Goal: Task Accomplishment & Management: Complete application form

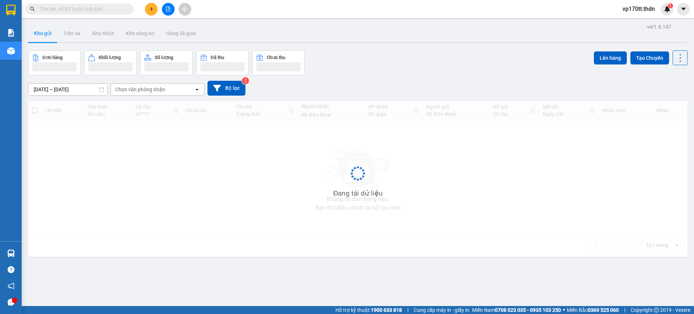
click at [115, 9] on input "text" at bounding box center [82, 9] width 85 height 8
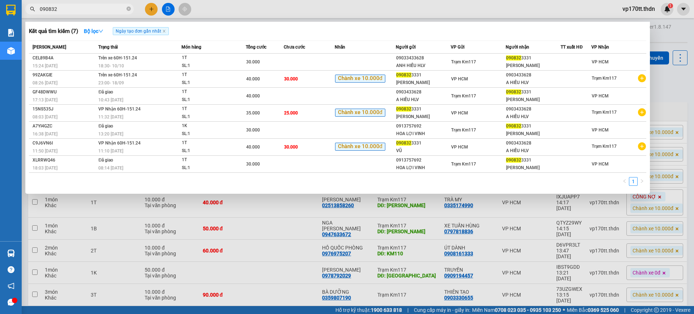
type input "090832"
click at [153, 12] on div at bounding box center [347, 157] width 694 height 314
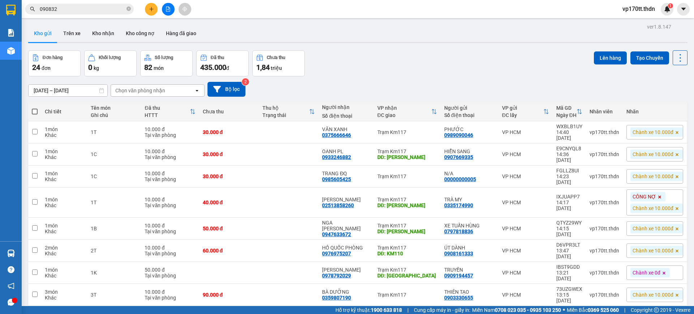
click at [153, 12] on button at bounding box center [151, 9] width 13 height 13
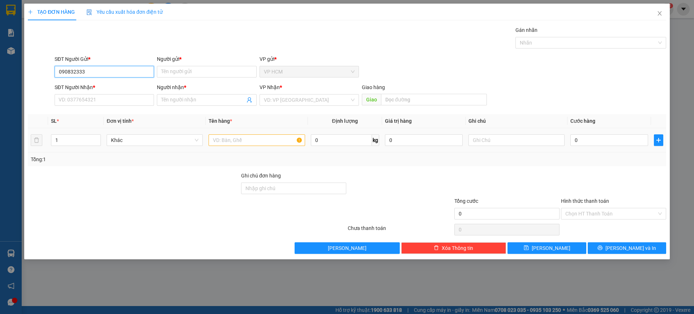
type input "0908323331"
click at [110, 84] on div "0908323331 - ĐẶNG VŨ" at bounding box center [104, 86] width 91 height 8
type input "[PERSON_NAME]"
type input "0903433628"
type input "A HIẾU HLV"
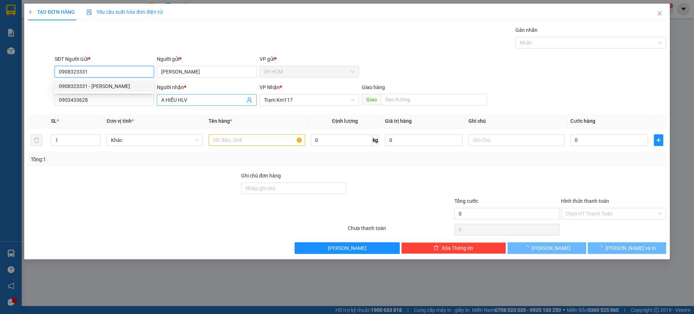
type input "40.000"
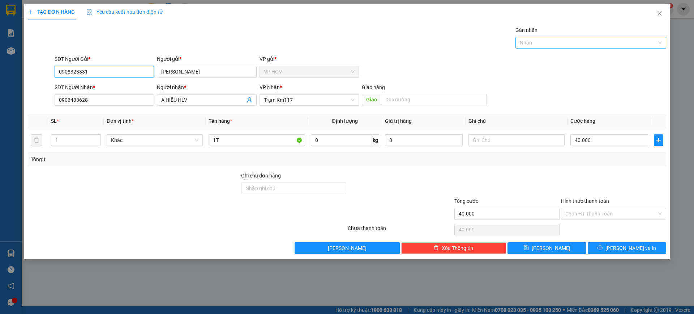
click at [542, 43] on div at bounding box center [587, 42] width 140 height 9
type input "0908323331"
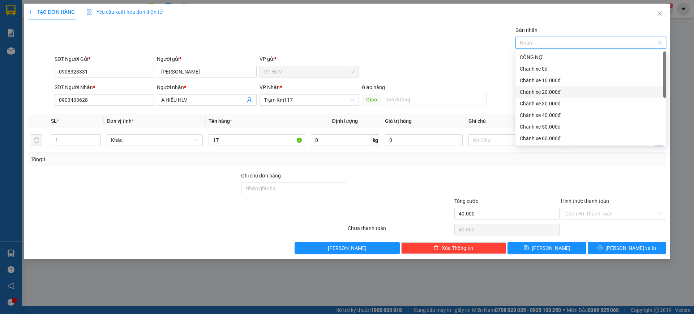
click at [551, 82] on div "Chành xe 10.000đ" at bounding box center [591, 80] width 142 height 8
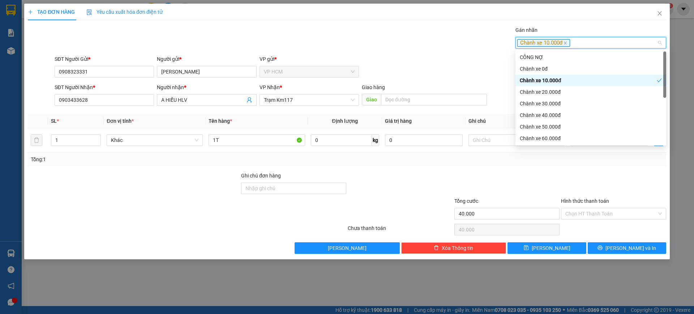
drag, startPoint x: 387, startPoint y: 41, endPoint x: 433, endPoint y: 68, distance: 53.6
click at [388, 41] on div "Gán nhãn Chành xe 10.000đ" at bounding box center [360, 38] width 615 height 25
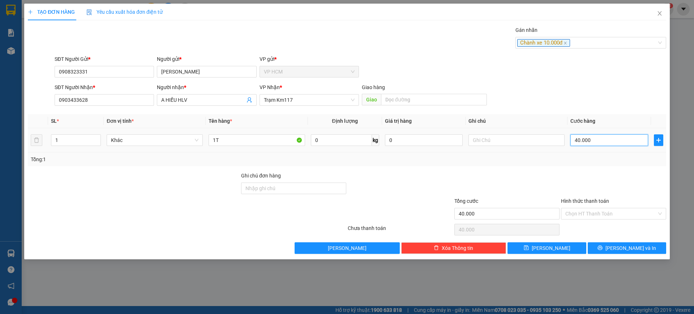
click at [608, 145] on input "40.000" at bounding box center [610, 140] width 78 height 12
click at [595, 218] on input "Hình thức thanh toán" at bounding box center [611, 213] width 91 height 11
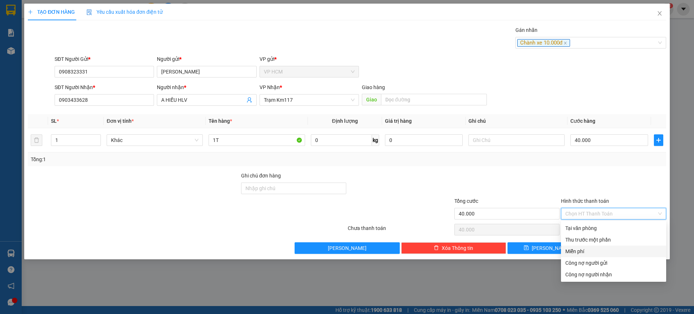
click at [578, 243] on div "Thu trước một phần" at bounding box center [614, 239] width 97 height 8
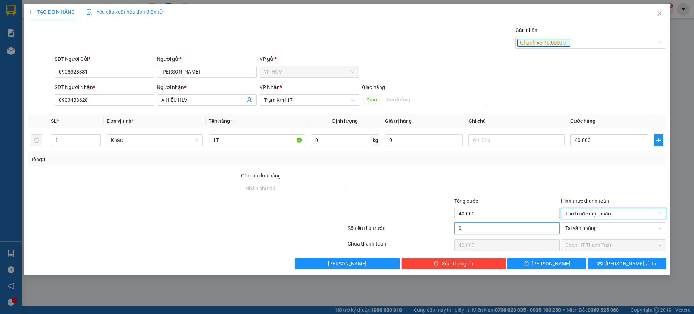
click at [474, 224] on input "0" at bounding box center [507, 228] width 105 height 12
type input "1"
type input "39.999"
type input "10"
type input "39.990"
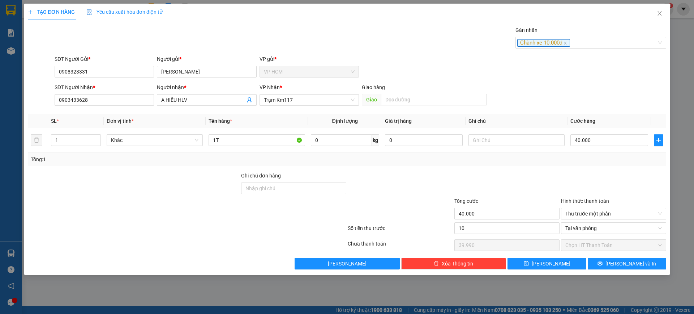
type input "10.000"
type input "30.000"
drag, startPoint x: 519, startPoint y: 159, endPoint x: 529, endPoint y: 174, distance: 17.8
click at [519, 161] on div "Tổng: 1" at bounding box center [347, 159] width 633 height 8
click at [623, 272] on div "TẠO ĐƠN HÀNG Yêu cầu xuất hóa đơn điện tử Transit Pickup Surcharge Ids Transit …" at bounding box center [347, 139] width 646 height 271
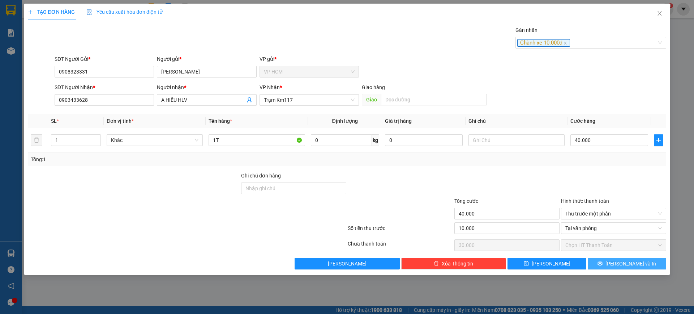
click at [623, 268] on button "[PERSON_NAME] và In" at bounding box center [627, 263] width 78 height 12
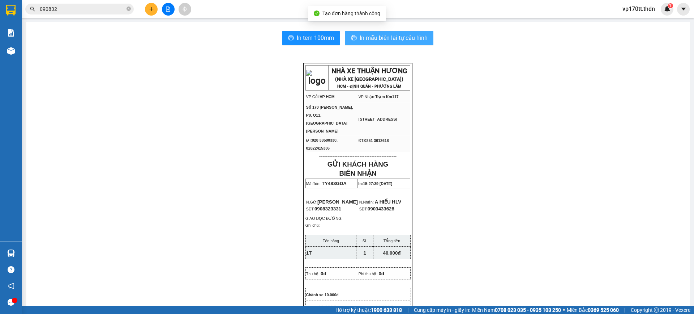
click at [379, 35] on span "In mẫu biên lai tự cấu hình" at bounding box center [394, 37] width 68 height 9
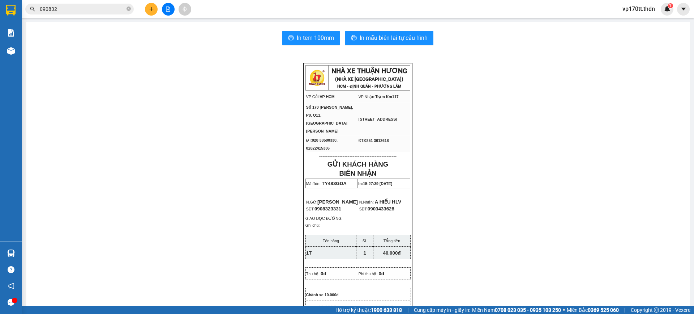
click at [149, 7] on icon "plus" at bounding box center [151, 9] width 5 height 5
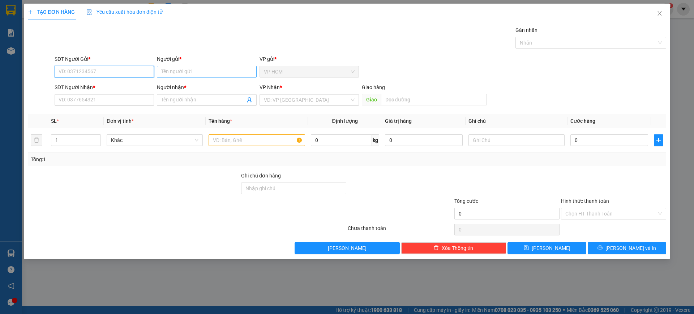
click at [193, 74] on input "Người gửi *" at bounding box center [206, 72] width 99 height 12
type input "bảo trân"
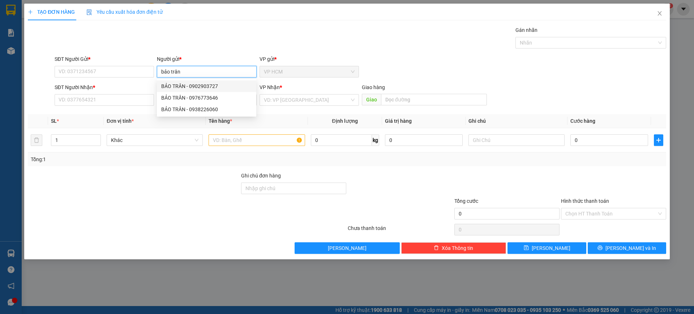
click at [203, 85] on div "BẢO TRÂN - 0902903727" at bounding box center [206, 86] width 91 height 8
type input "0902903727"
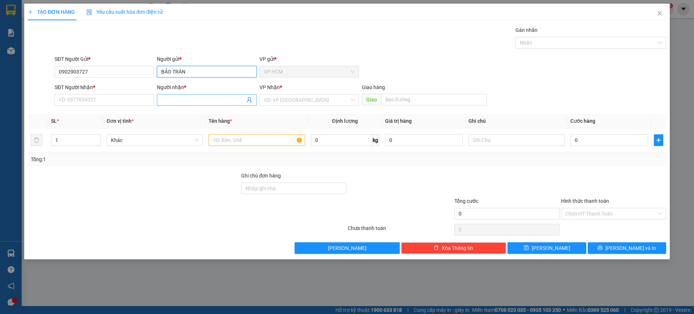
type input "BẢO TRÂN"
click at [251, 99] on icon "user-add" at bounding box center [249, 99] width 5 height 5
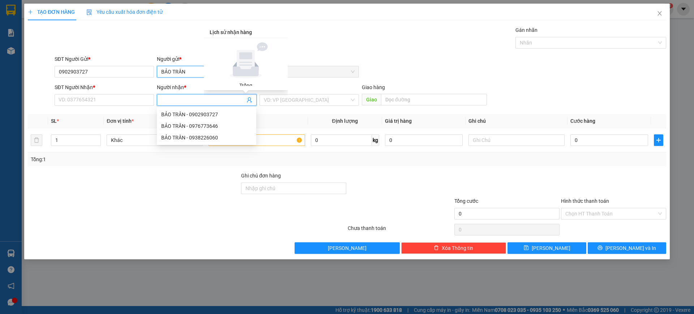
click at [192, 68] on input "BẢO TRÂN" at bounding box center [206, 72] width 99 height 12
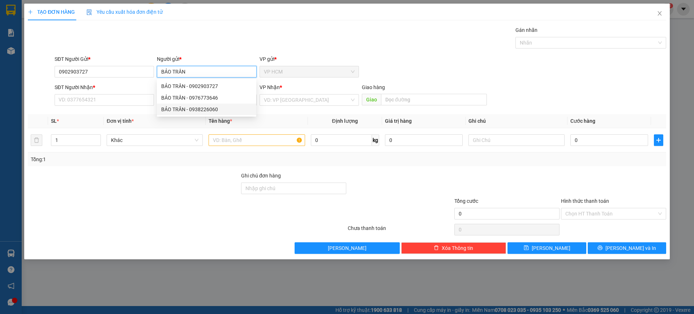
click at [205, 98] on div "BẢO TRÂN - 0976773646" at bounding box center [206, 98] width 91 height 8
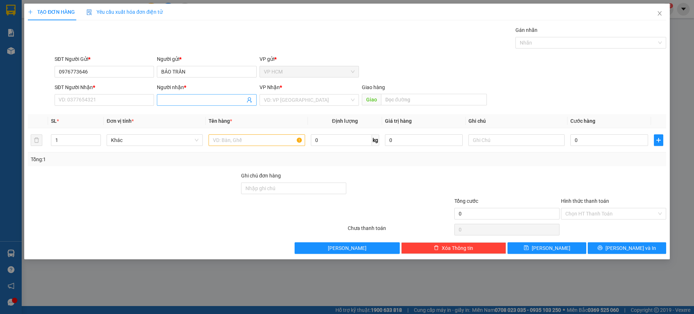
click at [249, 105] on span at bounding box center [206, 100] width 99 height 12
click at [250, 98] on icon "user-add" at bounding box center [250, 100] width 6 height 6
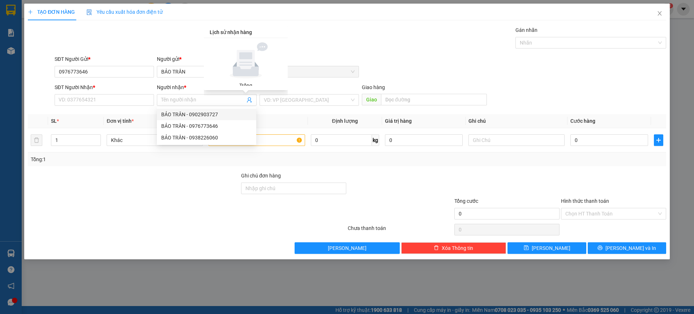
click at [192, 64] on div "Người gửi *" at bounding box center [206, 60] width 99 height 11
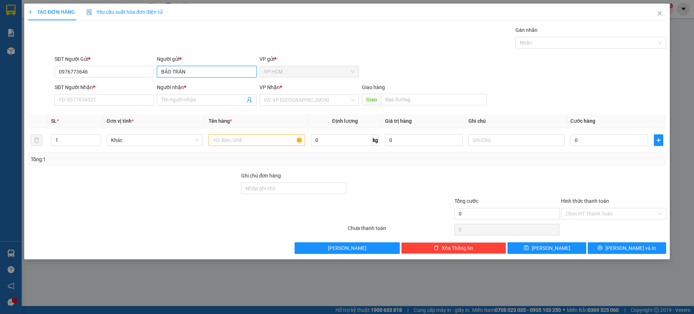
click at [183, 75] on input "BẢO TRÂN" at bounding box center [206, 72] width 99 height 12
click at [222, 103] on div "BẢO TRÂN - 0976773646" at bounding box center [206, 98] width 99 height 12
click at [220, 73] on input "BẢO TRÂN" at bounding box center [206, 72] width 99 height 12
click at [209, 107] on div "BẢO TRÂN - 0938226060" at bounding box center [206, 109] width 91 height 8
type input "0938226060"
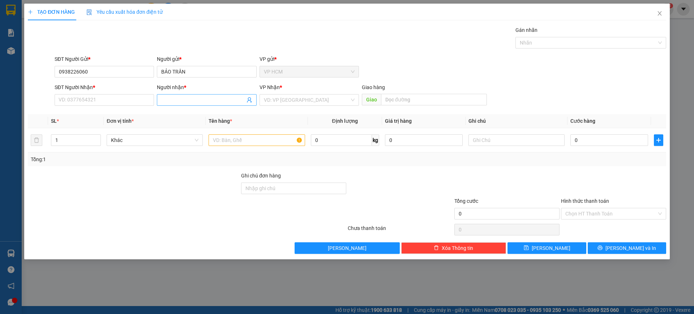
click at [250, 100] on icon "user-add" at bounding box center [249, 99] width 5 height 5
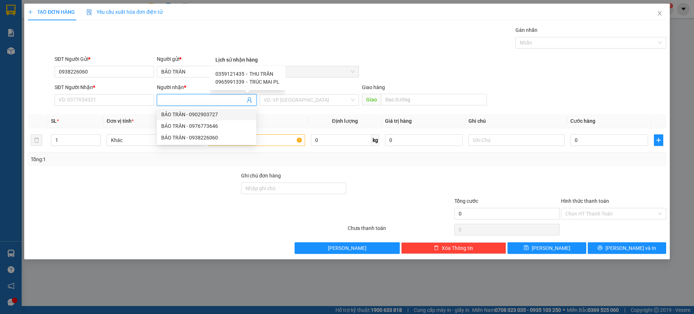
click at [257, 74] on span "THU TRẦN" at bounding box center [262, 74] width 24 height 6
type input "0359121435"
type input "THU TRẦN"
type input "KM125"
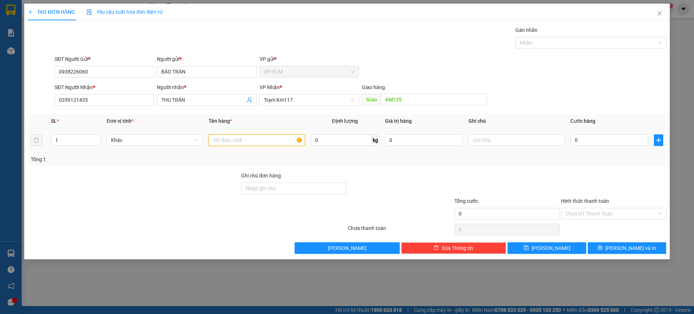
click at [292, 139] on input "text" at bounding box center [257, 140] width 96 height 12
type input "1C"
click at [670, 35] on div "TẠO ĐƠN HÀNG Yêu cầu xuất hóa đơn điện tử Transit Pickup Surcharge Ids Transit …" at bounding box center [347, 157] width 694 height 314
click at [614, 46] on div at bounding box center [587, 42] width 140 height 9
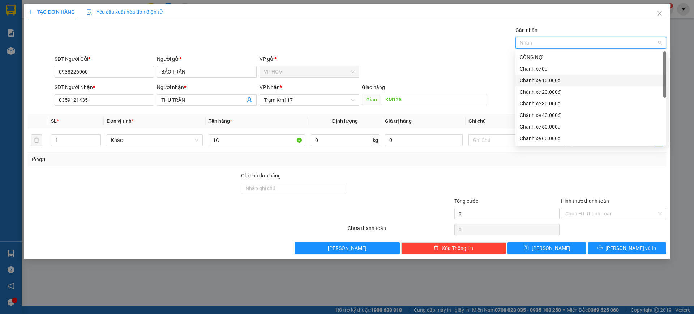
drag, startPoint x: 554, startPoint y: 80, endPoint x: 401, endPoint y: 56, distance: 155.5
click at [547, 77] on div "Chành xe 10.000đ" at bounding box center [591, 80] width 142 height 8
drag, startPoint x: 344, startPoint y: 48, endPoint x: 596, endPoint y: 142, distance: 268.8
click at [352, 48] on div "Gán nhãn Chành xe 10.000đ" at bounding box center [360, 38] width 615 height 25
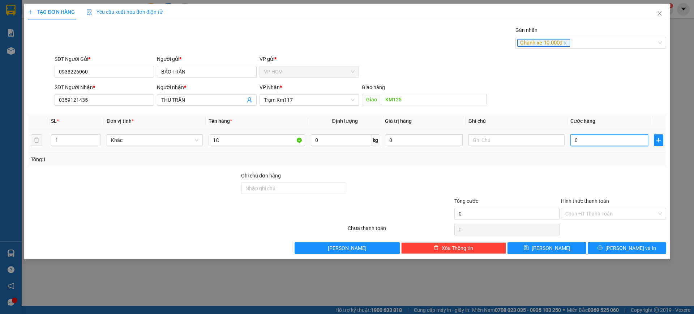
click at [598, 142] on input "0" at bounding box center [610, 140] width 78 height 12
type input "4"
type input "40"
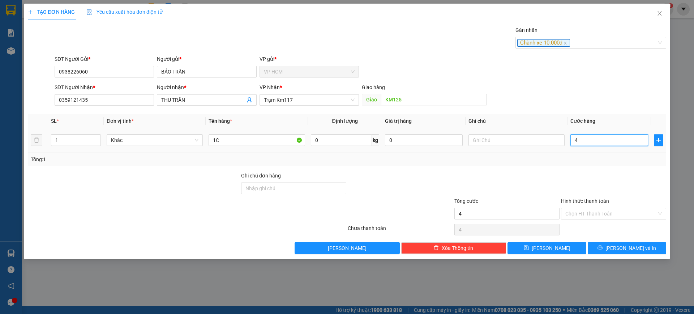
type input "40"
type input "40.000"
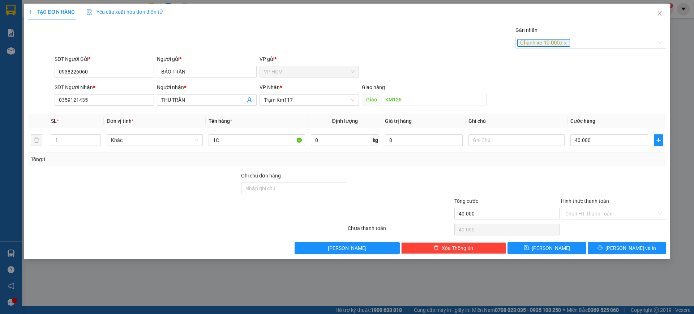
click at [597, 184] on div at bounding box center [614, 183] width 107 height 25
click at [598, 215] on input "Hình thức thanh toán" at bounding box center [611, 213] width 91 height 11
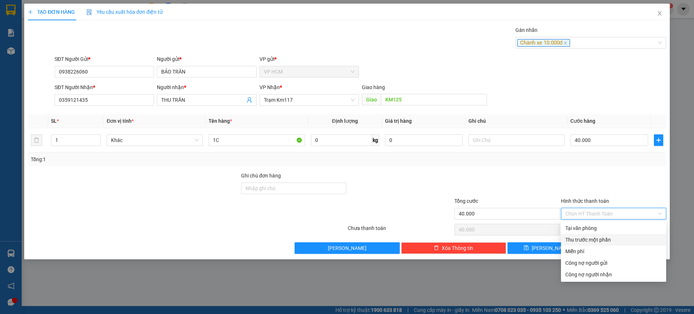
click at [587, 236] on div "Thu trước một phần" at bounding box center [614, 239] width 97 height 8
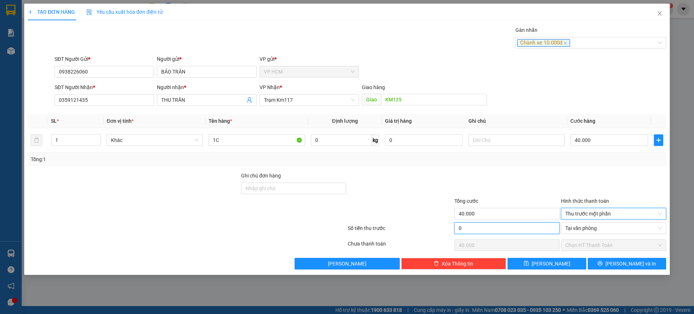
click at [506, 225] on input "0" at bounding box center [507, 228] width 105 height 12
type input "1"
type input "39.999"
type input "10"
type input "39.990"
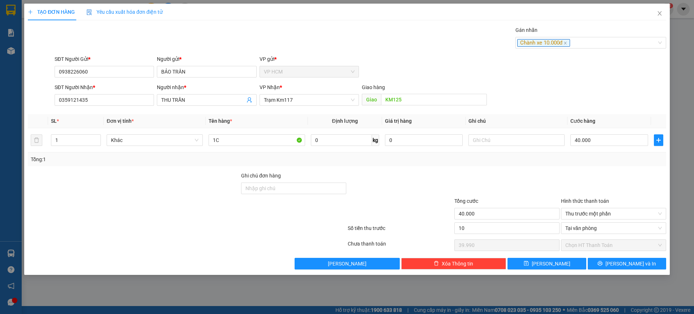
type input "10.000"
type input "30.000"
click at [514, 158] on div "Tổng: 1" at bounding box center [347, 159] width 633 height 8
click at [634, 259] on button "[PERSON_NAME] và In" at bounding box center [627, 263] width 78 height 12
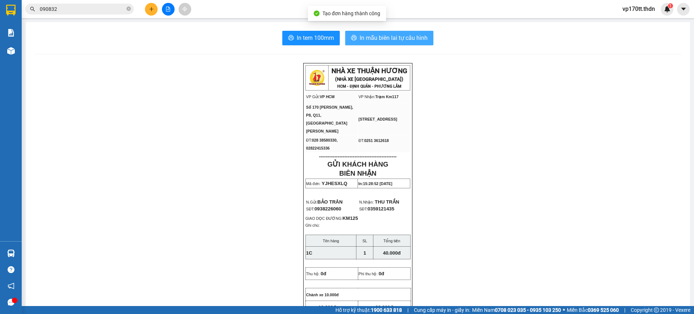
click at [374, 39] on span "In mẫu biên lai tự cấu hình" at bounding box center [394, 37] width 68 height 9
click at [151, 11] on icon "plus" at bounding box center [151, 9] width 5 height 5
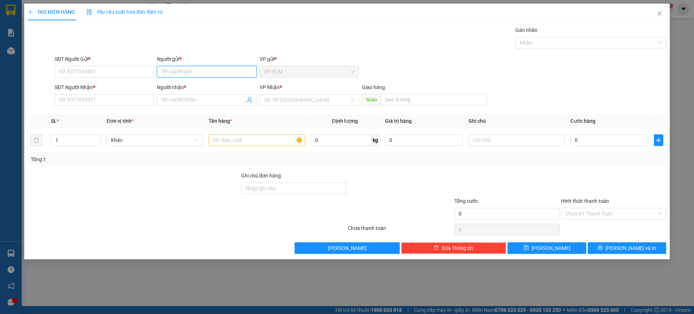
click at [203, 76] on input "Người gửi *" at bounding box center [206, 72] width 99 height 12
type input "VI PHI"
click at [203, 88] on div "VI PHI - 0933885884" at bounding box center [206, 86] width 91 height 8
type input "0933885884"
type input "VI PHI"
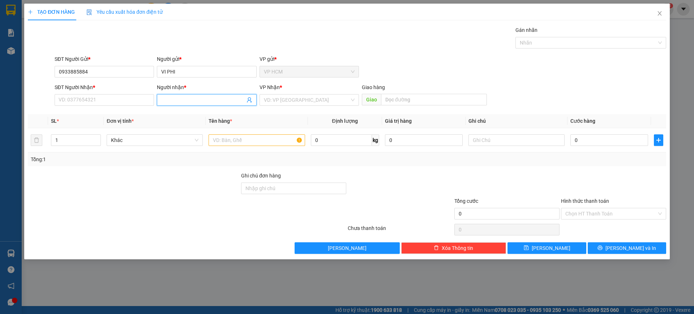
click at [250, 100] on icon "user-add" at bounding box center [249, 99] width 5 height 5
click at [265, 82] on span "[PERSON_NAME]" at bounding box center [272, 82] width 39 height 6
type input "0978353973"
type input "[PERSON_NAME]"
click at [261, 147] on td at bounding box center [257, 140] width 102 height 24
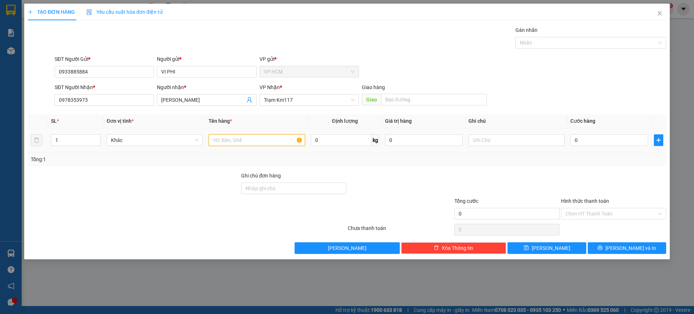
click at [263, 145] on input "text" at bounding box center [257, 140] width 96 height 12
type input "1B"
click at [597, 49] on div "Gán nhãn Nhãn" at bounding box center [591, 38] width 151 height 25
click at [560, 38] on div "Nhãn" at bounding box center [591, 43] width 151 height 12
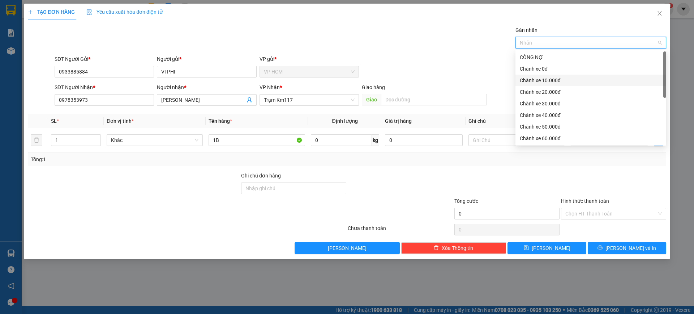
click at [550, 84] on div "Chành xe 10.000đ" at bounding box center [591, 80] width 142 height 8
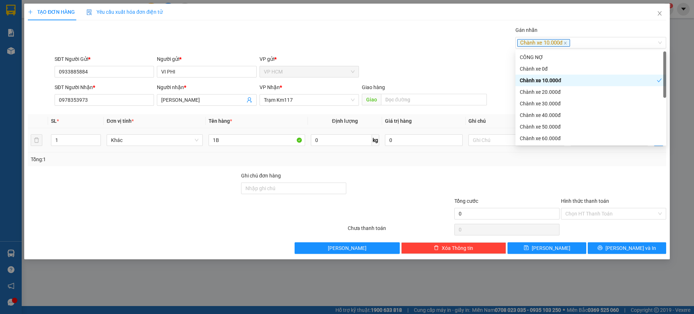
drag, startPoint x: 425, startPoint y: 69, endPoint x: 603, endPoint y: 152, distance: 195.9
click at [427, 68] on div "SĐT Người Gửi * 0933885884 Người gửi * VI PHI VP gửi * VP HCM" at bounding box center [360, 67] width 615 height 25
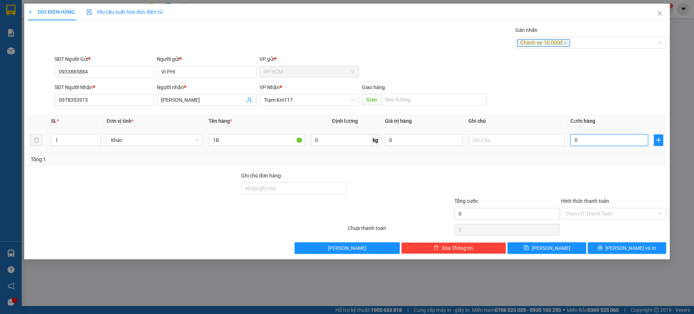
click at [602, 139] on input "0" at bounding box center [610, 140] width 78 height 12
type input "7"
type input "70"
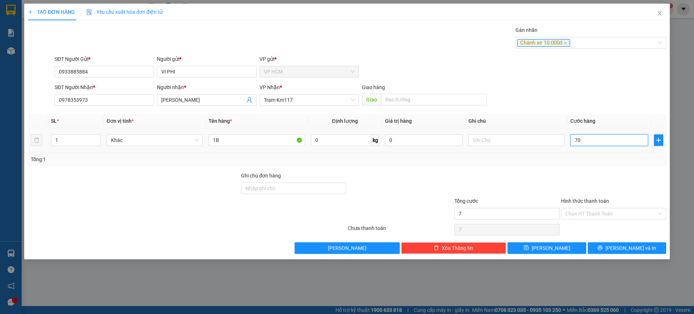
type input "70"
type input "70.000"
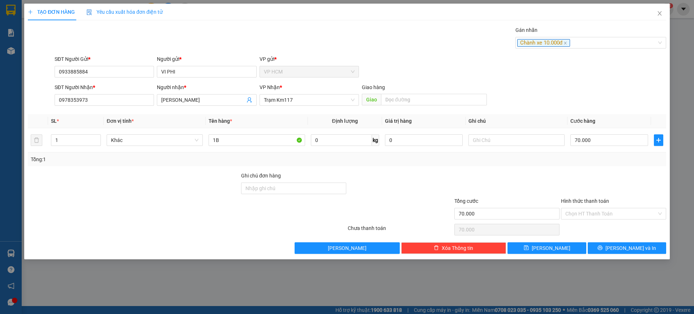
click at [601, 181] on div at bounding box center [614, 183] width 107 height 25
click at [600, 208] on div "Chọn HT Thanh Toán" at bounding box center [613, 214] width 105 height 12
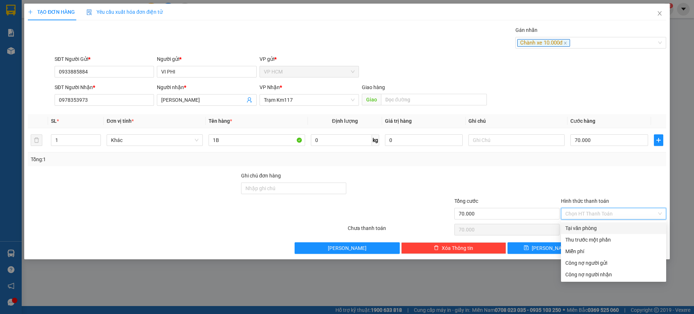
drag, startPoint x: 588, startPoint y: 216, endPoint x: 584, endPoint y: 239, distance: 23.4
click at [588, 222] on div "Transit Pickup Surcharge Ids Transit Deliver Surcharge Ids Transit Deliver Surc…" at bounding box center [347, 139] width 639 height 227
click at [584, 240] on div "Thu trước một phần" at bounding box center [614, 239] width 97 height 8
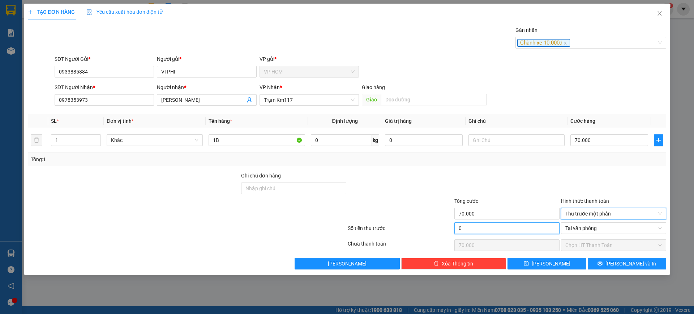
click at [472, 231] on input "0" at bounding box center [507, 228] width 105 height 12
type input "1"
type input "69.999"
type input "10"
type input "69.990"
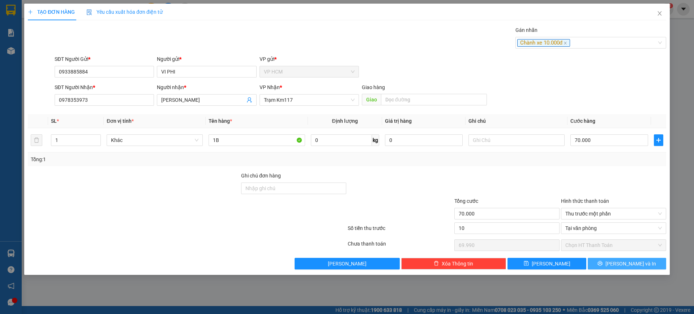
type input "10.000"
type input "60.000"
drag, startPoint x: 493, startPoint y: 178, endPoint x: 605, endPoint y: 265, distance: 141.5
click at [494, 178] on div at bounding box center [507, 183] width 107 height 25
click at [631, 275] on div "TẠO ĐƠN HÀNG Yêu cầu xuất hóa đơn điện tử Transit Pickup Surcharge Ids Transit …" at bounding box center [347, 157] width 694 height 314
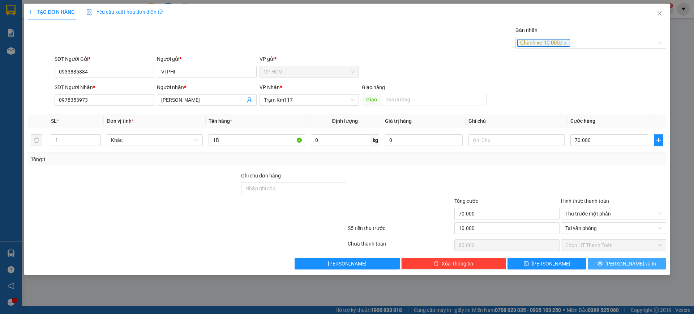
click at [629, 269] on div "TẠO ĐƠN HÀNG Yêu cầu xuất hóa đơn điện tử Transit Pickup Surcharge Ids Transit …" at bounding box center [347, 139] width 646 height 271
click at [645, 264] on button "[PERSON_NAME] và In" at bounding box center [627, 263] width 78 height 12
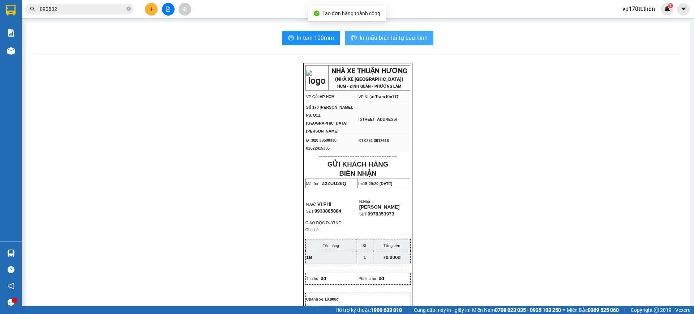
click at [380, 39] on span "In mẫu biên lai tự cấu hình" at bounding box center [394, 37] width 68 height 9
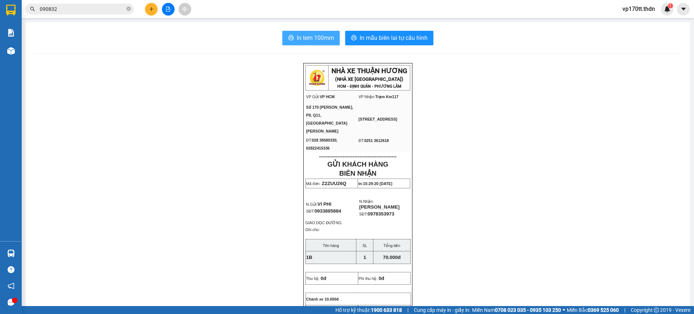
click at [309, 37] on span "In tem 100mm" at bounding box center [315, 37] width 37 height 9
click at [66, 9] on input "090832" at bounding box center [82, 9] width 85 height 8
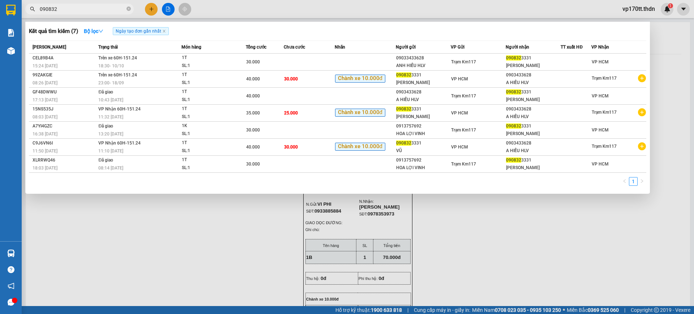
click at [66, 9] on input "090832" at bounding box center [82, 9] width 85 height 8
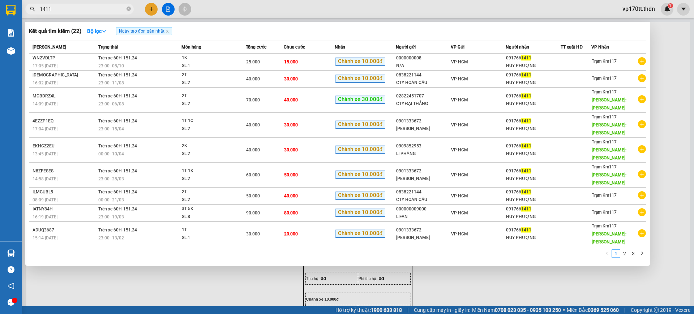
type input "1411"
click at [149, 8] on div at bounding box center [347, 157] width 694 height 314
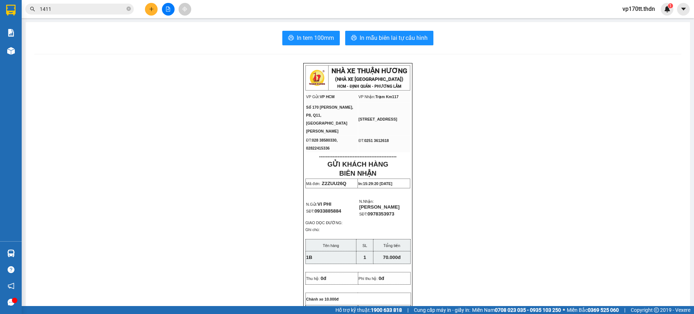
click at [149, 8] on icon "plus" at bounding box center [151, 9] width 5 height 5
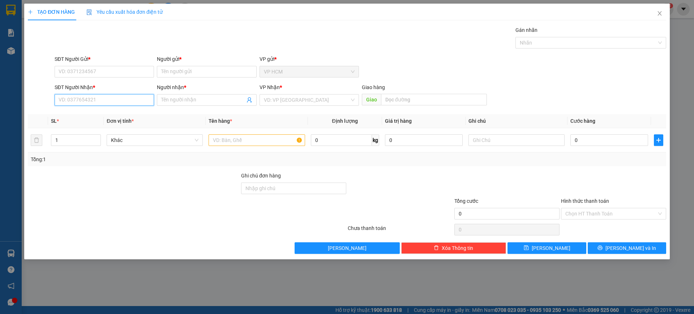
click at [113, 103] on input "SĐT Người Nhận *" at bounding box center [104, 100] width 99 height 12
click at [103, 113] on div "0917661411 - HUY PHƯỢNG" at bounding box center [104, 114] width 91 height 8
type input "0917661411"
type input "HUY PHƯỢNG"
type input "0917661411"
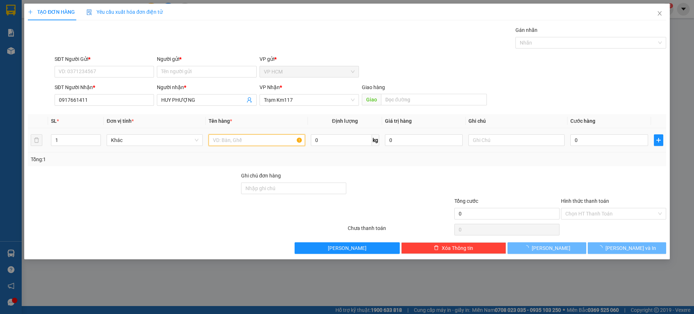
click at [274, 144] on input "text" at bounding box center [257, 140] width 96 height 12
type input "25.000"
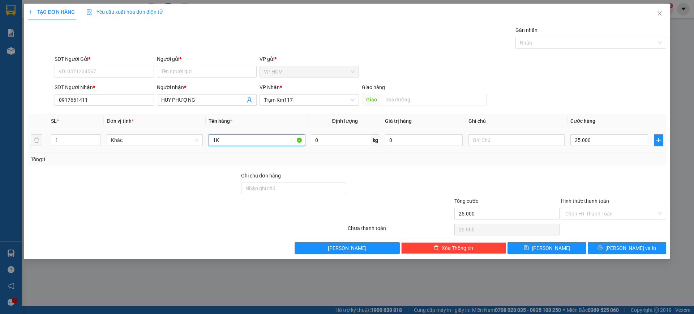
click at [283, 144] on input "1K" at bounding box center [257, 140] width 96 height 12
click at [587, 47] on div "Nhãn" at bounding box center [591, 43] width 151 height 12
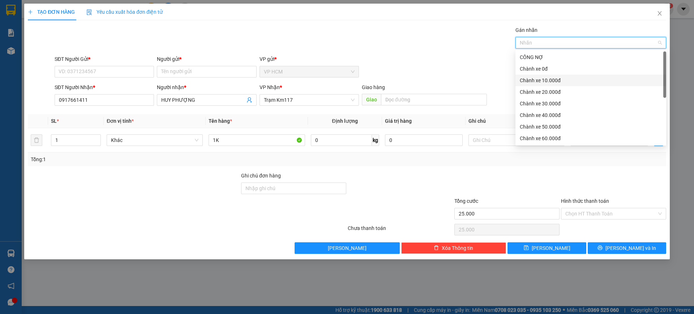
click at [565, 78] on div "Chành xe 10.000đ" at bounding box center [591, 80] width 142 height 8
click at [422, 50] on div "Gán nhãn Nhãn" at bounding box center [360, 38] width 615 height 25
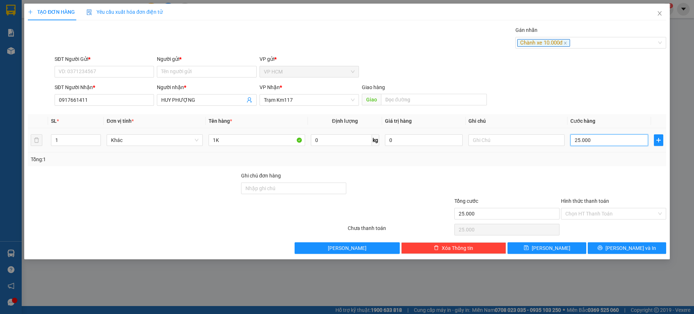
click at [608, 136] on input "25.000" at bounding box center [610, 140] width 78 height 12
type input "3"
type input "30"
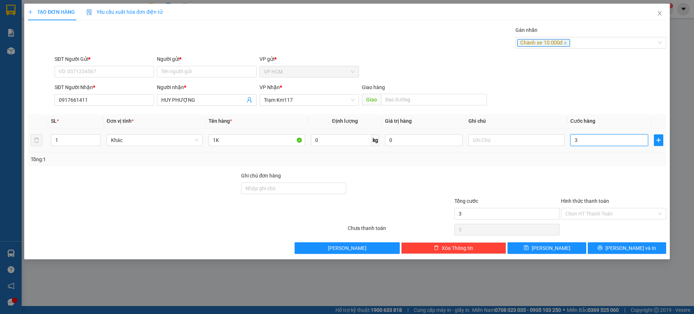
type input "30"
type input "30.000"
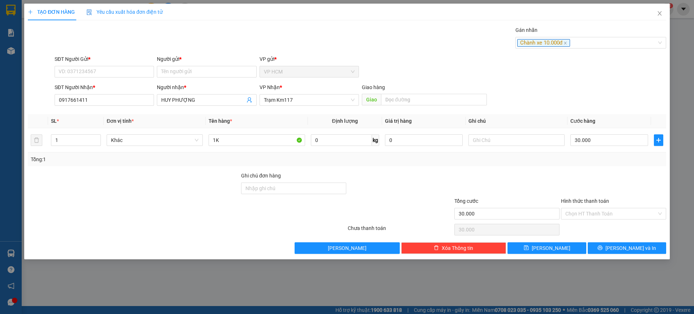
click at [648, 168] on div "Transit Pickup Surcharge Ids Transit Deliver Surcharge Ids Transit Deliver Surc…" at bounding box center [347, 139] width 639 height 227
click at [604, 213] on input "Hình thức thanh toán" at bounding box center [611, 213] width 91 height 11
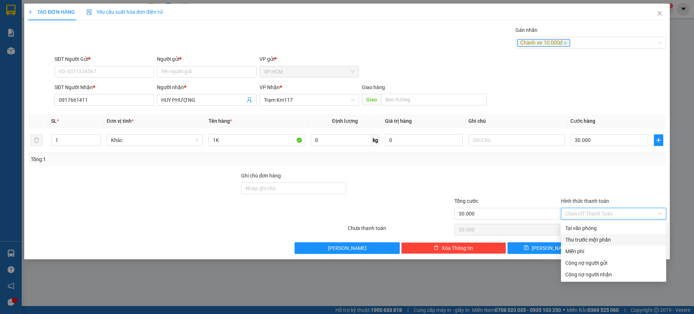
click at [587, 235] on div "Thu trước một phần" at bounding box center [614, 239] width 97 height 8
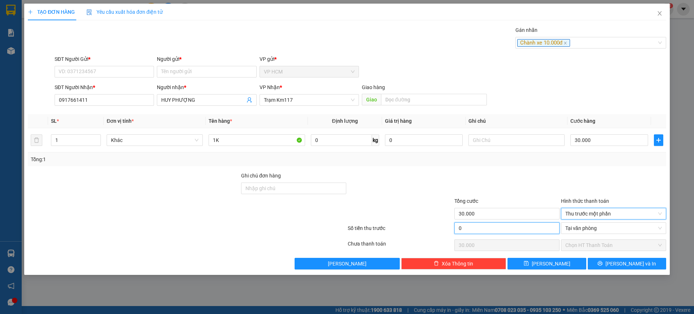
click at [530, 230] on input "0" at bounding box center [507, 228] width 105 height 12
type input "1"
type input "29.999"
type input "10"
type input "29.990"
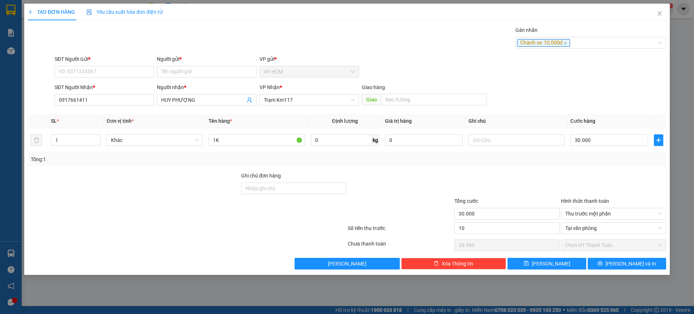
type input "10.000"
type input "20.000"
click at [516, 179] on div at bounding box center [507, 183] width 107 height 25
click at [200, 71] on input "Người gửi *" at bounding box center [206, 72] width 99 height 12
click at [183, 69] on input "Người gửi *" at bounding box center [206, 72] width 99 height 12
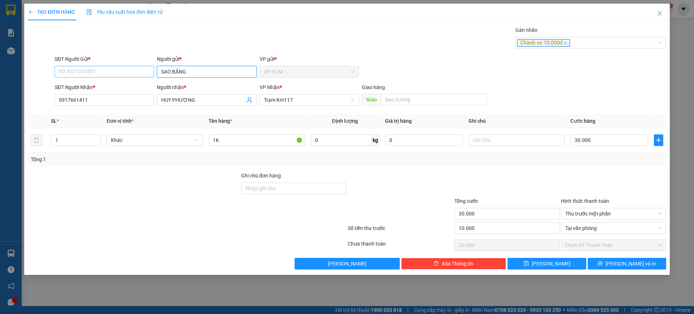
type input "SAO BĂNG"
click at [129, 69] on input "SĐT Người Gửi *" at bounding box center [104, 72] width 99 height 12
type input "02839650018"
click at [608, 263] on button "[PERSON_NAME] và In" at bounding box center [627, 263] width 78 height 12
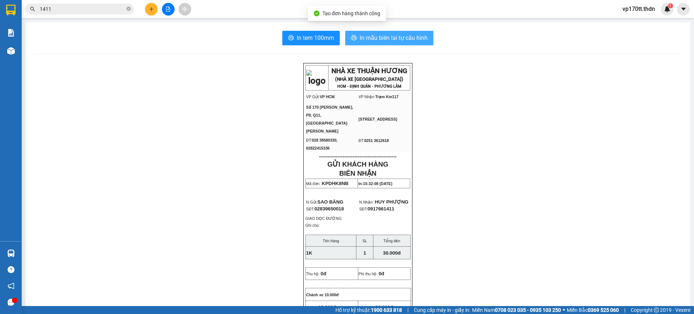
click at [380, 37] on span "In mẫu biên lai tự cấu hình" at bounding box center [394, 37] width 68 height 9
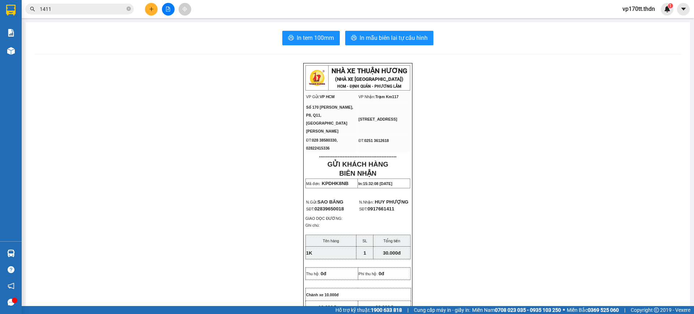
click at [81, 10] on input "1411" at bounding box center [82, 9] width 85 height 8
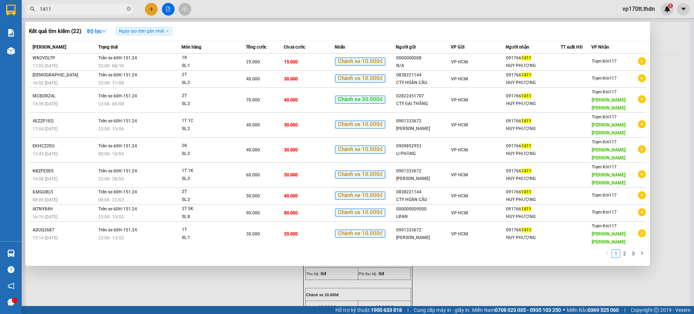
click at [81, 10] on input "1411" at bounding box center [82, 9] width 85 height 8
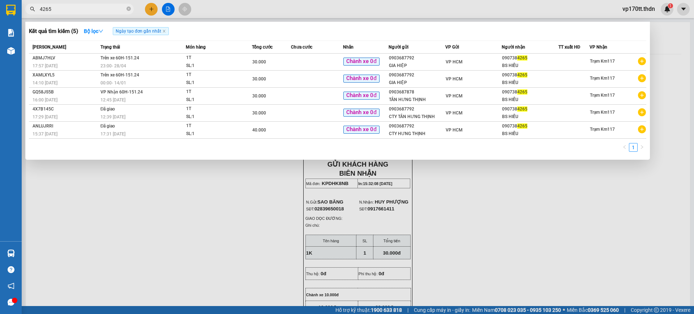
type input "4265"
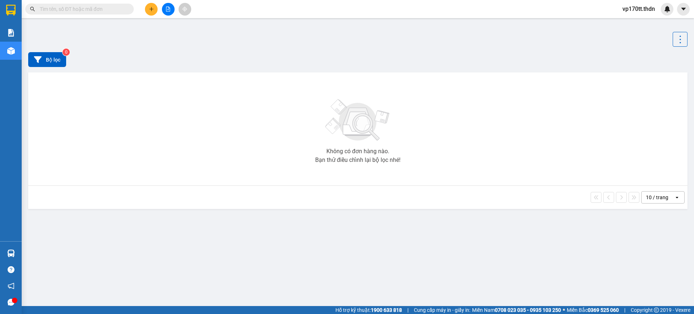
click at [149, 9] on icon "plus" at bounding box center [151, 9] width 5 height 5
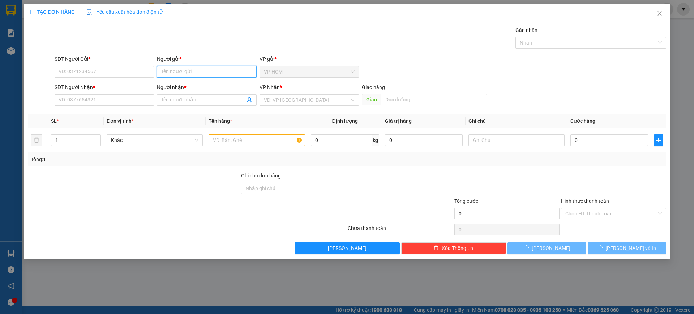
click at [185, 67] on input "Người gửi *" at bounding box center [206, 72] width 99 height 12
type input "THÀNH PHÁT"
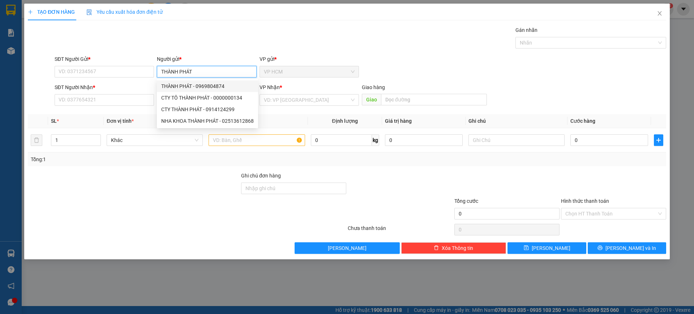
click at [209, 85] on div "THÀNH PHÁT - 0969804874" at bounding box center [207, 86] width 93 height 8
type input "0969804874"
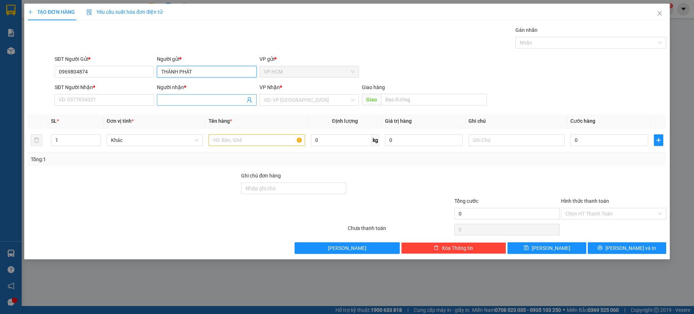
type input "THÀNH PHÁT"
click at [251, 98] on icon "user-add" at bounding box center [250, 100] width 6 height 6
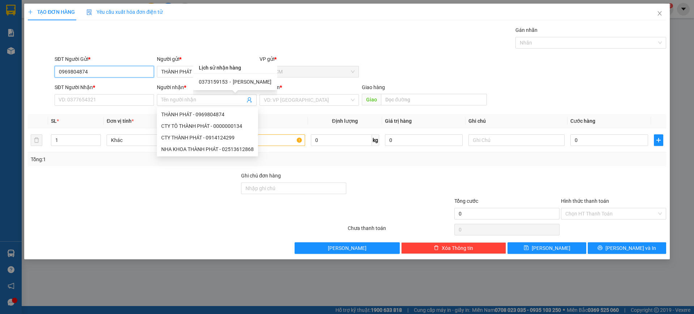
click at [125, 71] on input "0969804874" at bounding box center [104, 72] width 99 height 12
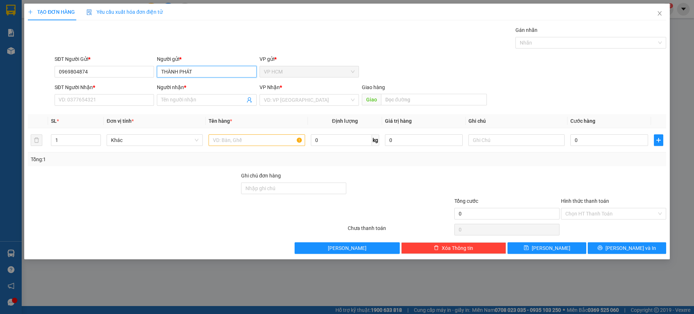
click at [203, 69] on input "THÀNH PHÁT" at bounding box center [206, 72] width 99 height 12
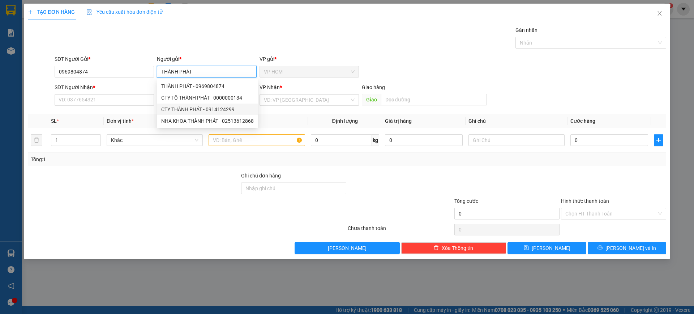
click at [204, 106] on div "CTY THÀNH PHÁT - 0914124299" at bounding box center [207, 109] width 93 height 8
type input "0914124299"
type input "CTY THÀNH PHÁT"
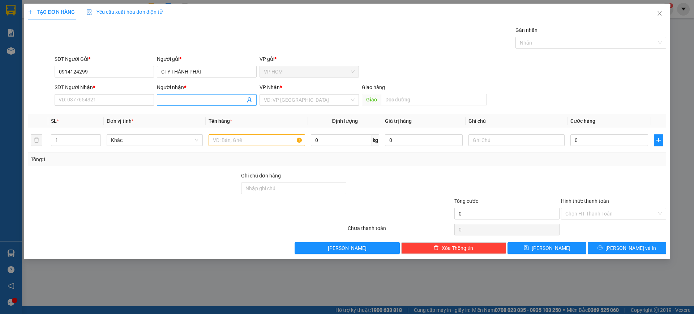
click at [251, 98] on icon "user-add" at bounding box center [250, 100] width 6 height 6
click at [660, 14] on icon "close" at bounding box center [660, 13] width 4 height 4
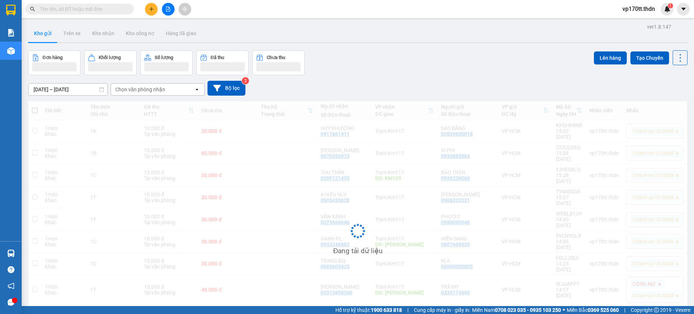
click at [88, 13] on input "text" at bounding box center [82, 9] width 85 height 8
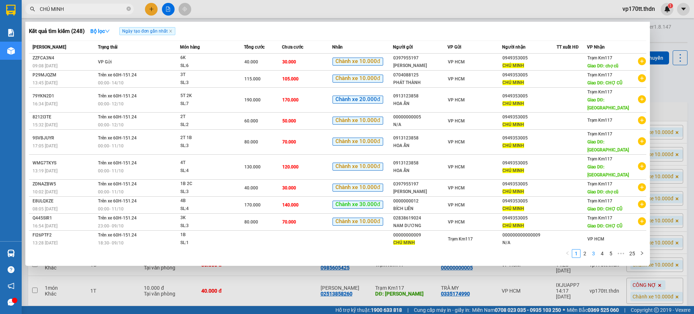
type input "CHÚ MINH"
click at [589, 249] on ul "1 2 3 4 5 ••• 25" at bounding box center [604, 253] width 83 height 9
click at [150, 7] on div at bounding box center [347, 157] width 694 height 314
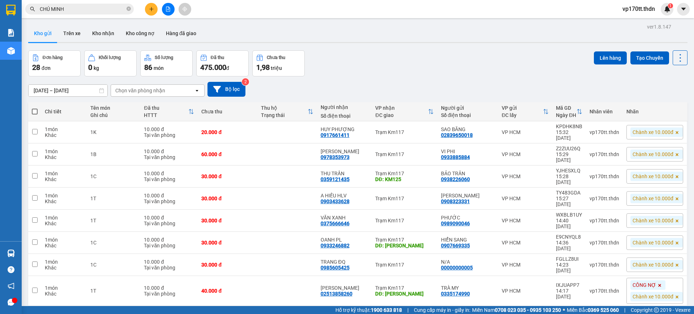
click at [150, 7] on icon "plus" at bounding box center [151, 9] width 5 height 5
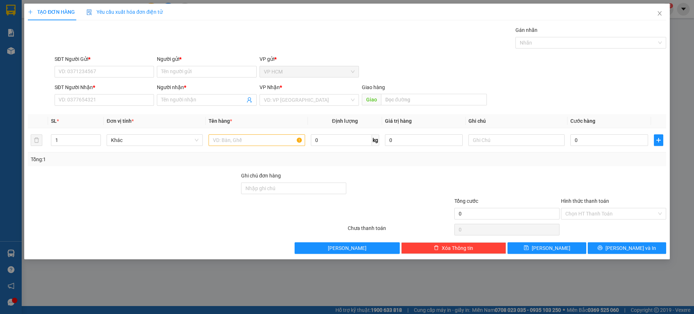
click at [106, 78] on div "SĐT Người Gửi * VD: 0371234567" at bounding box center [104, 67] width 99 height 25
click at [116, 71] on input "SĐT Người Gửi *" at bounding box center [104, 72] width 99 height 12
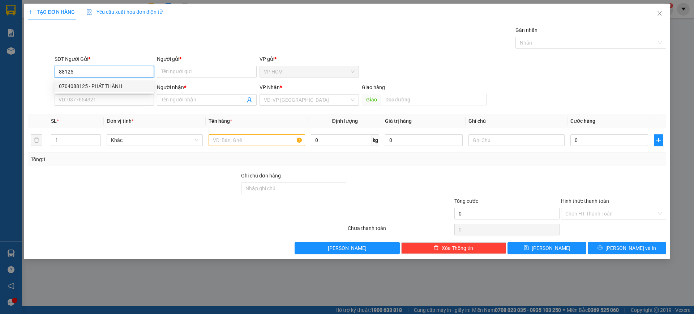
click at [95, 88] on div "0704088125 - PHÁT THÀNH" at bounding box center [104, 86] width 91 height 8
type input "0704088125"
type input "PHÁT THÀNH"
type input "0949353005"
type input "CHÚ MINH"
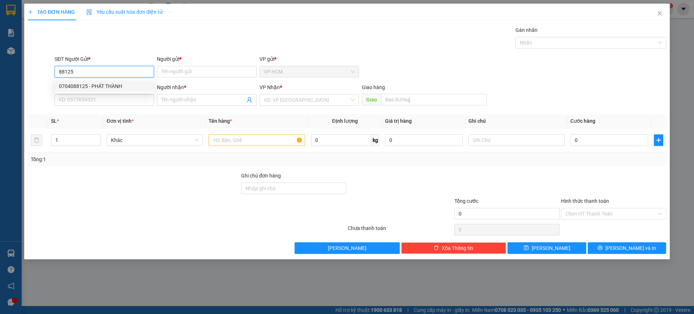
type input "CHỢ CŨ"
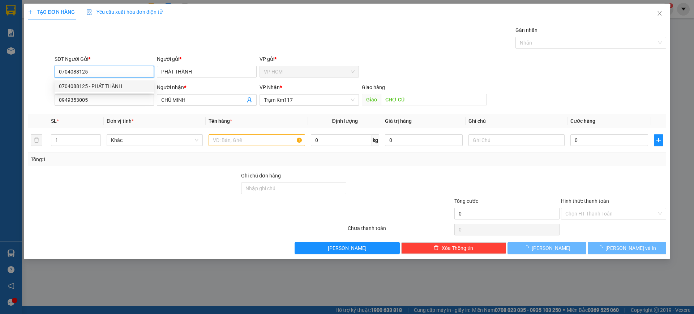
type input "115.000"
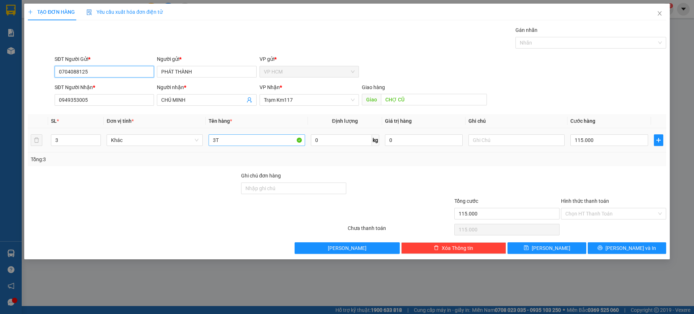
type input "0704088125"
drag, startPoint x: 235, startPoint y: 141, endPoint x: 175, endPoint y: 135, distance: 60.0
click at [94, 141] on tr "3 Khác 3T 0 kg 0 115.000" at bounding box center [347, 140] width 639 height 24
type input "2T"
click at [65, 139] on input "3" at bounding box center [75, 140] width 49 height 11
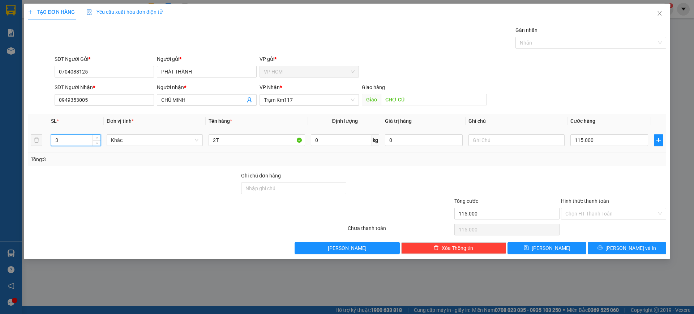
type input "2"
click at [566, 47] on div "Nhãn" at bounding box center [591, 43] width 151 height 12
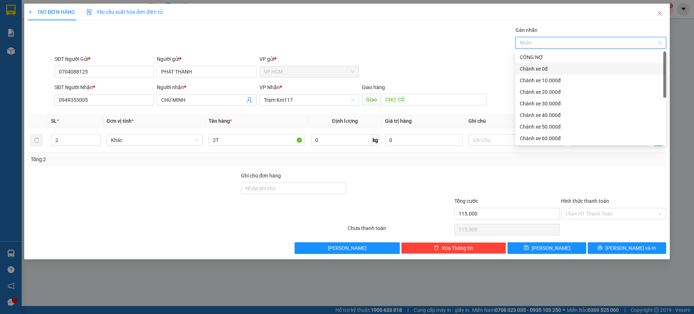
click at [537, 68] on div "Chành xe 0đ" at bounding box center [591, 69] width 142 height 8
click at [537, 68] on div "Chành xe 0đ" at bounding box center [588, 69] width 137 height 8
click at [542, 78] on div "Chành xe 10.000đ" at bounding box center [591, 80] width 142 height 8
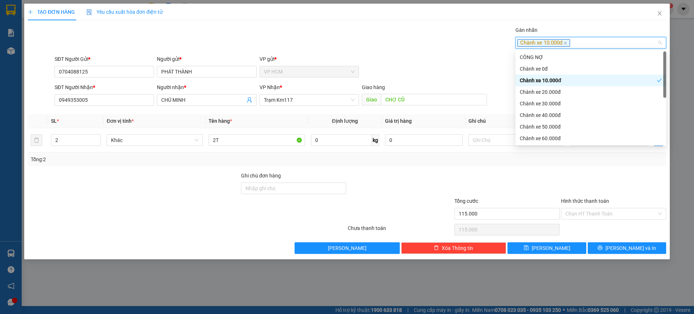
drag, startPoint x: 417, startPoint y: 53, endPoint x: 561, endPoint y: 141, distance: 168.6
click at [417, 53] on div "Transit Pickup Surcharge Ids Transit Deliver Surcharge Ids Transit Deliver Surc…" at bounding box center [347, 139] width 639 height 227
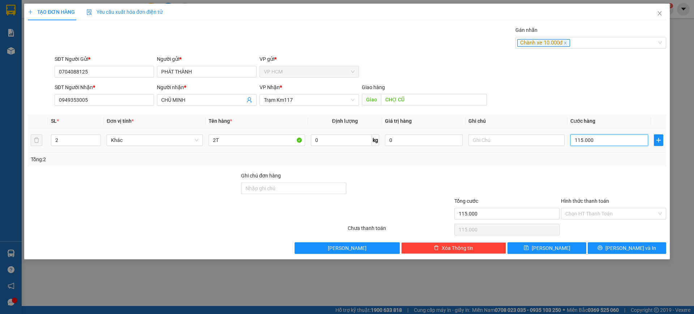
click at [598, 137] on input "115.000" at bounding box center [610, 140] width 78 height 12
type input "7"
type input "70"
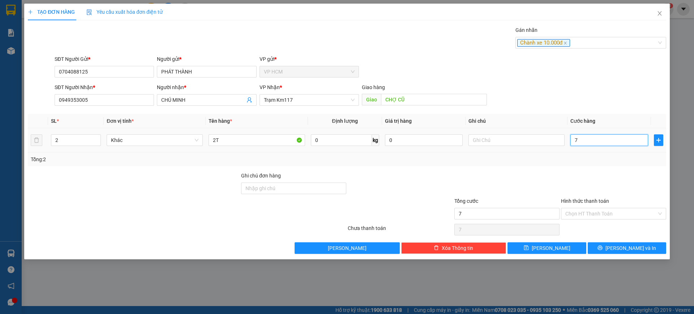
type input "70"
type input "70.000"
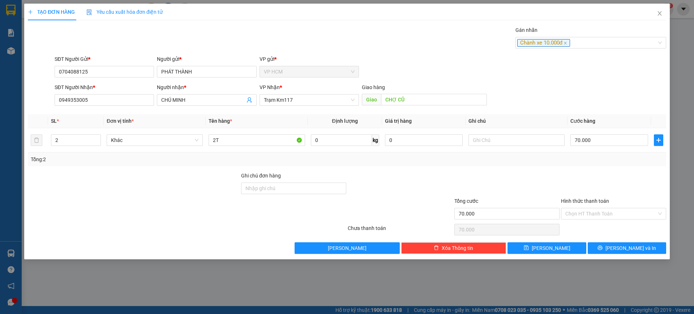
click at [602, 180] on div at bounding box center [614, 183] width 107 height 25
click at [591, 217] on input "Hình thức thanh toán" at bounding box center [611, 213] width 91 height 11
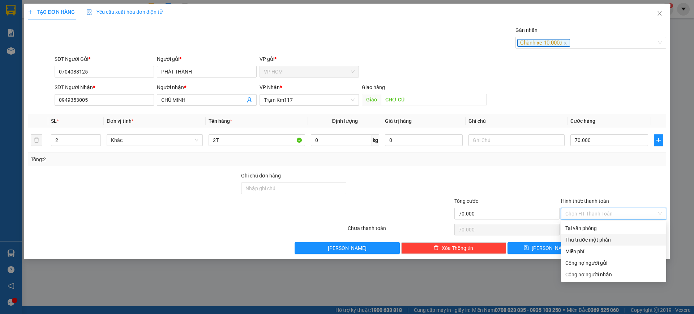
click at [584, 235] on div "Thu trước một phần" at bounding box center [613, 240] width 105 height 12
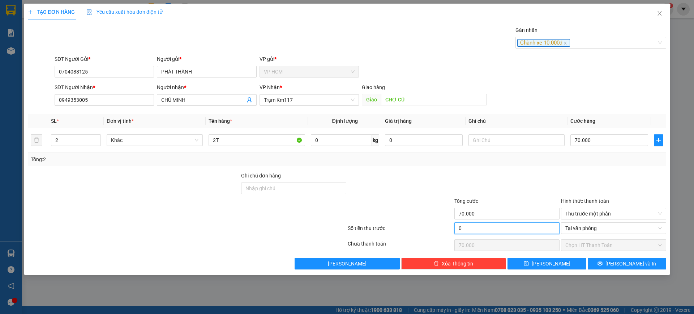
type input "1"
type input "69.999"
click at [511, 228] on input "1" at bounding box center [507, 228] width 105 height 12
type input "10"
type input "69.990"
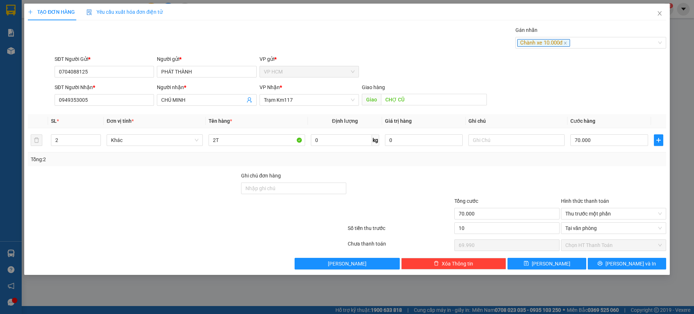
type input "10.000"
type input "60.000"
click at [549, 191] on div at bounding box center [507, 183] width 107 height 25
click at [603, 263] on icon "printer" at bounding box center [600, 262] width 5 height 5
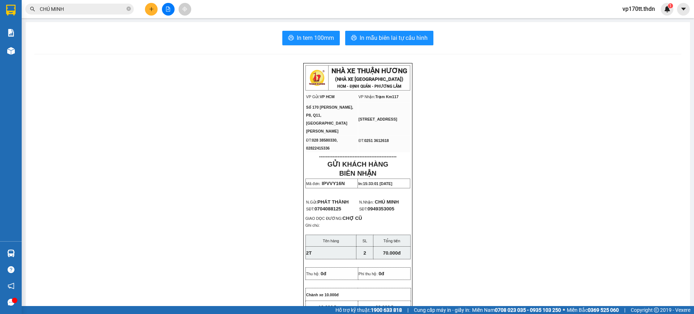
click at [154, 6] on button at bounding box center [151, 9] width 13 height 13
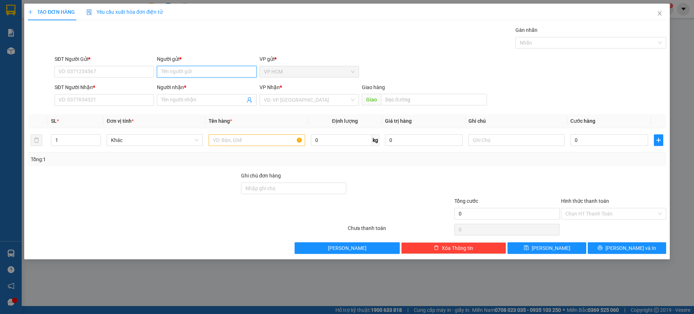
click at [188, 70] on input "Người gửi *" at bounding box center [206, 72] width 99 height 12
drag, startPoint x: 199, startPoint y: 72, endPoint x: 0, endPoint y: 72, distance: 199.3
click at [0, 72] on div "TẠO ĐƠN HÀNG Yêu cầu xuất hóa đơn điện tử Transit Pickup Surcharge Ids Transit …" at bounding box center [347, 157] width 694 height 314
click at [187, 68] on input "C15" at bounding box center [206, 72] width 99 height 12
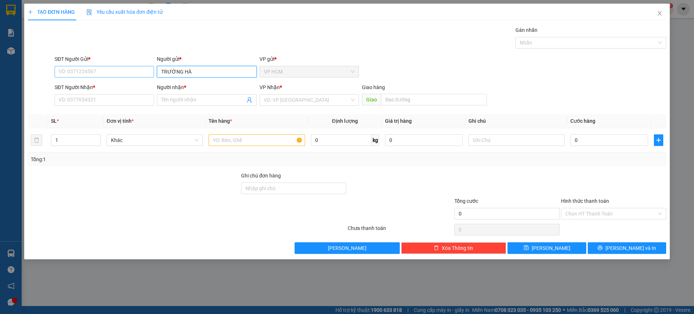
type input "TRƯỜNG HÀ"
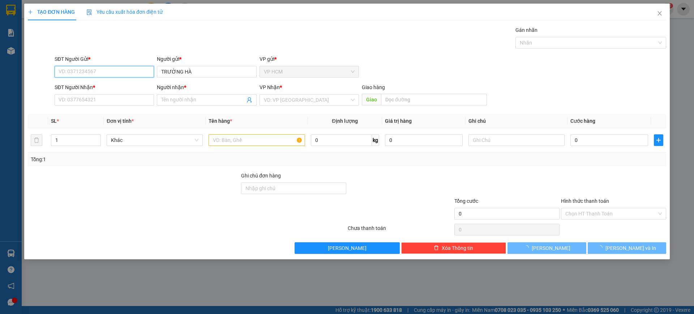
click at [92, 74] on input "SĐT Người Gửi *" at bounding box center [104, 72] width 99 height 12
type input "0000000001"
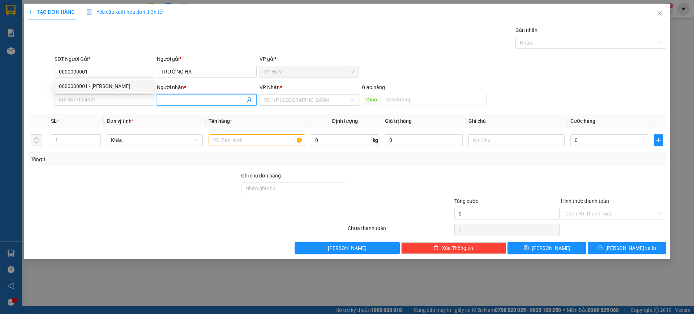
click at [206, 100] on input "Người nhận *" at bounding box center [203, 100] width 84 height 8
type input "NGỌC QUA"
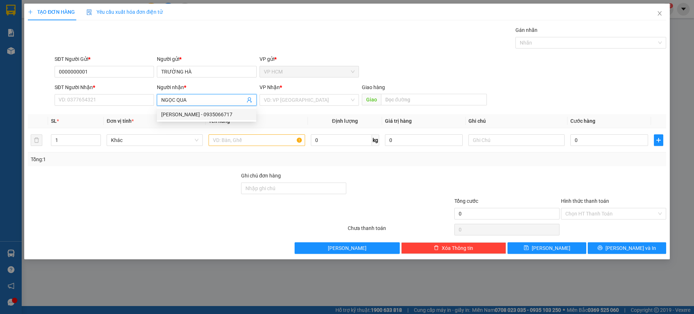
click at [210, 113] on div "[PERSON_NAME] - 0935066717" at bounding box center [206, 114] width 91 height 8
type input "0935066717"
type input "[PERSON_NAME]"
click at [259, 148] on td at bounding box center [257, 140] width 102 height 24
click at [269, 140] on input "text" at bounding box center [257, 140] width 96 height 12
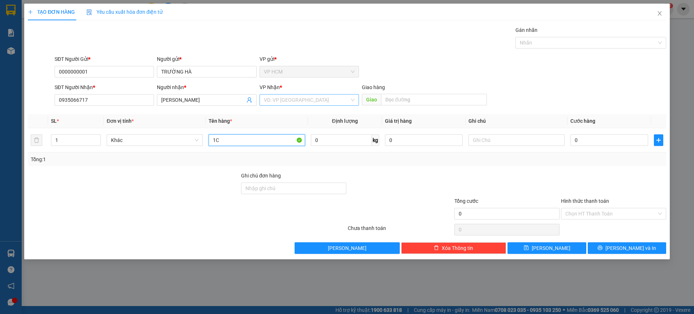
type input "1C"
click at [293, 104] on input "search" at bounding box center [307, 99] width 86 height 11
click at [291, 128] on div "Trạm Km117" at bounding box center [309, 126] width 91 height 8
click at [418, 100] on input "text" at bounding box center [434, 100] width 106 height 12
click at [571, 39] on div at bounding box center [587, 42] width 140 height 9
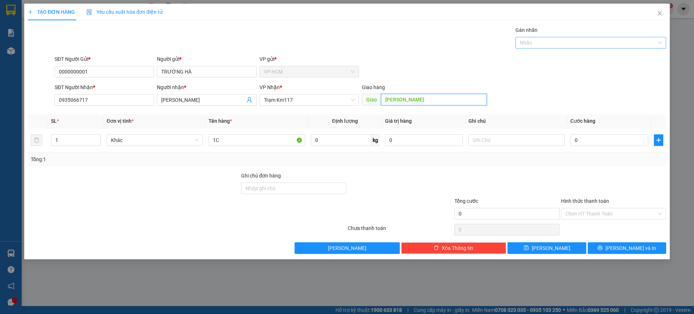
type input "[PERSON_NAME]"
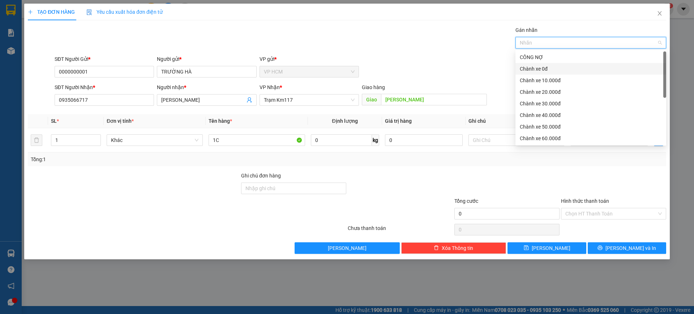
drag, startPoint x: 538, startPoint y: 70, endPoint x: 378, endPoint y: 53, distance: 161.1
click at [538, 70] on div "Chành xe 0đ" at bounding box center [591, 69] width 142 height 8
click at [378, 53] on div "Transit Pickup Surcharge Ids Transit Deliver Surcharge Ids Transit Deliver Surc…" at bounding box center [347, 139] width 639 height 227
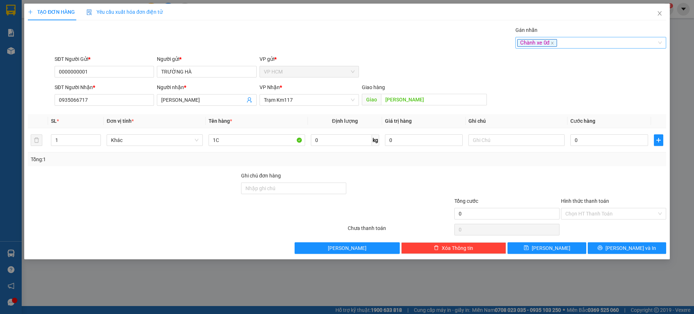
click at [596, 43] on div "Chành xe 0đ" at bounding box center [587, 42] width 140 height 9
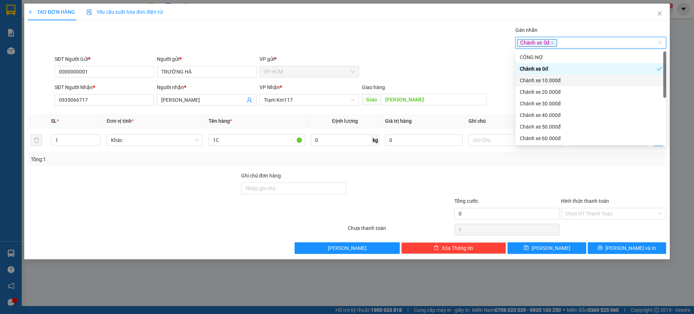
click at [542, 77] on div "Chành xe 10.000đ" at bounding box center [591, 80] width 142 height 8
click at [543, 72] on div "Chành xe 0đ" at bounding box center [588, 69] width 137 height 8
drag, startPoint x: 414, startPoint y: 51, endPoint x: 584, endPoint y: 146, distance: 195.3
click at [415, 52] on div "Transit Pickup Surcharge Ids Transit Deliver Surcharge Ids Transit Deliver Surc…" at bounding box center [347, 139] width 639 height 227
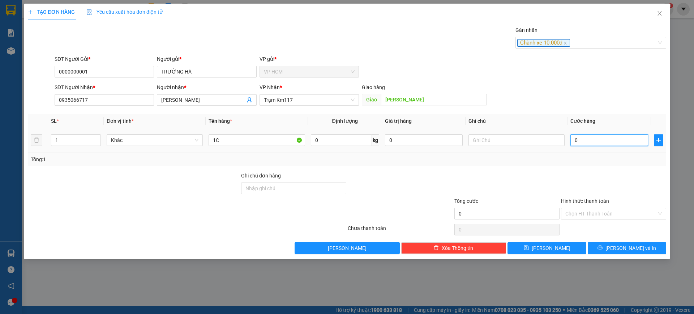
click at [590, 140] on input "0" at bounding box center [610, 140] width 78 height 12
type input "4"
type input "40"
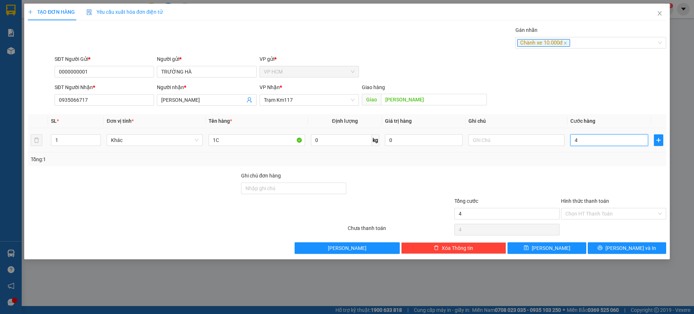
type input "40"
type input "40.000"
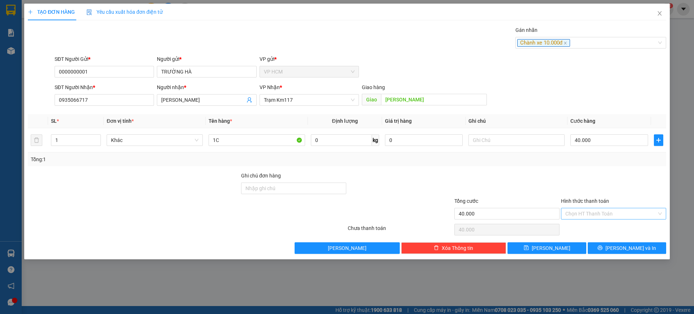
drag, startPoint x: 597, startPoint y: 191, endPoint x: 602, endPoint y: 217, distance: 26.6
click at [598, 195] on div at bounding box center [614, 183] width 107 height 25
click at [602, 217] on input "Hình thức thanh toán" at bounding box center [611, 213] width 91 height 11
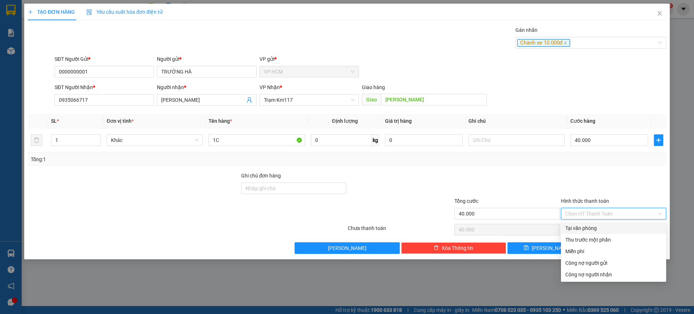
click at [597, 235] on div "Thu trước một phần" at bounding box center [613, 240] width 105 height 12
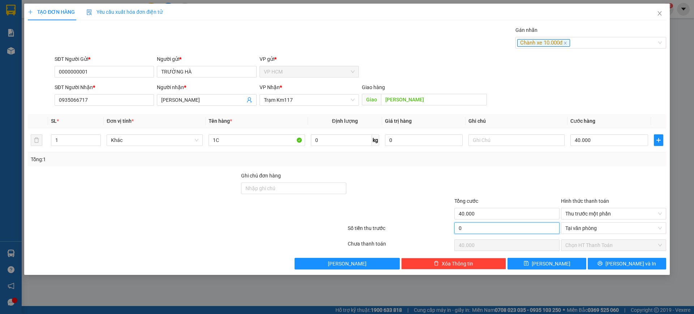
click at [517, 230] on input "0" at bounding box center [507, 228] width 105 height 12
type input "1"
type input "39.999"
type input "10"
type input "39.990"
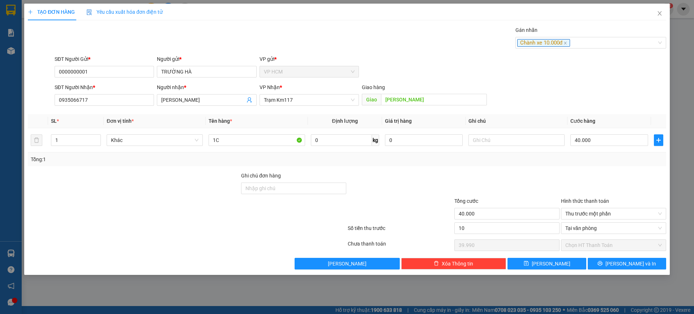
type input "10.000"
type input "30.000"
click at [529, 177] on div at bounding box center [507, 183] width 107 height 25
click at [626, 257] on div "Transit Pickup Surcharge Ids Transit Deliver Surcharge Ids Transit Deliver Surc…" at bounding box center [347, 147] width 639 height 243
click at [626, 259] on span "[PERSON_NAME] và In" at bounding box center [631, 263] width 51 height 8
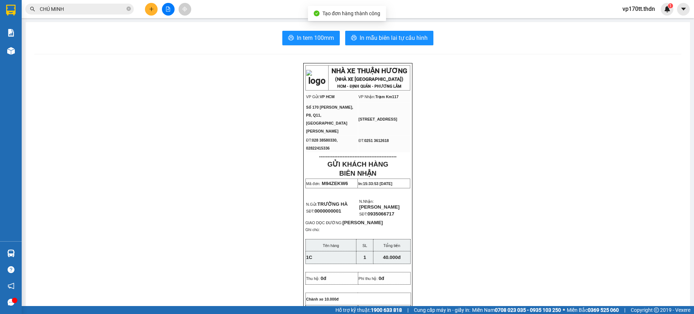
click at [398, 38] on span "In mẫu biên lai tự cấu hình" at bounding box center [394, 37] width 68 height 9
click at [298, 37] on span "In tem 100mm" at bounding box center [315, 37] width 37 height 9
click at [74, 11] on input "CHÚ MINH" at bounding box center [82, 9] width 85 height 8
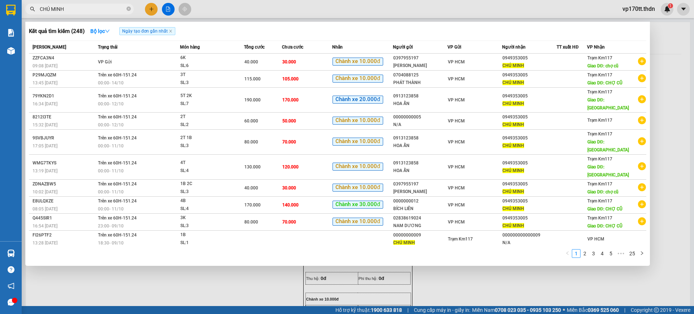
click at [74, 11] on input "CHÚ MINH" at bounding box center [82, 9] width 85 height 8
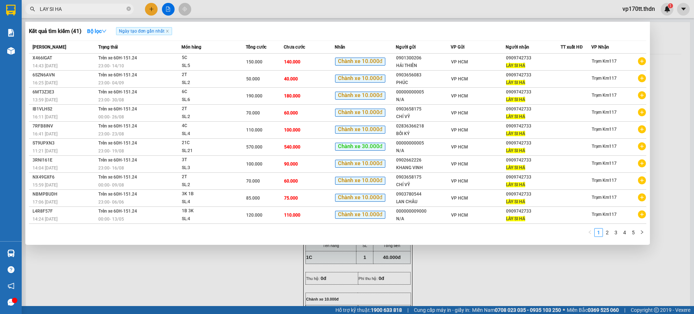
type input "LAY SI HA"
click at [155, 8] on div at bounding box center [347, 157] width 694 height 314
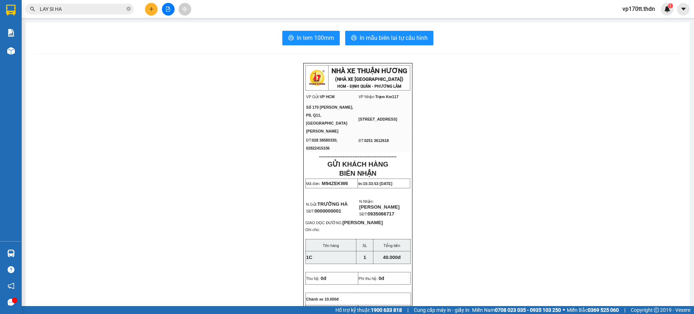
click at [155, 8] on button at bounding box center [151, 9] width 13 height 13
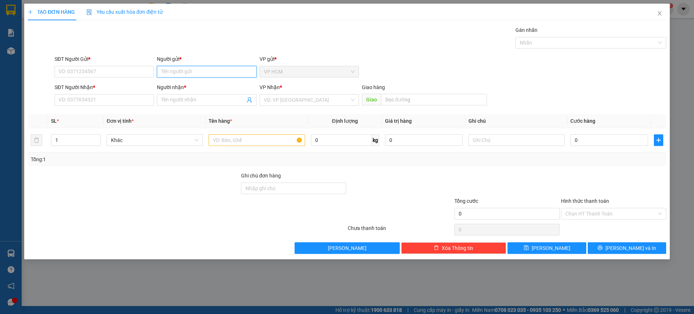
click at [166, 74] on input "Người gửi *" at bounding box center [206, 72] width 99 height 12
click at [137, 69] on input "SĐT Người Gửi *" at bounding box center [104, 72] width 99 height 12
click at [164, 68] on input "Người gửi *" at bounding box center [206, 72] width 99 height 12
click at [174, 76] on input "N/A" at bounding box center [206, 72] width 99 height 12
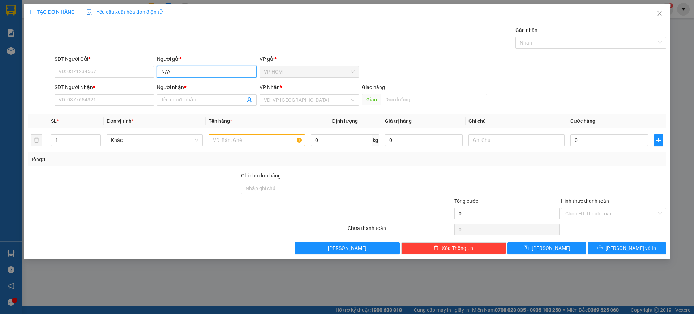
type input "N/A"
click at [85, 59] on div "SĐT Người Gửi *" at bounding box center [104, 59] width 99 height 8
click at [85, 66] on input "SĐT Người Gửi *" at bounding box center [104, 72] width 99 height 12
click at [93, 69] on input "SĐT Người Gửi *" at bounding box center [104, 72] width 99 height 12
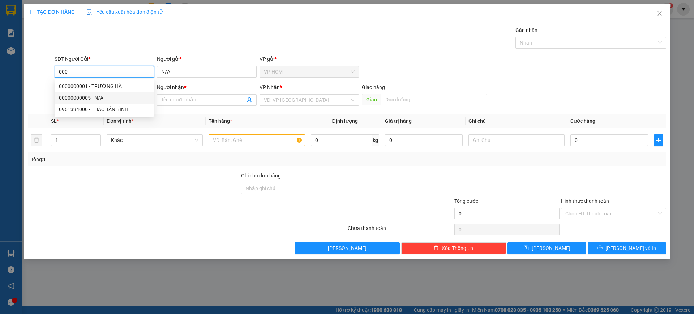
click at [112, 95] on div "00000000005 - N/A" at bounding box center [104, 98] width 91 height 8
type input "00000000005"
type input "0985605425"
type input "TRANG ĐQ"
type input "40.000"
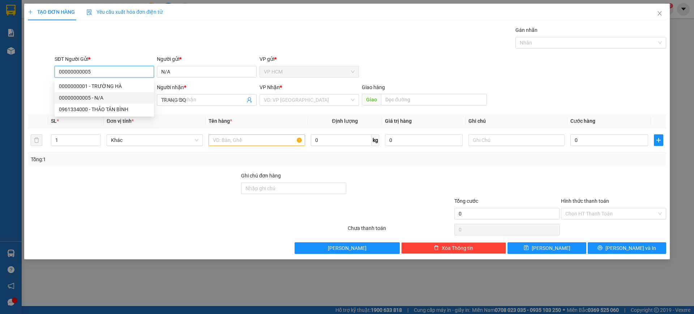
type input "40.000"
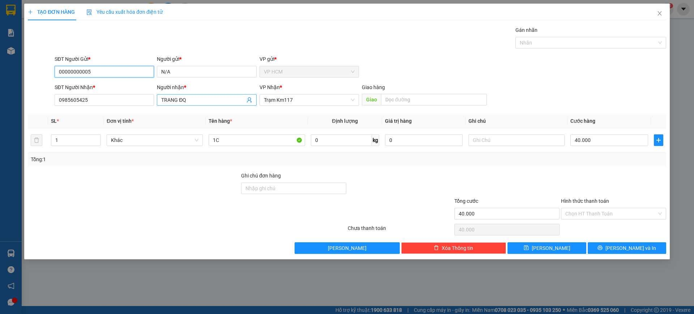
type input "00000000005"
click at [205, 99] on input "TRANG ĐQ" at bounding box center [203, 100] width 84 height 8
click at [174, 97] on input "LAY XI HA" at bounding box center [203, 100] width 84 height 8
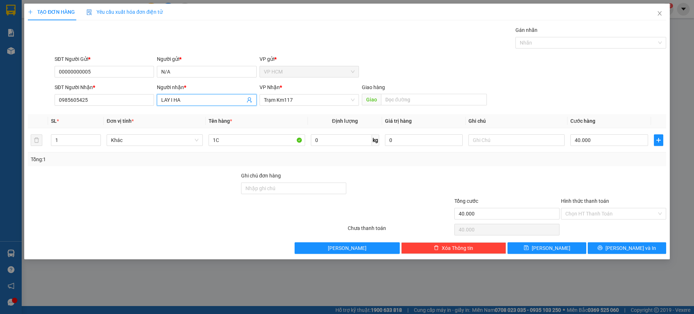
type input "LAY SI HA"
click at [191, 117] on div "LÀY SI HÁ - 0909742733" at bounding box center [206, 114] width 91 height 8
type input "0909742733"
type input "LÀY SI HÁ"
drag, startPoint x: 69, startPoint y: 142, endPoint x: 12, endPoint y: 143, distance: 57.1
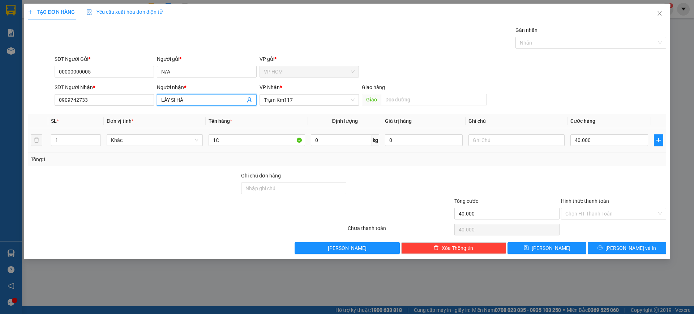
click at [0, 144] on div "TẠO ĐƠN HÀNG Yêu cầu xuất hóa đơn điện tử Transit Pickup Surcharge Ids Transit …" at bounding box center [347, 157] width 694 height 314
type input "2"
drag, startPoint x: 255, startPoint y: 143, endPoint x: 57, endPoint y: 152, distance: 198.0
click at [48, 159] on div "SL * Đơn vị tính * Tên hàng * Định lượng Giá trị hàng Ghi chú Cước hàng 2 Khác …" at bounding box center [347, 140] width 639 height 52
type input "2C"
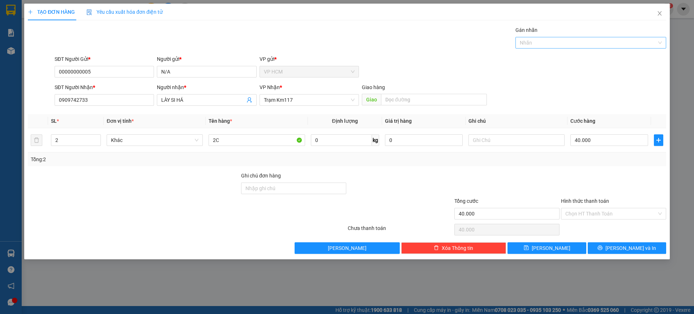
drag, startPoint x: 579, startPoint y: 52, endPoint x: 579, endPoint y: 44, distance: 8.7
click at [579, 52] on div "Transit Pickup Surcharge Ids Transit Deliver Surcharge Ids Transit Deliver Surc…" at bounding box center [347, 139] width 639 height 227
click at [579, 43] on div at bounding box center [587, 42] width 140 height 9
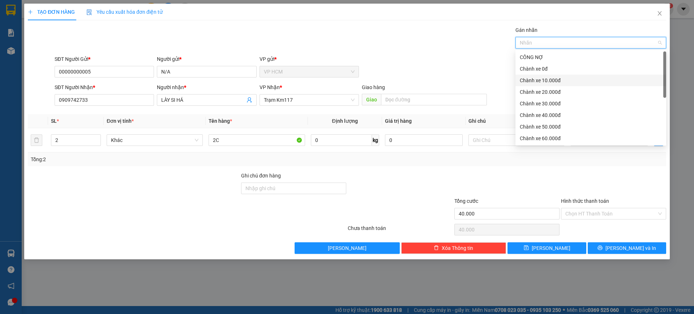
click at [525, 84] on div "Chành xe 10.000đ" at bounding box center [591, 80] width 142 height 8
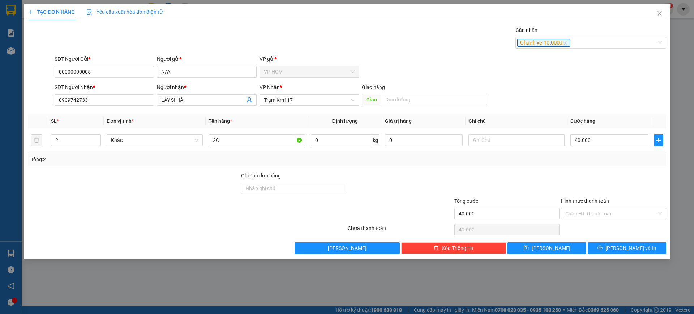
drag, startPoint x: 352, startPoint y: 52, endPoint x: 595, endPoint y: 163, distance: 267.0
click at [355, 54] on div "Transit Pickup Surcharge Ids Transit Deliver Surcharge Ids Transit Deliver Surc…" at bounding box center [347, 139] width 639 height 227
click at [600, 139] on input "40.000" at bounding box center [610, 140] width 78 height 12
type input "0"
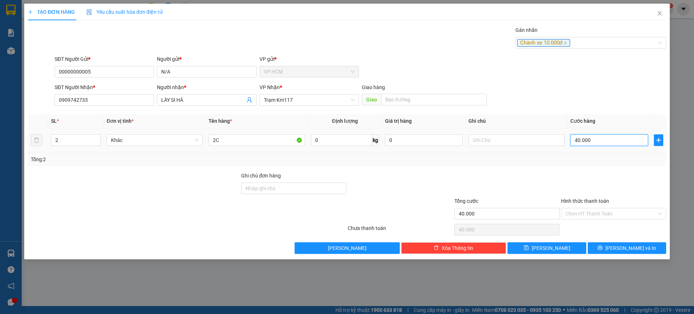
type input "0"
type input "6"
type input "06"
type input "60"
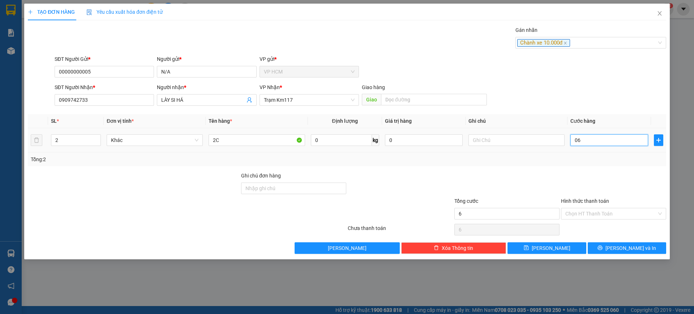
type input "60"
type input "060"
type input "60.000"
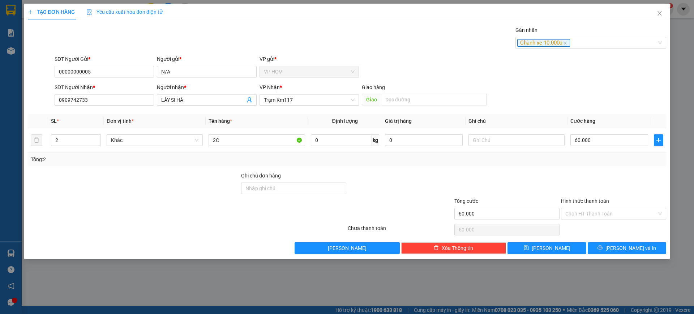
click at [590, 166] on div "Tổng: 2" at bounding box center [347, 159] width 639 height 14
click at [586, 210] on input "Hình thức thanh toán" at bounding box center [611, 213] width 91 height 11
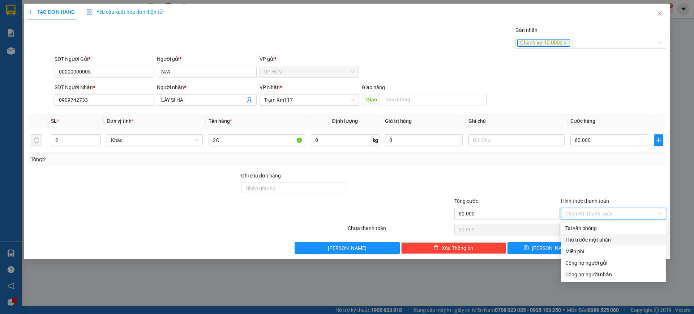
click at [584, 239] on div "Thu trước một phần" at bounding box center [614, 239] width 97 height 8
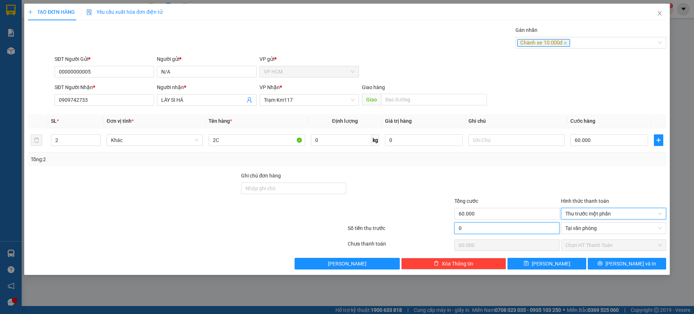
click at [506, 226] on input "0" at bounding box center [507, 228] width 105 height 12
type input "1"
type input "59.999"
type input "10"
type input "59.990"
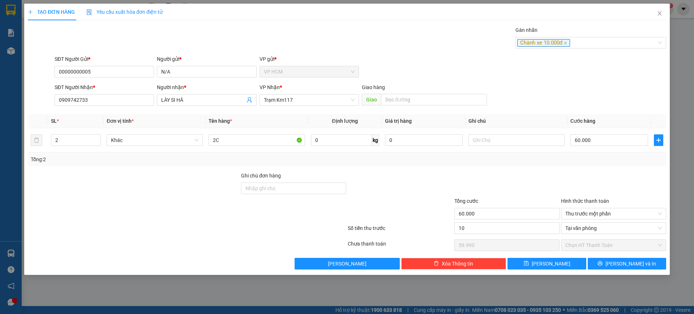
type input "10.000"
type input "50.000"
drag, startPoint x: 528, startPoint y: 183, endPoint x: 553, endPoint y: 165, distance: 30.0
click at [531, 180] on div at bounding box center [507, 183] width 107 height 25
click at [619, 144] on input "60.000" at bounding box center [610, 140] width 78 height 12
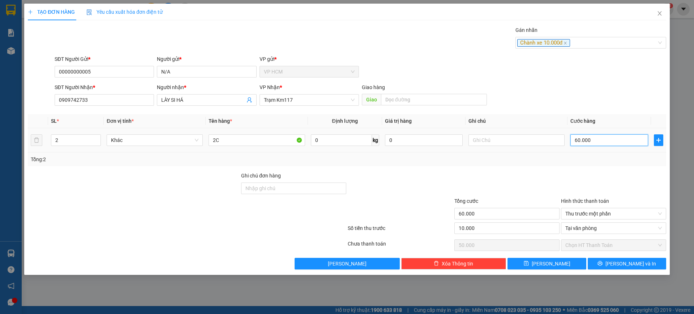
type input "6"
type input "-9.994"
type input "6"
type input "65"
type input "-9.935"
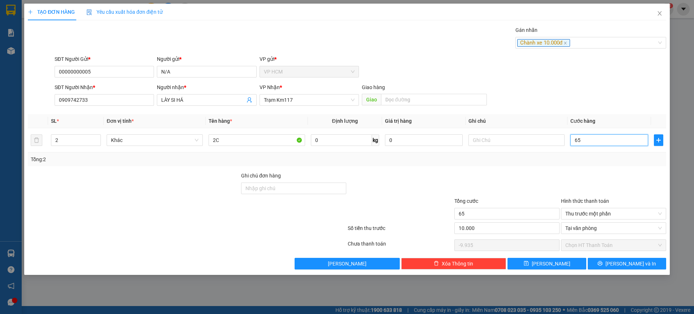
type input "65"
type input "65.000"
type input "55.000"
type input "65.000"
click at [593, 156] on div "Tổng: 2" at bounding box center [347, 159] width 633 height 8
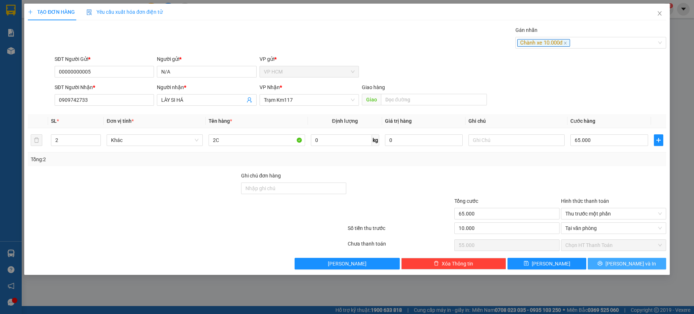
click at [606, 258] on button "[PERSON_NAME] và In" at bounding box center [627, 263] width 78 height 12
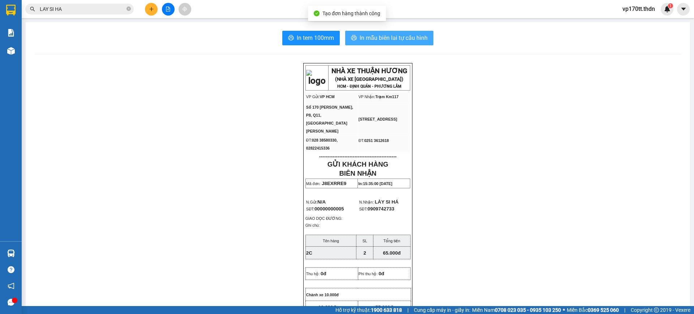
click at [408, 39] on span "In mẫu biên lai tự cấu hình" at bounding box center [394, 37] width 68 height 9
click at [384, 38] on span "In mẫu biên lai tự cấu hình" at bounding box center [394, 37] width 68 height 9
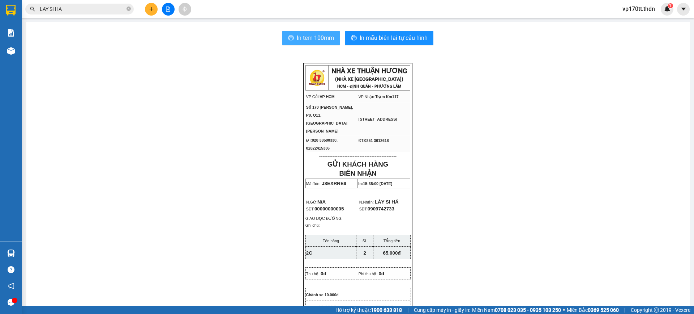
click at [306, 43] on button "In tem 100mm" at bounding box center [310, 38] width 57 height 14
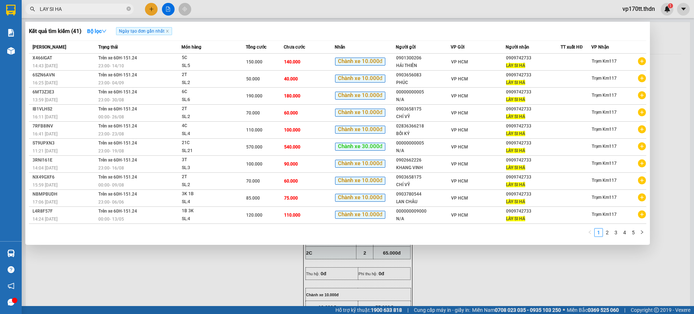
click at [95, 13] on input "LAY SI HA" at bounding box center [82, 9] width 85 height 8
click at [162, 11] on div at bounding box center [347, 157] width 694 height 314
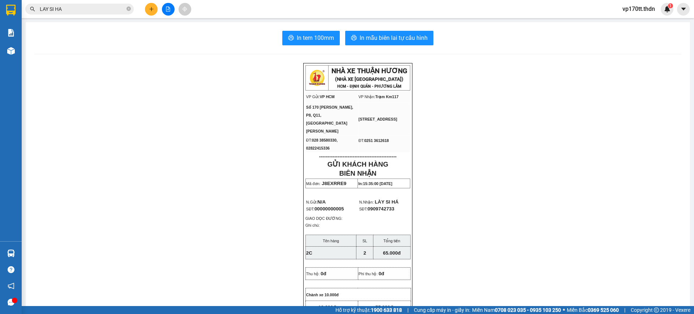
click at [149, 9] on icon "plus" at bounding box center [151, 9] width 5 height 5
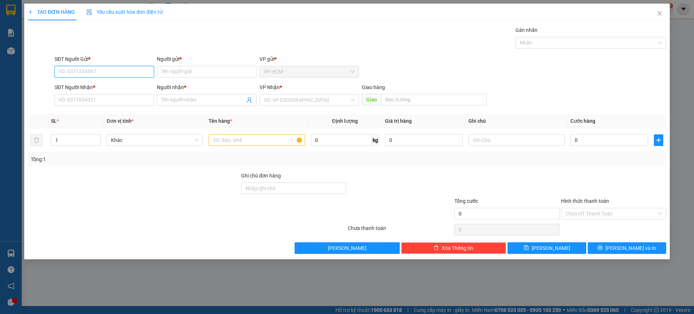
click at [103, 75] on input "SĐT Người Gửi *" at bounding box center [104, 72] width 99 height 12
click at [111, 86] on div "00000000005 - N/A" at bounding box center [104, 86] width 91 height 8
type input "00000000005"
type input "N/A"
type input "0909742733"
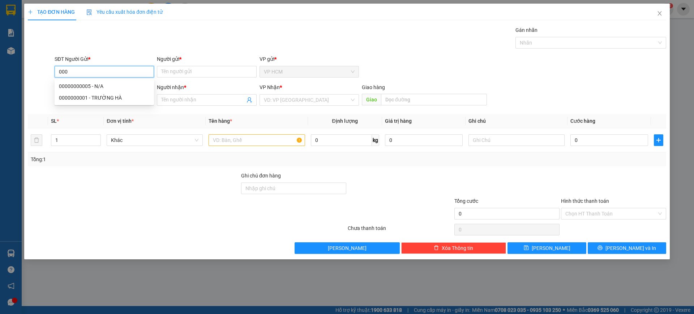
type input "LÀY SI HÁ"
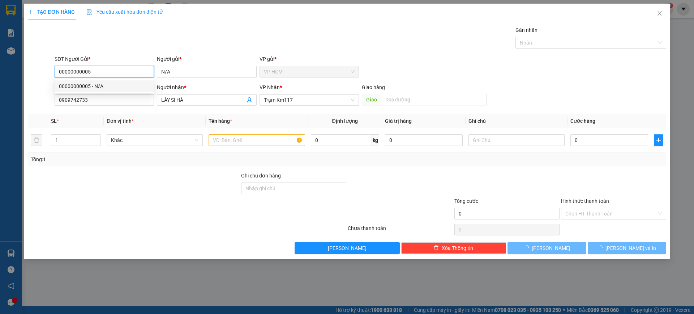
type input "65.000"
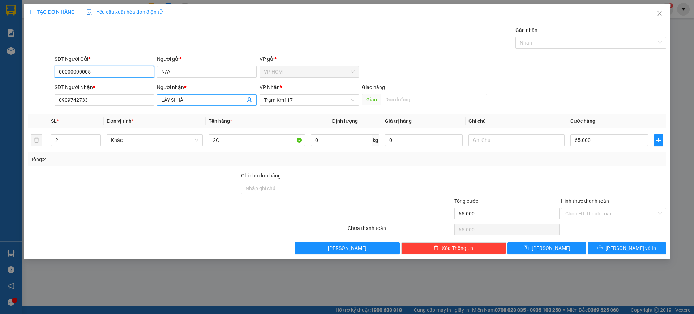
type input "00000000005"
click at [222, 97] on input "LÀY SI HÁ" at bounding box center [203, 100] width 84 height 8
click at [221, 96] on input "LÀY SI HÁ" at bounding box center [203, 100] width 84 height 8
type input "CHÚ MINH"
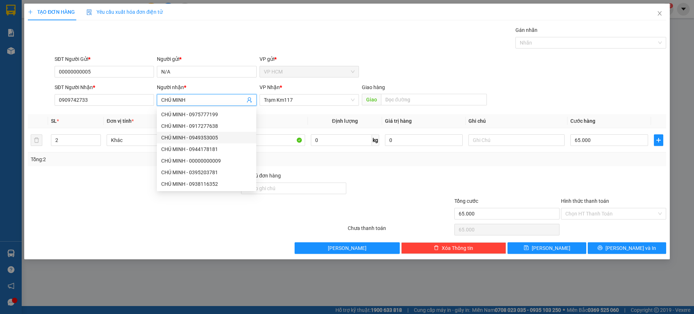
click at [223, 134] on div "CHÚ MINH - 0949353005" at bounding box center [206, 137] width 91 height 8
type input "0949353005"
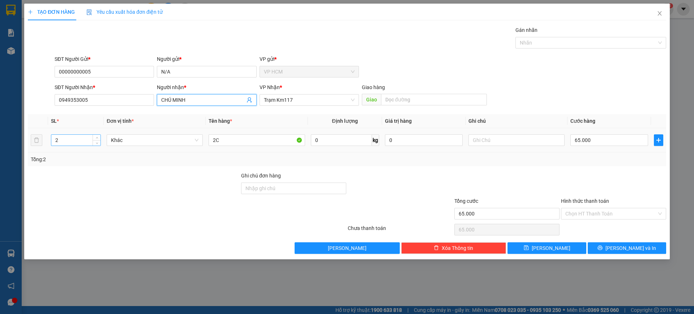
type input "CHÚ MINH"
click at [69, 145] on div "2" at bounding box center [76, 140] width 50 height 12
click at [68, 140] on input "2" at bounding box center [75, 140] width 49 height 11
type input "20"
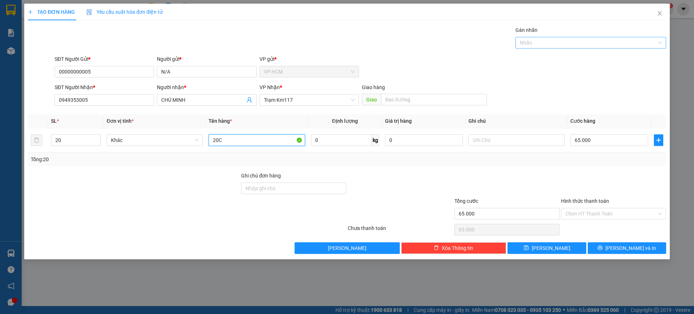
click at [563, 48] on div "Nhãn" at bounding box center [591, 43] width 151 height 12
type input "20C"
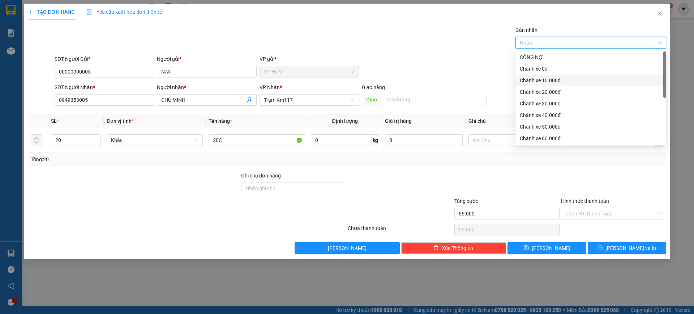
drag, startPoint x: 554, startPoint y: 81, endPoint x: 373, endPoint y: 41, distance: 184.8
click at [554, 80] on div "Chành xe 10.000đ" at bounding box center [591, 80] width 142 height 8
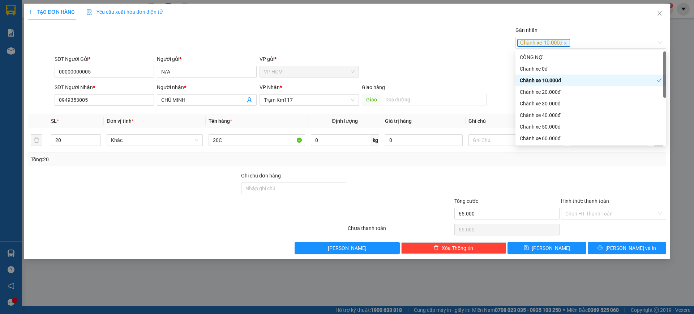
click at [373, 41] on div "Gán nhãn Chành xe 10.000đ" at bounding box center [360, 38] width 615 height 25
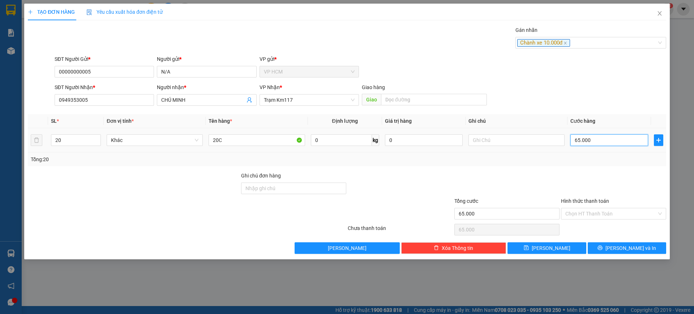
click at [605, 139] on input "65.000" at bounding box center [610, 140] width 78 height 12
type input "0"
type input "1"
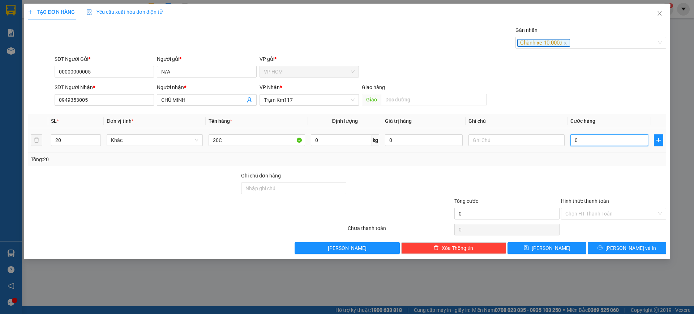
type input "1"
type input "01"
type input "11"
type input "011"
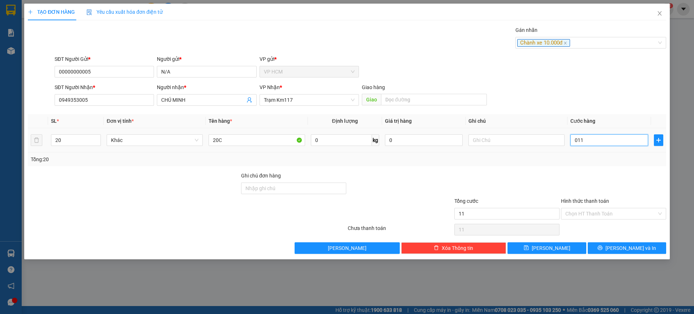
type input "110"
type input "0.110"
type input "110.000"
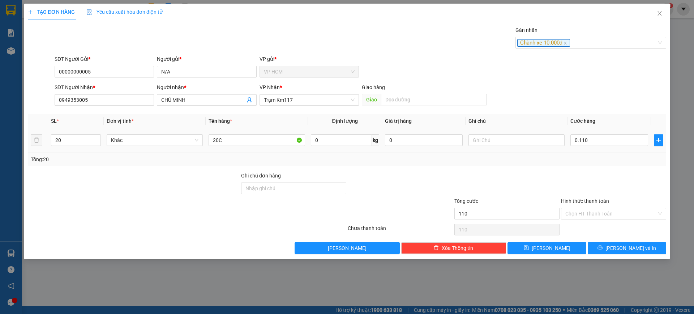
type input "110.000"
click at [600, 169] on div "Transit Pickup Surcharge Ids Transit Deliver Surcharge Ids Transit Deliver Surc…" at bounding box center [347, 139] width 639 height 227
drag, startPoint x: 596, startPoint y: 210, endPoint x: 596, endPoint y: 216, distance: 6.1
click at [596, 210] on input "Hình thức thanh toán" at bounding box center [611, 213] width 91 height 11
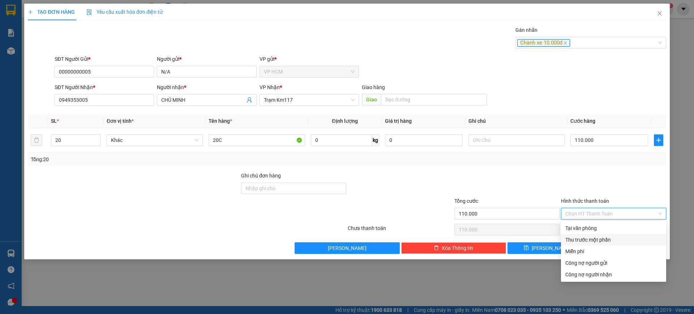
click at [586, 237] on div "Thu trước một phần" at bounding box center [614, 239] width 97 height 8
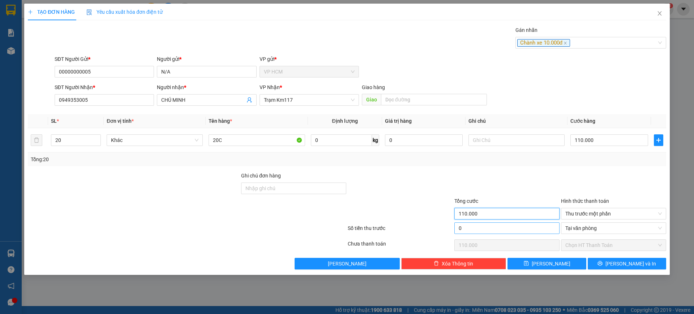
drag, startPoint x: 463, startPoint y: 218, endPoint x: 482, endPoint y: 229, distance: 21.8
click at [466, 220] on div "Tổng cước 110.000" at bounding box center [507, 209] width 105 height 25
click at [482, 229] on input "0" at bounding box center [507, 228] width 105 height 12
type input "1"
type input "109.999"
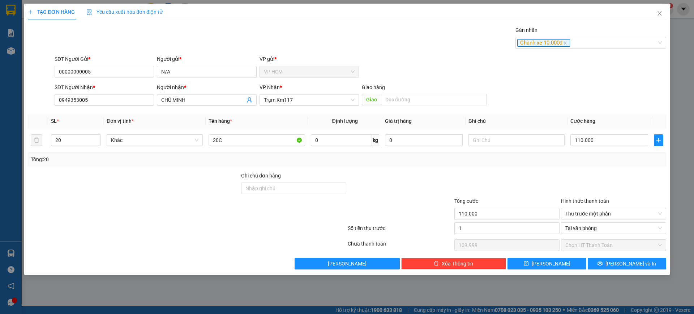
type input "1.000"
type input "109.000"
click at [516, 156] on div "Tổng: 20" at bounding box center [347, 159] width 633 height 8
click at [473, 227] on input "1.000" at bounding box center [507, 228] width 105 height 12
type input "1"
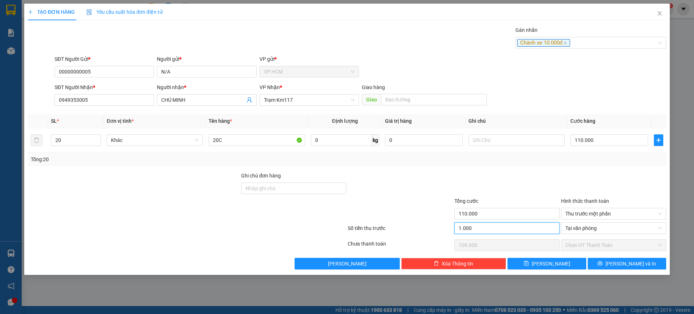
type input "109.999"
type input "10"
type input "109.990"
type input "10.000"
type input "100.000"
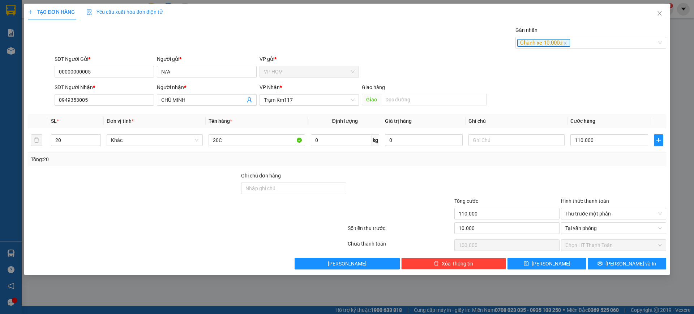
click at [492, 189] on div at bounding box center [507, 183] width 107 height 25
click at [605, 261] on button "[PERSON_NAME] và In" at bounding box center [627, 263] width 78 height 12
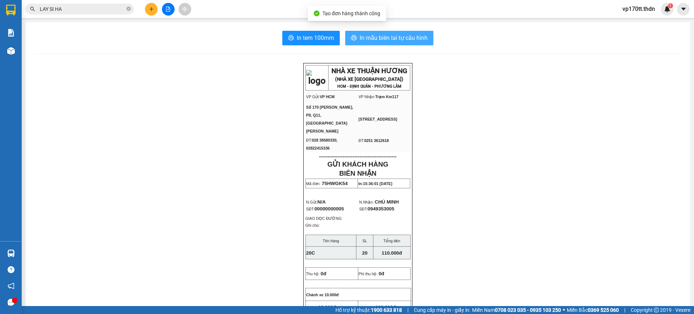
click at [360, 38] on span "In mẫu biên lai tự cấu hình" at bounding box center [394, 37] width 68 height 9
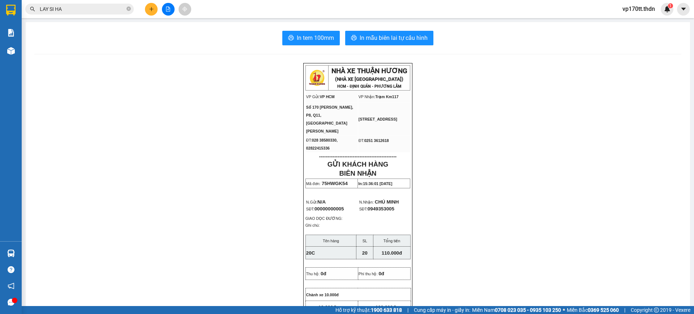
click at [154, 9] on icon "plus" at bounding box center [151, 9] width 5 height 5
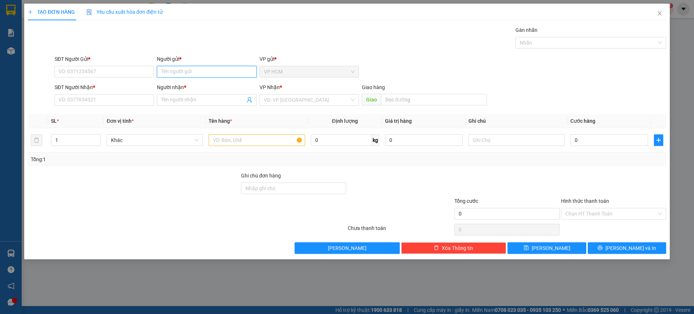
click at [211, 73] on input "Người gửi *" at bounding box center [206, 72] width 99 height 12
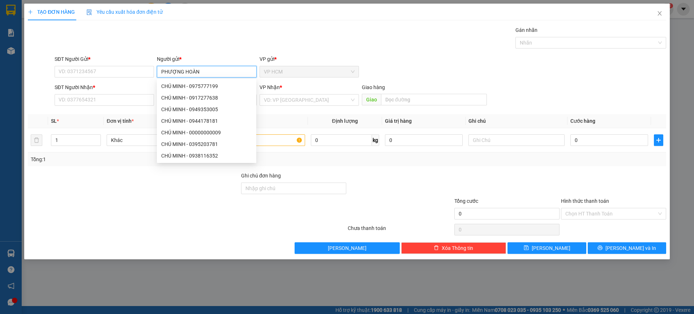
type input "PHƯỢNG HOÀNG"
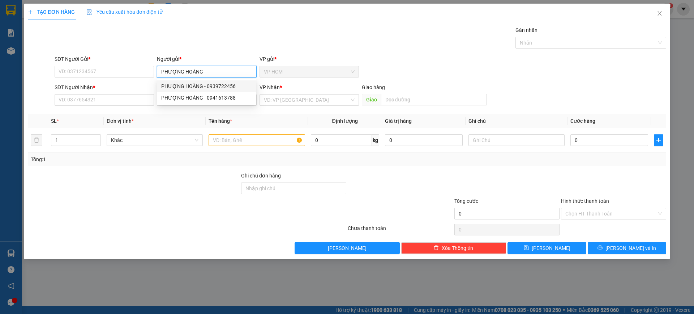
click at [209, 88] on div "PHƯỢNG HOÀNG - 0939722456" at bounding box center [206, 86] width 91 height 8
type input "0939722456"
type input "PHƯỢNG HOÀNG"
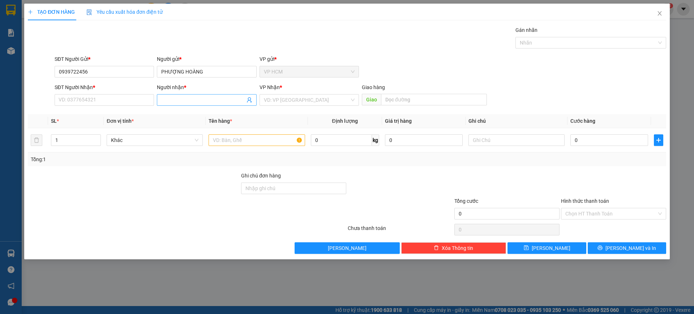
click at [249, 102] on icon "user-add" at bounding box center [250, 100] width 6 height 6
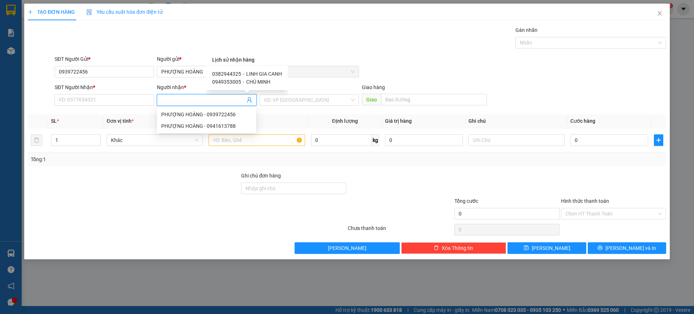
click at [255, 73] on span "LINH GIA CANH" at bounding box center [264, 74] width 36 height 6
type input "0382944325"
type input "LINH GIA CANH"
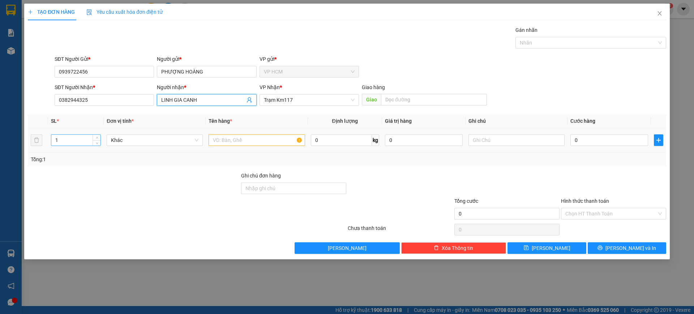
click at [69, 139] on input "1" at bounding box center [75, 140] width 49 height 11
type input "14"
type input "14T"
click at [614, 142] on input "0" at bounding box center [610, 140] width 78 height 12
type input "2"
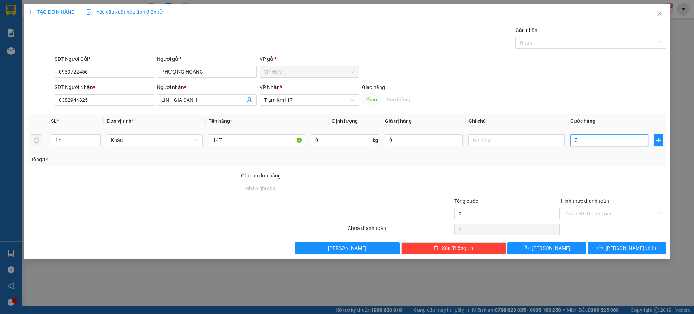
type input "2"
type input "25"
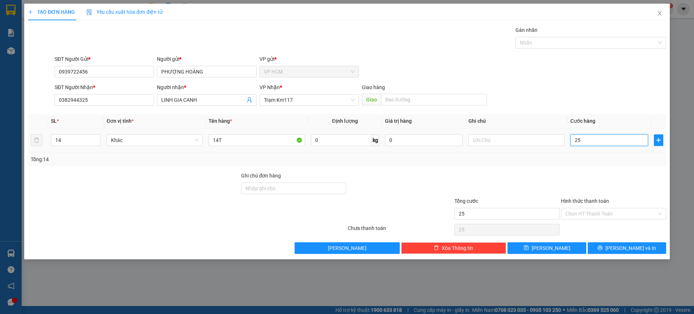
type input "250"
type input "250.000"
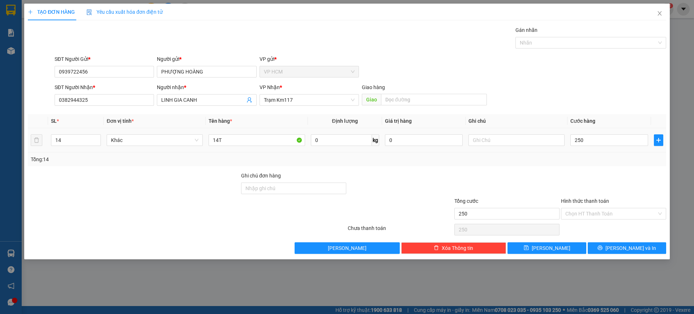
type input "250.000"
click at [598, 170] on div "Transit Pickup Surcharge Ids Transit Deliver Surcharge Ids Transit Deliver Surc…" at bounding box center [347, 139] width 639 height 227
click at [546, 43] on div at bounding box center [587, 42] width 140 height 9
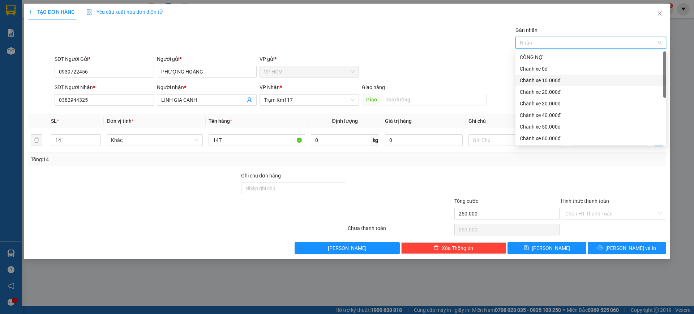
drag, startPoint x: 540, startPoint y: 85, endPoint x: 537, endPoint y: 81, distance: 4.4
click at [540, 85] on div "Chành xe 10.000đ" at bounding box center [591, 80] width 151 height 12
click at [463, 53] on div "Transit Pickup Surcharge Ids Transit Deliver Surcharge Ids Transit Deliver Surc…" at bounding box center [347, 139] width 639 height 227
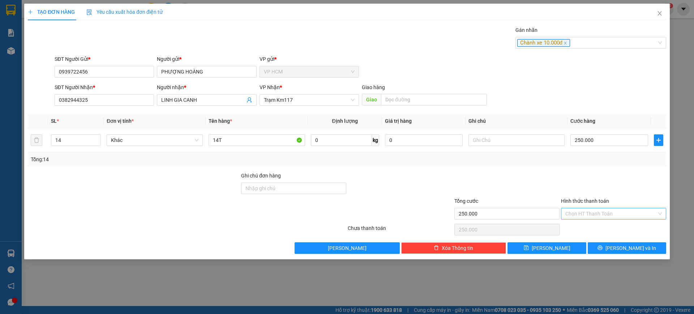
click at [579, 208] on input "Hình thức thanh toán" at bounding box center [611, 213] width 91 height 11
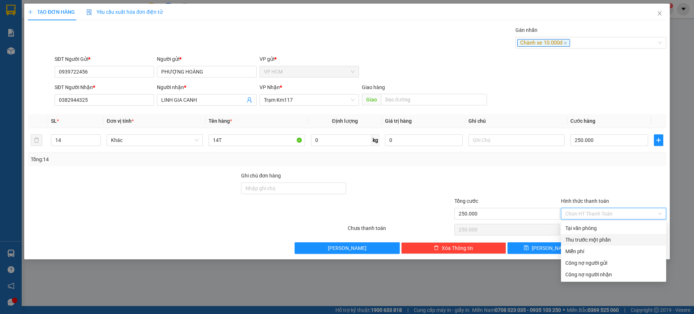
click at [577, 236] on div "Thu trước một phần" at bounding box center [614, 239] width 97 height 8
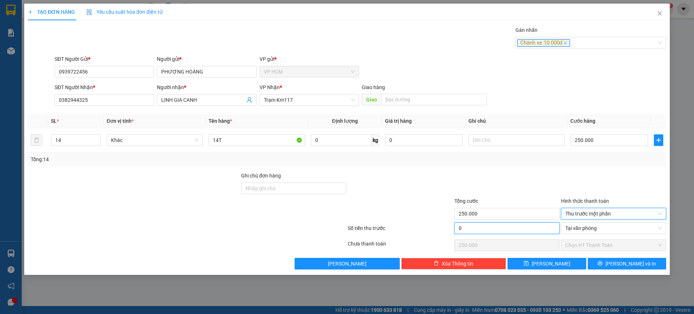
click at [527, 226] on input "0" at bounding box center [507, 228] width 105 height 12
type input "1"
type input "249.999"
type input "10"
type input "249.990"
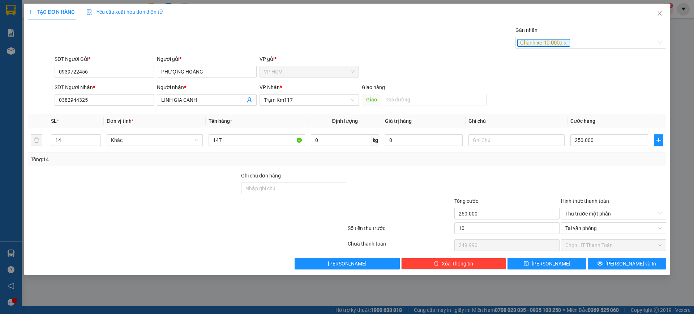
type input "10.000"
type input "240.000"
click at [514, 183] on div at bounding box center [507, 183] width 107 height 25
click at [586, 141] on input "250.000" at bounding box center [610, 140] width 78 height 12
type input "2"
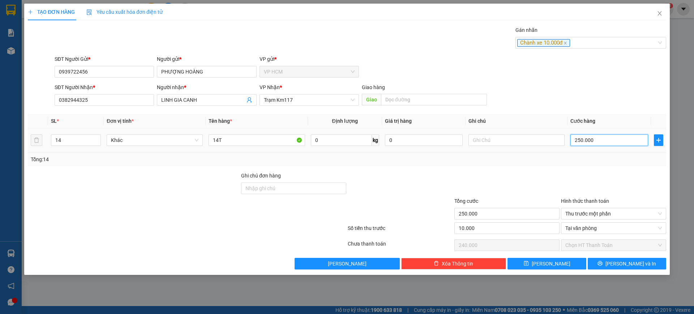
type input "2"
type input "-9.998"
type input "23"
type input "-9.977"
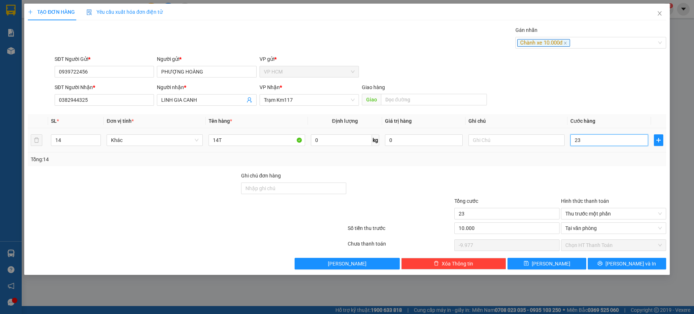
type input "235"
type input "-9.765"
type input "235.000"
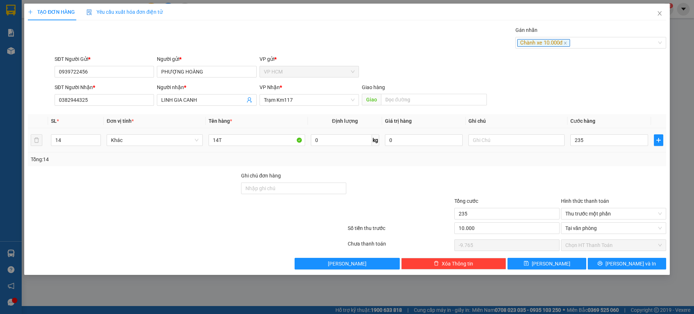
type input "225.000"
click at [589, 158] on div "Tổng: 14" at bounding box center [347, 159] width 633 height 8
click at [628, 265] on span "[PERSON_NAME] và In" at bounding box center [631, 263] width 51 height 8
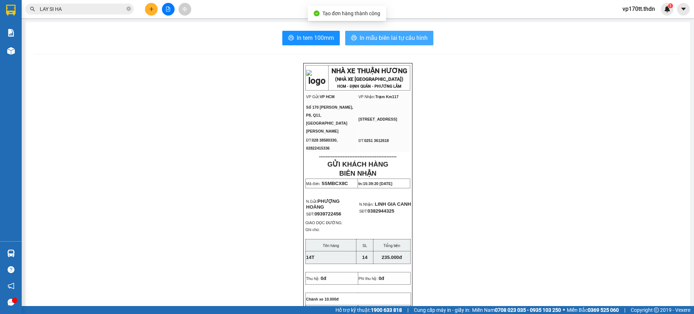
click at [418, 41] on span "In mẫu biên lai tự cấu hình" at bounding box center [394, 37] width 68 height 9
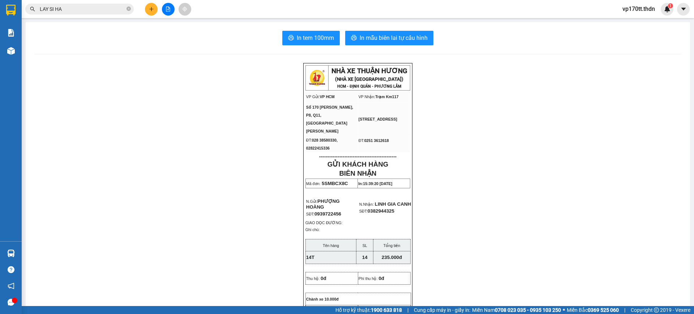
click at [146, 11] on button at bounding box center [151, 9] width 13 height 13
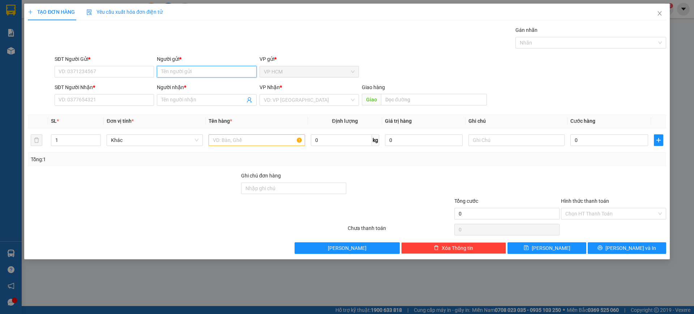
click at [213, 75] on input "Người gửi *" at bounding box center [206, 72] width 99 height 12
type input "[PERSON_NAME]"
click at [209, 87] on div "THY ( [PERSON_NAME]) - 0908855547" at bounding box center [206, 86] width 91 height 8
type input "0908855547"
type input "THY ( [PERSON_NAME])"
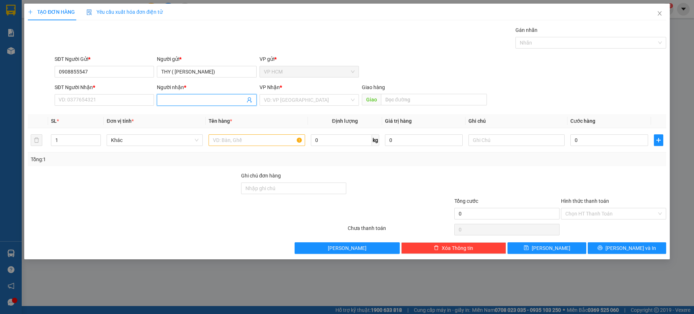
click at [250, 100] on icon "user-add" at bounding box center [249, 99] width 5 height 5
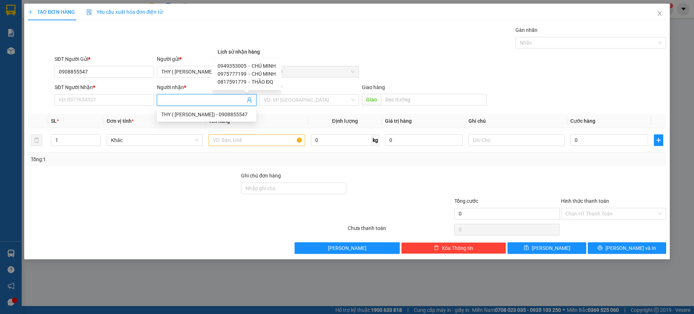
click at [253, 64] on span "CHÚ MINH" at bounding box center [264, 66] width 24 height 6
type input "0949353005"
type input "CHÚ MINH"
type input "CHỢ CŨ"
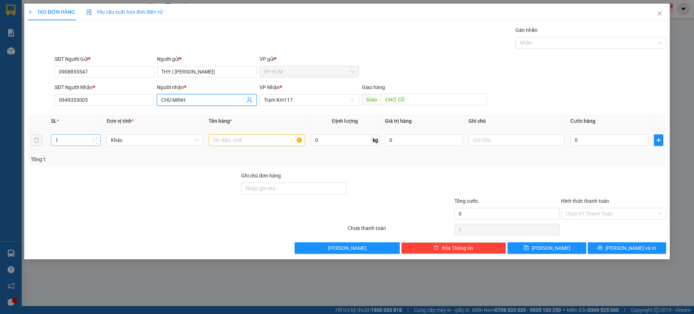
click at [64, 139] on input "1" at bounding box center [75, 140] width 49 height 11
type input "11"
type input "10C 1T"
click at [530, 48] on div "Gán nhãn Nhãn" at bounding box center [591, 38] width 151 height 25
click at [547, 34] on div "Gán nhãn" at bounding box center [591, 31] width 151 height 11
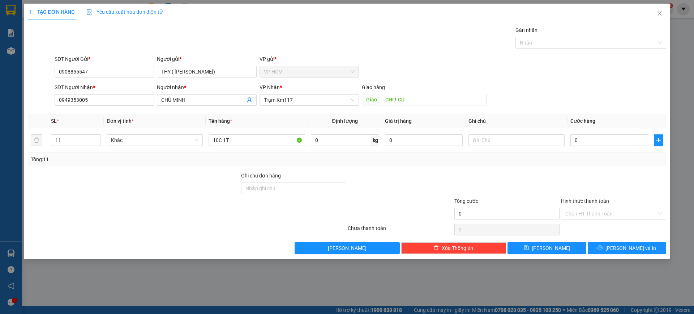
click at [553, 32] on div "Gán nhãn" at bounding box center [591, 31] width 151 height 11
click at [553, 39] on div at bounding box center [587, 42] width 140 height 9
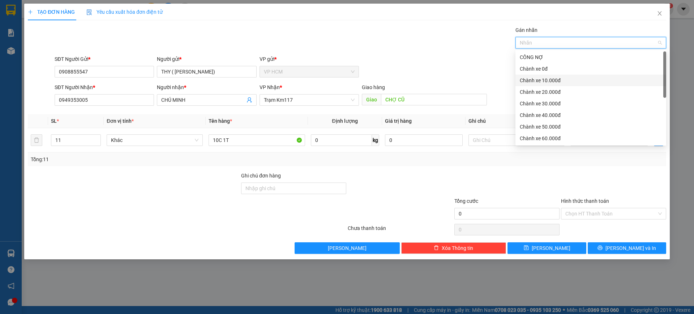
click at [537, 79] on div "Chành xe 10.000đ" at bounding box center [591, 80] width 142 height 8
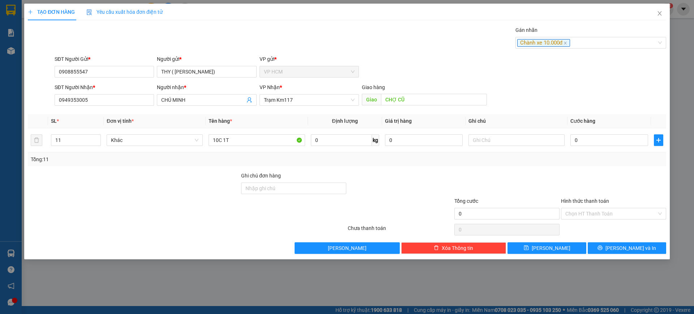
click at [433, 50] on div "Gán nhãn Chành xe 10.000đ" at bounding box center [360, 38] width 615 height 25
click at [601, 141] on input "0" at bounding box center [610, 140] width 78 height 12
type input "08"
type input "8"
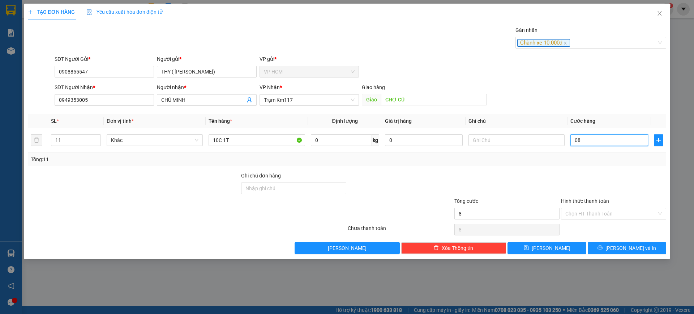
type input "080"
type input "80"
type input "80.000"
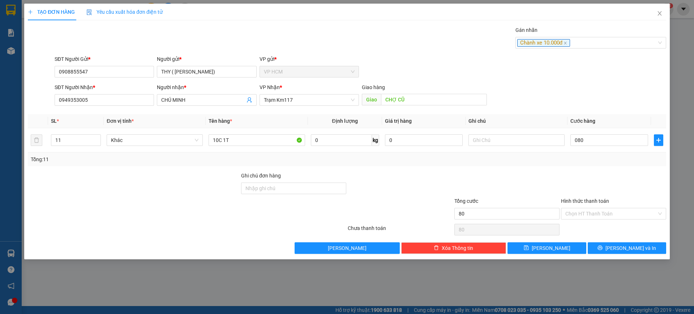
type input "80.000"
click at [590, 176] on div at bounding box center [614, 183] width 107 height 25
click at [588, 214] on input "Hình thức thanh toán" at bounding box center [611, 213] width 91 height 11
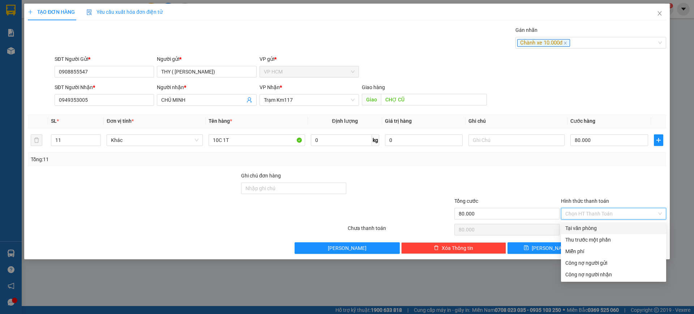
click at [582, 242] on div "Thu trước một phần" at bounding box center [614, 239] width 97 height 8
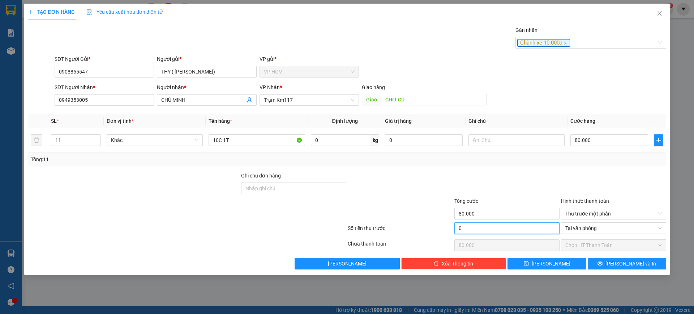
click at [523, 228] on input "0" at bounding box center [507, 228] width 105 height 12
type input "10"
type input "79.990"
click at [521, 183] on div at bounding box center [507, 183] width 107 height 25
type input "10.000"
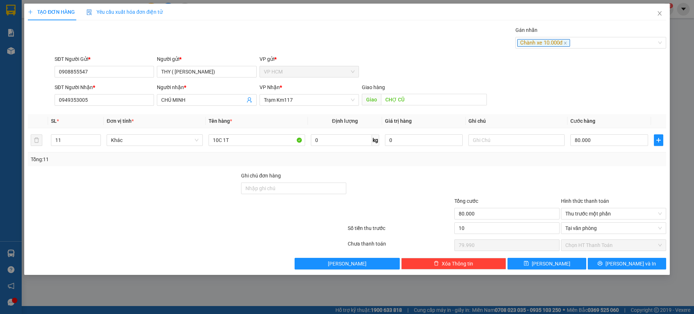
type input "70.000"
click at [613, 260] on button "[PERSON_NAME] và In" at bounding box center [627, 263] width 78 height 12
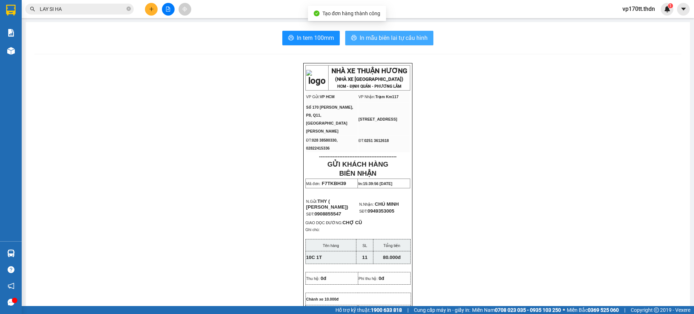
click at [393, 37] on span "In mẫu biên lai tự cấu hình" at bounding box center [394, 37] width 68 height 9
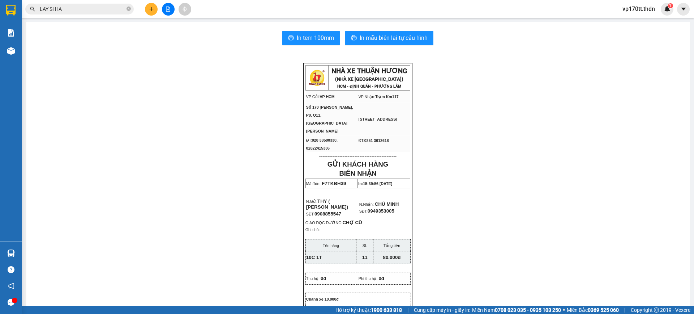
click at [146, 6] on div at bounding box center [168, 9] width 54 height 13
click at [149, 8] on icon "plus" at bounding box center [151, 9] width 5 height 5
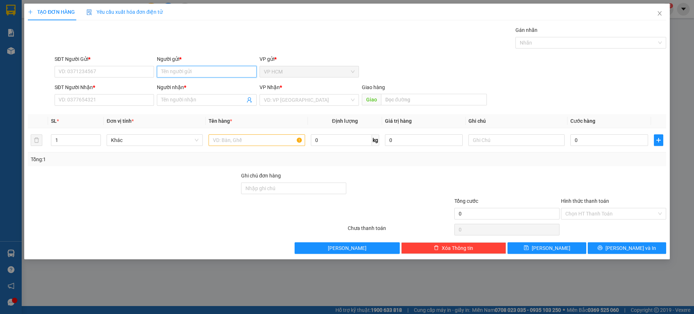
click at [196, 71] on input "Người gửi *" at bounding box center [206, 72] width 99 height 12
type input "BAO ANH"
click at [204, 94] on div "bảo anh - 0238547680" at bounding box center [206, 98] width 91 height 8
type input "0238547680"
type input "bảo anh"
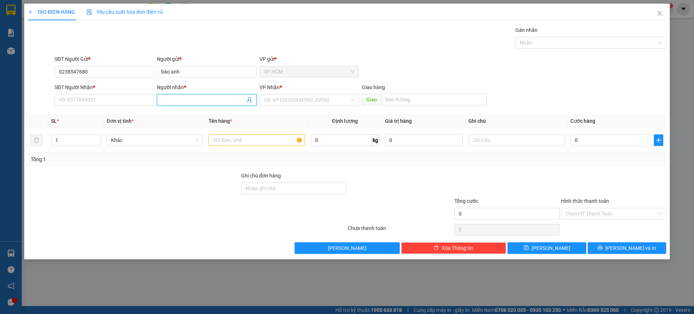
click at [246, 98] on span at bounding box center [206, 100] width 99 height 12
click at [248, 100] on icon "user-add" at bounding box center [250, 100] width 6 height 6
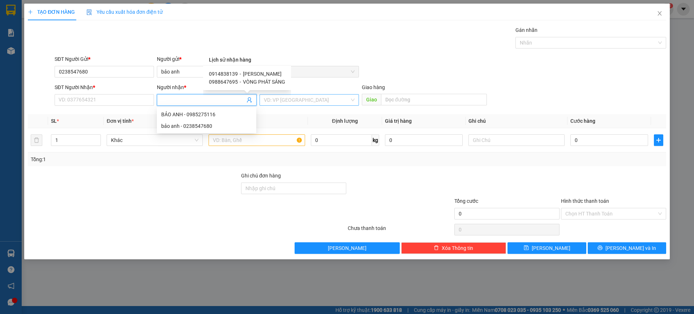
drag, startPoint x: 256, startPoint y: 74, endPoint x: 274, endPoint y: 105, distance: 36.2
click at [256, 74] on span "[PERSON_NAME]" at bounding box center [262, 74] width 39 height 6
type input "0914838139"
type input "[PERSON_NAME]"
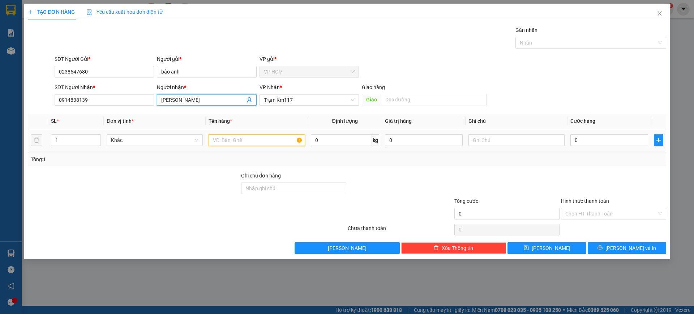
click at [282, 142] on input "text" at bounding box center [257, 140] width 96 height 12
click at [593, 45] on div at bounding box center [587, 42] width 140 height 9
type input "1T"
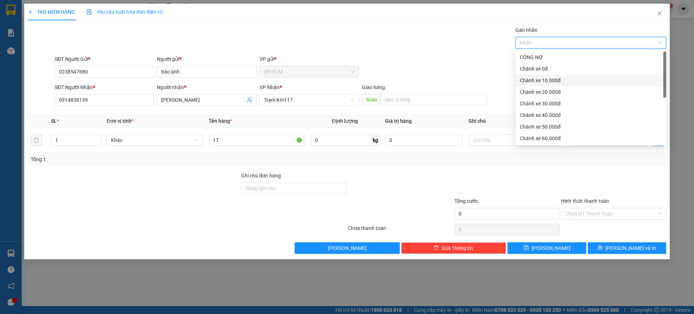
click at [548, 86] on div "Chành xe 10.000đ" at bounding box center [591, 80] width 151 height 12
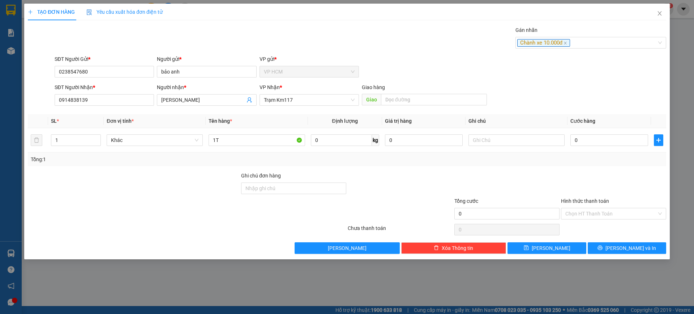
click at [421, 60] on div "SĐT Người Gửi * 0238547680 Người gửi * bảo anh VP gửi * VP HCM" at bounding box center [360, 67] width 615 height 25
click at [594, 139] on input "0" at bounding box center [610, 140] width 78 height 12
type input "3"
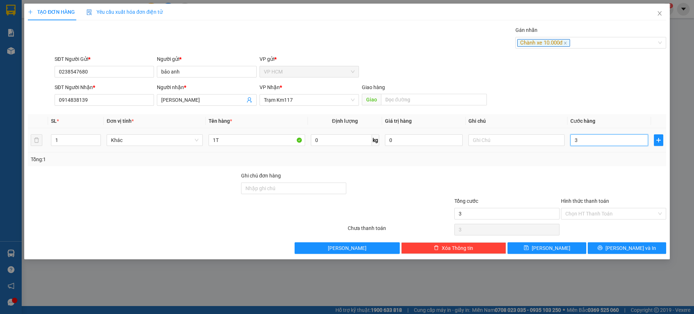
type input "30"
drag, startPoint x: 588, startPoint y: 159, endPoint x: 574, endPoint y: 210, distance: 53.2
click at [586, 164] on div "Tổng: 1" at bounding box center [347, 159] width 639 height 14
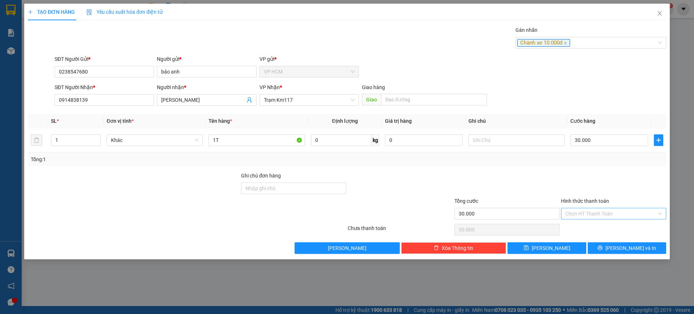
click at [572, 223] on div "Chọn HT Thanh Toán" at bounding box center [614, 229] width 107 height 14
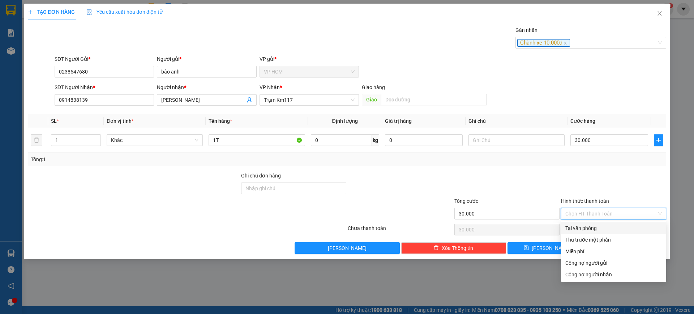
click at [577, 216] on input "Hình thức thanh toán" at bounding box center [611, 213] width 91 height 11
click at [575, 236] on div "Thu trước một phần" at bounding box center [614, 239] width 97 height 8
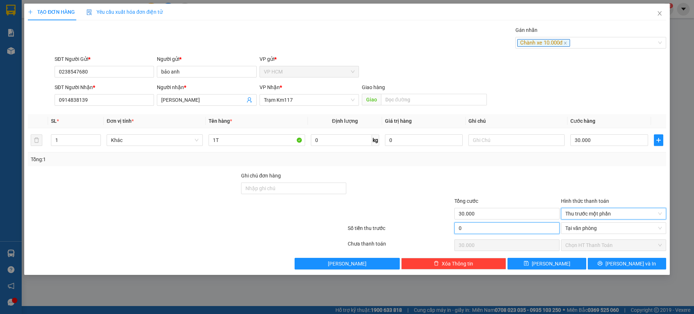
click at [537, 225] on input "0" at bounding box center [507, 228] width 105 height 12
click at [541, 176] on div at bounding box center [507, 183] width 107 height 25
click at [621, 271] on div "TẠO ĐƠN HÀNG Yêu cầu xuất hóa đơn điện tử Transit Pickup Surcharge Ids Transit …" at bounding box center [347, 139] width 646 height 271
click at [619, 268] on button "[PERSON_NAME] và In" at bounding box center [627, 263] width 78 height 12
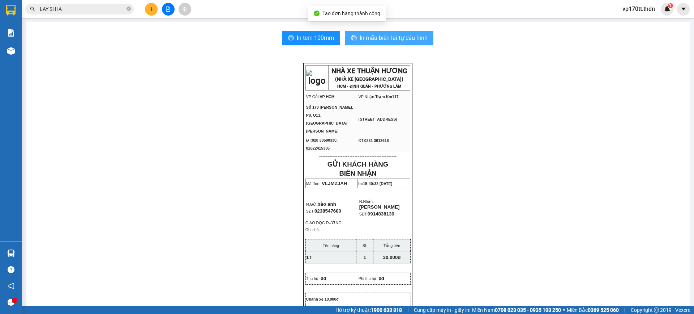
click at [407, 32] on button "In mẫu biên lai tự cấu hình" at bounding box center [389, 38] width 88 height 14
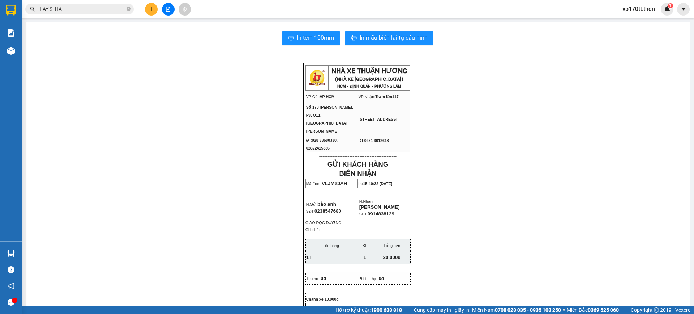
click at [148, 11] on button at bounding box center [151, 9] width 13 height 13
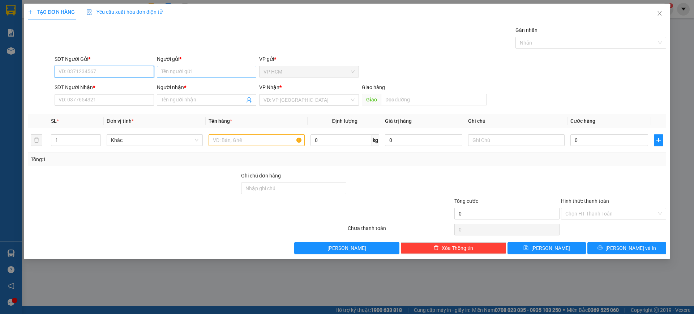
click at [181, 73] on input "Người gửi *" at bounding box center [206, 72] width 99 height 12
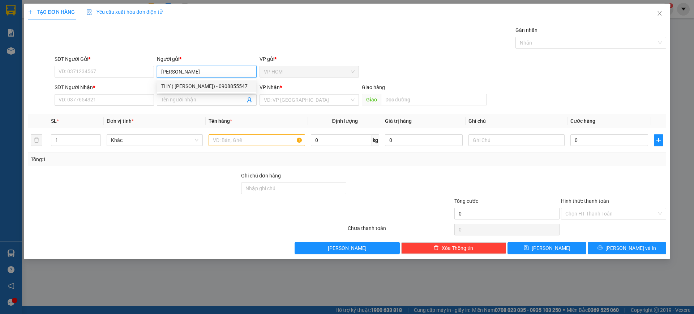
click at [212, 86] on div "THY ( [PERSON_NAME]) - 0908855547" at bounding box center [206, 86] width 91 height 8
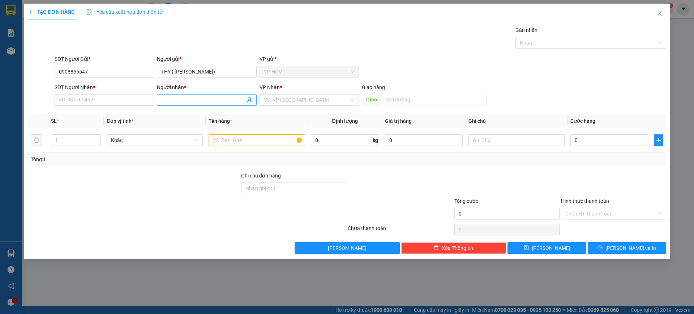
click at [251, 99] on icon "user-add" at bounding box center [249, 99] width 5 height 5
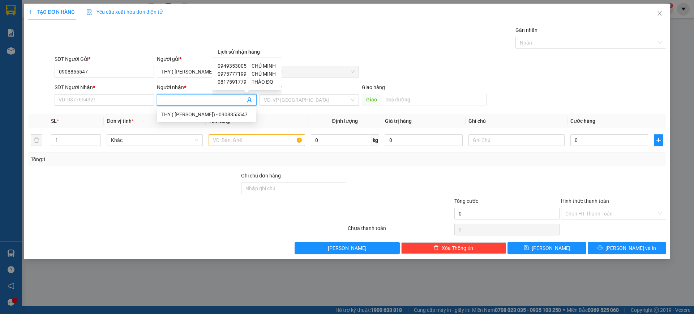
click at [253, 63] on span "CHÚ MINH" at bounding box center [264, 66] width 24 height 6
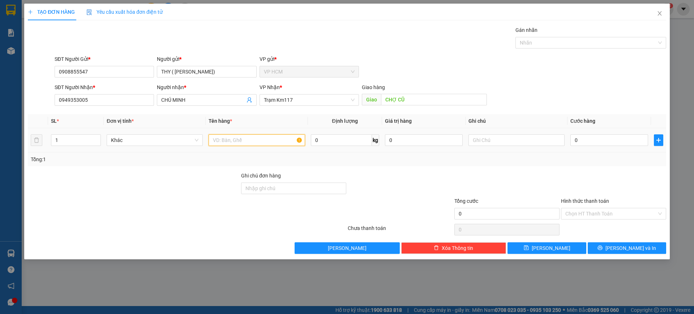
click at [256, 138] on input "text" at bounding box center [257, 140] width 96 height 12
drag, startPoint x: 68, startPoint y: 129, endPoint x: 74, endPoint y: 140, distance: 12.1
click at [69, 130] on td "1" at bounding box center [76, 140] width 56 height 24
drag, startPoint x: 74, startPoint y: 140, endPoint x: 80, endPoint y: 140, distance: 6.2
click at [74, 140] on input "1" at bounding box center [75, 140] width 49 height 11
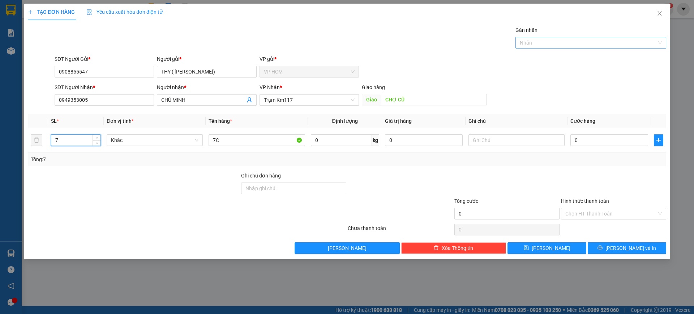
click at [529, 39] on div at bounding box center [587, 42] width 140 height 9
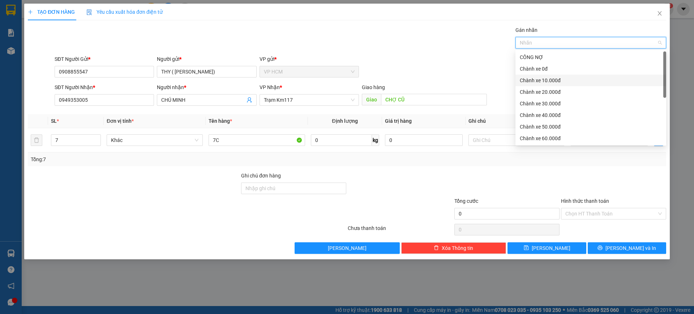
click at [533, 87] on div "Chành xe 20.000đ" at bounding box center [591, 92] width 151 height 12
drag, startPoint x: 409, startPoint y: 48, endPoint x: 424, endPoint y: 56, distance: 16.5
click at [409, 48] on div "Gán nhãn Chành xe 20.000đ" at bounding box center [360, 38] width 615 height 25
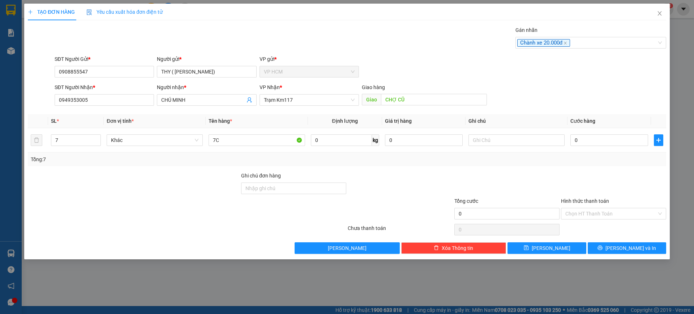
drag, startPoint x: 593, startPoint y: 25, endPoint x: 594, endPoint y: 33, distance: 7.6
click at [594, 27] on div "TẠO ĐƠN HÀNG Yêu cầu xuất hóa đơn điện tử Transit Pickup Surcharge Ids Transit …" at bounding box center [347, 129] width 639 height 250
click at [593, 39] on div "Chành xe 20.000đ" at bounding box center [587, 42] width 140 height 9
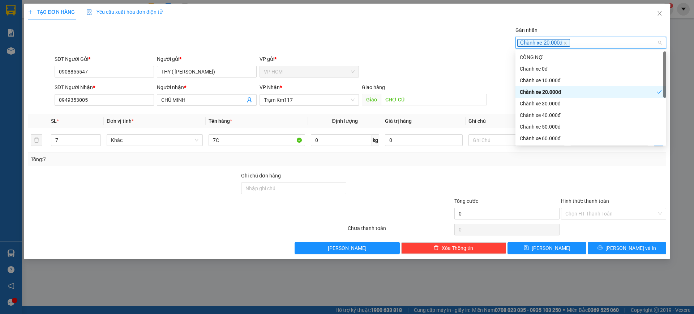
click at [554, 90] on div "Chành xe 20.000đ" at bounding box center [588, 92] width 137 height 8
drag, startPoint x: 547, startPoint y: 76, endPoint x: 446, endPoint y: 55, distance: 102.7
click at [546, 76] on div "Chành xe 10.000đ" at bounding box center [591, 80] width 151 height 12
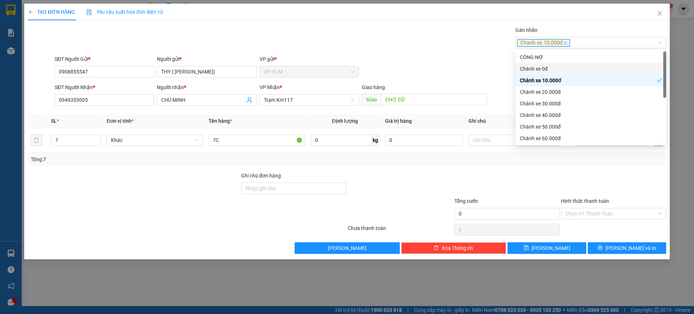
click at [446, 55] on div "SĐT Người Gửi * 0908855547 Người gửi * THY ( [PERSON_NAME]) VP gửi * VP HCM" at bounding box center [360, 67] width 615 height 25
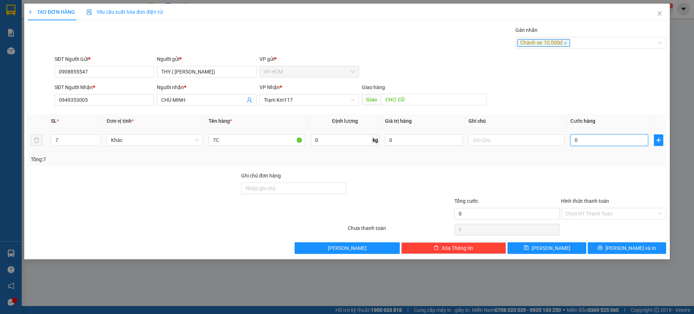
click at [592, 136] on input "0" at bounding box center [610, 140] width 78 height 12
drag, startPoint x: 607, startPoint y: 186, endPoint x: 607, endPoint y: 195, distance: 8.7
click at [607, 190] on div at bounding box center [614, 183] width 107 height 25
click at [604, 213] on input "Hình thức thanh toán" at bounding box center [611, 213] width 91 height 11
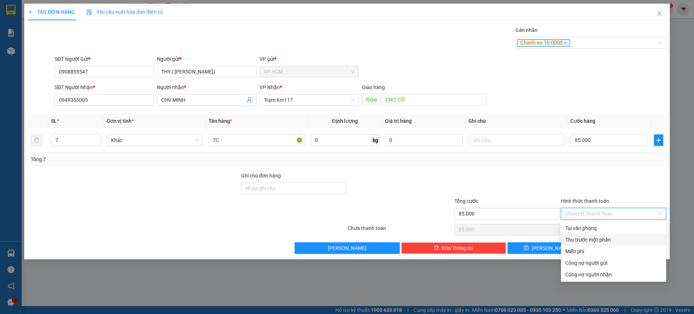
click at [592, 234] on div "Thu trước một phần" at bounding box center [613, 240] width 105 height 12
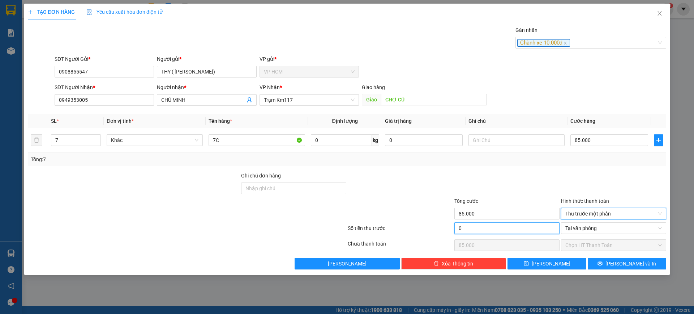
click at [493, 222] on input "0" at bounding box center [507, 228] width 105 height 12
click at [503, 175] on div at bounding box center [507, 183] width 107 height 25
click at [624, 267] on button "[PERSON_NAME] và In" at bounding box center [627, 263] width 78 height 12
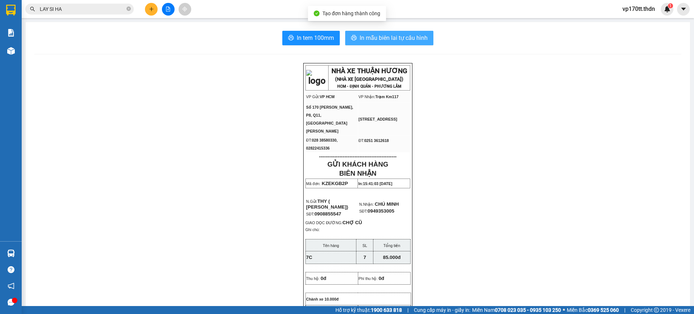
click at [361, 35] on span "In mẫu biên lai tự cấu hình" at bounding box center [394, 37] width 68 height 9
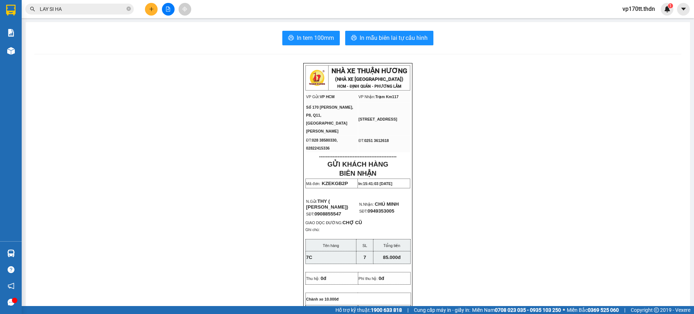
click at [153, 7] on icon "plus" at bounding box center [151, 9] width 5 height 5
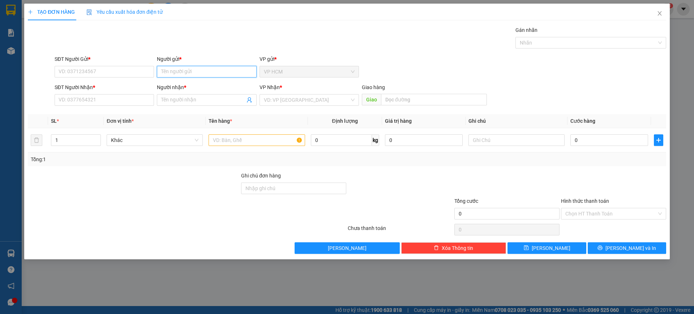
click at [174, 69] on input "Người gửi *" at bounding box center [206, 72] width 99 height 12
click at [198, 85] on div "MỸ ANH - 0909709470" at bounding box center [206, 86] width 91 height 8
click at [253, 98] on span at bounding box center [206, 100] width 99 height 12
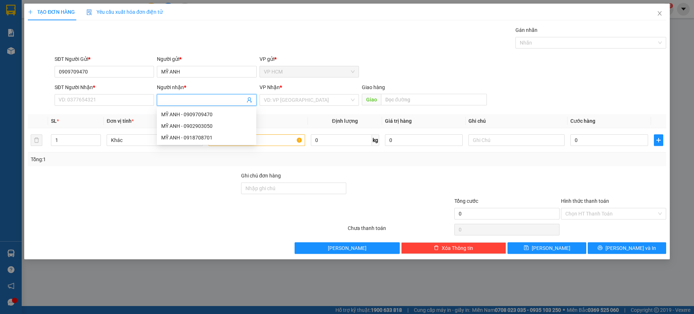
click at [249, 99] on icon "user-add" at bounding box center [250, 100] width 6 height 6
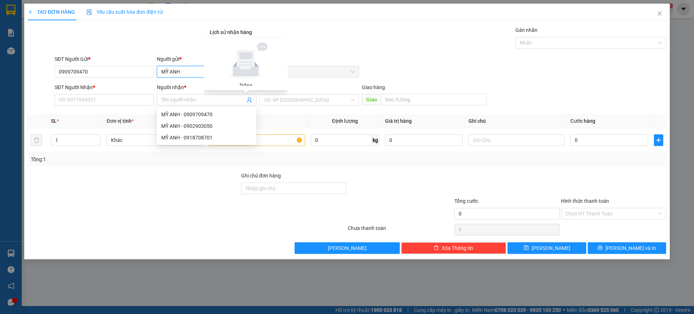
click at [186, 68] on input "MỸ ANH" at bounding box center [206, 72] width 99 height 12
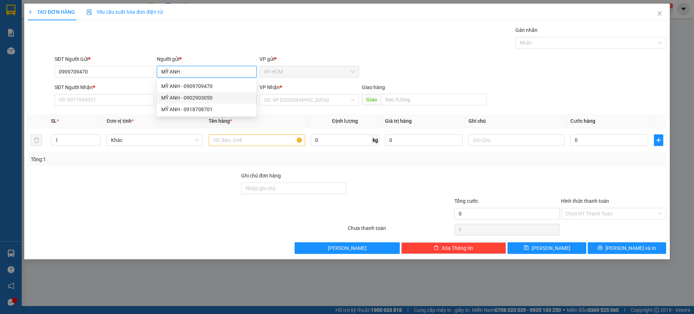
click at [193, 101] on div "MỸ ANH - 0902903050" at bounding box center [206, 98] width 91 height 8
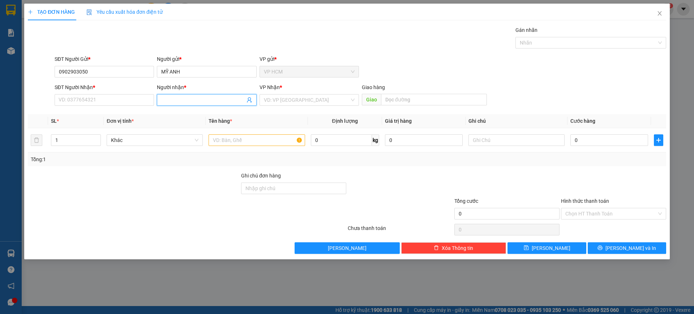
click at [247, 103] on span at bounding box center [250, 100] width 6 height 8
click at [248, 102] on icon "user-add" at bounding box center [250, 100] width 6 height 6
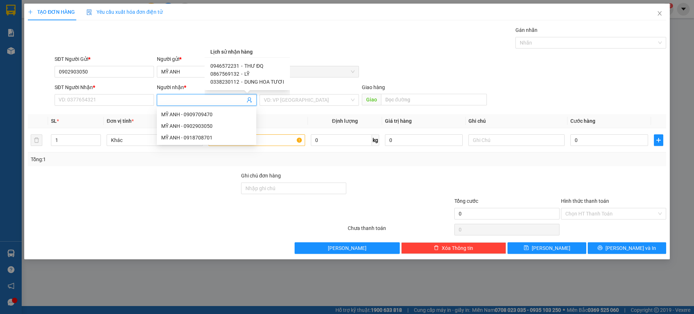
click at [248, 64] on span "THƯ ĐQ" at bounding box center [253, 66] width 19 height 6
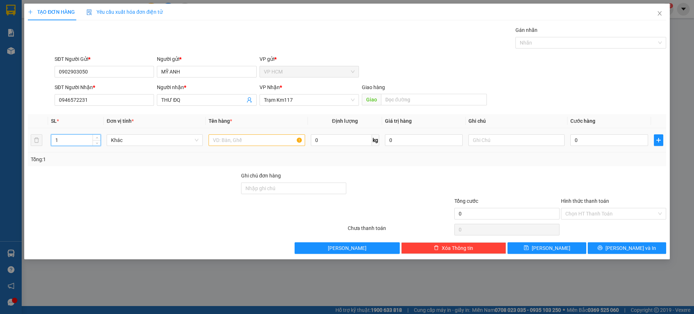
click at [65, 141] on input "1" at bounding box center [75, 140] width 49 height 11
click at [235, 144] on input "text" at bounding box center [257, 140] width 96 height 12
click at [561, 41] on div at bounding box center [587, 42] width 140 height 9
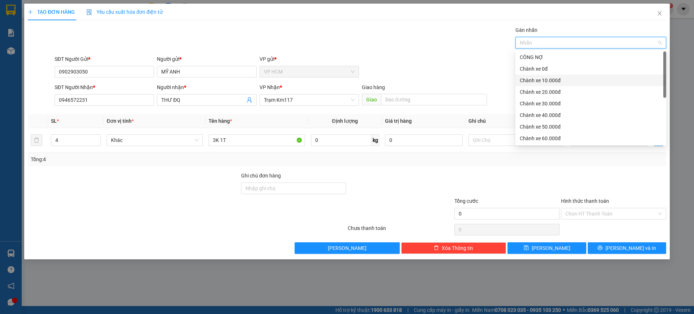
click at [555, 76] on div "Chành xe 10.000đ" at bounding box center [591, 80] width 142 height 8
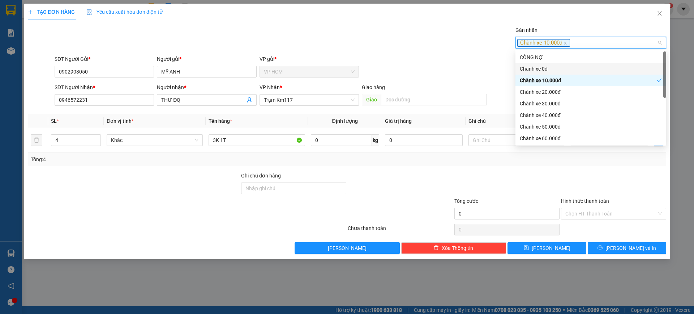
click at [449, 50] on div "Gán nhãn Chành xe 10.000đ" at bounding box center [360, 38] width 615 height 25
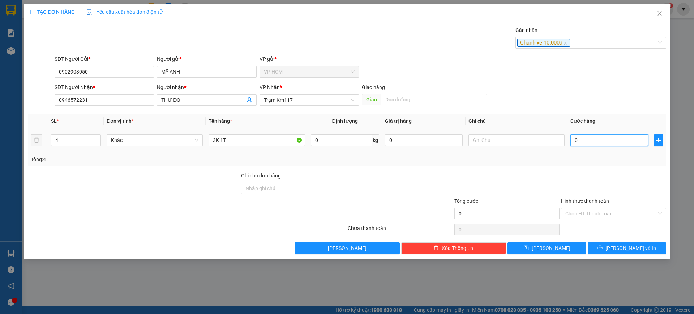
click at [617, 142] on input "0" at bounding box center [610, 140] width 78 height 12
drag, startPoint x: 582, startPoint y: 174, endPoint x: 584, endPoint y: 216, distance: 41.6
click at [582, 175] on div at bounding box center [614, 183] width 107 height 25
click at [584, 217] on input "Hình thức thanh toán" at bounding box center [611, 213] width 91 height 11
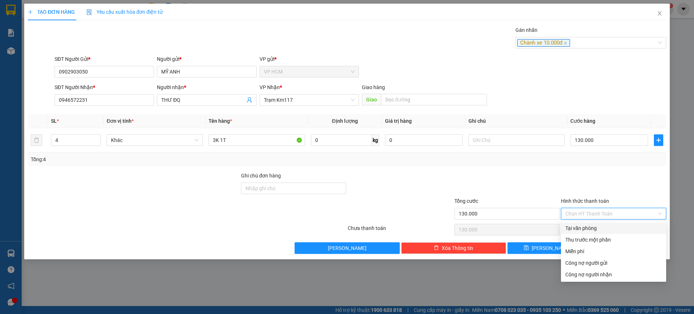
click at [582, 237] on div "Thu trước một phần" at bounding box center [614, 239] width 97 height 8
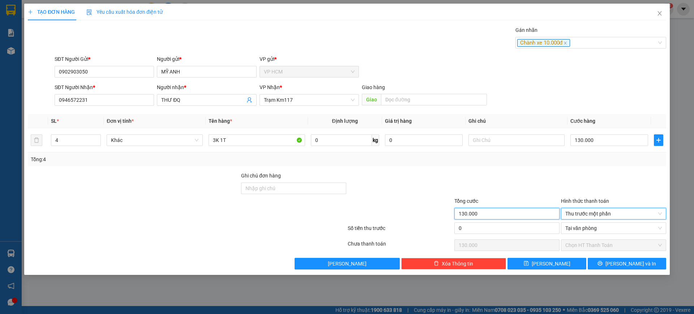
click at [484, 212] on input "130.000" at bounding box center [507, 214] width 105 height 12
click at [500, 229] on input "0" at bounding box center [507, 228] width 105 height 12
click at [513, 179] on div at bounding box center [507, 183] width 107 height 25
click at [609, 261] on button "[PERSON_NAME] và In" at bounding box center [627, 263] width 78 height 12
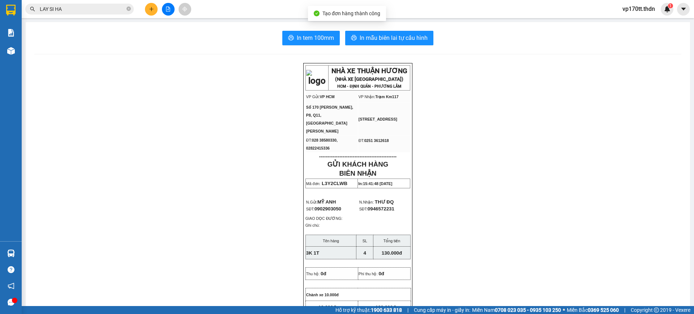
click at [397, 27] on div "In tem 100mm In mẫu biên lai tự cấu hình NHÀ XE THUẬN HƯƠNG (NHÀ XE [GEOGRAPHIC…" at bounding box center [358, 318] width 665 height 593
click at [400, 38] on span "In mẫu biên lai tự cấu hình" at bounding box center [394, 37] width 68 height 9
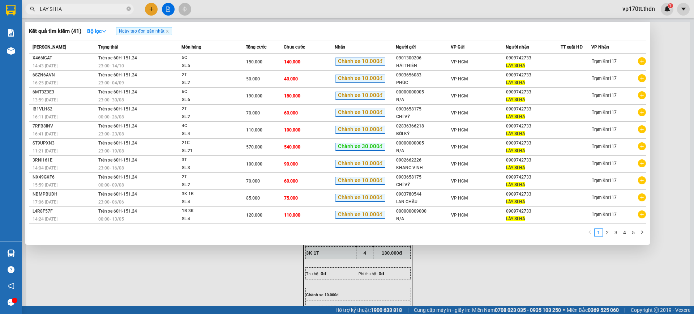
click at [92, 8] on input "LAY SI HA" at bounding box center [82, 9] width 85 height 8
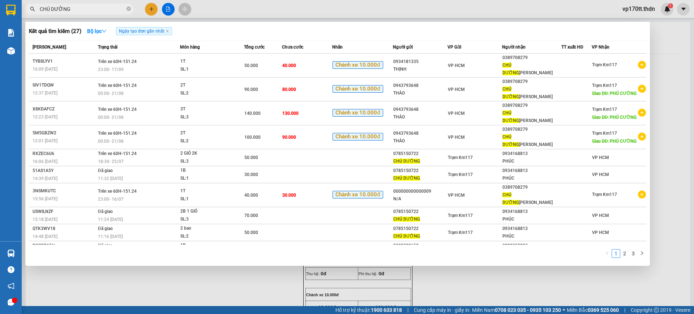
click at [149, 10] on div at bounding box center [347, 157] width 694 height 314
click at [149, 10] on icon "plus" at bounding box center [151, 9] width 5 height 5
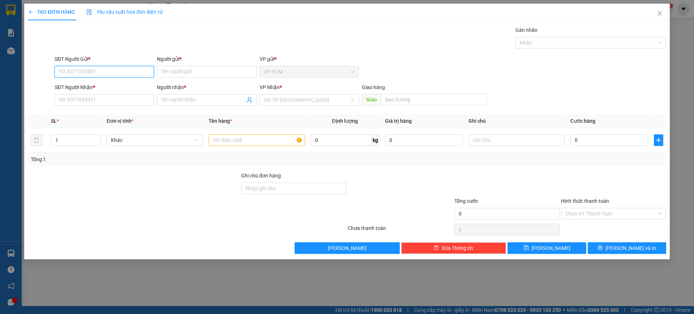
click at [120, 69] on input "SĐT Người Gửi *" at bounding box center [104, 72] width 99 height 12
click at [104, 83] on div "0943793648 - THẢO" at bounding box center [104, 86] width 91 height 8
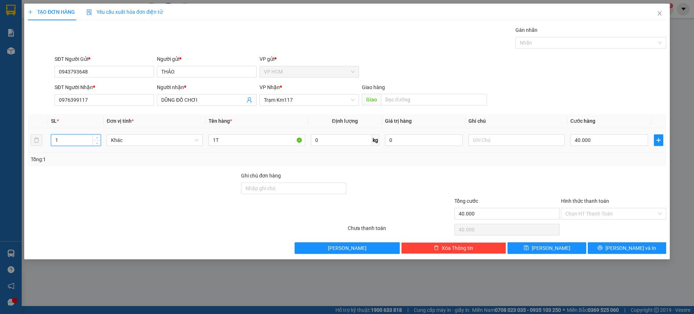
click at [0, 157] on div "TẠO ĐƠN HÀNG Yêu cầu xuất hóa đơn điện tử Transit Pickup Surcharge Ids Transit …" at bounding box center [347, 157] width 694 height 314
click at [612, 48] on div "Gán nhãn Nhãn" at bounding box center [591, 38] width 151 height 25
click at [566, 35] on div "Gán nhãn" at bounding box center [591, 31] width 151 height 11
click at [563, 44] on div at bounding box center [587, 42] width 140 height 9
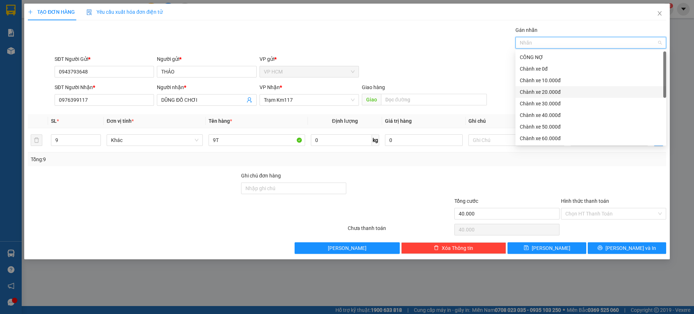
click at [542, 91] on div "Chành xe 20.000đ" at bounding box center [591, 92] width 142 height 8
click at [396, 47] on div "Gán nhãn Chành xe 20.000đ" at bounding box center [360, 38] width 615 height 25
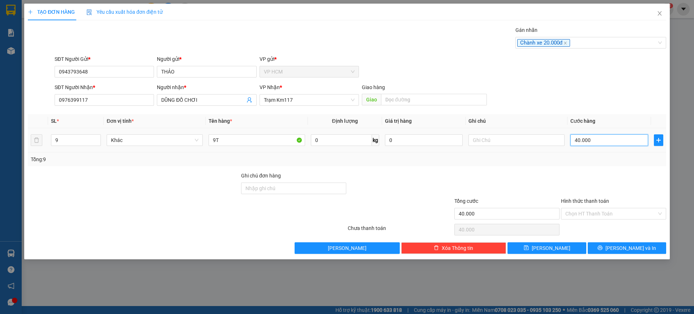
click at [602, 144] on input "40.000" at bounding box center [610, 140] width 78 height 12
click at [609, 171] on div at bounding box center [614, 183] width 107 height 25
click at [594, 210] on input "Hình thức thanh toán" at bounding box center [611, 213] width 91 height 11
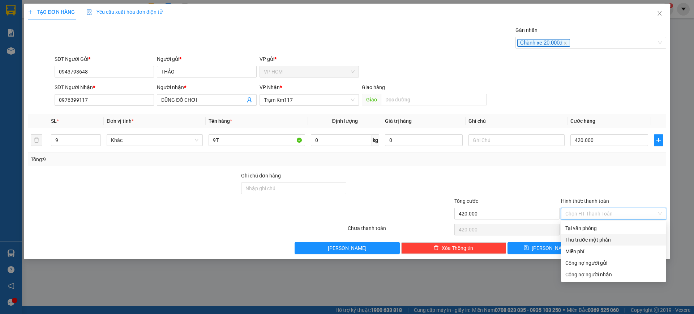
click at [587, 241] on div "Thu trước một phần" at bounding box center [614, 239] width 97 height 8
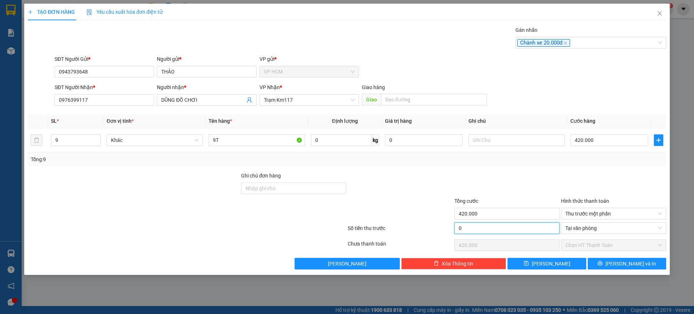
click at [496, 230] on input "0" at bounding box center [507, 228] width 105 height 12
click at [545, 161] on div "Tổng: 9" at bounding box center [347, 159] width 633 height 8
click at [625, 260] on span "[PERSON_NAME] và In" at bounding box center [631, 263] width 51 height 8
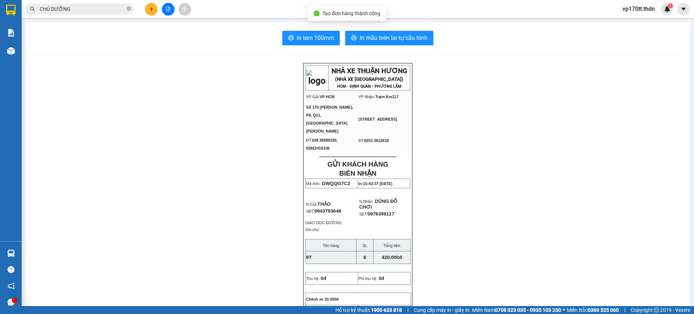
click at [456, 35] on div "In tem 100mm In mẫu biên lai tự cấu hình" at bounding box center [357, 38] width 647 height 14
click at [440, 31] on div "In tem 100mm In mẫu biên lai tự cấu hình" at bounding box center [357, 38] width 647 height 14
click at [426, 38] on button "In mẫu biên lai tự cấu hình" at bounding box center [389, 38] width 88 height 14
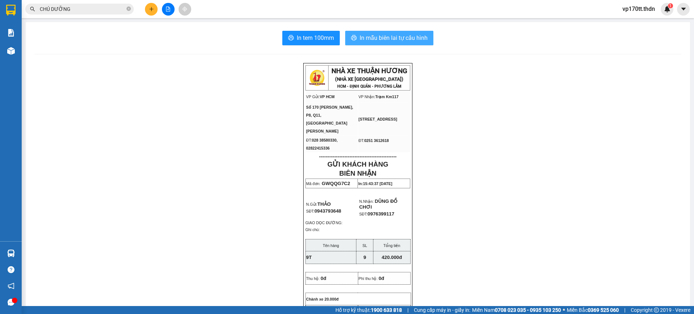
click at [388, 44] on button "In mẫu biên lai tự cấu hình" at bounding box center [389, 38] width 88 height 14
click at [151, 7] on icon "plus" at bounding box center [151, 9] width 5 height 5
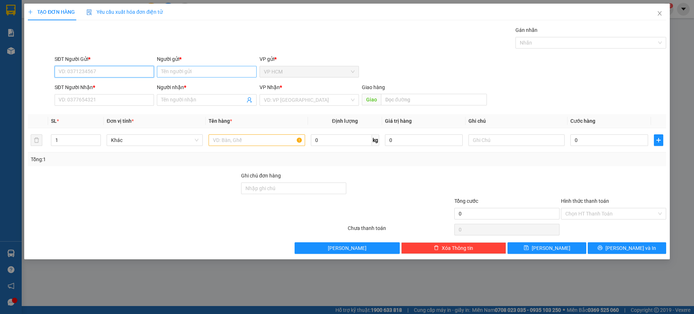
click at [184, 72] on input "Người gửi *" at bounding box center [206, 72] width 99 height 12
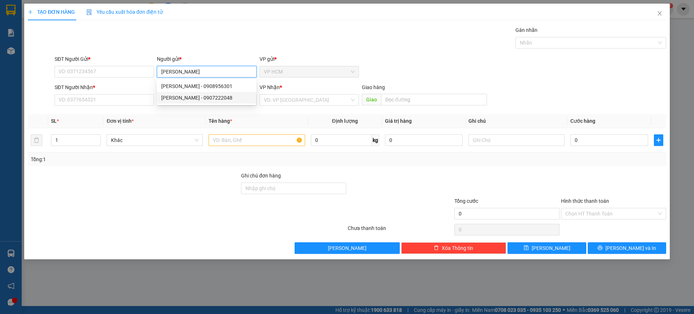
click at [193, 96] on div "[PERSON_NAME] - 0907222048" at bounding box center [206, 98] width 91 height 8
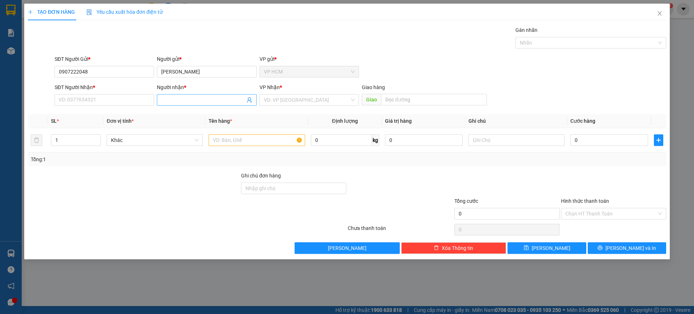
click at [247, 98] on icon "user-add" at bounding box center [250, 100] width 6 height 6
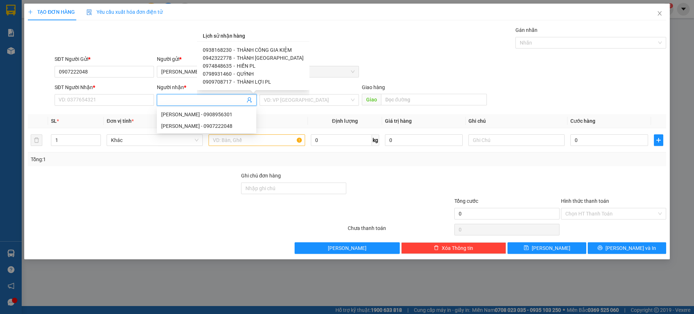
click at [255, 58] on span "THÀNH [GEOGRAPHIC_DATA]" at bounding box center [270, 58] width 67 height 6
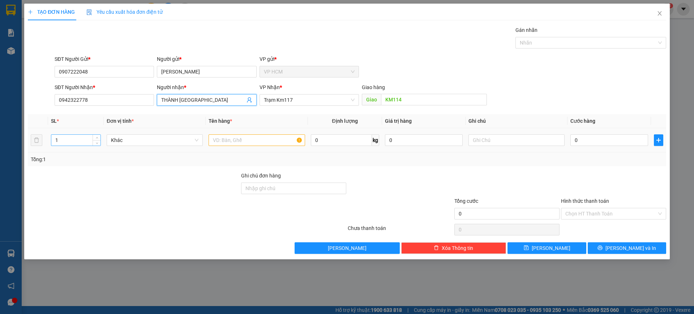
click at [63, 136] on input "1" at bounding box center [75, 140] width 49 height 11
click at [242, 147] on div at bounding box center [257, 140] width 96 height 14
click at [246, 141] on input "text" at bounding box center [257, 140] width 96 height 12
click at [544, 44] on div at bounding box center [587, 42] width 140 height 9
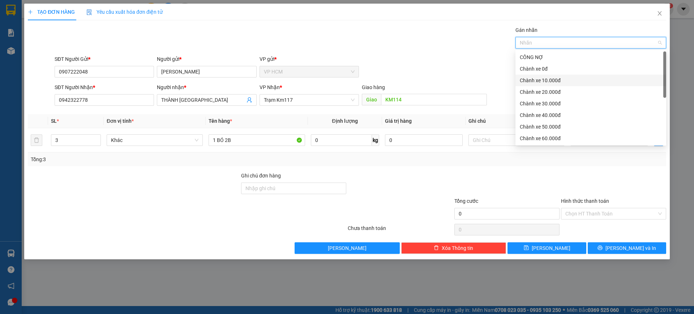
click at [547, 78] on div "Chành xe 10.000đ" at bounding box center [591, 80] width 142 height 8
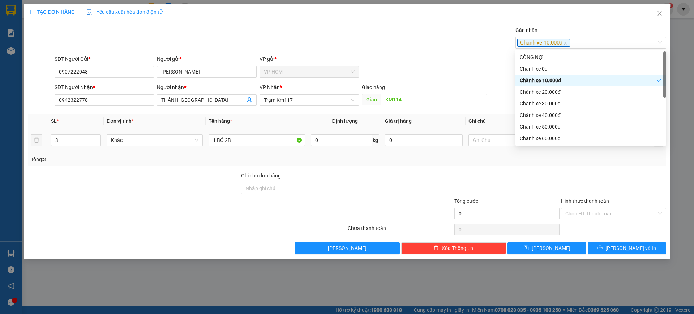
drag, startPoint x: 390, startPoint y: 35, endPoint x: 589, endPoint y: 138, distance: 223.8
click at [397, 43] on div "Gán nhãn Chành xe 10.000đ" at bounding box center [360, 38] width 615 height 25
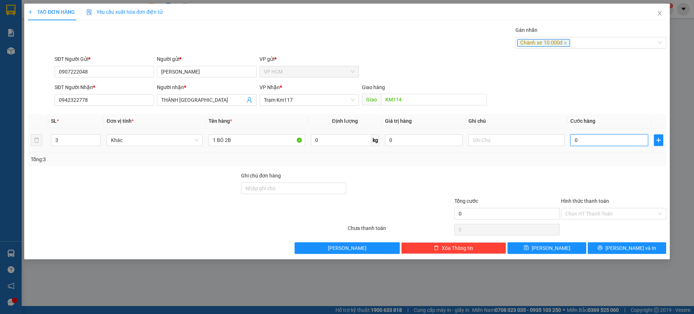
click at [592, 138] on input "0" at bounding box center [610, 140] width 78 height 12
click at [581, 137] on input "0" at bounding box center [610, 140] width 78 height 12
click at [606, 163] on div "Tổng: 3" at bounding box center [347, 159] width 639 height 14
click at [593, 220] on div "Hình thức thanh toán Chọn HT Thanh Toán" at bounding box center [613, 209] width 105 height 25
click at [581, 216] on input "Hình thức thanh toán" at bounding box center [611, 213] width 91 height 11
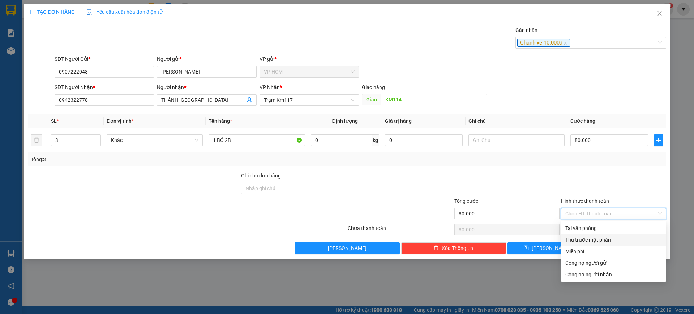
click at [576, 240] on div "Thu trước một phần" at bounding box center [614, 239] width 97 height 8
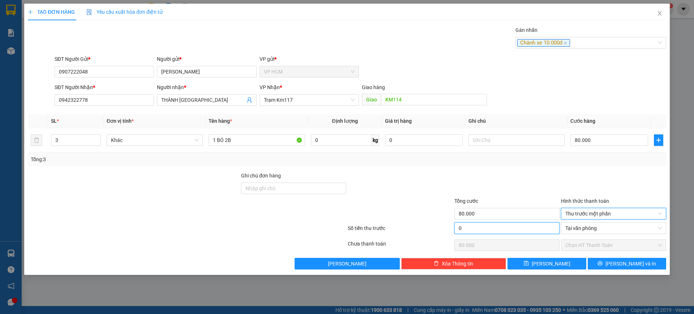
click at [511, 232] on input "0" at bounding box center [507, 228] width 105 height 12
drag, startPoint x: 533, startPoint y: 167, endPoint x: 574, endPoint y: 213, distance: 61.4
click at [533, 167] on div "Transit Pickup Surcharge Ids Transit Deliver Surcharge Ids Transit Deliver Surc…" at bounding box center [347, 147] width 639 height 243
click at [636, 259] on span "[PERSON_NAME] và In" at bounding box center [631, 263] width 51 height 8
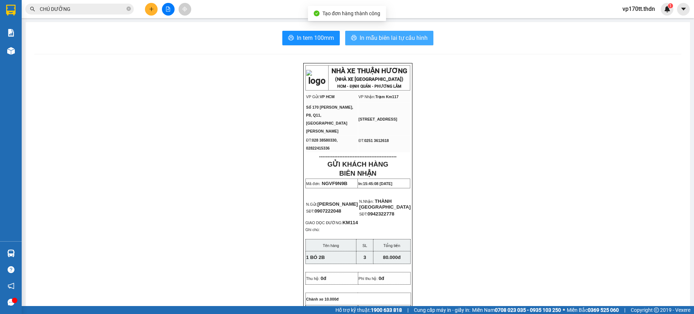
drag, startPoint x: 409, startPoint y: 26, endPoint x: 409, endPoint y: 37, distance: 10.5
click at [409, 37] on span "In mẫu biên lai tự cấu hình" at bounding box center [394, 37] width 68 height 9
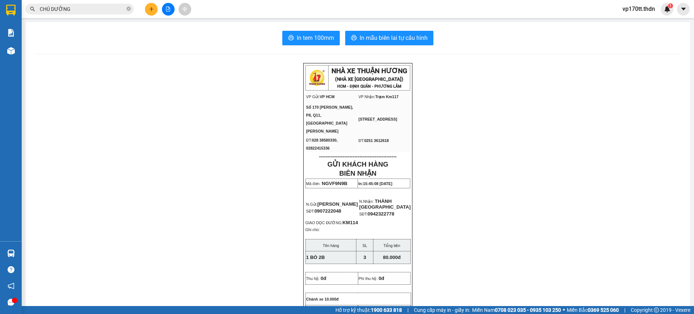
click at [150, 9] on icon "plus" at bounding box center [151, 9] width 5 height 5
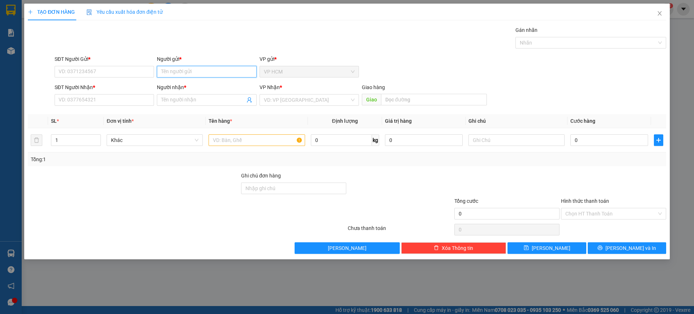
click at [179, 68] on input "Người gửi *" at bounding box center [206, 72] width 99 height 12
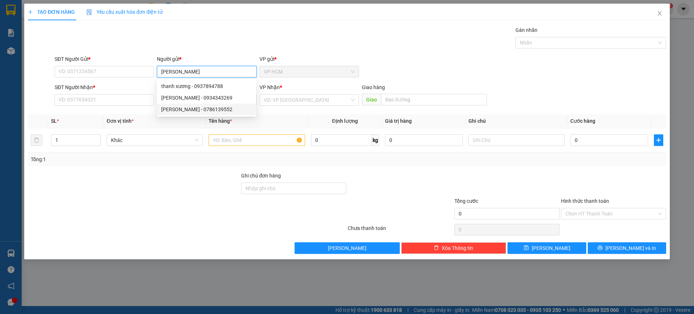
click at [212, 111] on div "[PERSON_NAME] - 0786139552" at bounding box center [206, 109] width 91 height 8
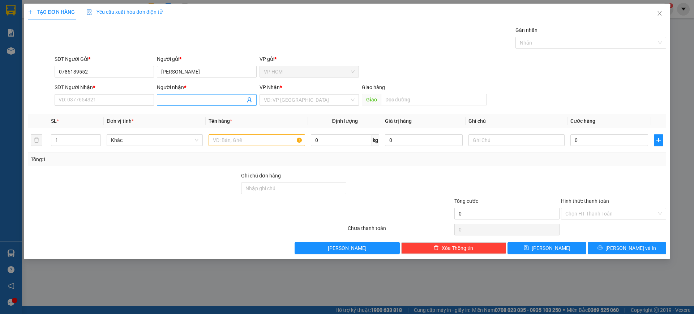
click at [252, 98] on icon "user-add" at bounding box center [250, 100] width 6 height 6
click at [250, 100] on icon "user-add" at bounding box center [249, 99] width 5 height 5
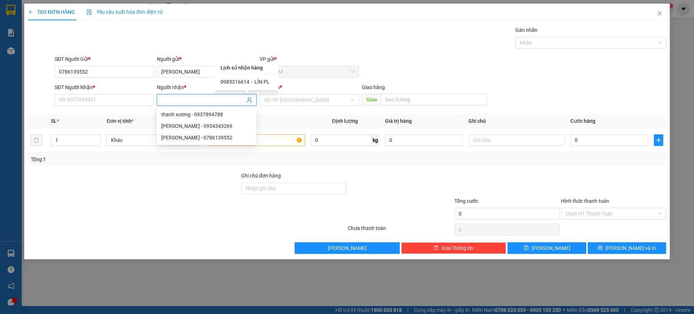
click at [267, 81] on span "LÌN PL" at bounding box center [262, 82] width 15 height 6
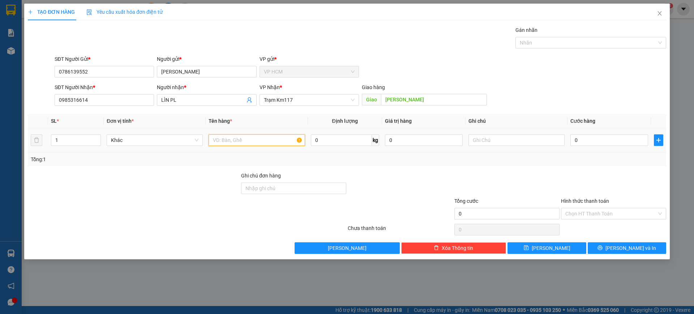
click at [268, 145] on input "text" at bounding box center [257, 140] width 96 height 12
click at [567, 33] on div "Gán nhãn" at bounding box center [591, 31] width 151 height 11
click at [567, 42] on div at bounding box center [587, 42] width 140 height 9
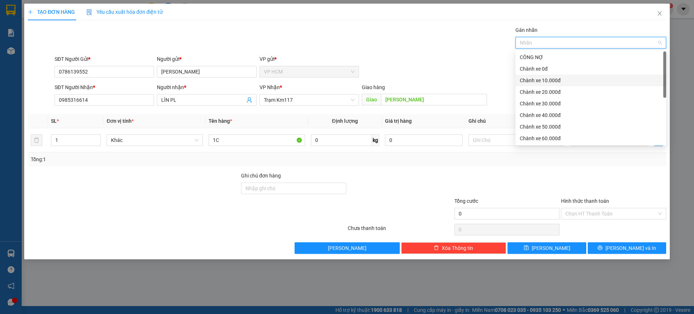
click at [552, 78] on div "Chành xe 10.000đ" at bounding box center [591, 80] width 142 height 8
drag, startPoint x: 309, startPoint y: 27, endPoint x: 319, endPoint y: 35, distance: 12.6
click at [312, 29] on div "Gán nhãn Nhãn" at bounding box center [360, 38] width 615 height 25
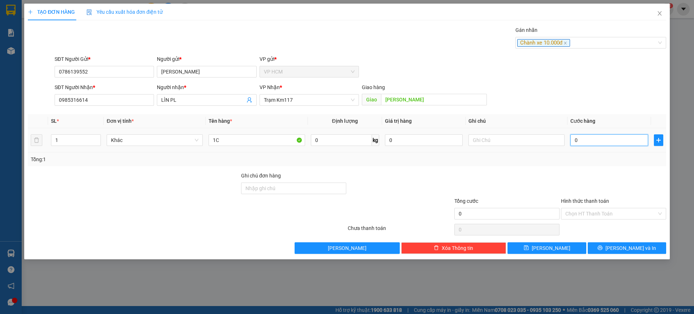
click at [604, 141] on input "0" at bounding box center [610, 140] width 78 height 12
click at [590, 176] on div at bounding box center [614, 183] width 107 height 25
click at [594, 209] on input "Hình thức thanh toán" at bounding box center [611, 213] width 91 height 11
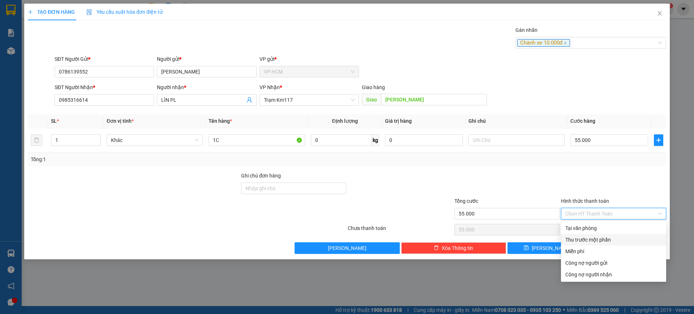
drag, startPoint x: 581, startPoint y: 240, endPoint x: 466, endPoint y: 227, distance: 115.4
click at [580, 240] on div "Thu trước một phần" at bounding box center [614, 239] width 97 height 8
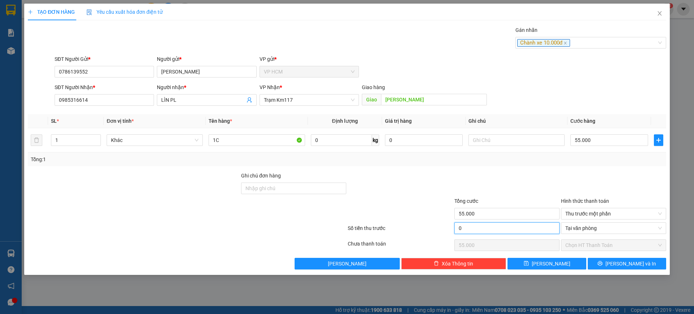
click at [466, 227] on input "0" at bounding box center [507, 228] width 105 height 12
click at [495, 185] on div at bounding box center [507, 183] width 107 height 25
click at [635, 260] on span "[PERSON_NAME] và In" at bounding box center [631, 263] width 51 height 8
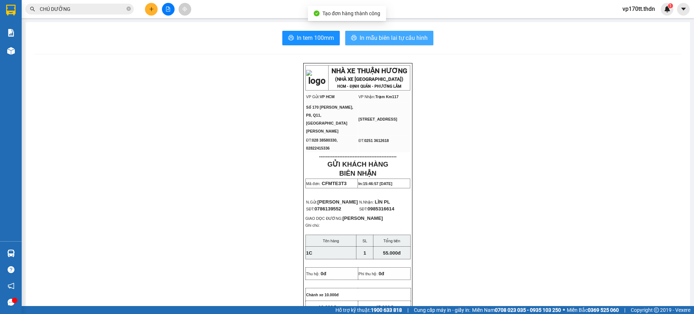
click at [417, 37] on span "In mẫu biên lai tự cấu hình" at bounding box center [394, 37] width 68 height 9
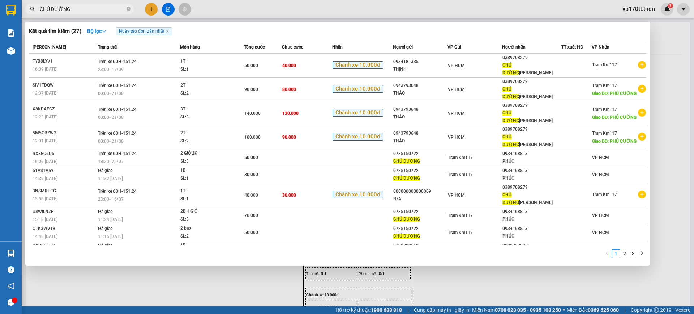
click at [90, 10] on input "CHÚ DƯỠNG" at bounding box center [82, 9] width 85 height 8
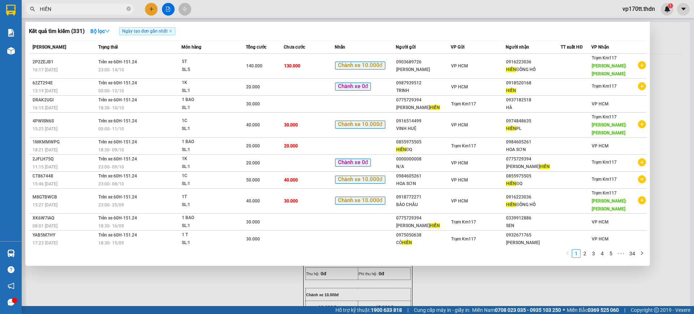
click at [147, 8] on div at bounding box center [347, 157] width 694 height 314
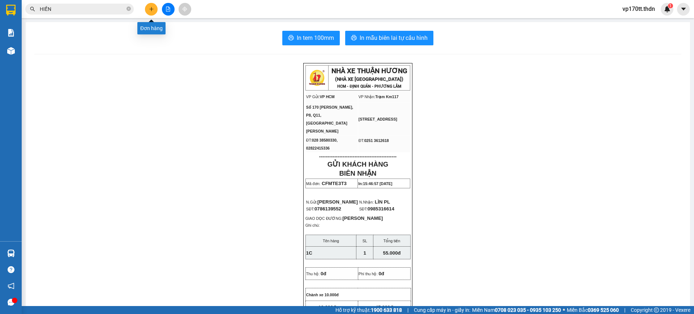
click at [147, 8] on button at bounding box center [151, 9] width 13 height 13
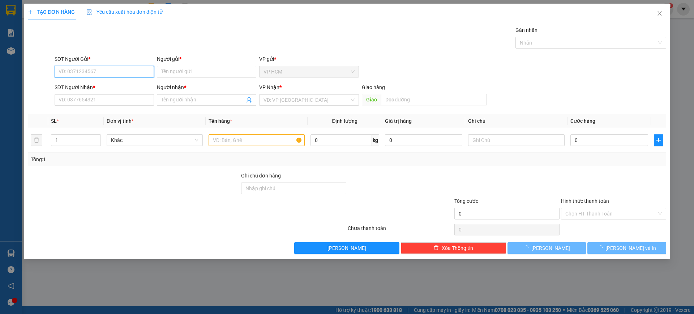
click at [116, 74] on input "SĐT Người Gửi *" at bounding box center [104, 72] width 99 height 12
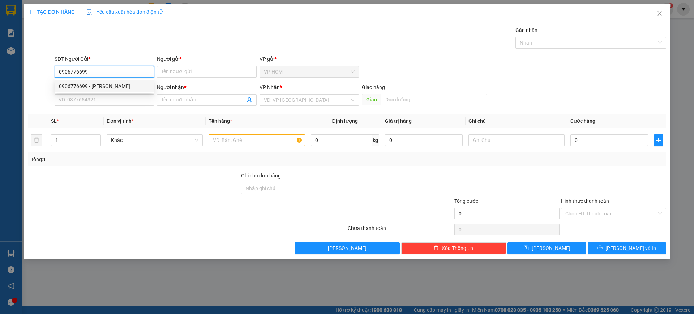
click at [118, 88] on div "0906776699 - [PERSON_NAME]" at bounding box center [104, 86] width 91 height 8
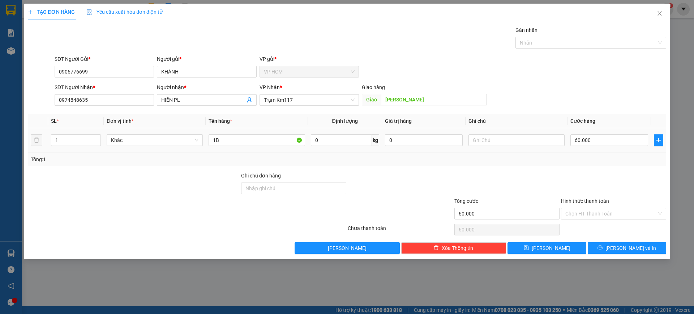
drag, startPoint x: 28, startPoint y: 132, endPoint x: 0, endPoint y: 132, distance: 28.2
click at [0, 132] on div "TẠO ĐƠN HÀNG Yêu cầu xuất hóa đơn điện tử Transit Pickup Surcharge Ids Transit …" at bounding box center [347, 157] width 694 height 314
drag, startPoint x: 273, startPoint y: 147, endPoint x: 16, endPoint y: 110, distance: 259.8
click at [31, 113] on div "Transit Pickup Surcharge Ids Transit Deliver Surcharge Ids Transit Deliver Surc…" at bounding box center [347, 139] width 639 height 227
click at [231, 137] on input "1B" at bounding box center [257, 140] width 96 height 12
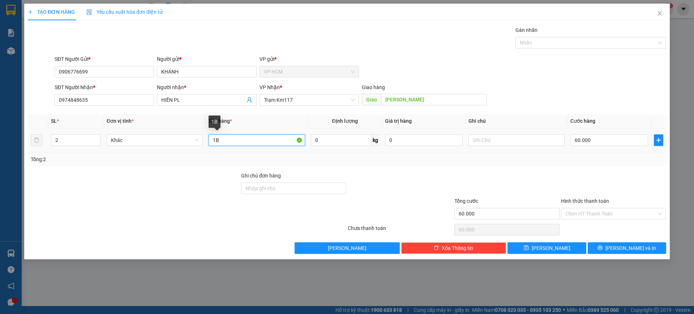
click at [231, 137] on input "1B" at bounding box center [257, 140] width 96 height 12
click at [558, 44] on div at bounding box center [587, 42] width 140 height 9
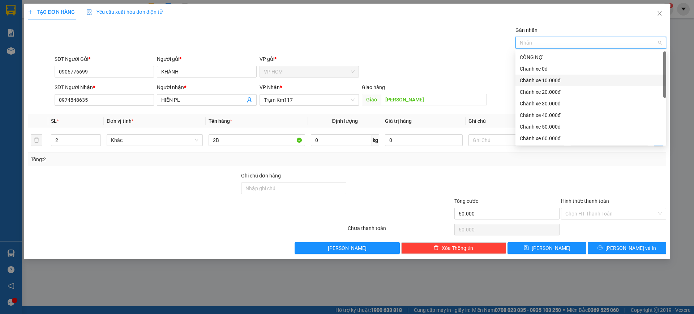
drag, startPoint x: 551, startPoint y: 78, endPoint x: 355, endPoint y: 28, distance: 202.7
click at [551, 78] on div "Chành xe 10.000đ" at bounding box center [591, 80] width 142 height 8
drag, startPoint x: 355, startPoint y: 28, endPoint x: 359, endPoint y: 29, distance: 4.0
click at [355, 28] on div "Gán nhãn Nhãn" at bounding box center [360, 38] width 615 height 25
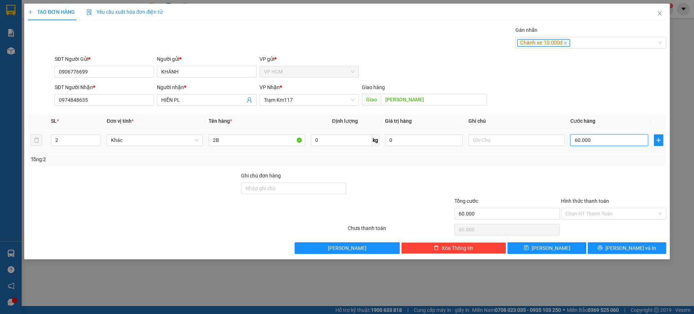
click at [602, 139] on input "60.000" at bounding box center [610, 140] width 78 height 12
click at [598, 182] on div at bounding box center [614, 183] width 107 height 25
drag, startPoint x: 594, startPoint y: 205, endPoint x: 593, endPoint y: 212, distance: 7.2
click at [593, 205] on div "Hình thức thanh toán" at bounding box center [613, 202] width 105 height 11
click at [593, 213] on input "Hình thức thanh toán" at bounding box center [611, 213] width 91 height 11
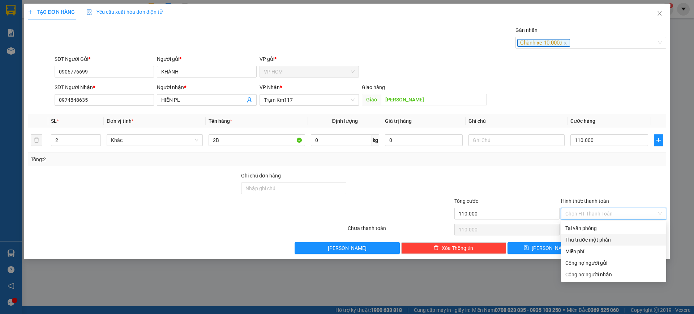
click at [588, 236] on div "Thu trước một phần" at bounding box center [614, 239] width 97 height 8
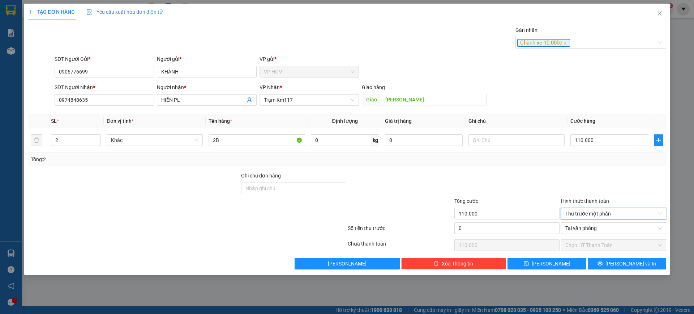
click at [533, 234] on div "0" at bounding box center [507, 229] width 105 height 14
click at [538, 174] on div at bounding box center [507, 183] width 107 height 25
click at [531, 227] on input "0" at bounding box center [507, 228] width 105 height 12
click at [530, 175] on div at bounding box center [507, 183] width 107 height 25
click at [594, 267] on button "[PERSON_NAME] và In" at bounding box center [627, 263] width 78 height 12
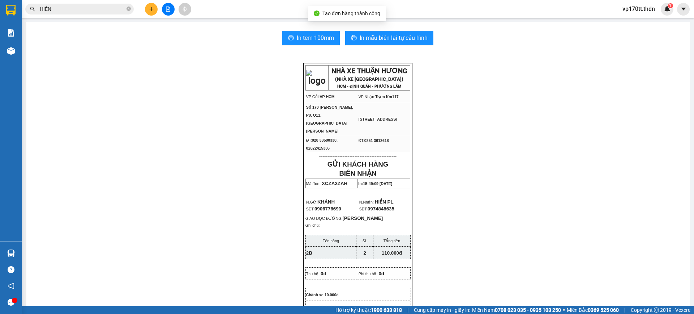
click at [395, 32] on button "In mẫu biên lai tự cấu hình" at bounding box center [389, 38] width 88 height 14
click at [154, 9] on button at bounding box center [151, 9] width 13 height 13
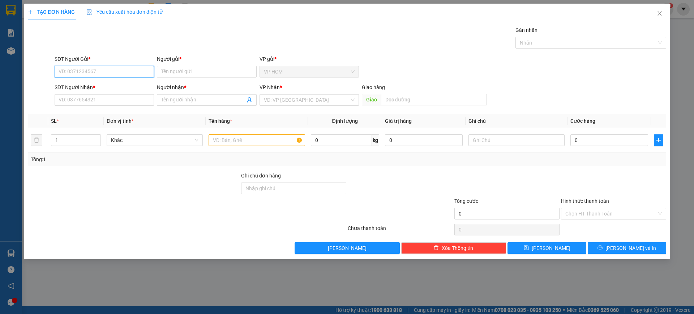
click at [100, 68] on input "SĐT Người Gửi *" at bounding box center [104, 72] width 99 height 12
click at [170, 73] on input "Người gửi *" at bounding box center [206, 72] width 99 height 12
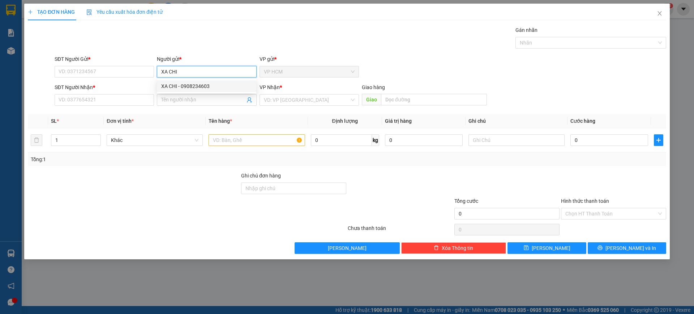
click at [191, 83] on div "XA CHI - 0908234603" at bounding box center [206, 86] width 91 height 8
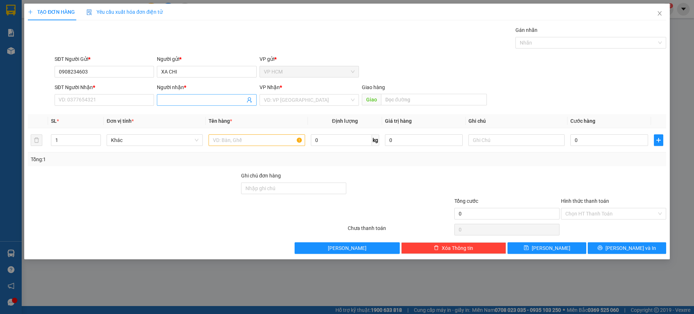
click at [248, 100] on icon "user-add" at bounding box center [250, 100] width 6 height 6
click at [259, 80] on span "DÌ THU ĐQ" at bounding box center [264, 82] width 24 height 6
click at [77, 143] on input "1" at bounding box center [75, 140] width 49 height 11
click at [241, 146] on div at bounding box center [257, 140] width 96 height 14
click at [245, 143] on input "text" at bounding box center [257, 140] width 96 height 12
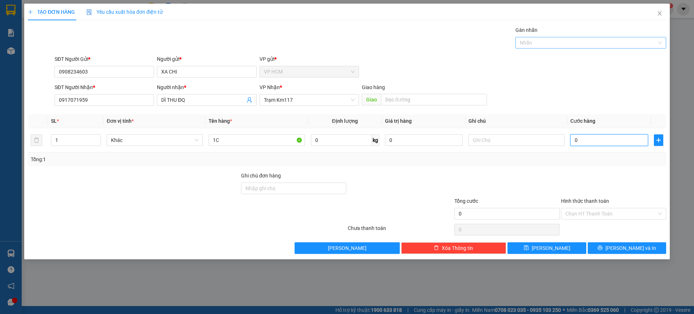
click at [545, 42] on div at bounding box center [587, 42] width 140 height 9
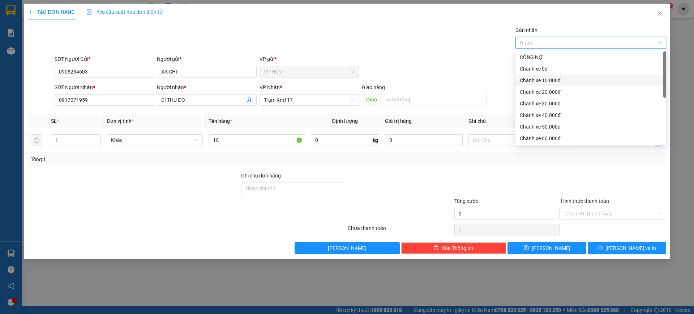
click at [545, 78] on div "Chành xe 10.000đ" at bounding box center [591, 80] width 142 height 8
click at [452, 55] on div "SĐT Người Gửi * 0908234603 Người gửi * XA CHI VP gửi * VP HCM" at bounding box center [360, 67] width 615 height 25
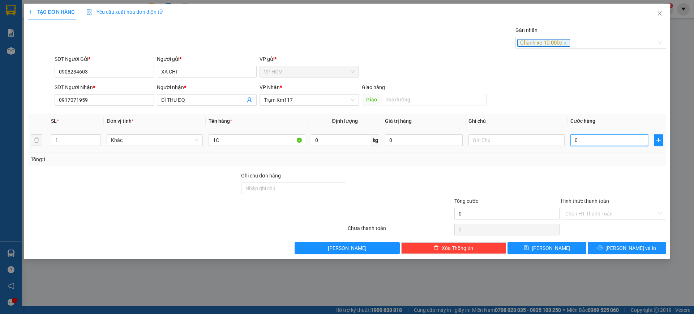
click at [606, 140] on input "0" at bounding box center [610, 140] width 78 height 12
click at [588, 176] on div at bounding box center [614, 183] width 107 height 25
click at [582, 216] on input "Hình thức thanh toán" at bounding box center [611, 213] width 91 height 11
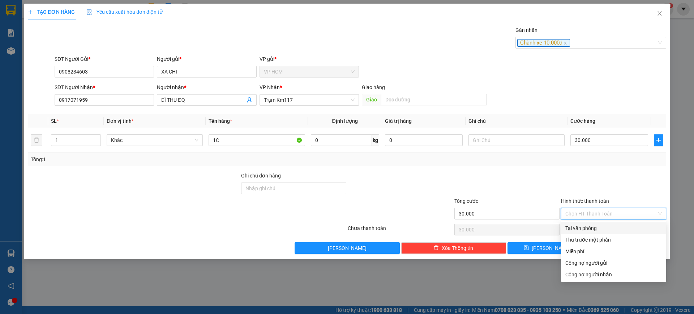
click at [574, 241] on div "Thu trước một phần" at bounding box center [614, 239] width 97 height 8
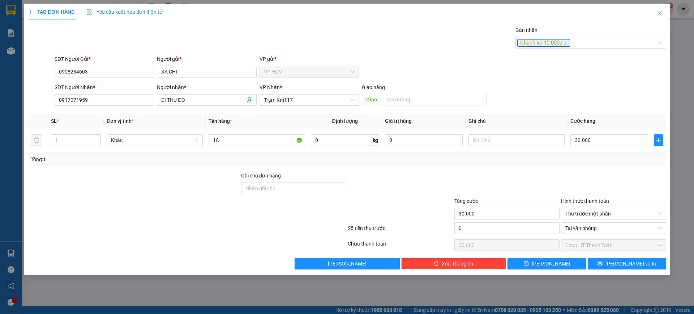
click at [527, 235] on div "0" at bounding box center [507, 229] width 105 height 14
click at [527, 230] on input "0" at bounding box center [507, 228] width 105 height 12
click at [530, 182] on div at bounding box center [507, 183] width 107 height 25
click at [603, 262] on icon "printer" at bounding box center [600, 262] width 5 height 5
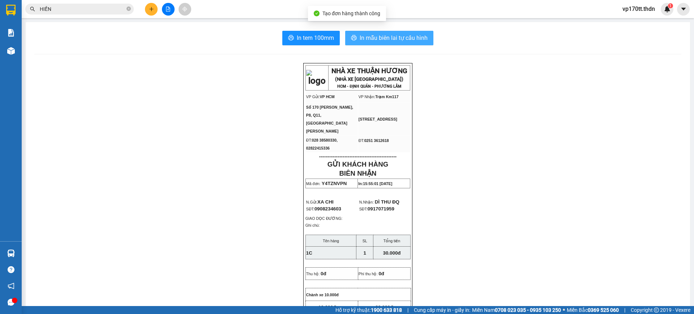
click at [399, 37] on span "In mẫu biên lai tự cấu hình" at bounding box center [394, 37] width 68 height 9
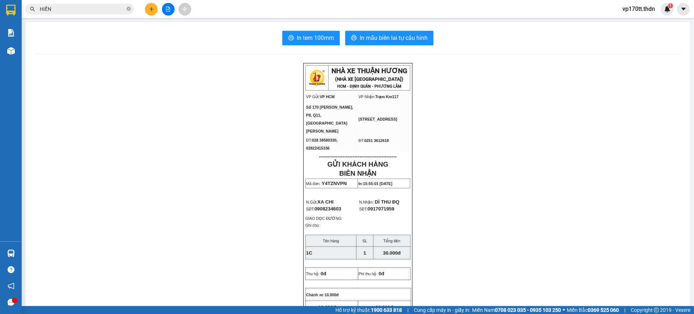
click at [61, 4] on span "HIỀN" at bounding box center [79, 9] width 108 height 11
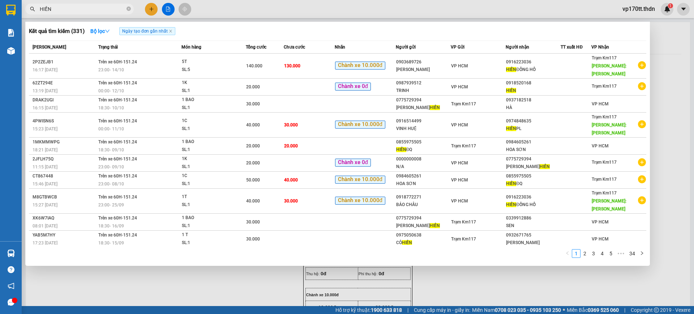
click at [61, 4] on span "HIỀN" at bounding box center [79, 9] width 108 height 11
click at [65, 7] on input "HIỀN" at bounding box center [82, 9] width 85 height 8
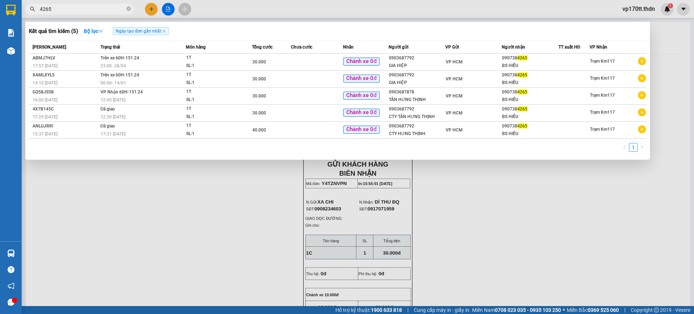
click at [149, 7] on div at bounding box center [347, 157] width 694 height 314
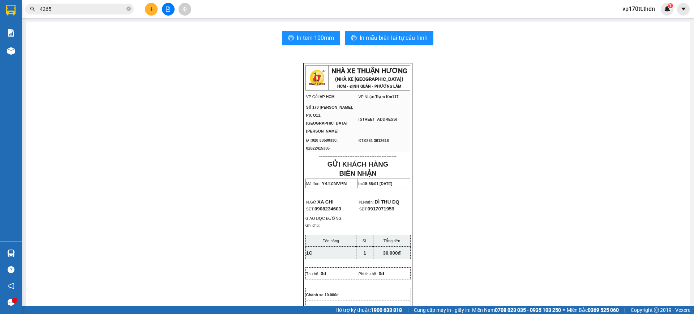
click at [149, 7] on icon "plus" at bounding box center [151, 9] width 5 height 5
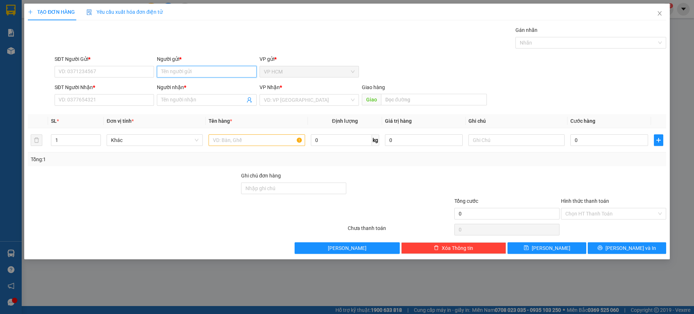
click at [227, 75] on input "Người gửi *" at bounding box center [206, 72] width 99 height 12
click at [215, 87] on div "GIA HIỆP - 0903687792" at bounding box center [206, 86] width 91 height 8
click at [101, 92] on div "SĐT Người Nhận *" at bounding box center [104, 88] width 99 height 11
click at [108, 103] on input "SĐT Người Nhận *" at bounding box center [104, 100] width 99 height 12
click at [250, 100] on icon "user-add" at bounding box center [249, 99] width 5 height 5
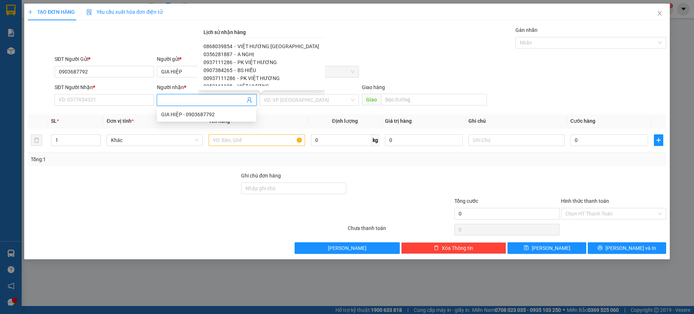
click at [247, 72] on span "BS HIẾU" at bounding box center [247, 70] width 18 height 6
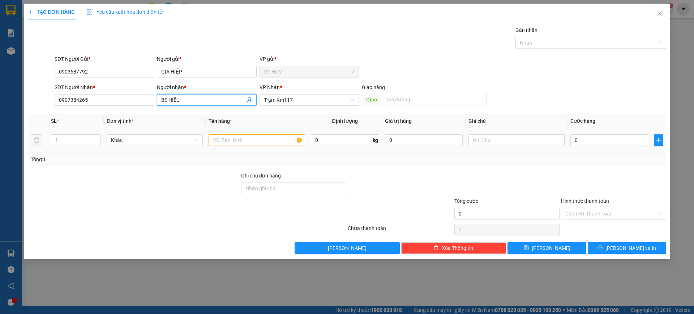
click at [236, 133] on div at bounding box center [257, 140] width 96 height 14
click at [240, 137] on input "text" at bounding box center [257, 140] width 96 height 12
click at [66, 135] on input "1" at bounding box center [75, 140] width 49 height 11
click at [564, 35] on div "Gán nhãn" at bounding box center [591, 31] width 151 height 11
click at [561, 41] on div at bounding box center [587, 42] width 140 height 9
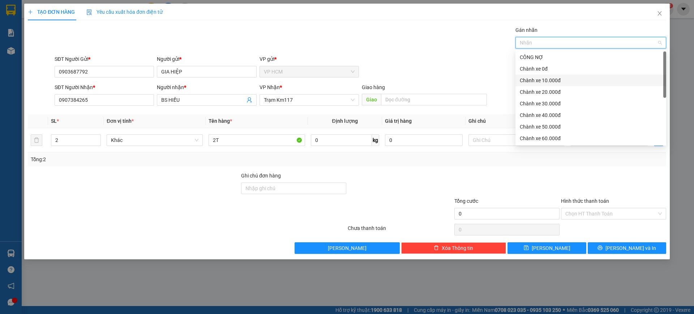
click at [537, 71] on div "Chành xe 0đ" at bounding box center [591, 69] width 142 height 8
click at [408, 51] on div "Transit Pickup Surcharge Ids Transit Deliver Surcharge Ids Transit Deliver Surc…" at bounding box center [347, 139] width 639 height 227
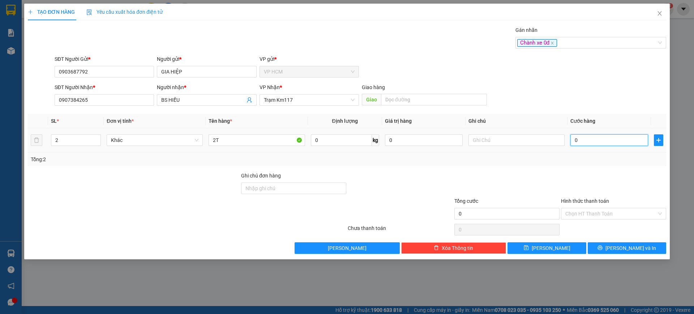
click at [614, 137] on input "0" at bounding box center [610, 140] width 78 height 12
drag, startPoint x: 597, startPoint y: 161, endPoint x: 591, endPoint y: 178, distance: 18.4
click at [597, 163] on div "Tổng: 2" at bounding box center [347, 159] width 639 height 14
click at [584, 213] on input "Hình thức thanh toán" at bounding box center [611, 213] width 91 height 11
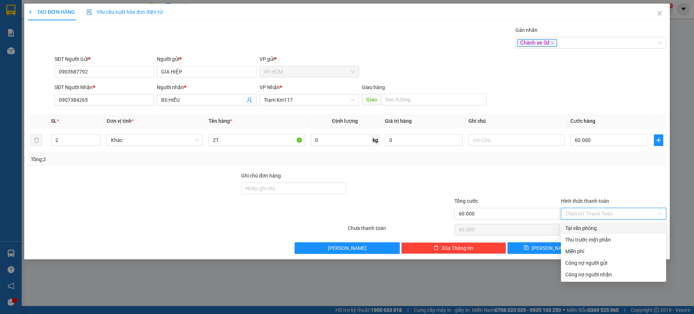
click at [591, 225] on div "Tại văn phòng" at bounding box center [614, 228] width 97 height 8
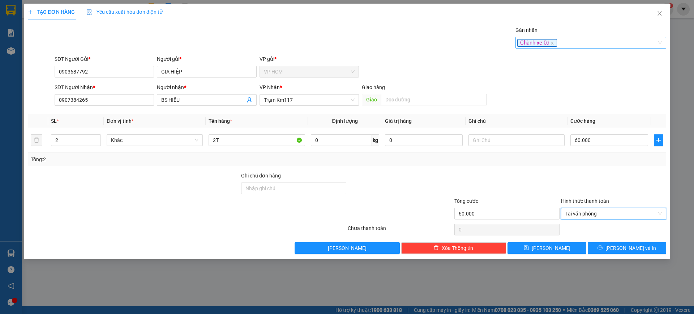
click at [574, 41] on div "Chành xe 0đ" at bounding box center [587, 42] width 140 height 9
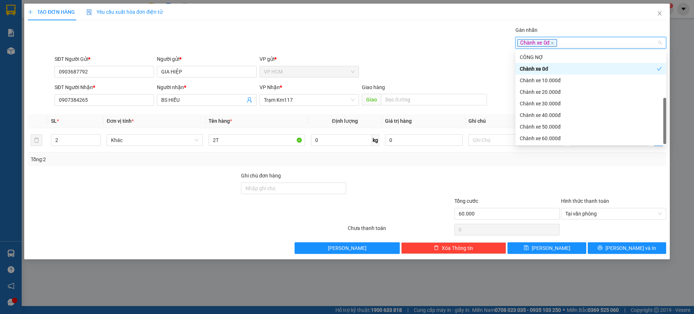
click at [561, 157] on div "CHUYỂN KHOẢN" at bounding box center [591, 161] width 142 height 8
click at [562, 69] on div "Chành xe 0đ" at bounding box center [588, 69] width 137 height 8
click at [372, 28] on div "Gán nhãn Chành xe 0đ CHUYỂN KHOẢN" at bounding box center [360, 38] width 615 height 25
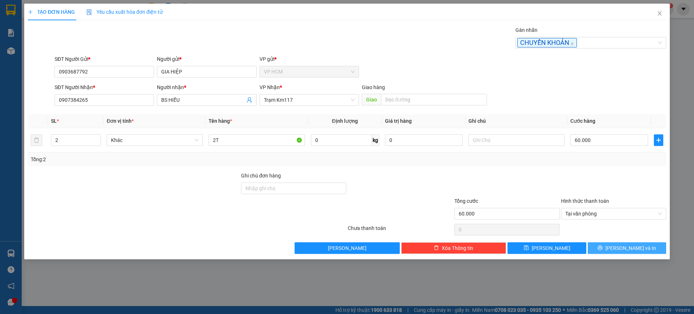
click at [621, 244] on button "[PERSON_NAME] và In" at bounding box center [627, 248] width 78 height 12
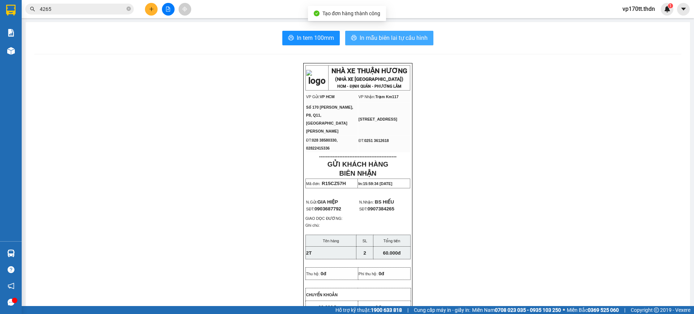
click at [398, 36] on span "In mẫu biên lai tự cấu hình" at bounding box center [394, 37] width 68 height 9
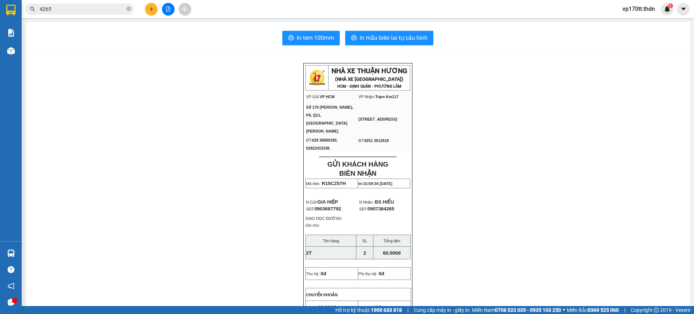
click at [146, 11] on button at bounding box center [151, 9] width 13 height 13
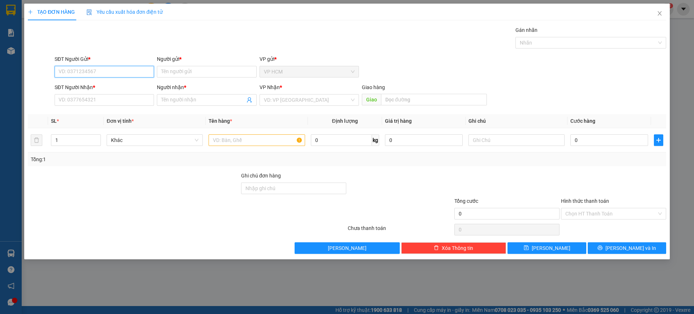
click at [115, 67] on input "SĐT Người Gửi *" at bounding box center [104, 72] width 99 height 12
drag, startPoint x: 86, startPoint y: 88, endPoint x: 370, endPoint y: 75, distance: 284.9
click at [86, 88] on div "0933398315 - TÂN" at bounding box center [104, 86] width 91 height 8
click at [551, 37] on div "Nhãn" at bounding box center [591, 43] width 151 height 12
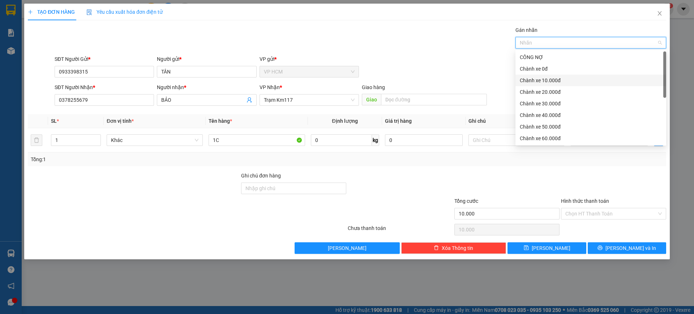
click at [530, 78] on div "Chành xe 10.000đ" at bounding box center [591, 80] width 142 height 8
click at [530, 77] on div "Chành xe 10.000đ" at bounding box center [588, 80] width 137 height 8
drag, startPoint x: 530, startPoint y: 71, endPoint x: 352, endPoint y: 31, distance: 182.1
click at [529, 71] on div "Chành xe 0đ" at bounding box center [591, 69] width 142 height 8
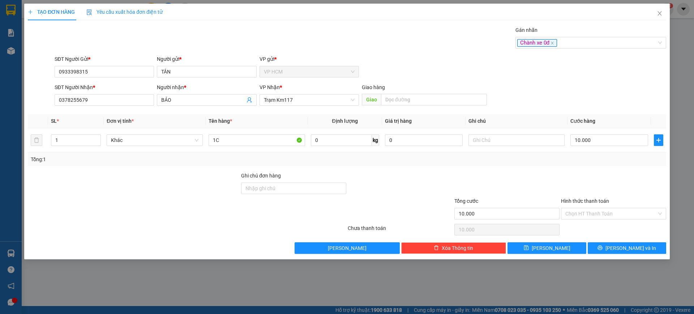
click at [352, 31] on div "Gán nhãn Chành xe 0đ" at bounding box center [360, 38] width 615 height 25
click at [609, 142] on input "10.000" at bounding box center [610, 140] width 78 height 12
click at [462, 180] on div at bounding box center [507, 183] width 107 height 25
click at [611, 215] on input "Hình thức thanh toán" at bounding box center [611, 213] width 91 height 11
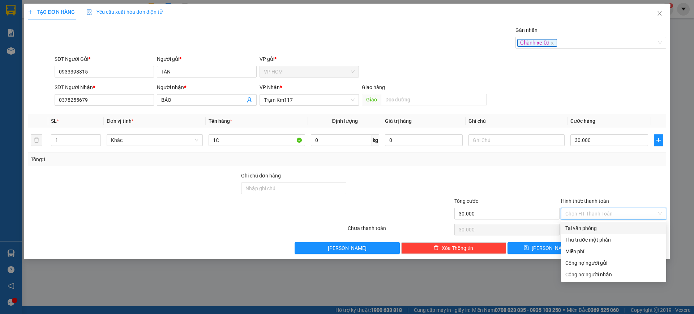
click at [604, 231] on div "Tại văn phòng" at bounding box center [614, 228] width 97 height 8
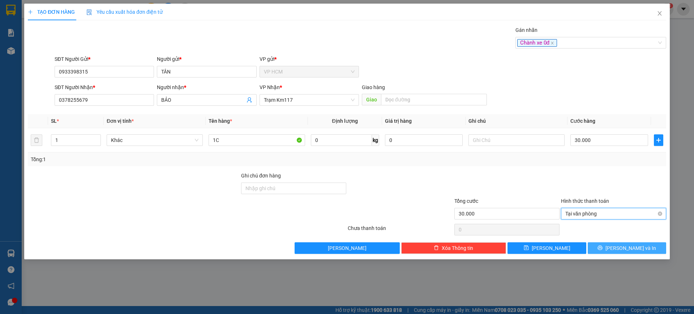
click at [659, 244] on button "[PERSON_NAME] và In" at bounding box center [627, 248] width 78 height 12
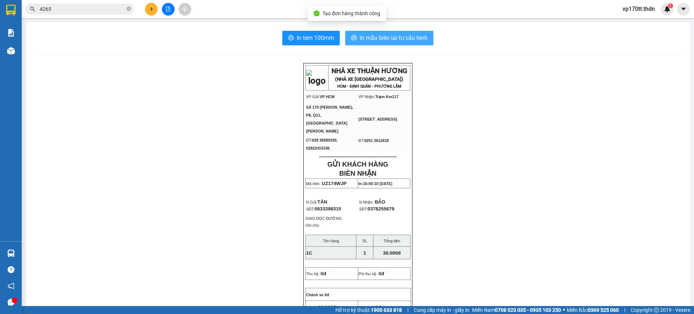
click at [360, 39] on span "In mẫu biên lai tự cấu hình" at bounding box center [394, 37] width 68 height 9
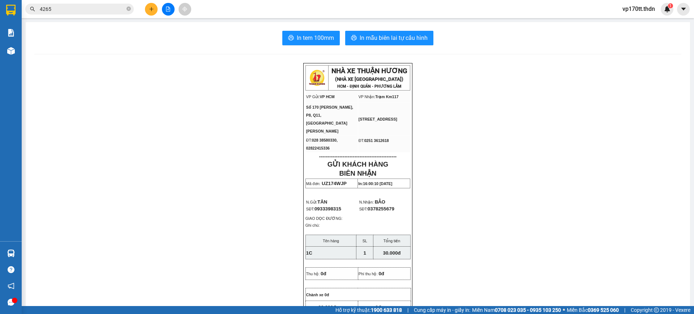
click at [152, 10] on icon "plus" at bounding box center [151, 9] width 0 height 4
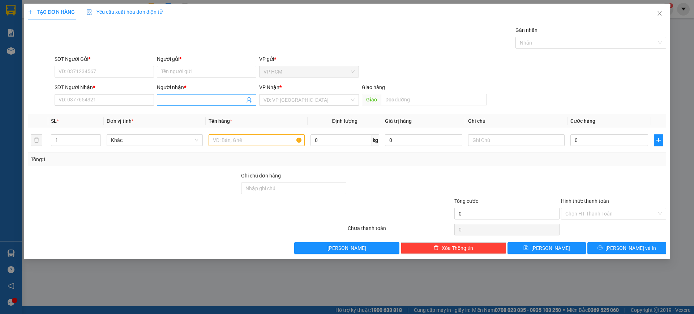
click at [177, 102] on input "Người nhận *" at bounding box center [203, 100] width 84 height 8
click at [104, 102] on input "SĐT Người Nhận *" at bounding box center [104, 100] width 99 height 12
click at [246, 141] on input "text" at bounding box center [257, 140] width 96 height 12
click at [312, 105] on div "VD: VP [GEOGRAPHIC_DATA]" at bounding box center [309, 100] width 99 height 12
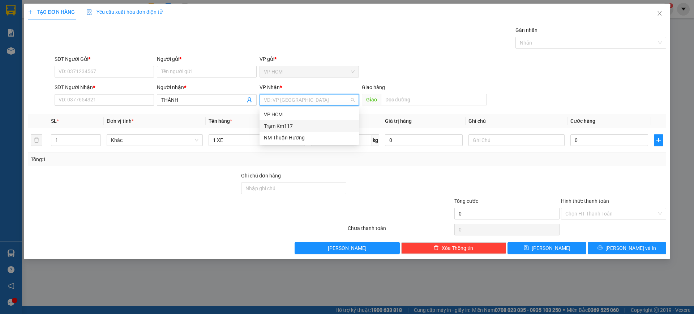
click at [291, 122] on div "Trạm Km117" at bounding box center [309, 126] width 91 height 8
click at [595, 37] on div "Nhãn" at bounding box center [591, 43] width 151 height 12
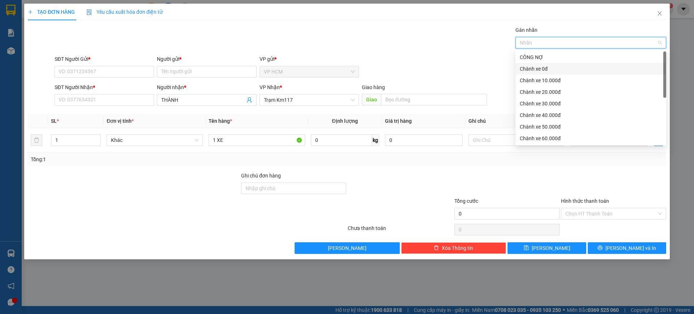
click at [364, 71] on div "SĐT Người Gửi * VD: 0371234567 Người gửi * Tên người gửi VP gửi * VP HCM" at bounding box center [360, 67] width 615 height 25
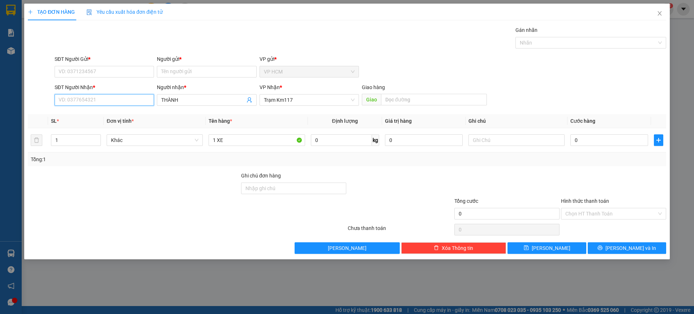
click at [120, 99] on input "SĐT Người Nhận *" at bounding box center [104, 100] width 99 height 12
click at [196, 74] on input "Người gửi *" at bounding box center [206, 72] width 99 height 12
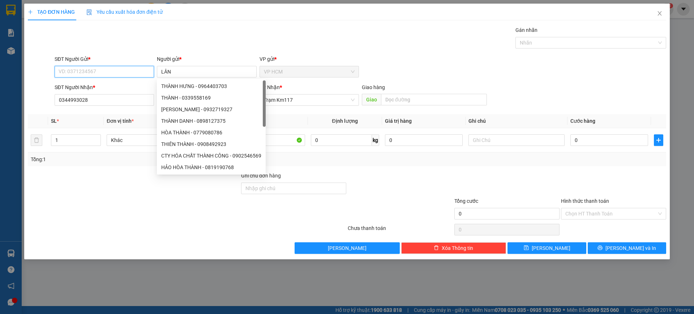
click at [117, 71] on input "SĐT Người Gửi *" at bounding box center [104, 72] width 99 height 12
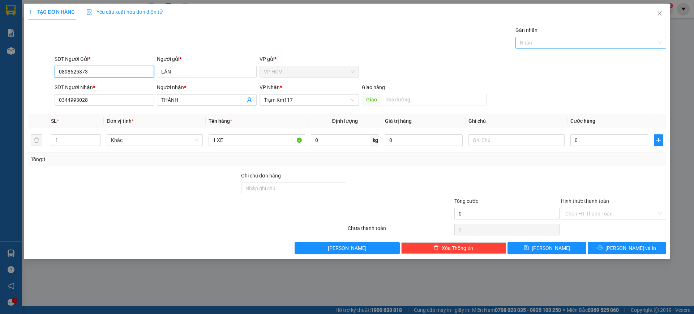
click at [568, 43] on div at bounding box center [587, 42] width 140 height 9
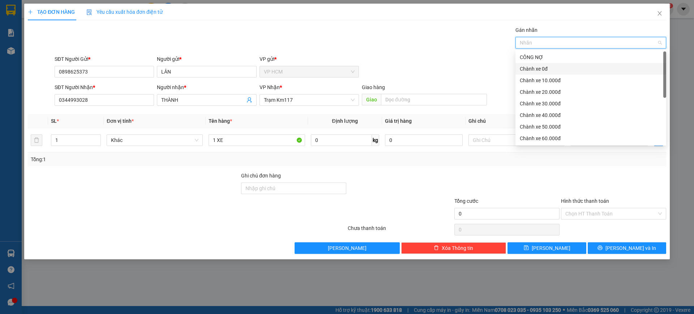
click at [525, 74] on div "Chành xe 0đ" at bounding box center [591, 69] width 151 height 12
click at [479, 65] on div "SĐT Người Gửi * 0898625373 Người gửi * LÂN VP gửi * VP HCM" at bounding box center [360, 67] width 615 height 25
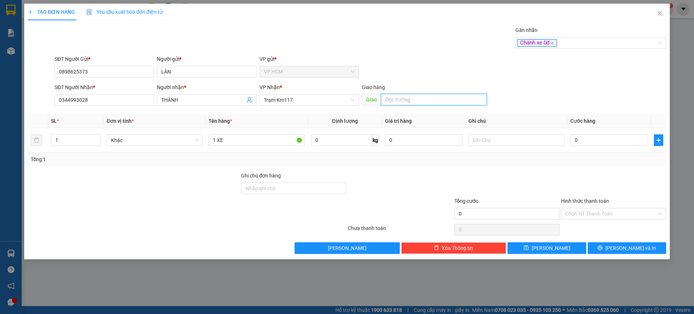
click at [434, 101] on input "text" at bounding box center [434, 100] width 106 height 12
click at [434, 101] on input "PHƯƠNGLAAM" at bounding box center [434, 100] width 106 height 12
click at [580, 142] on input "0" at bounding box center [610, 140] width 78 height 12
click at [543, 166] on div "Transit Pickup Surcharge Ids Transit Deliver Surcharge Ids Transit Deliver Surc…" at bounding box center [347, 139] width 639 height 227
click at [593, 141] on input "0" at bounding box center [610, 140] width 78 height 12
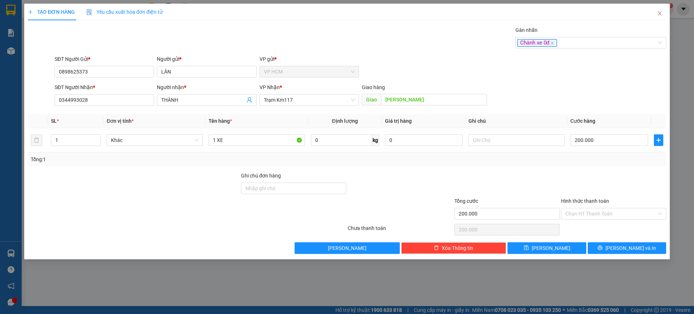
drag, startPoint x: 589, startPoint y: 163, endPoint x: 389, endPoint y: 124, distance: 203.4
click at [420, 128] on div "SL * Đơn vị tính * Tên hàng * Định lượng Giá trị hàng Ghi chú Cước hàng 1 Khác …" at bounding box center [347, 140] width 639 height 52
click at [610, 184] on div at bounding box center [614, 183] width 107 height 25
click at [621, 245] on span "[PERSON_NAME] và In" at bounding box center [631, 248] width 51 height 8
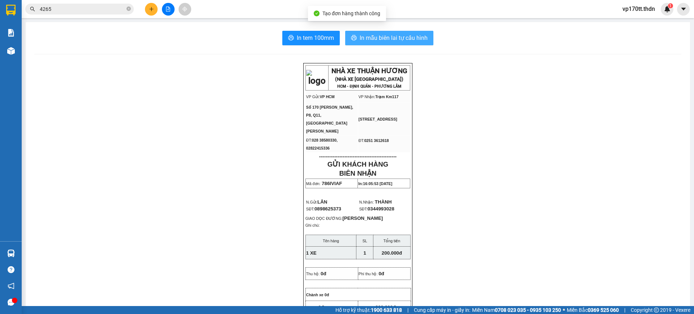
click at [393, 40] on span "In mẫu biên lai tự cấu hình" at bounding box center [394, 37] width 68 height 9
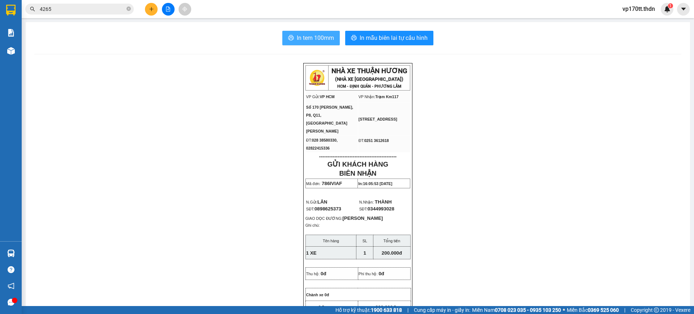
click at [326, 34] on span "In tem 100mm" at bounding box center [315, 37] width 37 height 9
click at [149, 8] on icon "plus" at bounding box center [151, 9] width 5 height 5
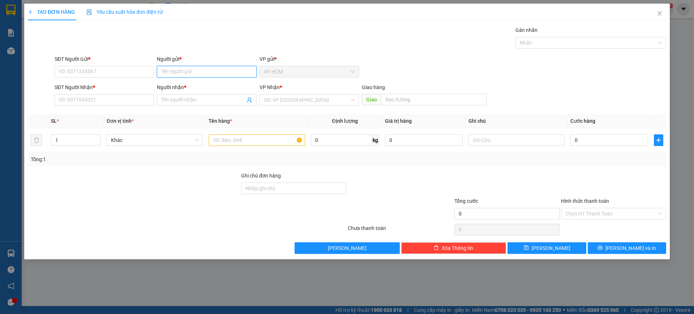
click at [213, 72] on input "Người gửi *" at bounding box center [206, 72] width 99 height 12
click at [202, 86] on div "HOA VẢI HỒNG MAI - 0907988163" at bounding box center [206, 86] width 91 height 8
click at [250, 101] on icon "user-add" at bounding box center [250, 100] width 6 height 6
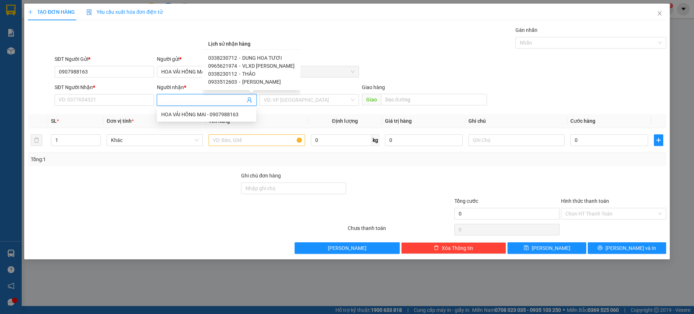
click at [265, 59] on span "DUNG HOA TƯƠI" at bounding box center [262, 58] width 40 height 6
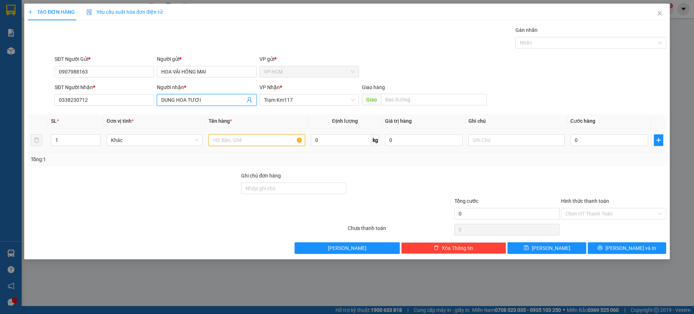
click at [277, 144] on input "text" at bounding box center [257, 140] width 96 height 12
drag, startPoint x: 535, startPoint y: 27, endPoint x: 547, endPoint y: 42, distance: 19.0
click at [538, 31] on div "Gán nhãn" at bounding box center [591, 31] width 151 height 11
drag, startPoint x: 547, startPoint y: 42, endPoint x: 551, endPoint y: 48, distance: 7.6
click at [547, 42] on div at bounding box center [587, 42] width 140 height 9
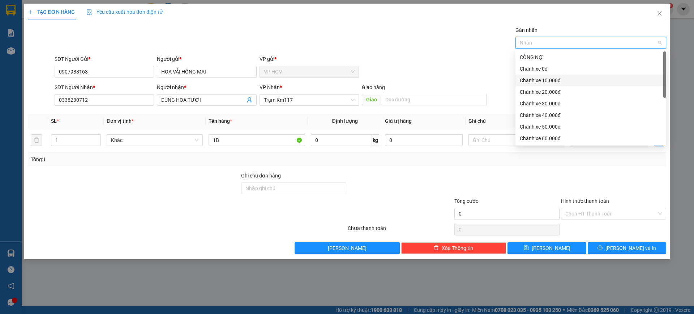
click at [560, 77] on div "Chành xe 10.000đ" at bounding box center [591, 80] width 142 height 8
drag, startPoint x: 401, startPoint y: 51, endPoint x: 499, endPoint y: 95, distance: 107.5
click at [407, 55] on div "Transit Pickup Surcharge Ids Transit Deliver Surcharge Ids Transit Deliver Surc…" at bounding box center [347, 139] width 639 height 227
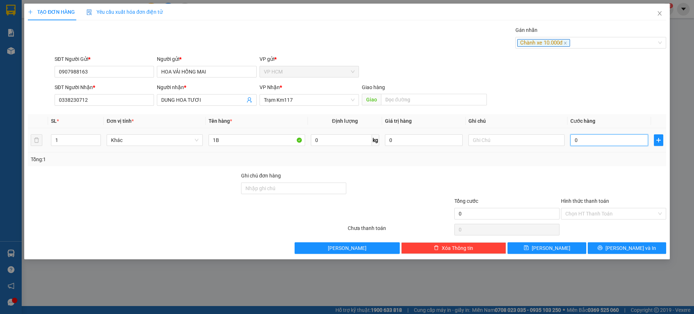
click at [589, 139] on input "0" at bounding box center [610, 140] width 78 height 12
click at [591, 191] on div at bounding box center [614, 183] width 107 height 25
click at [595, 212] on input "Hình thức thanh toán" at bounding box center [611, 213] width 91 height 11
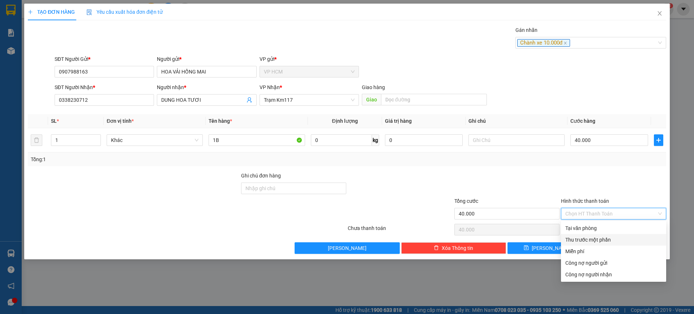
click at [579, 236] on div "Thu trước một phần" at bounding box center [614, 239] width 97 height 8
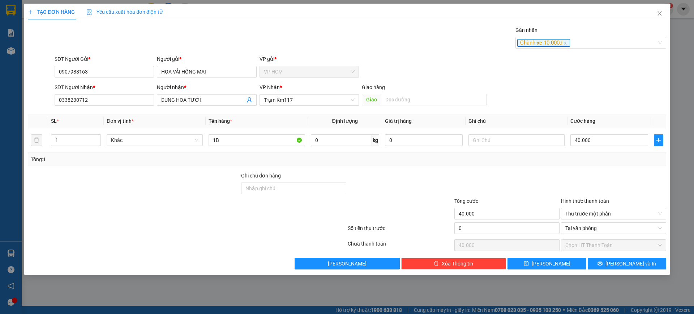
drag, startPoint x: 445, startPoint y: 222, endPoint x: 494, endPoint y: 227, distance: 49.4
click at [446, 223] on div "Số tiền thu trước 0 Tại văn phòng" at bounding box center [347, 230] width 640 height 16
click at [495, 227] on input "0" at bounding box center [507, 228] width 105 height 12
click at [505, 164] on div "Tổng: 1" at bounding box center [347, 159] width 639 height 14
click at [630, 265] on span "[PERSON_NAME] và In" at bounding box center [631, 263] width 51 height 8
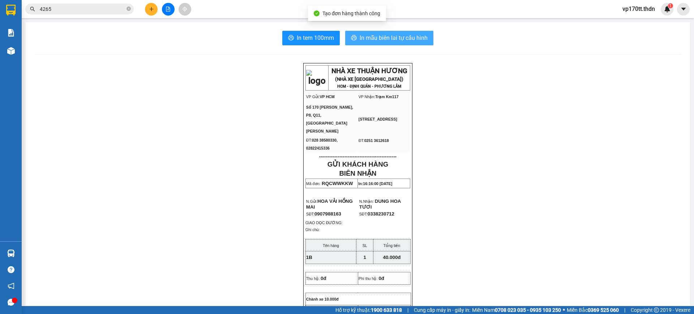
click at [392, 33] on span "In mẫu biên lai tự cấu hình" at bounding box center [394, 37] width 68 height 9
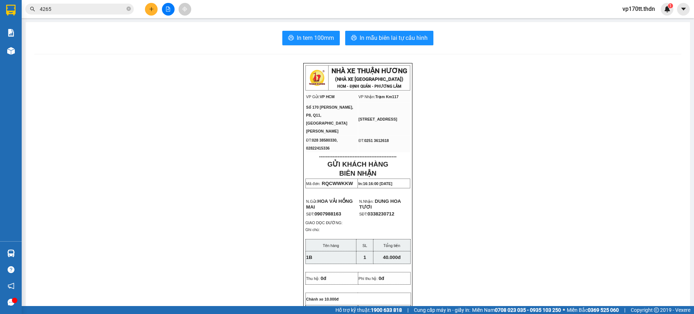
click at [148, 9] on button at bounding box center [151, 9] width 13 height 13
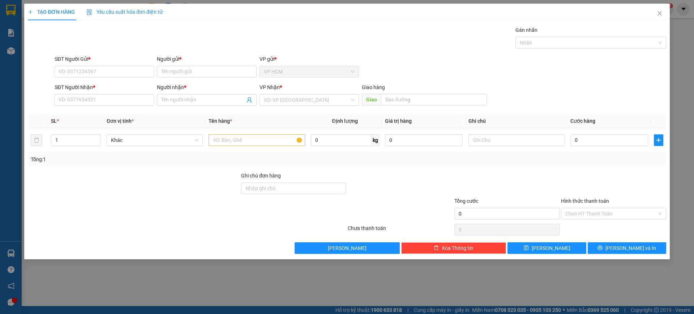
click at [121, 65] on div "SĐT Người Gửi *" at bounding box center [104, 60] width 99 height 11
click at [123, 69] on input "SĐT Người Gửi *" at bounding box center [104, 72] width 99 height 12
click at [119, 85] on div "0908421933 - LAN" at bounding box center [104, 86] width 91 height 8
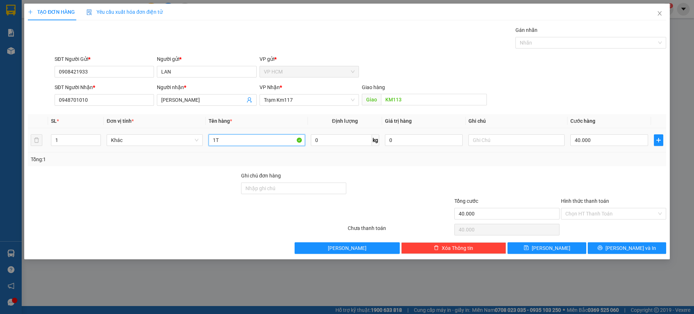
click at [230, 142] on input "1T" at bounding box center [257, 140] width 96 height 12
click at [76, 137] on input "1" at bounding box center [75, 140] width 49 height 11
drag, startPoint x: 545, startPoint y: 55, endPoint x: 548, endPoint y: 45, distance: 10.4
click at [546, 55] on div "SĐT Người Gửi * 0908421933 Người gửi * LAN VP gửi * VP HCM" at bounding box center [360, 67] width 615 height 25
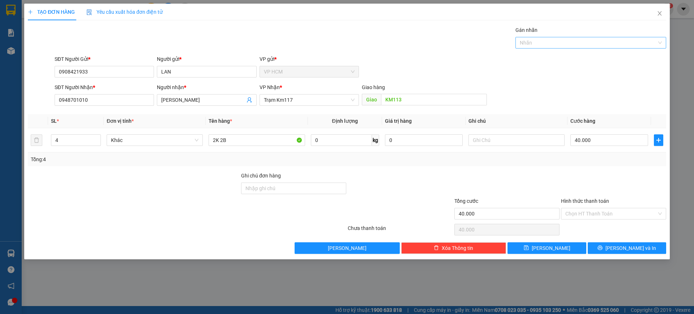
click at [548, 45] on div at bounding box center [587, 42] width 140 height 9
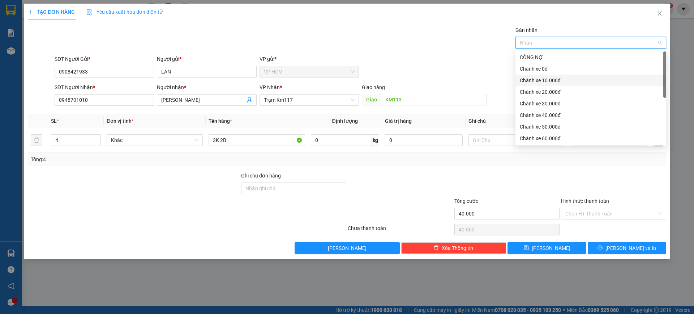
click at [577, 81] on div "Chành xe 10.000đ" at bounding box center [591, 80] width 142 height 8
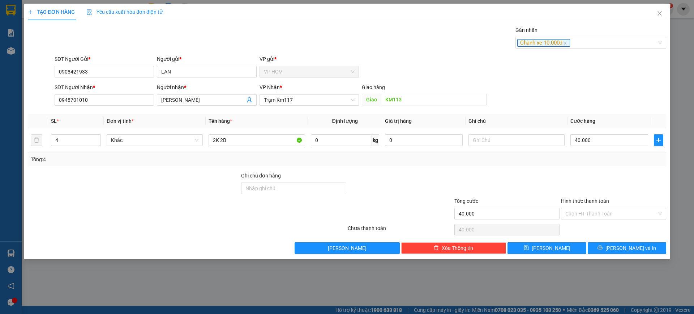
drag, startPoint x: 439, startPoint y: 46, endPoint x: 579, endPoint y: 149, distance: 173.2
click at [441, 47] on div "Gán nhãn Chành xe 10.000đ" at bounding box center [360, 38] width 615 height 25
click at [587, 141] on input "40.000" at bounding box center [610, 140] width 78 height 12
click at [590, 180] on div at bounding box center [614, 183] width 107 height 25
click at [592, 218] on input "Hình thức thanh toán" at bounding box center [611, 213] width 91 height 11
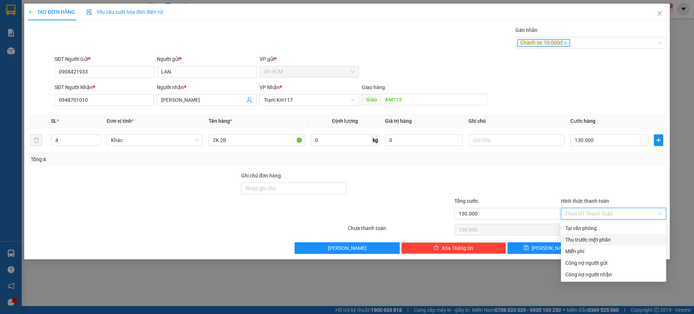
click at [587, 242] on div "Thu trước một phần" at bounding box center [614, 239] width 97 height 8
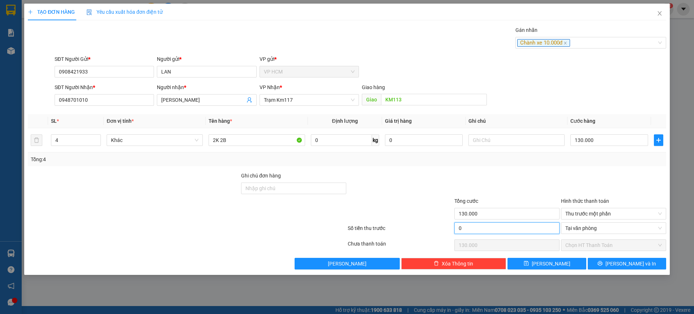
click at [497, 229] on input "0" at bounding box center [507, 228] width 105 height 12
drag, startPoint x: 514, startPoint y: 165, endPoint x: 584, endPoint y: 249, distance: 109.9
click at [515, 166] on div "Tổng: 4" at bounding box center [347, 159] width 639 height 14
click at [604, 259] on button "[PERSON_NAME] và In" at bounding box center [627, 263] width 78 height 12
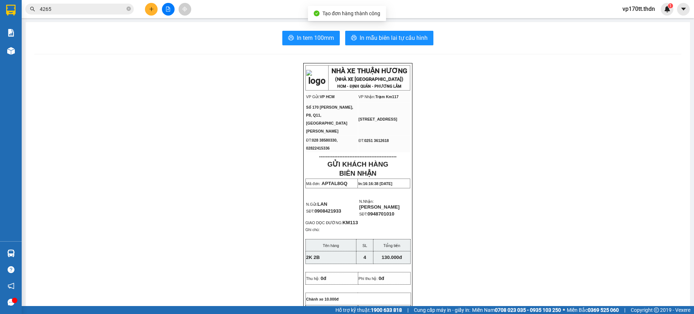
click at [377, 31] on button "In mẫu biên lai tự cấu hình" at bounding box center [389, 38] width 88 height 14
click at [148, 9] on button at bounding box center [151, 9] width 13 height 13
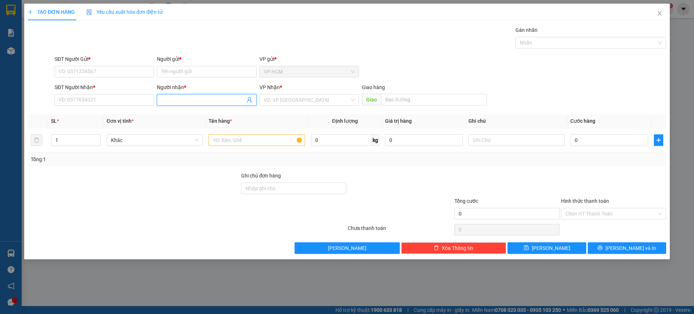
click at [189, 101] on input "Người nhận *" at bounding box center [203, 100] width 84 height 8
click at [107, 100] on input "SĐT Người Nhận *" at bounding box center [104, 100] width 99 height 12
click at [193, 101] on input "TRẦN DÙNG MỀN" at bounding box center [203, 100] width 84 height 8
click at [83, 95] on input "SĐT Người Nhận *" at bounding box center [104, 100] width 99 height 12
click at [165, 73] on input "Người gửi *" at bounding box center [206, 72] width 99 height 12
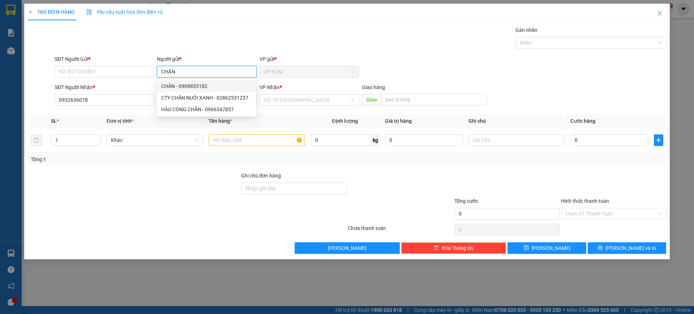
click at [163, 86] on div "CHĂN - 0909833182" at bounding box center [206, 86] width 91 height 8
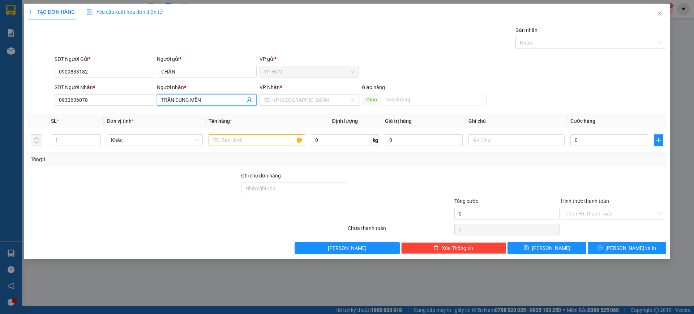
click at [248, 98] on icon "user-add" at bounding box center [249, 99] width 5 height 5
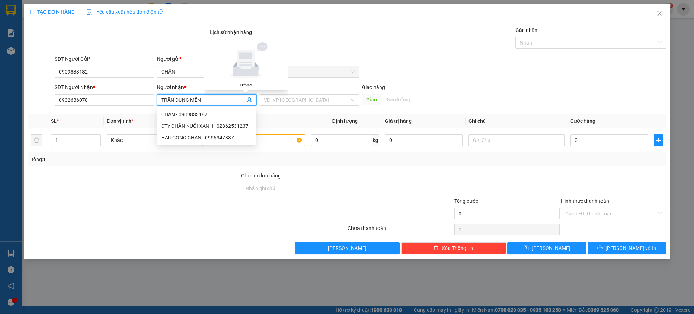
click at [153, 196] on div at bounding box center [133, 183] width 213 height 25
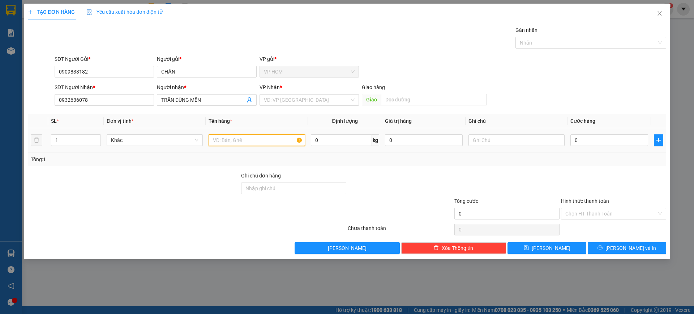
click at [271, 144] on input "text" at bounding box center [257, 140] width 96 height 12
click at [323, 104] on input "search" at bounding box center [307, 99] width 86 height 11
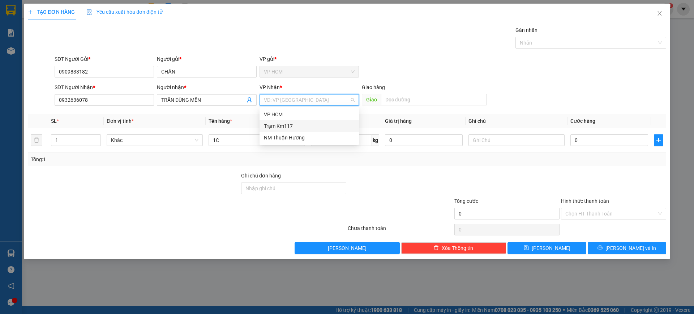
click at [314, 122] on div "Trạm Km117" at bounding box center [309, 126] width 91 height 8
click at [567, 47] on div "Nhãn" at bounding box center [591, 43] width 151 height 12
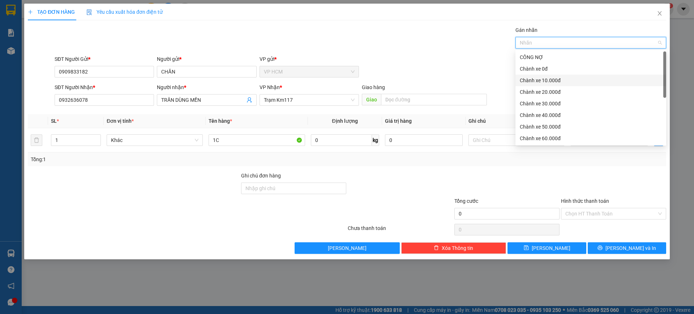
click at [551, 78] on div "Chành xe 10.000đ" at bounding box center [591, 80] width 142 height 8
click at [571, 160] on div "Tổng: 1" at bounding box center [347, 159] width 633 height 8
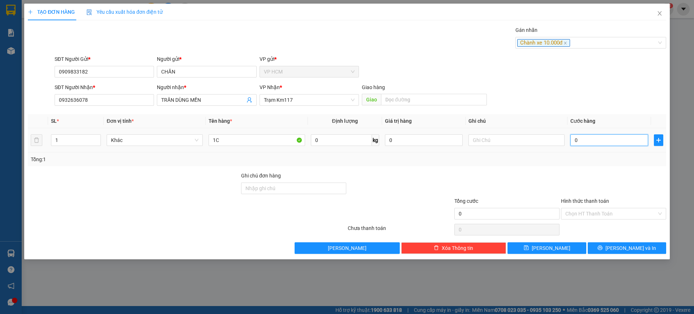
click at [601, 141] on input "0" at bounding box center [610, 140] width 78 height 12
drag, startPoint x: 568, startPoint y: 193, endPoint x: 572, endPoint y: 208, distance: 15.3
click at [568, 194] on div at bounding box center [614, 183] width 107 height 25
drag, startPoint x: 579, startPoint y: 222, endPoint x: 584, endPoint y: 216, distance: 8.8
click at [580, 222] on div "Chọn HT Thanh Toán" at bounding box center [614, 229] width 107 height 14
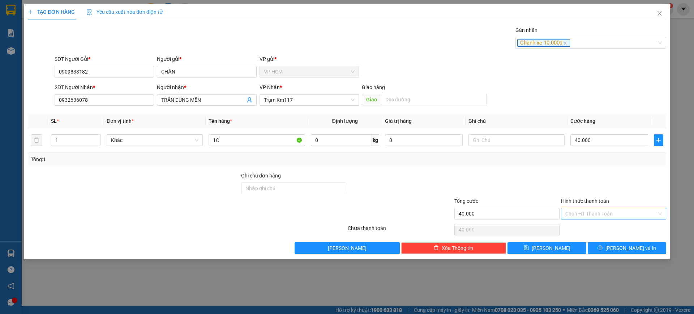
click at [584, 216] on input "Hình thức thanh toán" at bounding box center [611, 213] width 91 height 11
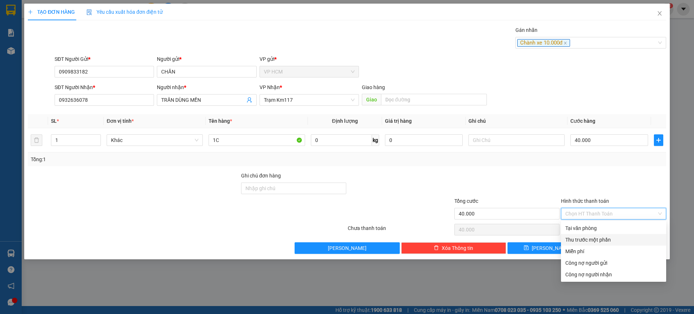
click at [580, 241] on div "Thu trước một phần" at bounding box center [614, 239] width 97 height 8
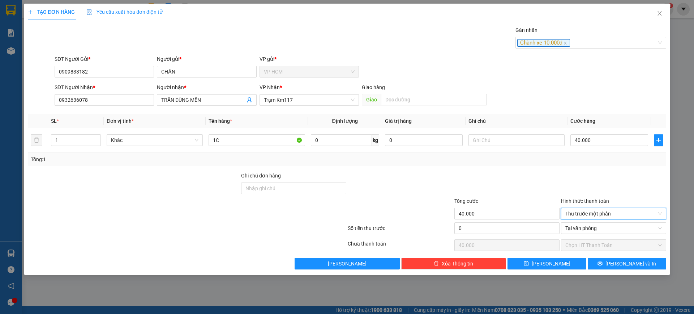
drag, startPoint x: 447, startPoint y: 218, endPoint x: 455, endPoint y: 223, distance: 9.7
click at [446, 219] on div at bounding box center [400, 209] width 107 height 25
click at [469, 222] on input "0" at bounding box center [507, 228] width 105 height 12
drag, startPoint x: 494, startPoint y: 181, endPoint x: 497, endPoint y: 183, distance: 3.8
click at [494, 182] on div at bounding box center [507, 183] width 107 height 25
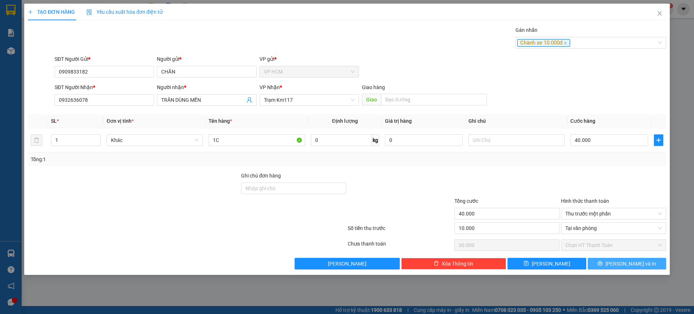
click at [637, 264] on span "[PERSON_NAME] và In" at bounding box center [631, 263] width 51 height 8
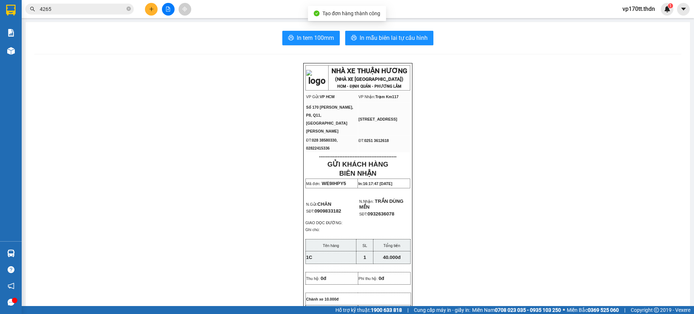
click at [380, 40] on span "In mẫu biên lai tự cấu hình" at bounding box center [394, 37] width 68 height 9
click at [331, 208] on p "SĐT: 0909833182" at bounding box center [332, 211] width 52 height 6
click at [331, 207] on td "N.Gửi: CHĂN SĐT: 0909833182" at bounding box center [332, 207] width 53 height 22
click at [331, 208] on span "0909833182" at bounding box center [328, 210] width 27 height 5
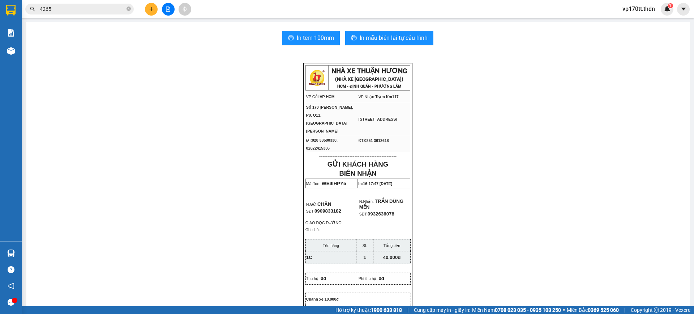
click at [331, 208] on span "0909833182" at bounding box center [328, 210] width 27 height 5
click at [151, 4] on button at bounding box center [151, 9] width 13 height 13
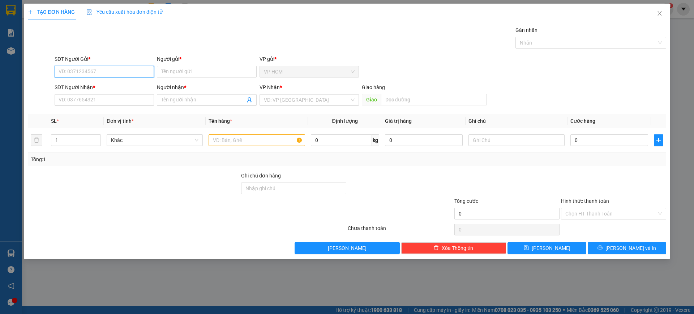
click at [126, 67] on input "SĐT Người Gửi *" at bounding box center [104, 72] width 99 height 12
paste input "0909833182"
click at [121, 82] on div "0909833182 - CHĂN" at bounding box center [104, 86] width 91 height 8
click at [548, 41] on div at bounding box center [587, 42] width 140 height 9
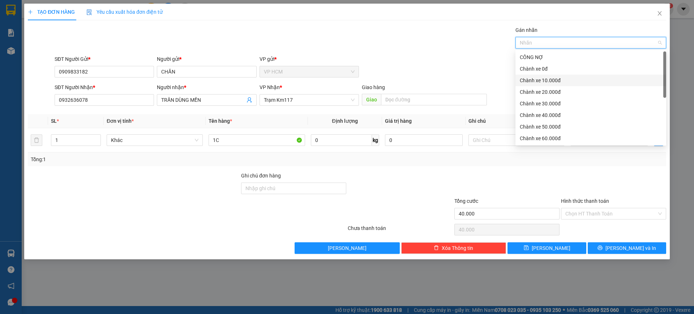
drag, startPoint x: 540, startPoint y: 70, endPoint x: 533, endPoint y: 67, distance: 7.8
click at [540, 70] on div "Chành xe 0đ" at bounding box center [591, 69] width 142 height 8
click at [420, 36] on div "Gán nhãn Chành xe 0đ" at bounding box center [360, 38] width 615 height 25
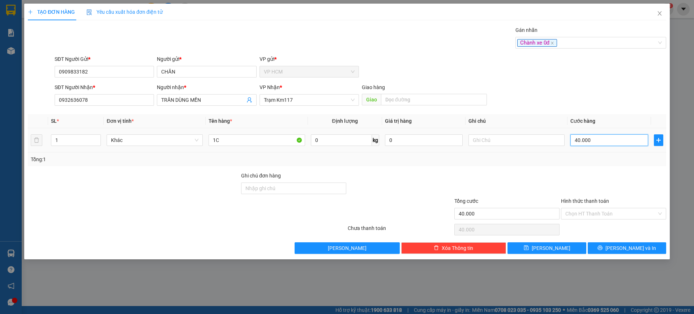
click at [604, 142] on input "40.000" at bounding box center [610, 140] width 78 height 12
click at [596, 155] on div "Tổng: 1" at bounding box center [347, 159] width 633 height 8
click at [597, 218] on input "Hình thức thanh toán" at bounding box center [611, 213] width 91 height 11
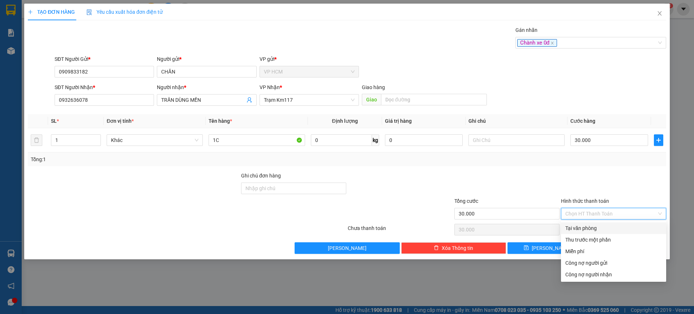
drag, startPoint x: 597, startPoint y: 220, endPoint x: 630, endPoint y: 238, distance: 37.5
click at [598, 228] on div "Tại văn phòng" at bounding box center [614, 228] width 97 height 8
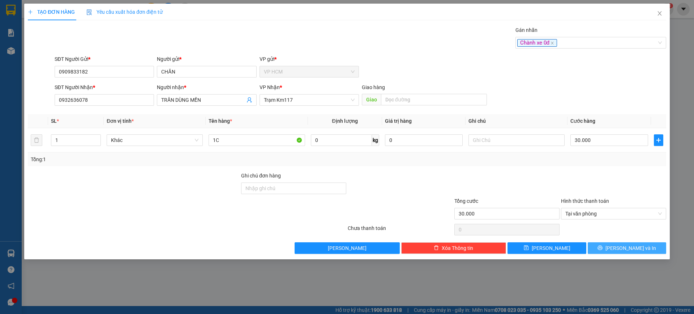
click at [634, 244] on div "Transit Pickup Surcharge Ids Transit Deliver Surcharge Ids Transit Deliver Surc…" at bounding box center [347, 139] width 639 height 227
click at [634, 244] on span "[PERSON_NAME] và In" at bounding box center [631, 248] width 51 height 8
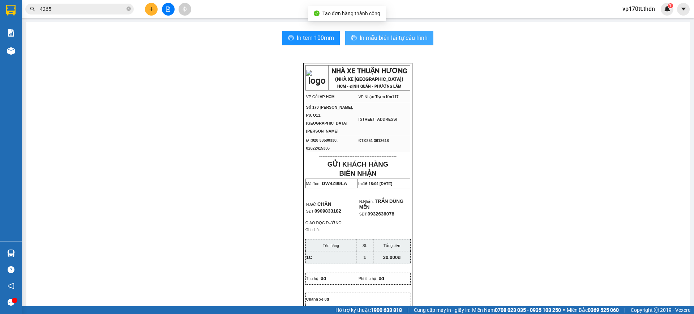
click at [399, 39] on span "In mẫu biên lai tự cấu hình" at bounding box center [394, 37] width 68 height 9
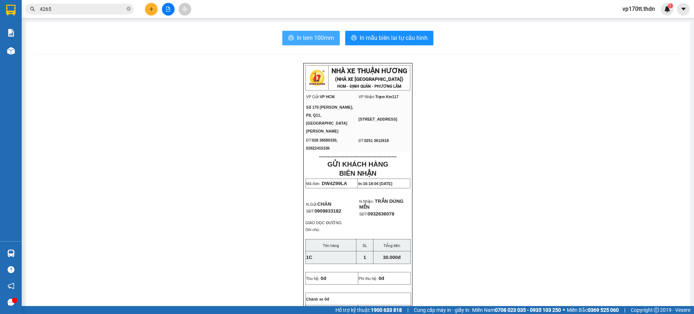
click at [314, 36] on span "In tem 100mm" at bounding box center [315, 37] width 37 height 9
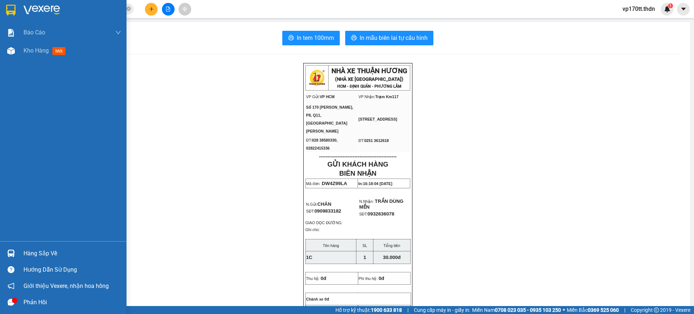
click at [16, 8] on div at bounding box center [11, 10] width 13 height 13
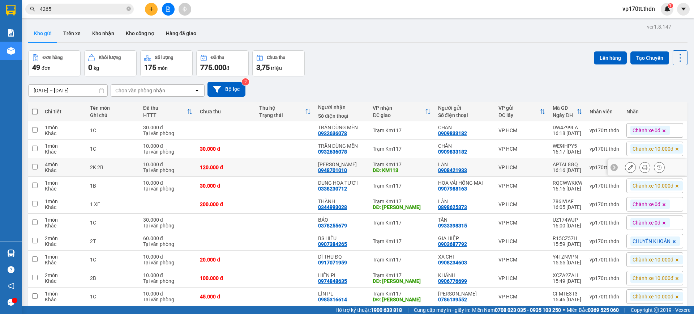
click at [643, 167] on icon at bounding box center [645, 167] width 5 height 5
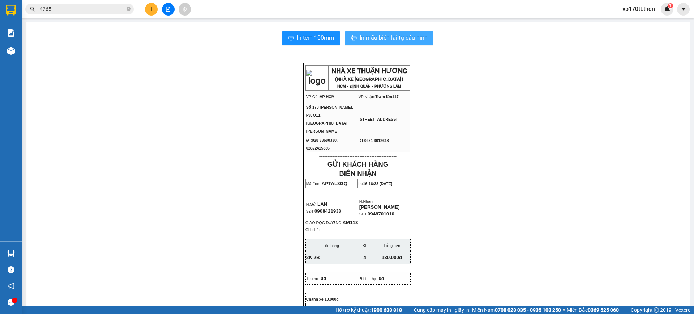
click at [385, 35] on span "In mẫu biên lai tự cấu hình" at bounding box center [394, 37] width 68 height 9
click at [151, 9] on icon "plus" at bounding box center [151, 9] width 5 height 5
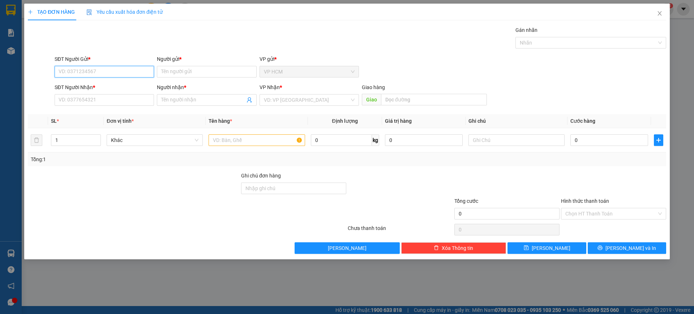
click at [129, 67] on input "SĐT Người Gửi *" at bounding box center [104, 72] width 99 height 12
click at [103, 85] on div "0913977738 - NAM" at bounding box center [104, 86] width 91 height 8
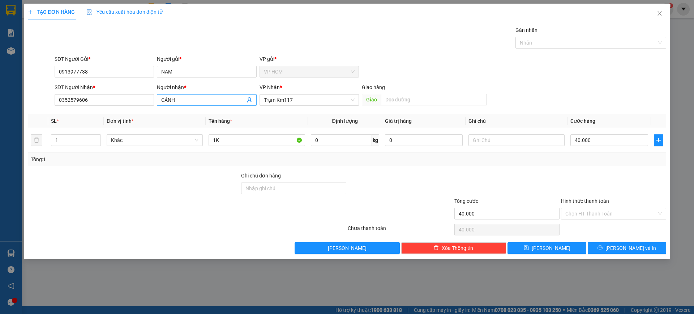
click at [250, 101] on icon "user-add" at bounding box center [250, 100] width 6 height 6
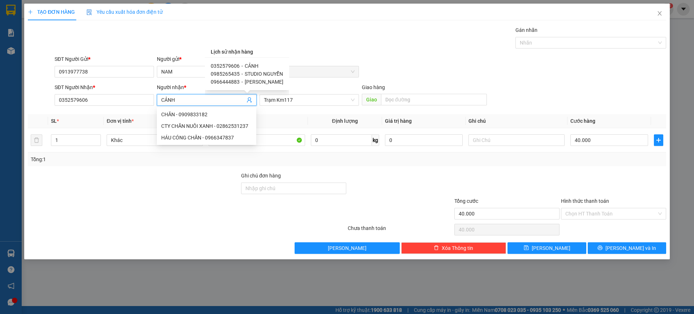
click at [254, 74] on span "STUDIO NGUYỄN" at bounding box center [264, 74] width 38 height 6
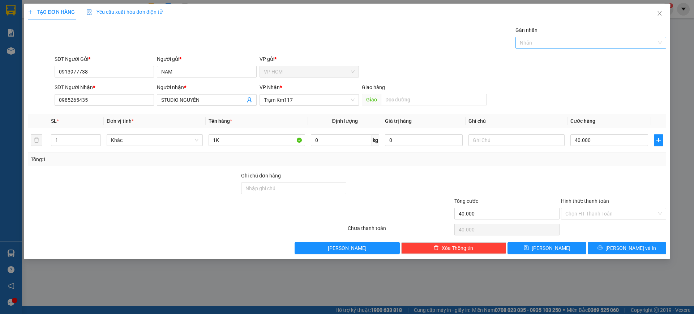
drag, startPoint x: 541, startPoint y: 55, endPoint x: 540, endPoint y: 46, distance: 9.1
click at [541, 55] on div "SĐT Người Gửi * 0913977738 Người gửi * NAM VP gửi * VP HCM" at bounding box center [360, 67] width 615 height 25
click at [540, 46] on div at bounding box center [587, 42] width 140 height 9
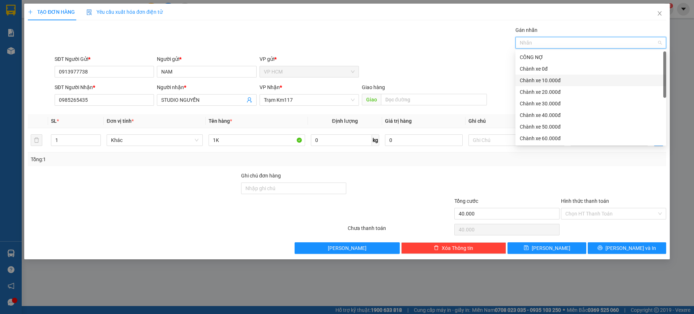
click at [541, 78] on div "Chành xe 10.000đ" at bounding box center [591, 80] width 142 height 8
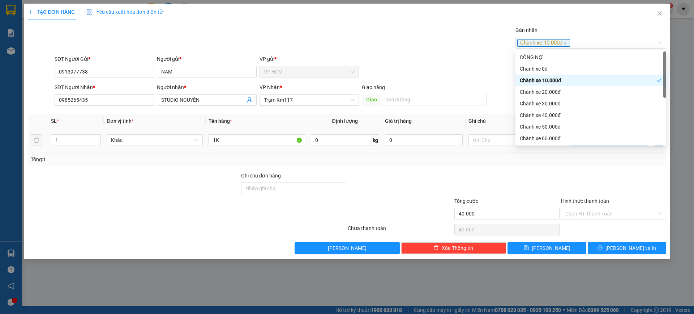
drag, startPoint x: 306, startPoint y: 41, endPoint x: 583, endPoint y: 144, distance: 295.1
click at [322, 45] on div "Gán nhãn Chành xe 10.000đ" at bounding box center [360, 38] width 615 height 25
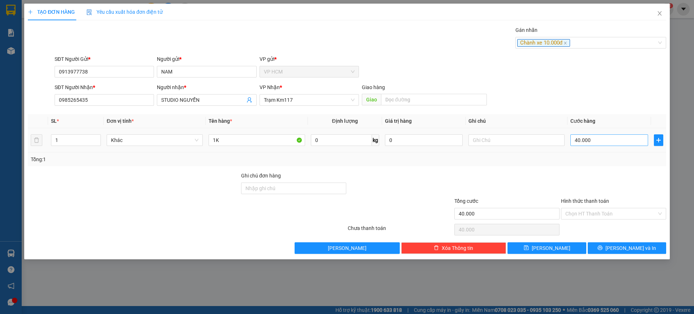
click at [602, 133] on div "40.000" at bounding box center [610, 140] width 78 height 14
click at [605, 139] on input "40.000" at bounding box center [610, 140] width 78 height 12
click at [604, 170] on div "Transit Pickup Surcharge Ids Transit Deliver Surcharge Ids Transit Deliver Surc…" at bounding box center [347, 139] width 639 height 227
click at [585, 139] on input "3.000" at bounding box center [610, 140] width 78 height 12
click at [590, 138] on input "0" at bounding box center [610, 140] width 78 height 12
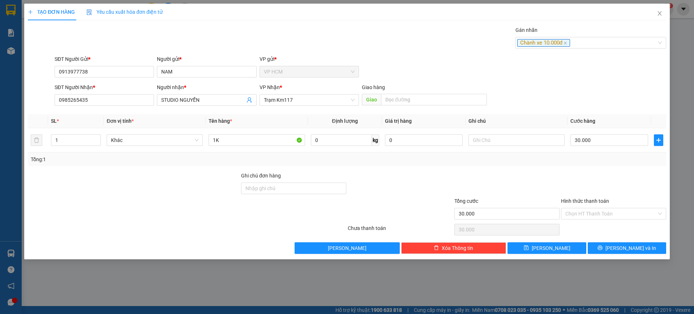
drag, startPoint x: 571, startPoint y: 168, endPoint x: 587, endPoint y: 202, distance: 36.9
click at [572, 168] on div "Transit Pickup Surcharge Ids Transit Deliver Surcharge Ids Transit Deliver Surc…" at bounding box center [347, 139] width 639 height 227
click at [588, 203] on label "Hình thức thanh toán" at bounding box center [585, 201] width 48 height 6
click at [588, 208] on input "Hình thức thanh toán" at bounding box center [611, 213] width 91 height 11
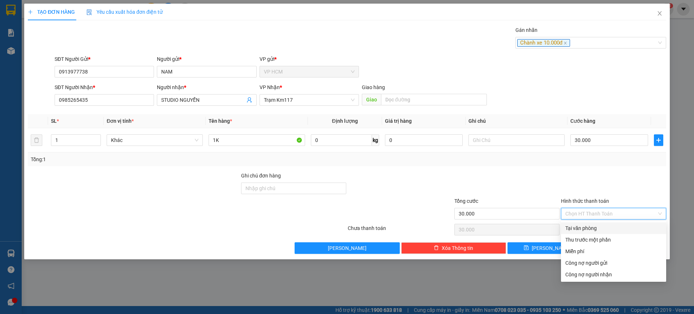
click at [587, 222] on div "Tại văn phòng" at bounding box center [613, 228] width 105 height 12
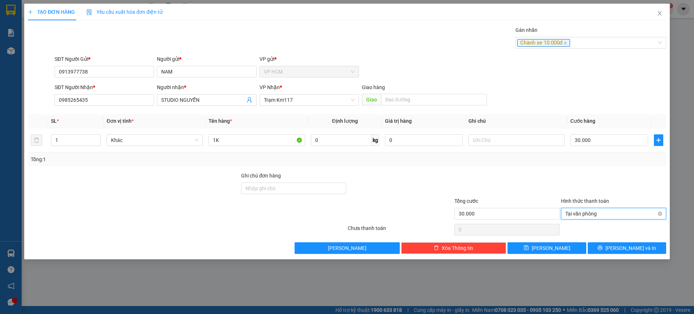
click at [587, 216] on span "Tại văn phòng" at bounding box center [614, 213] width 97 height 11
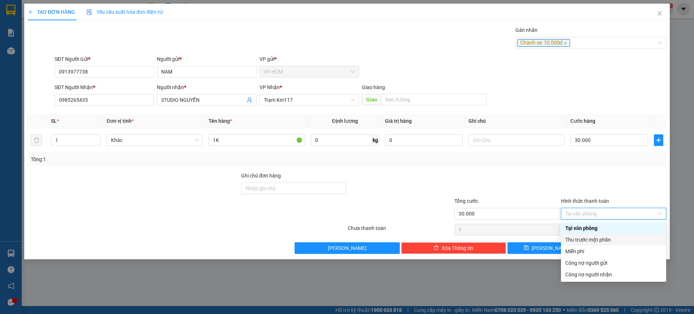
click at [587, 236] on div "Thu trước một phần" at bounding box center [614, 239] width 97 height 8
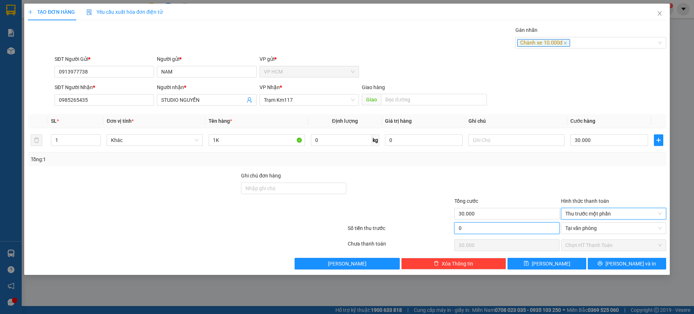
click at [519, 231] on input "0" at bounding box center [507, 228] width 105 height 12
click at [521, 176] on div at bounding box center [507, 183] width 107 height 25
click at [621, 253] on div "Transit Pickup Surcharge Ids Transit Deliver Surcharge Ids Transit Deliver Surc…" at bounding box center [347, 147] width 639 height 243
click at [621, 258] on button "[PERSON_NAME] và In" at bounding box center [627, 263] width 78 height 12
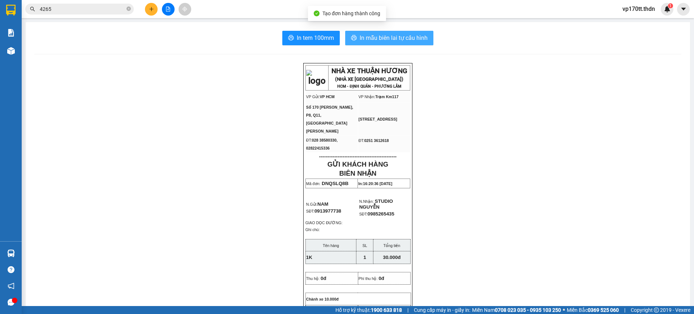
click at [382, 42] on span "In mẫu biên lai tự cấu hình" at bounding box center [394, 37] width 68 height 9
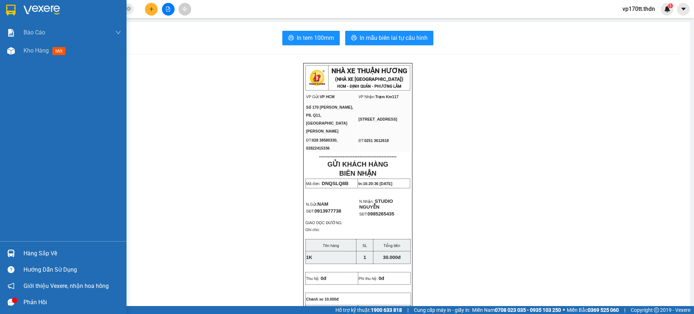
click at [8, 10] on img at bounding box center [10, 10] width 9 height 11
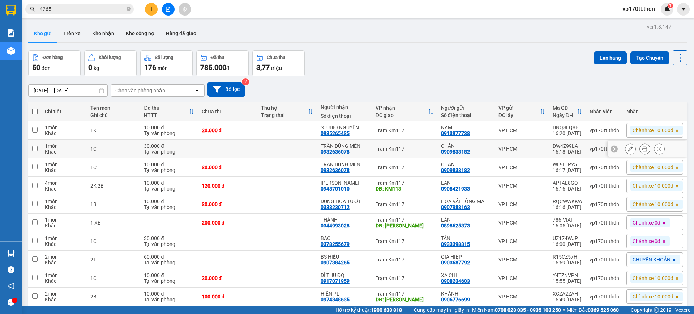
click at [628, 149] on button at bounding box center [631, 148] width 10 height 13
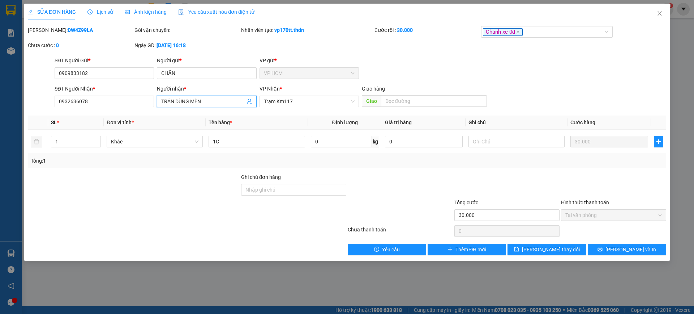
click at [214, 107] on span "TRẦN DÙNG MỀN" at bounding box center [206, 101] width 99 height 12
drag, startPoint x: 599, startPoint y: 101, endPoint x: 593, endPoint y: 114, distance: 14.9
click at [599, 100] on div "SĐT Người Nhận * 0932636078 Người nhận * [PERSON_NAME] TRẦN DÙNG MỀNH VP Nhận *…" at bounding box center [360, 97] width 615 height 25
click at [559, 249] on span "[PERSON_NAME] thay đổi" at bounding box center [551, 249] width 58 height 8
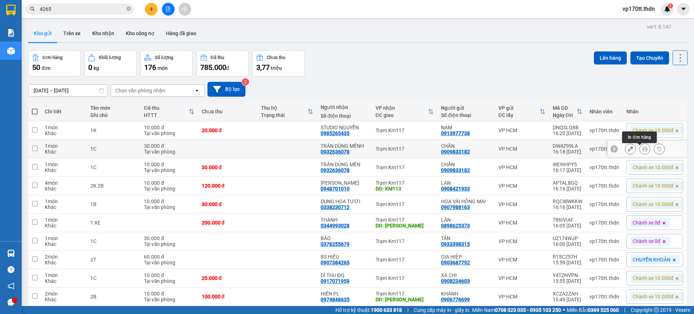
click at [643, 151] on icon at bounding box center [645, 148] width 5 height 5
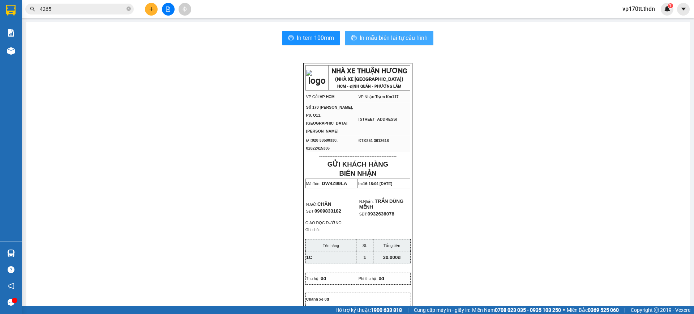
click at [391, 45] on button "In mẫu biên lai tự cấu hình" at bounding box center [389, 38] width 88 height 14
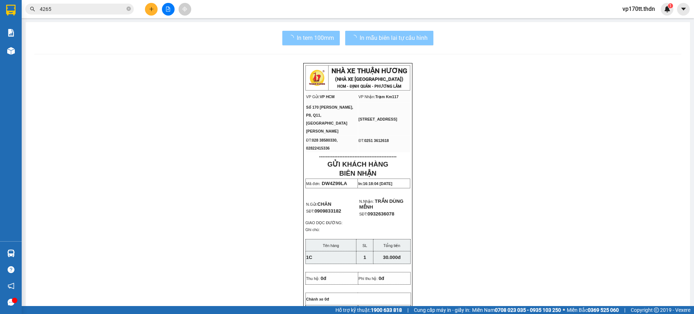
click at [304, 35] on span "In tem 100mm" at bounding box center [315, 37] width 37 height 9
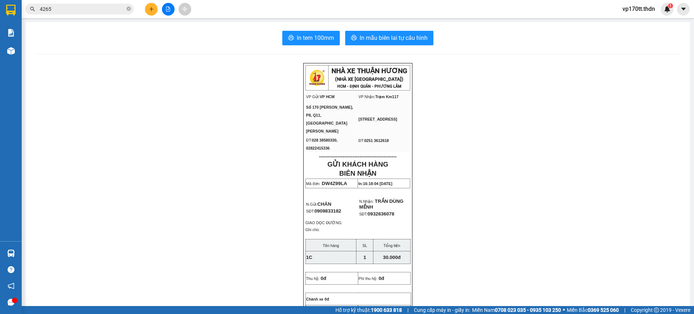
click at [155, 12] on button at bounding box center [151, 9] width 13 height 13
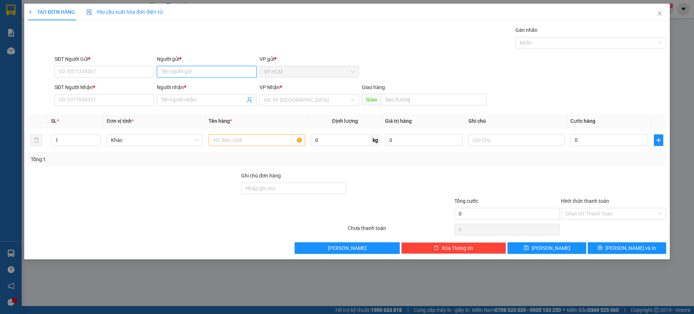
click at [185, 69] on input "Người gửi *" at bounding box center [206, 72] width 99 height 12
click at [129, 74] on input "SĐT Người Gửi *" at bounding box center [104, 72] width 99 height 12
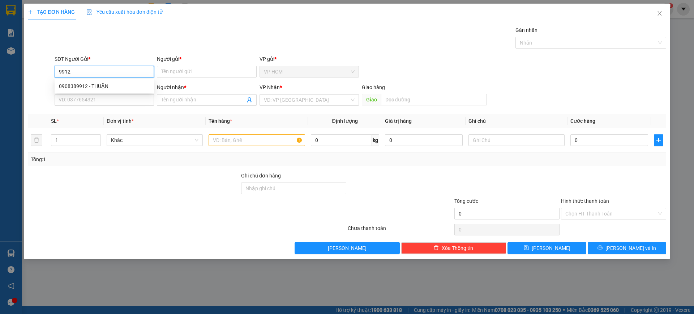
click at [109, 84] on div "0908389912 - THUẬN" at bounding box center [104, 86] width 91 height 8
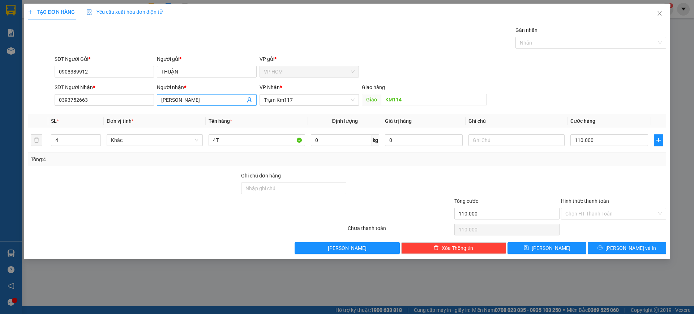
click at [250, 100] on icon "user-add" at bounding box center [249, 99] width 5 height 5
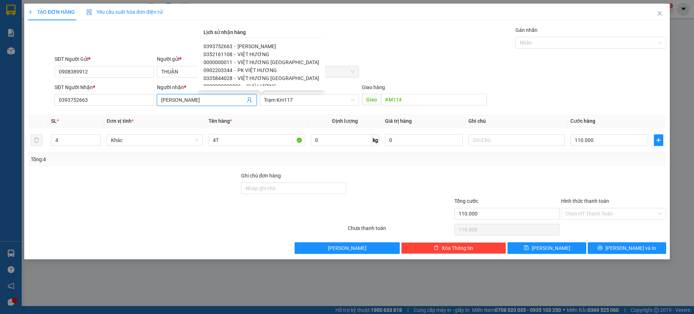
click at [251, 54] on span "VIỆT HƯƠNG" at bounding box center [254, 54] width 32 height 6
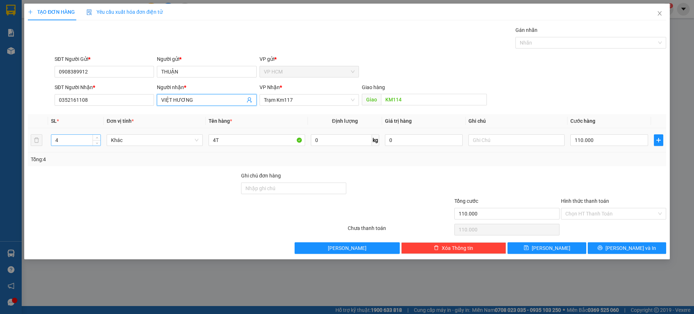
click at [81, 142] on input "4" at bounding box center [75, 140] width 49 height 11
click at [237, 136] on input "4T" at bounding box center [257, 140] width 96 height 12
click at [542, 43] on div at bounding box center [587, 42] width 140 height 9
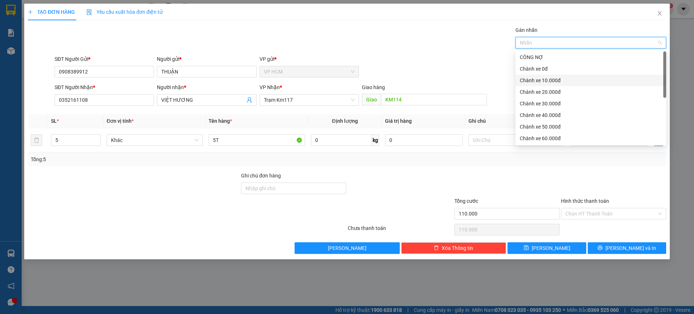
drag, startPoint x: 554, startPoint y: 82, endPoint x: 464, endPoint y: 54, distance: 94.1
click at [554, 81] on div "Chành xe 10.000đ" at bounding box center [591, 80] width 142 height 8
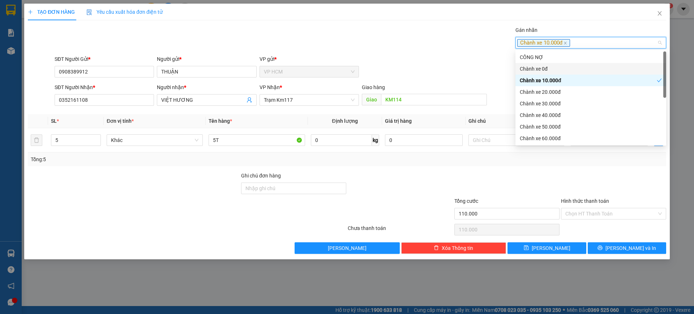
click at [417, 44] on div "Gán nhãn Chành xe 10.000đ" at bounding box center [360, 38] width 615 height 25
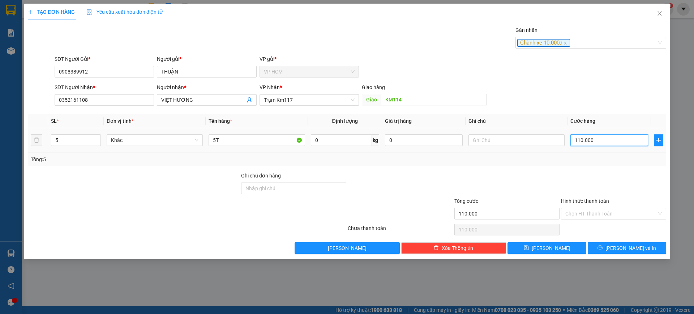
click at [580, 135] on input "110.000" at bounding box center [610, 140] width 78 height 12
click at [595, 180] on div at bounding box center [614, 183] width 107 height 25
click at [584, 215] on input "Hình thức thanh toán" at bounding box center [611, 213] width 91 height 11
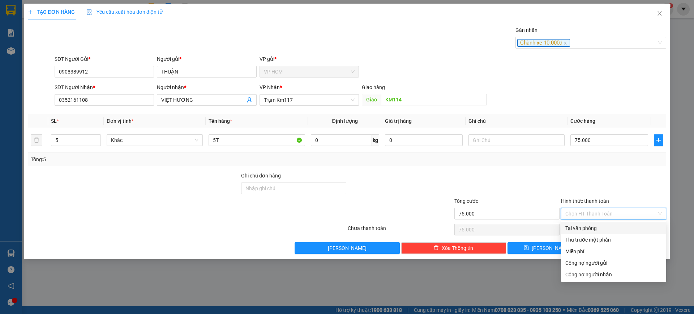
drag, startPoint x: 580, startPoint y: 236, endPoint x: 566, endPoint y: 236, distance: 14.5
click at [580, 236] on div "Thu trước một phần" at bounding box center [614, 239] width 97 height 8
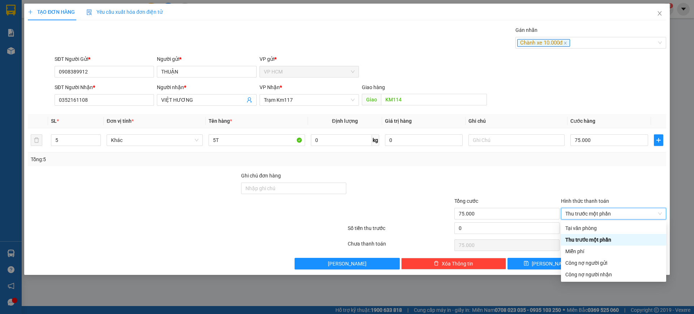
click at [497, 235] on div "0" at bounding box center [507, 229] width 105 height 14
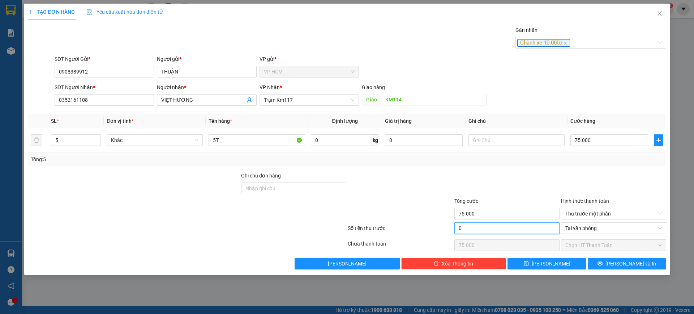
click at [507, 227] on input "0" at bounding box center [507, 228] width 105 height 12
drag, startPoint x: 511, startPoint y: 172, endPoint x: 598, endPoint y: 258, distance: 122.2
click at [511, 172] on div at bounding box center [507, 183] width 107 height 25
click at [627, 261] on span "[PERSON_NAME] và In" at bounding box center [631, 263] width 51 height 8
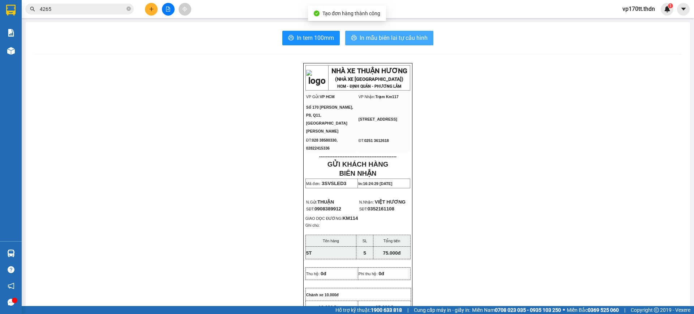
click at [408, 38] on span "In mẫu biên lai tự cấu hình" at bounding box center [394, 37] width 68 height 9
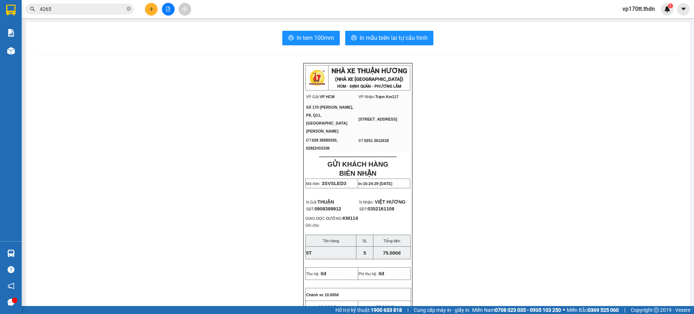
click at [152, 12] on button at bounding box center [151, 9] width 13 height 13
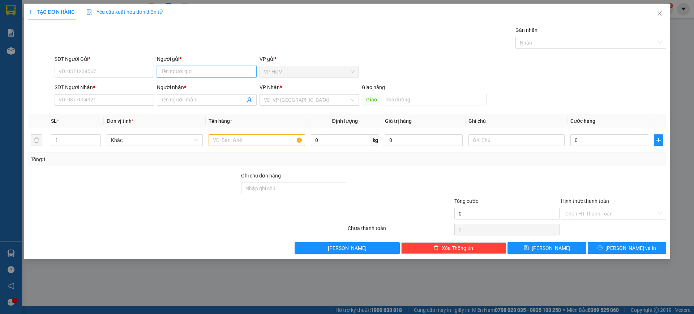
click at [196, 73] on input "Người gửi *" at bounding box center [206, 72] width 99 height 12
click at [117, 73] on input "SĐT Người Gửi *" at bounding box center [104, 72] width 99 height 12
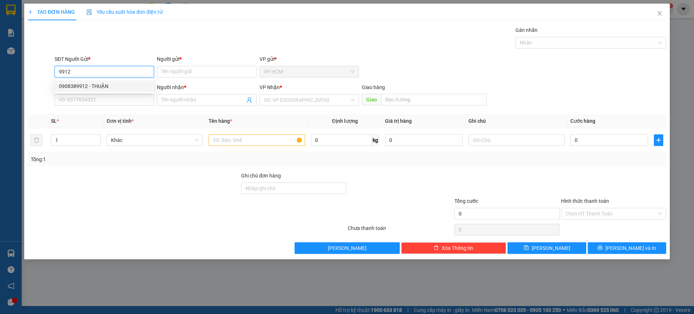
click at [120, 84] on div "0908389912 - THUẬN" at bounding box center [104, 86] width 91 height 8
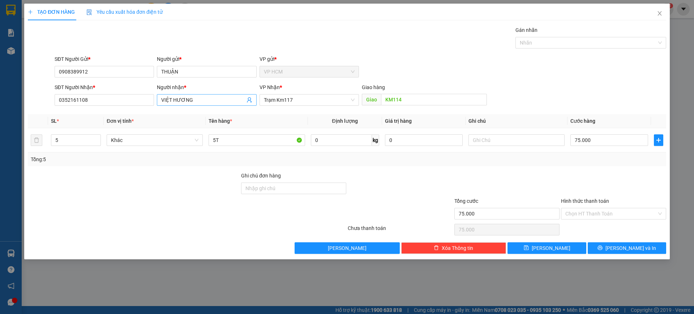
click at [249, 100] on icon "user-add" at bounding box center [250, 100] width 6 height 6
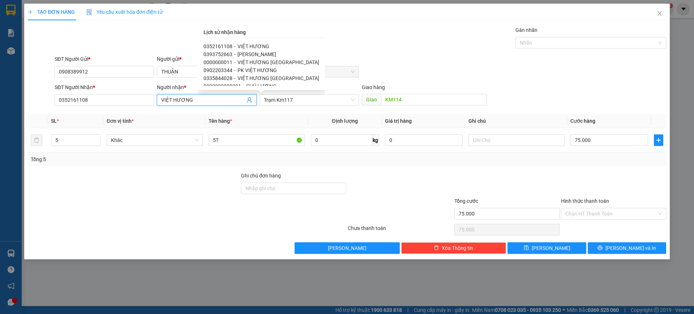
click at [263, 79] on span "VIỆT HƯƠNG [GEOGRAPHIC_DATA]" at bounding box center [279, 78] width 82 height 6
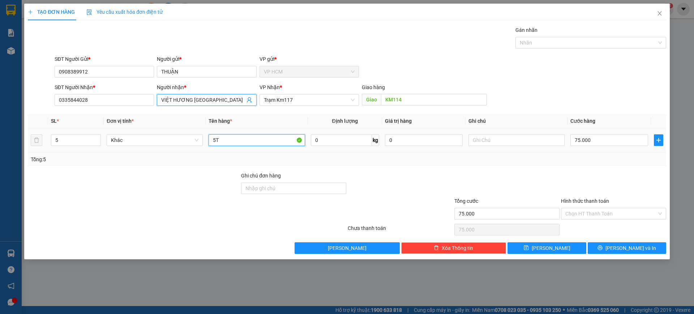
click at [256, 141] on input "5T" at bounding box center [257, 140] width 96 height 12
click at [68, 141] on input "5" at bounding box center [75, 140] width 49 height 11
drag, startPoint x: 574, startPoint y: 31, endPoint x: 571, endPoint y: 51, distance: 19.4
click at [575, 34] on div "Gán nhãn" at bounding box center [591, 31] width 151 height 11
click at [571, 51] on div "Gán nhãn Nhãn" at bounding box center [591, 38] width 151 height 25
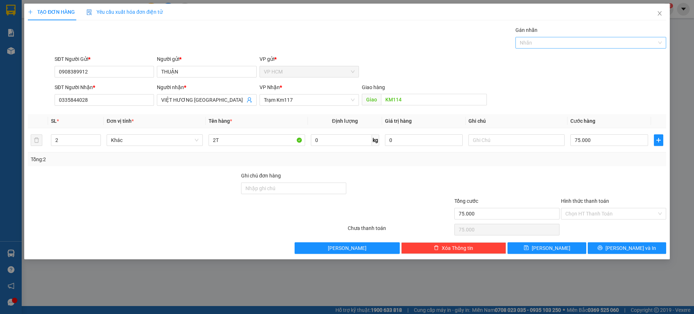
click at [553, 45] on div at bounding box center [587, 42] width 140 height 9
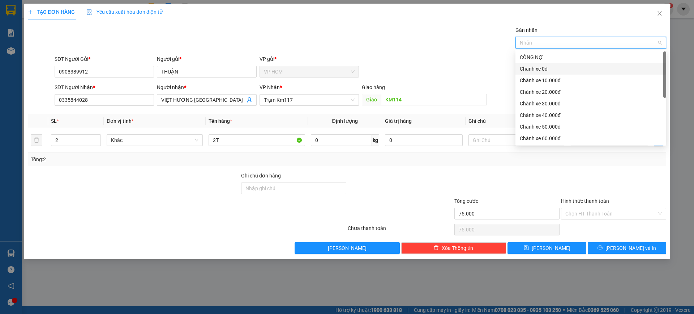
click at [547, 69] on div "Chành xe 0đ" at bounding box center [591, 69] width 142 height 8
drag, startPoint x: 351, startPoint y: 39, endPoint x: 354, endPoint y: 43, distance: 5.0
click at [354, 43] on div "Gán nhãn Nhãn" at bounding box center [360, 38] width 615 height 25
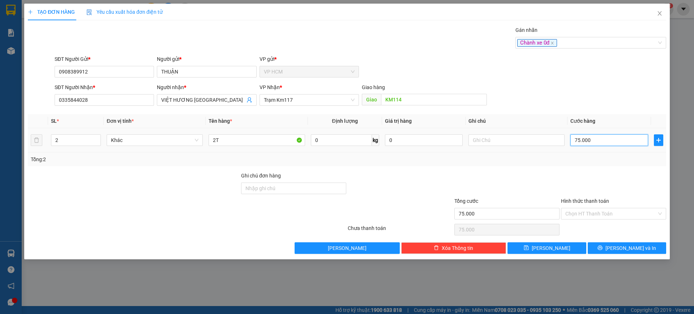
click at [597, 136] on input "75.000" at bounding box center [610, 140] width 78 height 12
click at [577, 167] on div "Transit Pickup Surcharge Ids Transit Deliver Surcharge Ids Transit Deliver Surc…" at bounding box center [347, 139] width 639 height 227
click at [629, 248] on span "[PERSON_NAME] và In" at bounding box center [631, 248] width 51 height 8
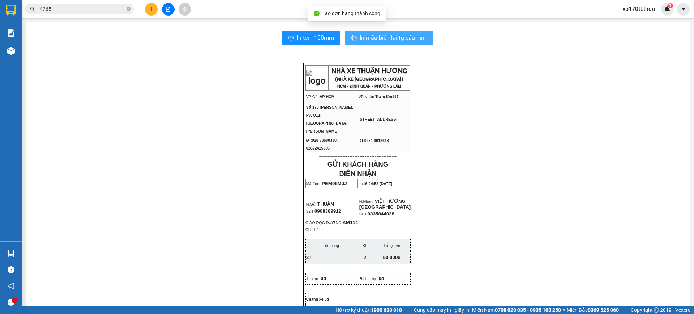
click at [380, 34] on span "In mẫu biên lai tự cấu hình" at bounding box center [394, 37] width 68 height 9
click at [351, 41] on span "printer" at bounding box center [354, 38] width 6 height 7
click at [7, 9] on img at bounding box center [10, 10] width 9 height 11
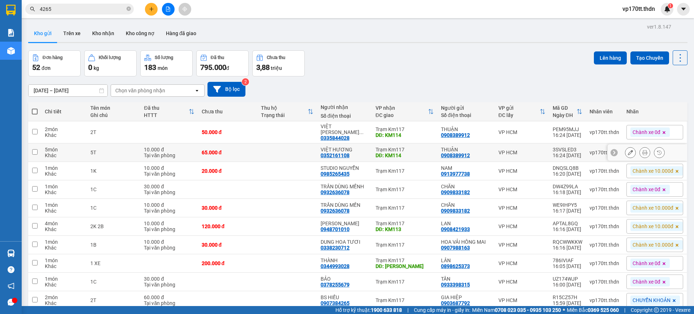
click at [640, 149] on button at bounding box center [645, 152] width 10 height 13
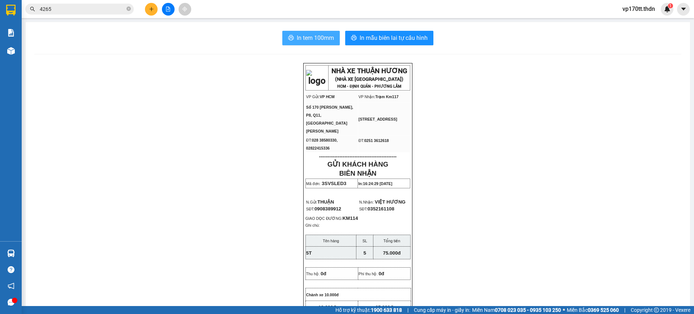
click at [297, 40] on span "In tem 100mm" at bounding box center [315, 37] width 37 height 9
click at [433, 41] on div "In tem 100mm In mẫu biên lai tự cấu hình" at bounding box center [357, 38] width 647 height 14
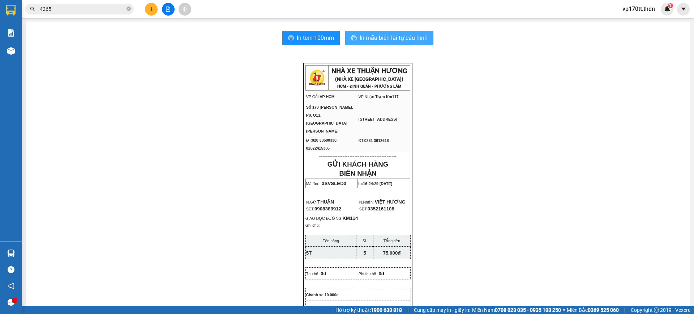
click at [423, 39] on span "In mẫu biên lai tự cấu hình" at bounding box center [394, 37] width 68 height 9
click at [152, 7] on icon "plus" at bounding box center [151, 9] width 5 height 5
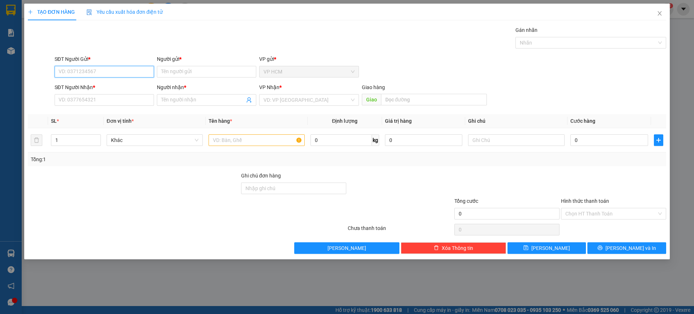
click at [101, 76] on input "SĐT Người Gửi *" at bounding box center [104, 72] width 99 height 12
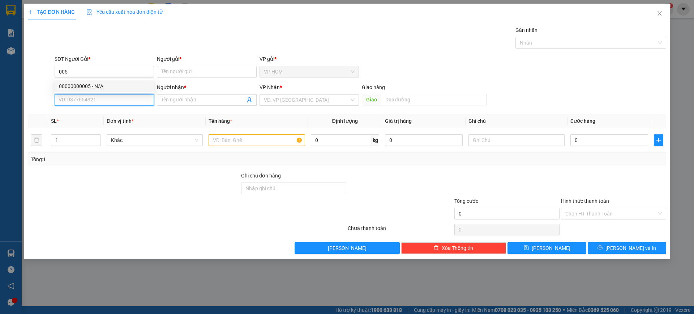
click at [106, 94] on input "SĐT Người Nhận *" at bounding box center [104, 100] width 99 height 12
click at [110, 72] on input "005" at bounding box center [104, 72] width 99 height 12
click at [116, 86] on div "00000000005 - N/A" at bounding box center [104, 86] width 91 height 8
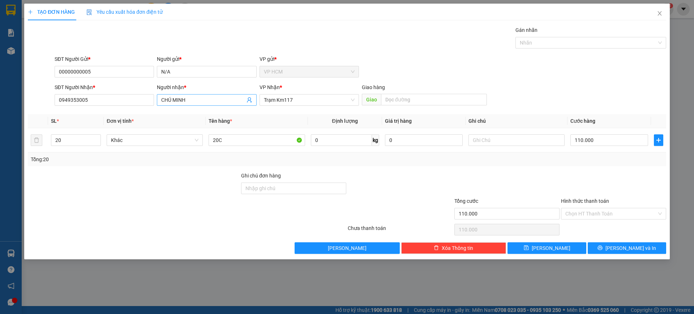
click at [249, 98] on icon "user-add" at bounding box center [249, 99] width 5 height 5
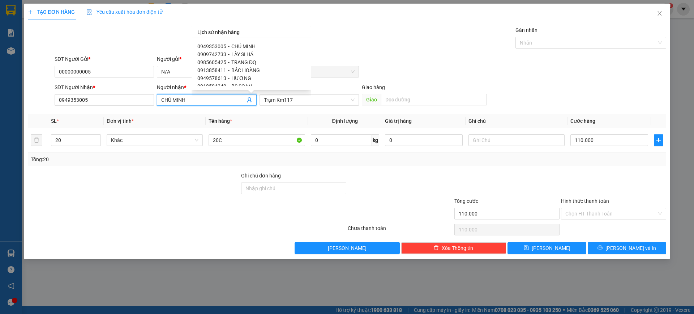
click at [242, 71] on span "BÁC HOÀNG" at bounding box center [245, 70] width 29 height 6
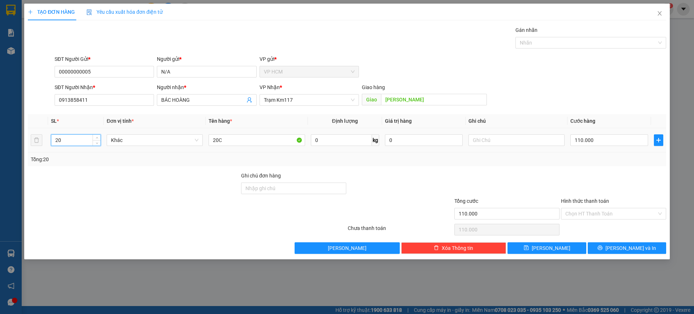
drag, startPoint x: 84, startPoint y: 144, endPoint x: 0, endPoint y: 143, distance: 83.5
click at [0, 143] on div "TẠO ĐƠN HÀNG Yêu cầu xuất hóa đơn điện tử Transit Pickup Surcharge Ids Transit …" at bounding box center [347, 157] width 694 height 314
click at [557, 43] on div at bounding box center [587, 42] width 140 height 9
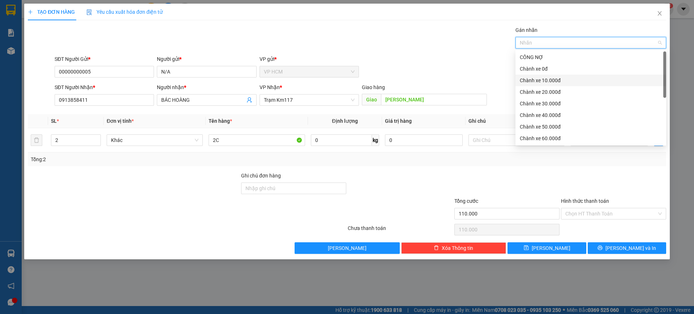
click at [545, 82] on div "Chành xe 10.000đ" at bounding box center [591, 80] width 142 height 8
click at [373, 26] on div "Gán nhãn Chành xe 10.000đ" at bounding box center [360, 38] width 615 height 25
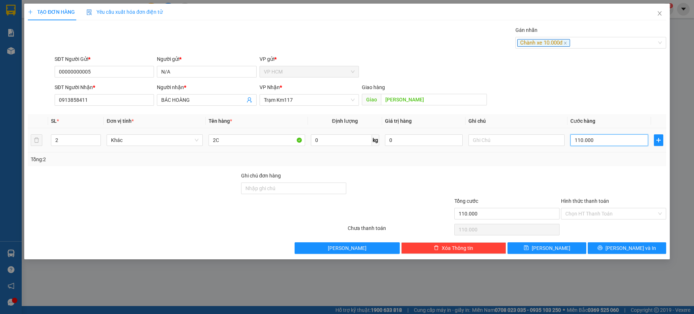
click at [607, 134] on input "110.000" at bounding box center [610, 140] width 78 height 12
click at [598, 161] on div "Tổng: 2" at bounding box center [347, 159] width 633 height 8
click at [593, 213] on input "Hình thức thanh toán" at bounding box center [611, 213] width 91 height 11
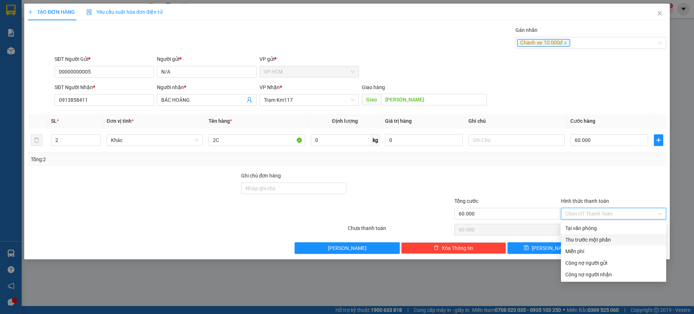
click at [592, 237] on div "Thu trước một phần" at bounding box center [614, 239] width 97 height 8
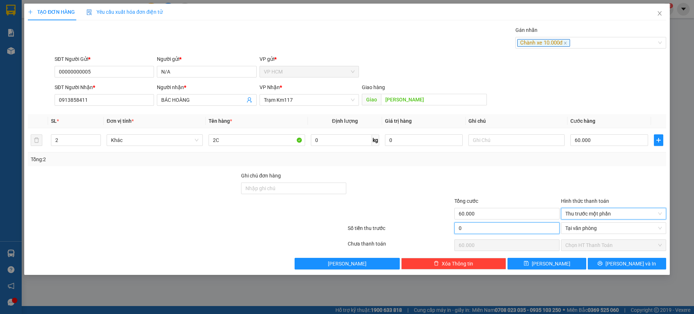
click at [494, 230] on input "0" at bounding box center [507, 228] width 105 height 12
click at [497, 184] on div at bounding box center [507, 183] width 107 height 25
click at [603, 268] on button "[PERSON_NAME] và In" at bounding box center [627, 263] width 78 height 12
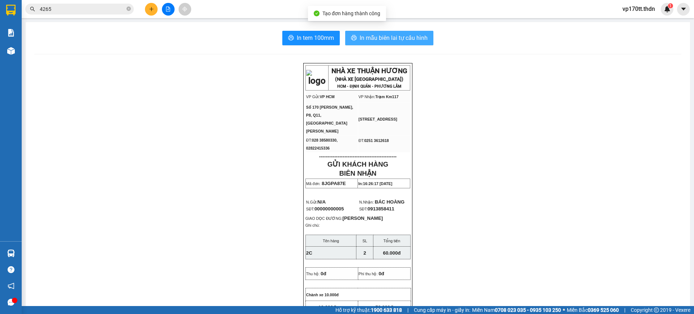
click at [372, 38] on span "In mẫu biên lai tự cấu hình" at bounding box center [394, 37] width 68 height 9
click at [423, 38] on span "In mẫu biên lai tự cấu hình" at bounding box center [394, 37] width 68 height 9
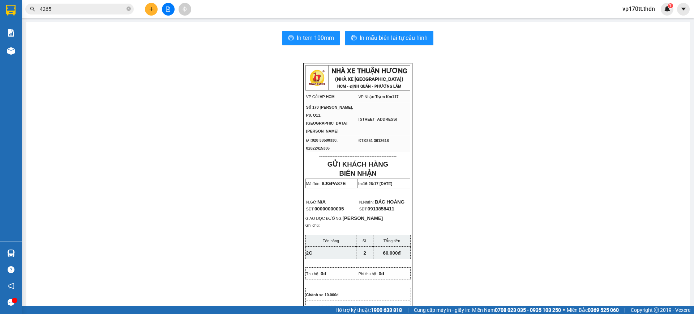
click at [149, 7] on icon "plus" at bounding box center [151, 9] width 5 height 5
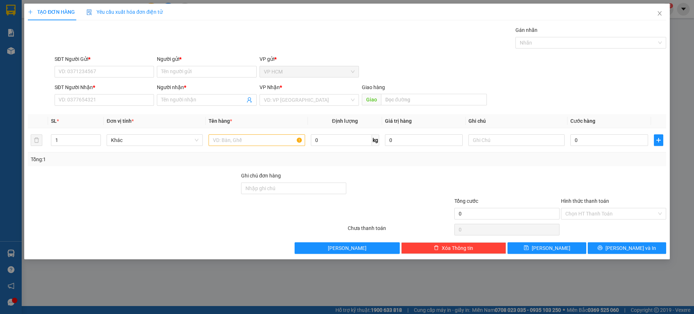
click at [185, 78] on div "Người gửi * Tên người gửi" at bounding box center [206, 67] width 99 height 25
click at [197, 73] on input "Người gửi *" at bounding box center [206, 72] width 99 height 12
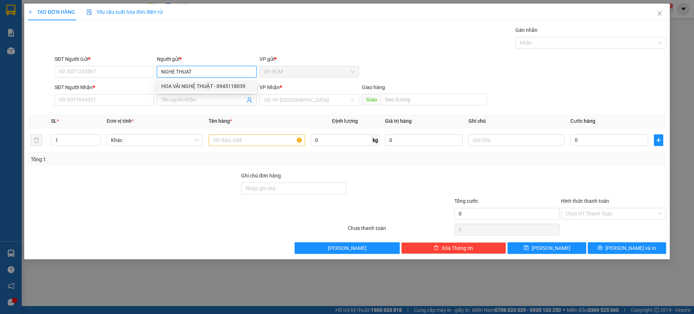
click at [203, 88] on div "HOA VẢI NGHỆ THUẬT - 0945118039" at bounding box center [206, 86] width 91 height 8
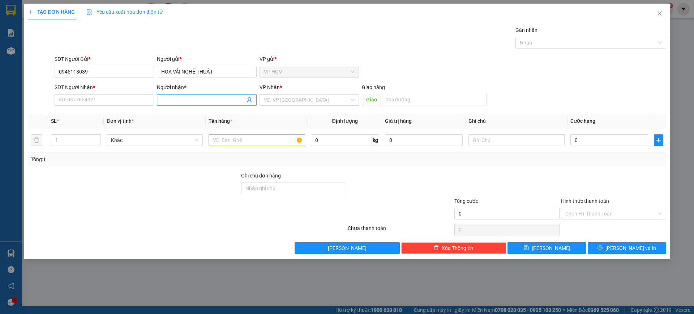
click at [249, 100] on icon "user-add" at bounding box center [249, 99] width 5 height 5
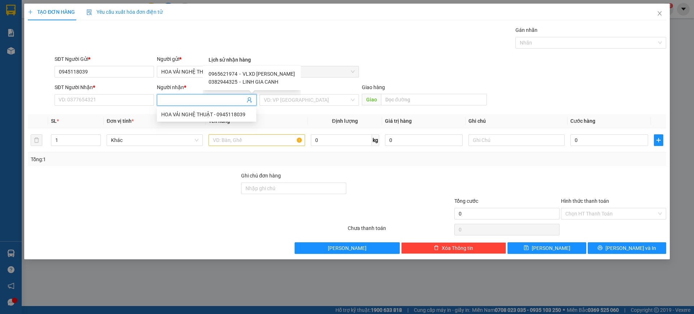
click at [255, 73] on span "VLXD [PERSON_NAME]" at bounding box center [269, 74] width 52 height 6
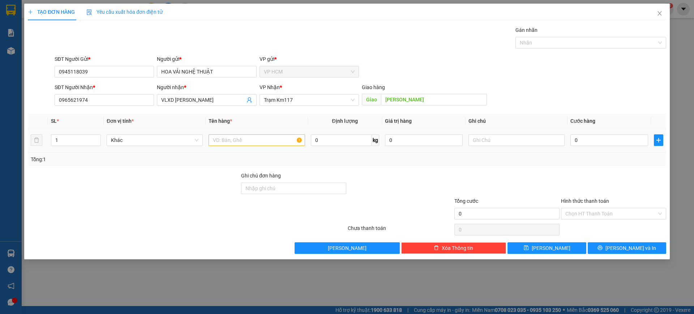
drag, startPoint x: 274, startPoint y: 132, endPoint x: 278, endPoint y: 139, distance: 8.6
click at [274, 133] on td at bounding box center [257, 140] width 102 height 24
click at [278, 139] on input "text" at bounding box center [257, 140] width 96 height 12
click at [611, 37] on div "Gán nhãn" at bounding box center [591, 31] width 151 height 11
click at [551, 47] on div "Nhãn" at bounding box center [591, 43] width 151 height 12
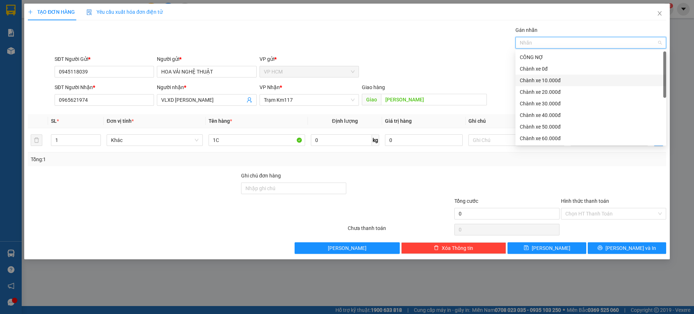
click at [554, 79] on div "Chành xe 10.000đ" at bounding box center [591, 80] width 142 height 8
click at [388, 51] on div "Gán nhãn Chành xe 10.000đ" at bounding box center [360, 38] width 615 height 25
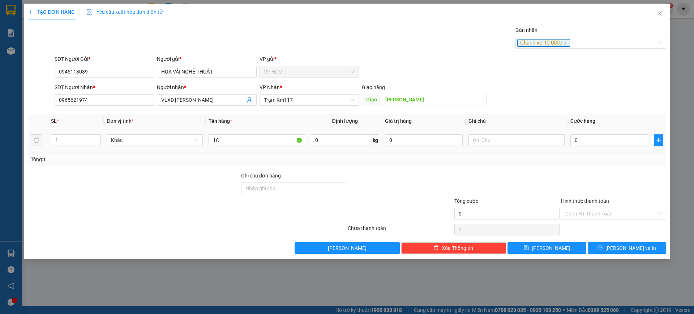
click at [596, 131] on td "0" at bounding box center [610, 140] width 84 height 24
drag, startPoint x: 599, startPoint y: 138, endPoint x: 599, endPoint y: 144, distance: 6.5
click at [599, 139] on input "0" at bounding box center [610, 140] width 78 height 12
click at [592, 171] on div "Transit Pickup Surcharge Ids Transit Deliver Surcharge Ids Transit Deliver Surc…" at bounding box center [347, 139] width 639 height 227
click at [594, 213] on input "Hình thức thanh toán" at bounding box center [611, 213] width 91 height 11
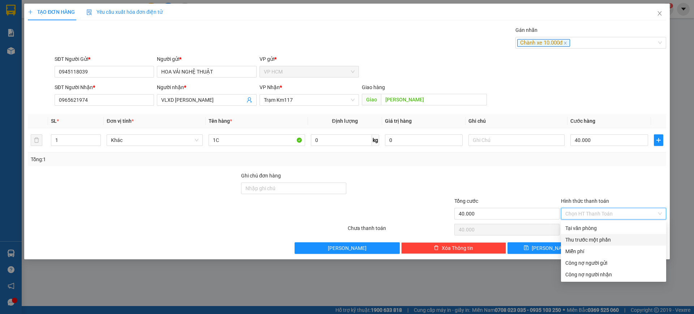
drag, startPoint x: 594, startPoint y: 217, endPoint x: 489, endPoint y: 222, distance: 105.4
click at [587, 239] on div "Thu trước một phần" at bounding box center [614, 239] width 97 height 8
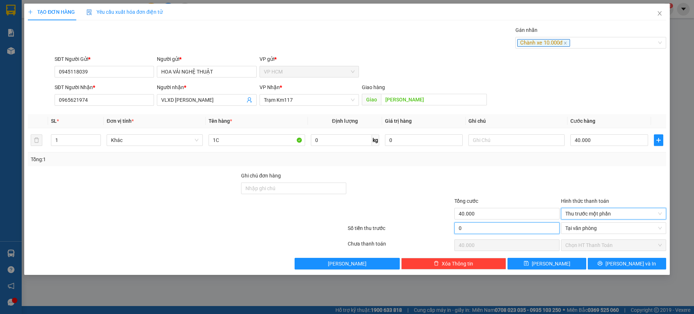
click at [485, 222] on input "0" at bounding box center [507, 228] width 105 height 12
click at [517, 177] on div at bounding box center [507, 183] width 107 height 25
click at [614, 260] on button "[PERSON_NAME] và In" at bounding box center [627, 263] width 78 height 12
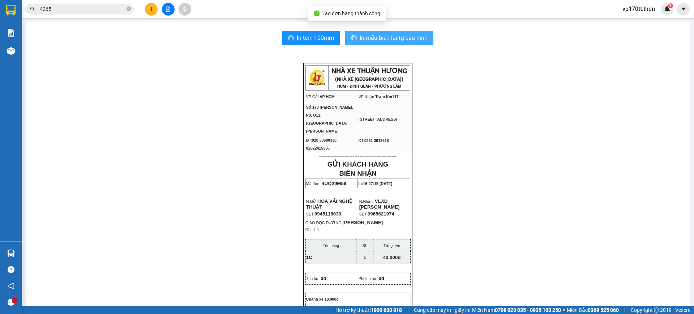
click at [399, 40] on span "In mẫu biên lai tự cấu hình" at bounding box center [394, 37] width 68 height 9
click at [149, 6] on button at bounding box center [151, 9] width 13 height 13
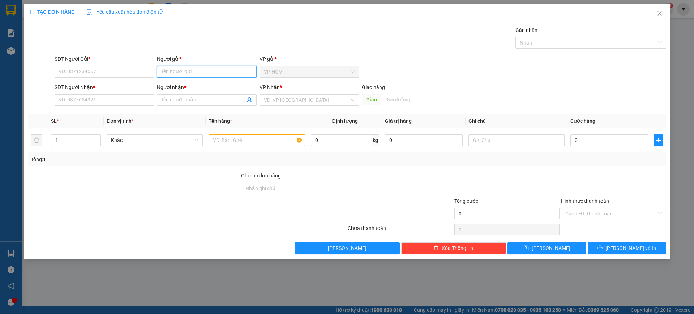
click at [174, 72] on input "Người gửi *" at bounding box center [206, 72] width 99 height 12
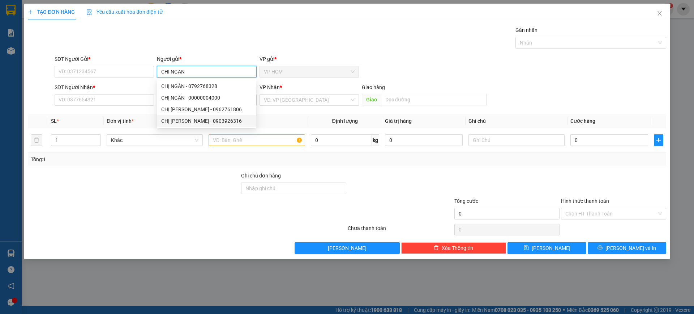
click at [188, 119] on div "CHỊ [PERSON_NAME] - 0903926316" at bounding box center [206, 121] width 91 height 8
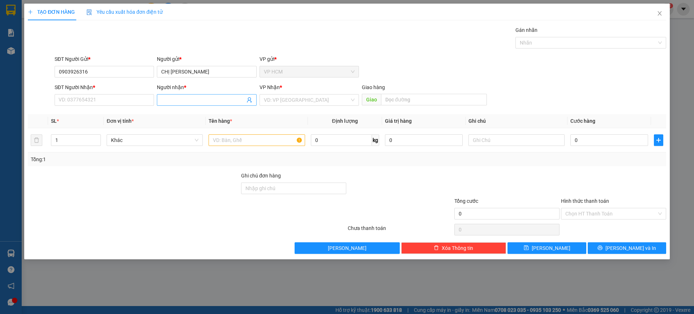
click at [248, 98] on icon "user-add" at bounding box center [250, 100] width 6 height 6
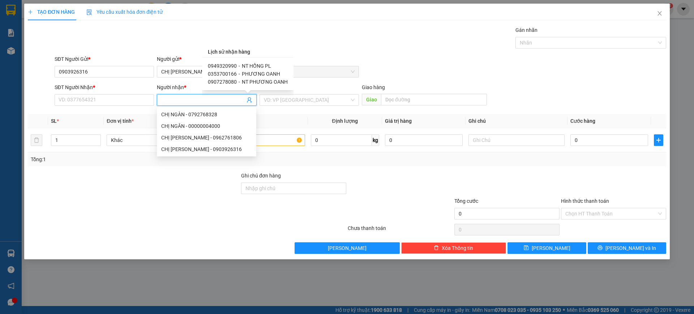
click at [255, 66] on span "NT HỒNG PL" at bounding box center [256, 66] width 29 height 6
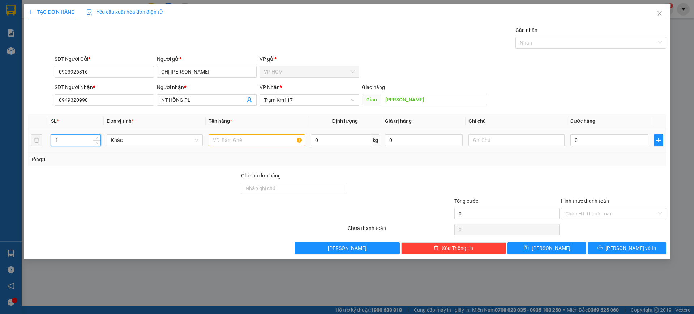
click at [71, 139] on input "1" at bounding box center [75, 140] width 49 height 11
click at [524, 37] on div "Nhãn" at bounding box center [591, 43] width 151 height 12
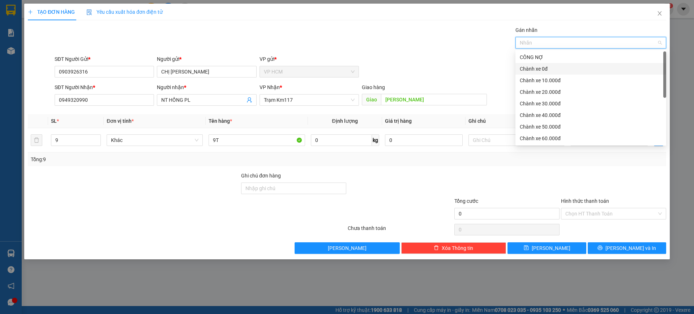
click at [536, 71] on div "Chành xe 0đ" at bounding box center [591, 69] width 142 height 8
click at [534, 65] on div "Chành xe 0đ" at bounding box center [588, 69] width 137 height 8
click at [541, 81] on div "Chành xe 10.000đ" at bounding box center [591, 80] width 142 height 8
click at [397, 33] on div "Gán nhãn Nhãn" at bounding box center [360, 38] width 615 height 25
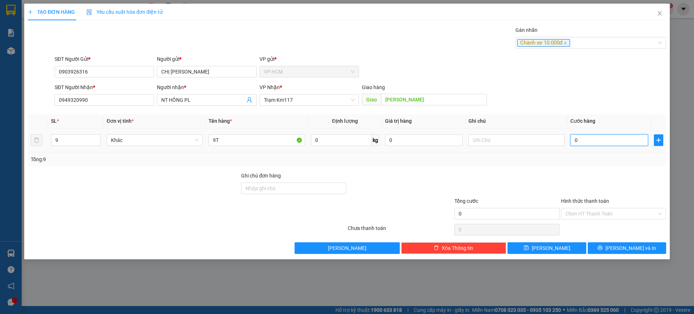
click at [604, 134] on input "0" at bounding box center [610, 140] width 78 height 12
click at [599, 163] on div "Tổng: 9" at bounding box center [347, 159] width 633 height 8
click at [588, 213] on input "Hình thức thanh toán" at bounding box center [611, 213] width 91 height 11
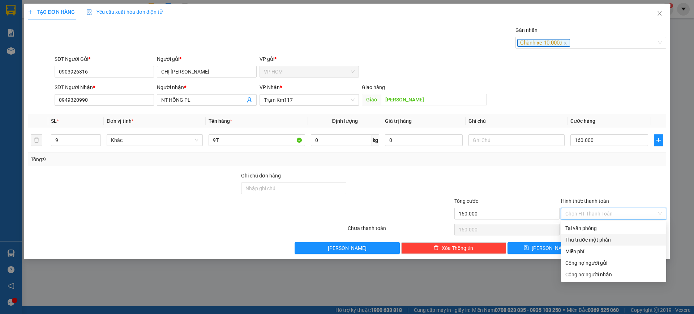
click at [582, 236] on div "Thu trước một phần" at bounding box center [614, 239] width 97 height 8
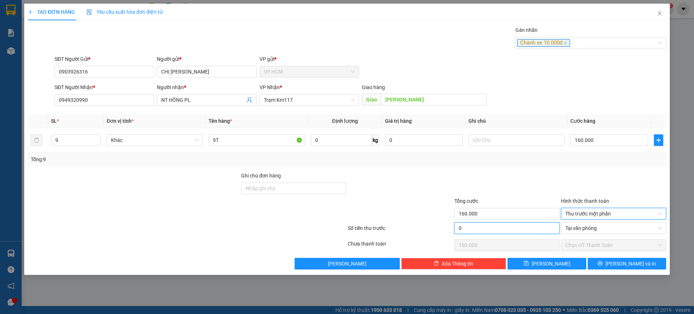
click at [512, 227] on input "0" at bounding box center [507, 228] width 105 height 12
drag, startPoint x: 520, startPoint y: 184, endPoint x: 546, endPoint y: 206, distance: 34.9
click at [520, 184] on div at bounding box center [507, 183] width 107 height 25
click at [621, 263] on span "[PERSON_NAME] và In" at bounding box center [631, 263] width 51 height 8
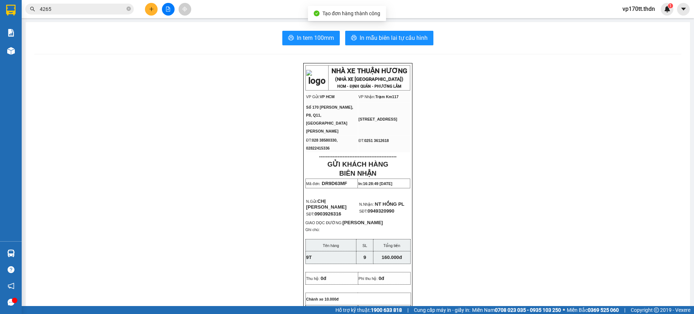
click at [393, 38] on span "In mẫu biên lai tự cấu hình" at bounding box center [394, 37] width 68 height 9
click at [145, 13] on div at bounding box center [168, 9] width 54 height 13
click at [146, 13] on div at bounding box center [168, 9] width 54 height 13
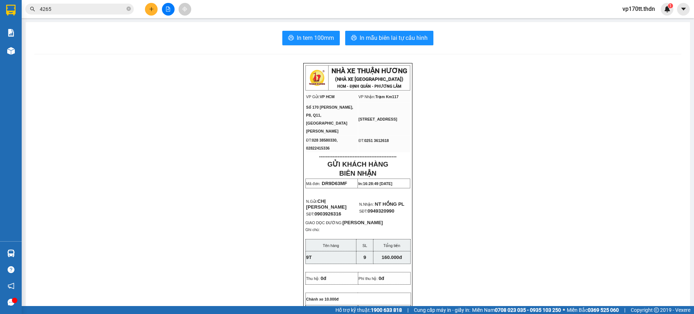
click at [146, 12] on button at bounding box center [151, 9] width 13 height 13
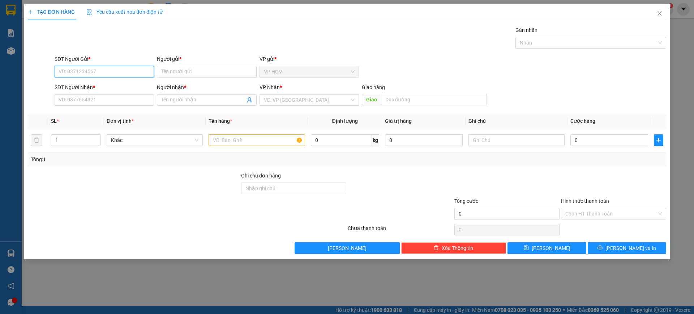
click at [116, 67] on input "SĐT Người Gửi *" at bounding box center [104, 72] width 99 height 12
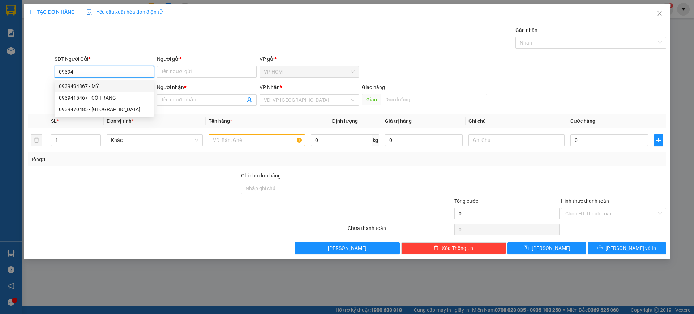
click at [90, 85] on div "0939494867 - MỸ" at bounding box center [104, 86] width 91 height 8
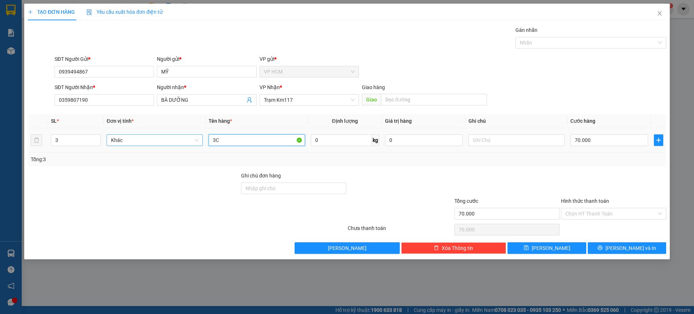
drag, startPoint x: 198, startPoint y: 137, endPoint x: 157, endPoint y: 140, distance: 41.7
click at [76, 137] on tr "3 Khác 3C 0 kg 0 70.000" at bounding box center [347, 140] width 639 height 24
click at [67, 140] on input "3" at bounding box center [75, 140] width 49 height 11
drag, startPoint x: 587, startPoint y: 28, endPoint x: 566, endPoint y: 44, distance: 26.3
click at [585, 30] on div "Gán nhãn" at bounding box center [591, 31] width 151 height 11
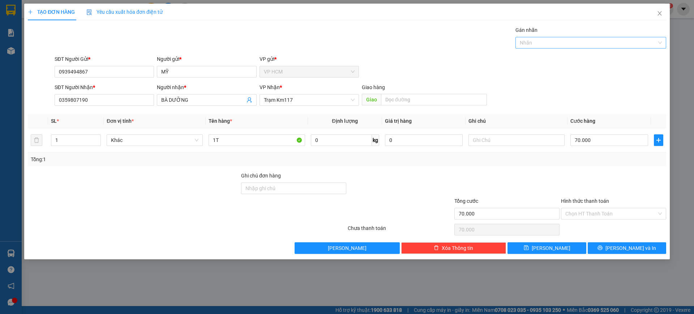
click at [566, 44] on div at bounding box center [587, 42] width 140 height 9
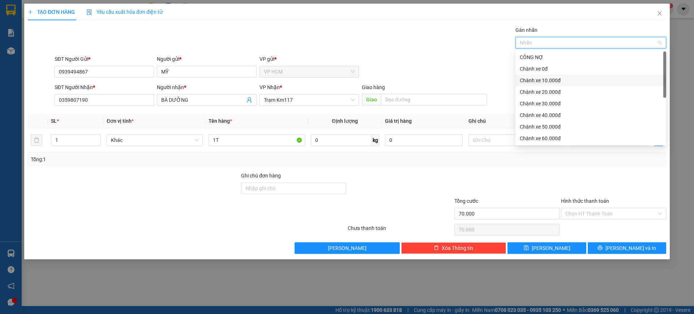
click at [545, 85] on div "Chành xe 10.000đ" at bounding box center [591, 80] width 151 height 12
click at [357, 46] on div "Gán nhãn Nhãn" at bounding box center [360, 38] width 615 height 25
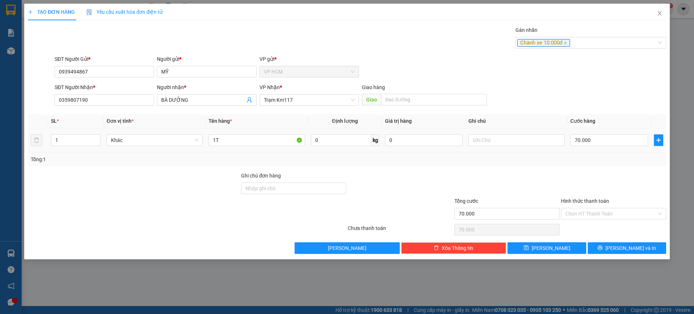
click at [593, 149] on td "70.000" at bounding box center [610, 140] width 84 height 24
click at [593, 140] on input "70.000" at bounding box center [610, 140] width 78 height 12
drag, startPoint x: 591, startPoint y: 171, endPoint x: 592, endPoint y: 192, distance: 21.7
click at [591, 172] on div "Transit Pickup Surcharge Ids Transit Deliver Surcharge Ids Transit Deliver Surc…" at bounding box center [347, 139] width 639 height 227
click at [593, 213] on input "Hình thức thanh toán" at bounding box center [611, 213] width 91 height 11
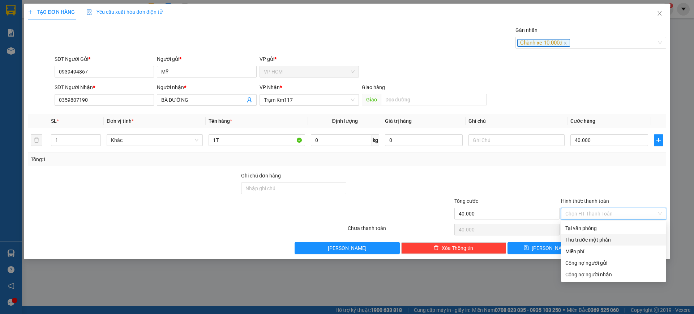
drag, startPoint x: 593, startPoint y: 239, endPoint x: 483, endPoint y: 232, distance: 110.2
click at [593, 240] on div "Thu trước một phần" at bounding box center [614, 239] width 97 height 8
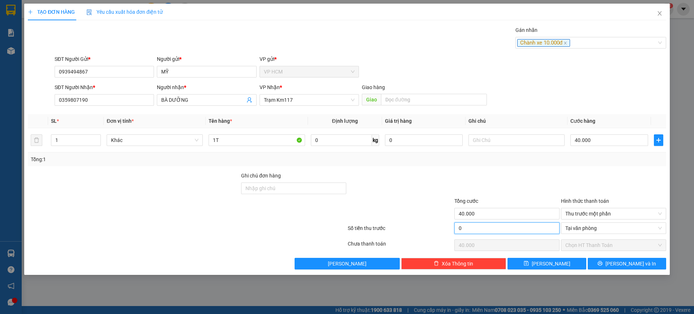
click at [478, 232] on input "0" at bounding box center [507, 228] width 105 height 12
click at [519, 178] on div at bounding box center [507, 183] width 107 height 25
click at [633, 267] on span "[PERSON_NAME] và In" at bounding box center [631, 263] width 51 height 8
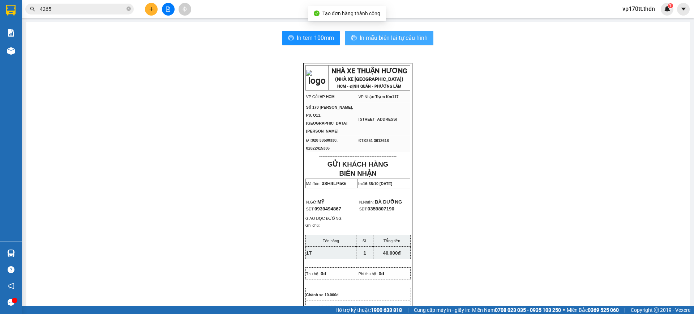
click at [397, 39] on span "In mẫu biên lai tự cấu hình" at bounding box center [394, 37] width 68 height 9
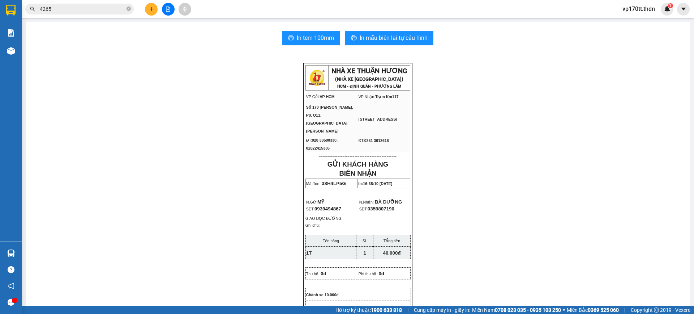
click at [85, 9] on input "4265" at bounding box center [82, 9] width 85 height 8
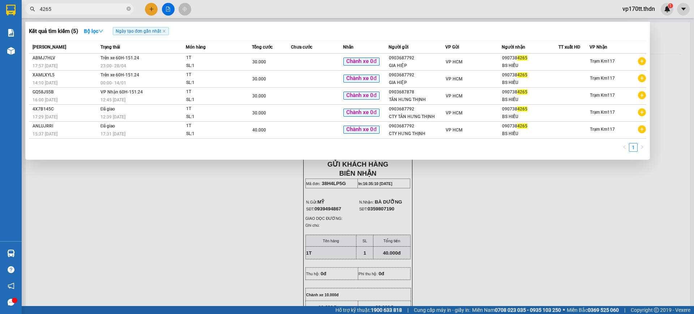
click at [85, 9] on input "4265" at bounding box center [82, 9] width 85 height 8
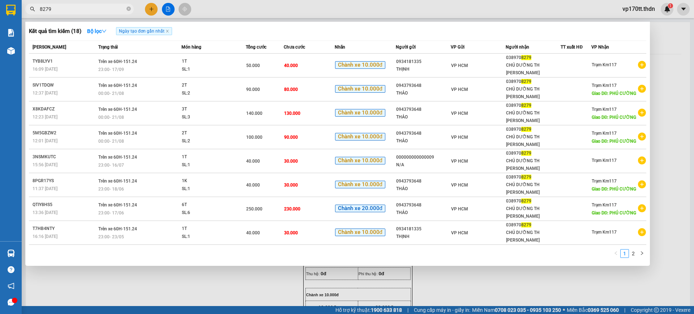
click at [154, 11] on div at bounding box center [347, 157] width 694 height 314
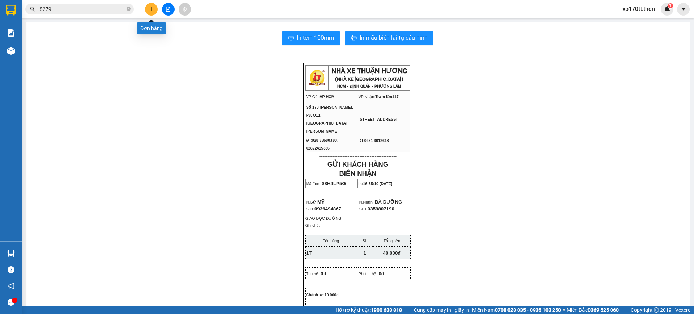
click at [154, 11] on icon "plus" at bounding box center [151, 9] width 5 height 5
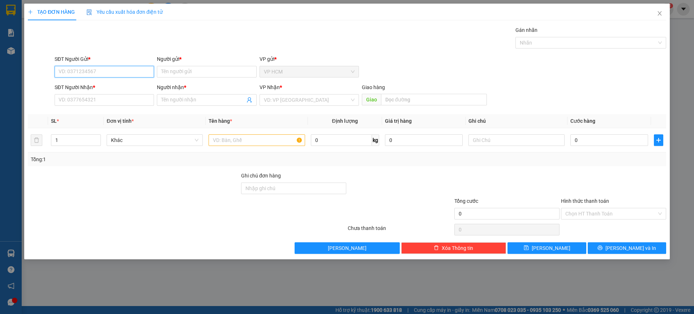
click at [113, 76] on input "SĐT Người Gửi *" at bounding box center [104, 72] width 99 height 12
click at [96, 89] on div "0934181335 - THỊNH" at bounding box center [104, 86] width 91 height 8
click at [550, 42] on div at bounding box center [587, 42] width 140 height 9
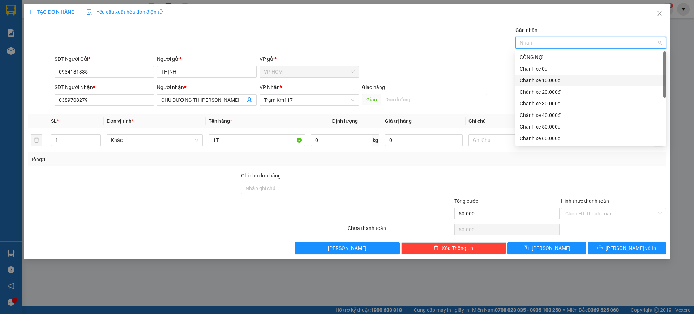
click at [540, 82] on div "Chành xe 10.000đ" at bounding box center [591, 80] width 142 height 8
drag, startPoint x: 361, startPoint y: 61, endPoint x: 440, endPoint y: 89, distance: 83.4
click at [362, 61] on div "SĐT Người Gửi * 0934181335 Người gửi * THỊNH VP gửi * VP HCM" at bounding box center [360, 67] width 615 height 25
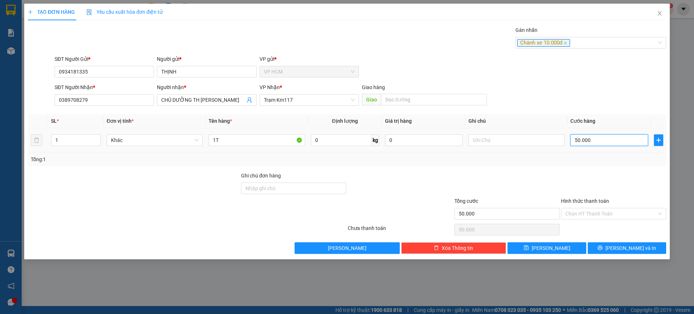
click at [595, 143] on input "50.000" at bounding box center [610, 140] width 78 height 12
drag, startPoint x: 581, startPoint y: 166, endPoint x: 581, endPoint y: 209, distance: 42.3
click at [581, 167] on div "Transit Pickup Surcharge Ids Transit Deliver Surcharge Ids Transit Deliver Surc…" at bounding box center [347, 139] width 639 height 227
click at [580, 220] on div "Hình thức thanh toán Chọn HT Thanh Toán" at bounding box center [613, 209] width 105 height 25
click at [578, 218] on input "Hình thức thanh toán" at bounding box center [611, 213] width 91 height 11
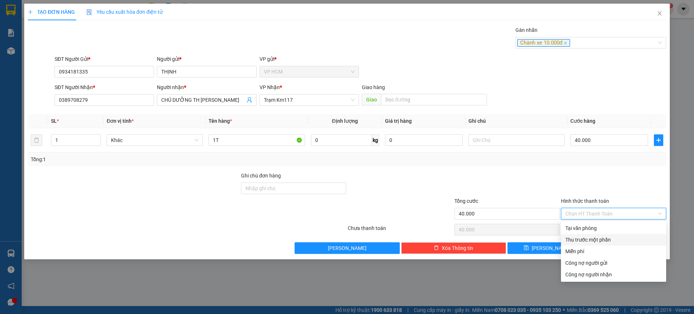
click at [581, 238] on div "Thu trước một phần" at bounding box center [614, 239] width 97 height 8
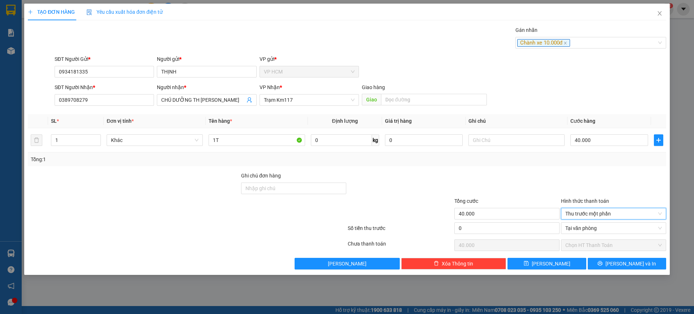
click at [516, 235] on div "0" at bounding box center [507, 229] width 105 height 14
click at [518, 227] on input "1" at bounding box center [507, 228] width 105 height 12
click at [527, 184] on div at bounding box center [507, 183] width 107 height 25
click at [624, 264] on span "[PERSON_NAME] và In" at bounding box center [631, 263] width 51 height 8
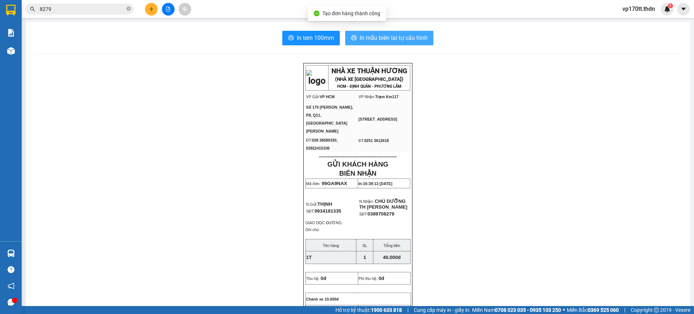
click at [368, 39] on span "In mẫu biên lai tự cấu hình" at bounding box center [394, 37] width 68 height 9
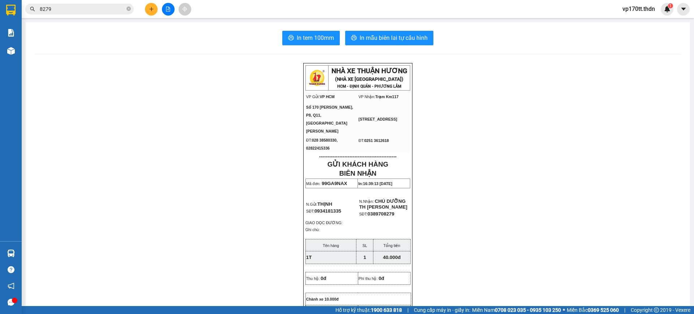
click at [151, 9] on icon "plus" at bounding box center [151, 9] width 5 height 5
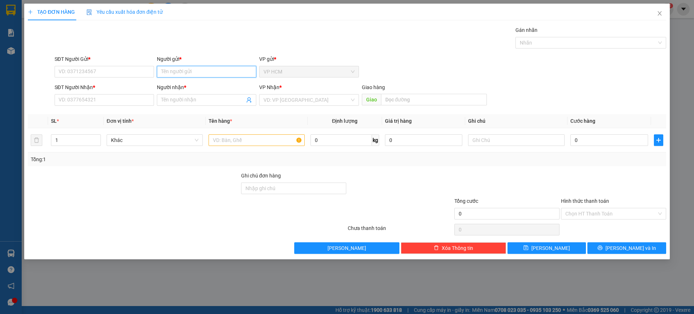
click at [187, 70] on input "Người gửi *" at bounding box center [206, 72] width 99 height 12
click at [199, 84] on div "LÝ VAD - 0932701181" at bounding box center [206, 86] width 91 height 8
click at [248, 101] on icon "user-add" at bounding box center [250, 100] width 6 height 6
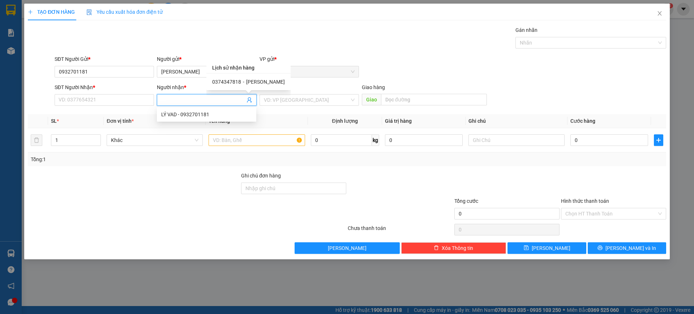
drag, startPoint x: 263, startPoint y: 74, endPoint x: 264, endPoint y: 83, distance: 8.3
click at [263, 75] on div "0374347818 - [PERSON_NAME]" at bounding box center [248, 81] width 84 height 17
click at [264, 83] on span "[PERSON_NAME]" at bounding box center [265, 82] width 39 height 6
click at [273, 145] on input "text" at bounding box center [257, 140] width 96 height 12
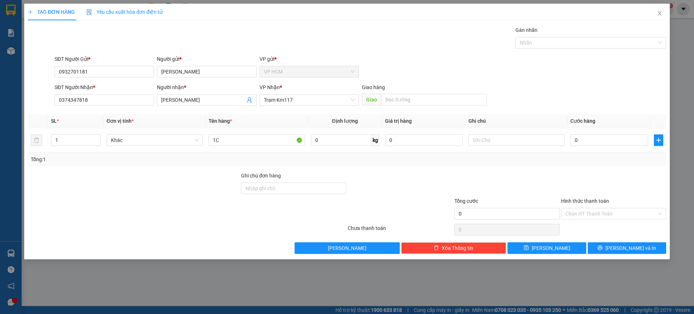
drag, startPoint x: 621, startPoint y: 34, endPoint x: 611, endPoint y: 43, distance: 13.4
click at [621, 34] on div "Gán nhãn" at bounding box center [591, 31] width 151 height 11
drag, startPoint x: 589, startPoint y: 44, endPoint x: 568, endPoint y: 55, distance: 24.4
click at [589, 43] on div at bounding box center [587, 42] width 140 height 9
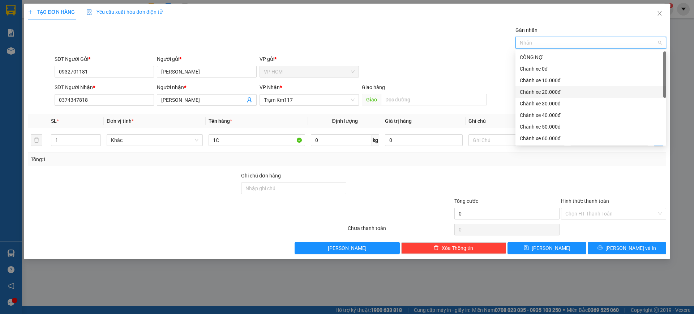
click at [534, 84] on div "Chành xe 10.000đ" at bounding box center [591, 80] width 151 height 12
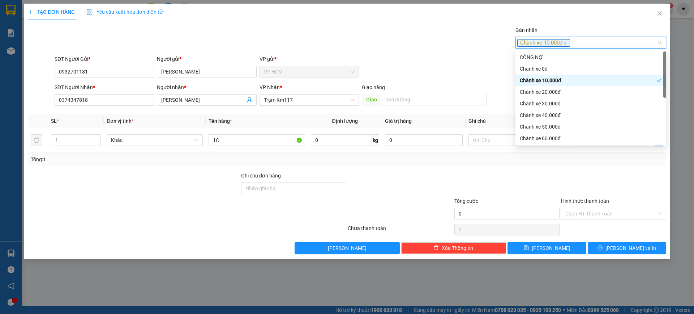
drag, startPoint x: 429, startPoint y: 66, endPoint x: 436, endPoint y: 70, distance: 8.3
click at [429, 66] on div "SĐT Người Gửi * 0932701181 Người gửi * LÝ VAD VP gửi * VP HCM" at bounding box center [360, 67] width 615 height 25
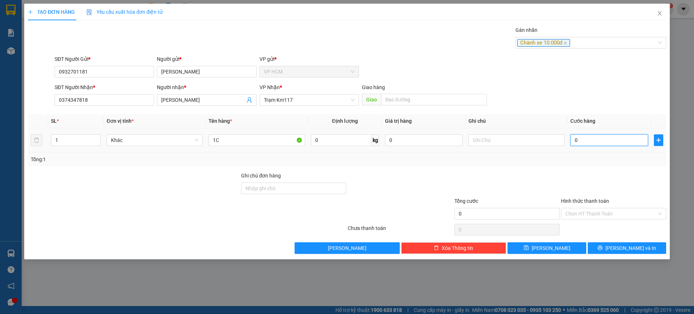
click at [604, 139] on input "0" at bounding box center [610, 140] width 78 height 12
drag, startPoint x: 586, startPoint y: 165, endPoint x: 582, endPoint y: 215, distance: 50.5
click at [583, 189] on div "Transit Pickup Surcharge Ids Transit Deliver Surcharge Ids Transit Deliver Surc…" at bounding box center [347, 139] width 639 height 227
click at [583, 216] on input "Hình thức thanh toán" at bounding box center [611, 213] width 91 height 11
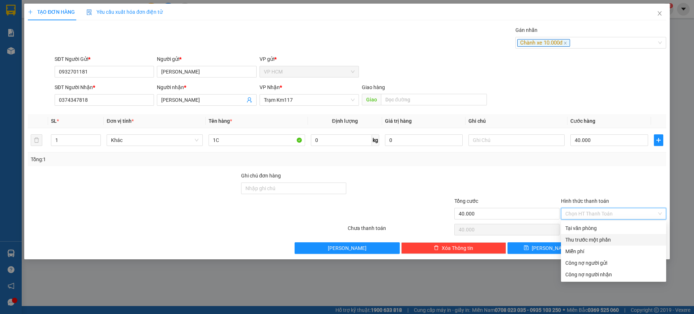
click at [581, 237] on div "Thu trước một phần" at bounding box center [614, 239] width 97 height 8
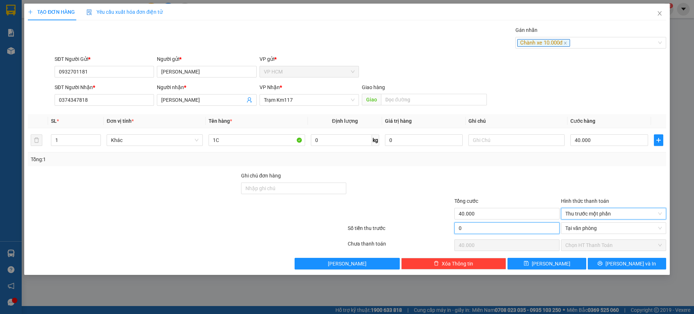
drag, startPoint x: 514, startPoint y: 232, endPoint x: 513, endPoint y: 199, distance: 32.9
click at [514, 231] on input "0" at bounding box center [507, 228] width 105 height 12
drag, startPoint x: 513, startPoint y: 182, endPoint x: 609, endPoint y: 238, distance: 111.6
click at [514, 182] on div at bounding box center [507, 183] width 107 height 25
click at [635, 262] on span "[PERSON_NAME] và In" at bounding box center [631, 263] width 51 height 8
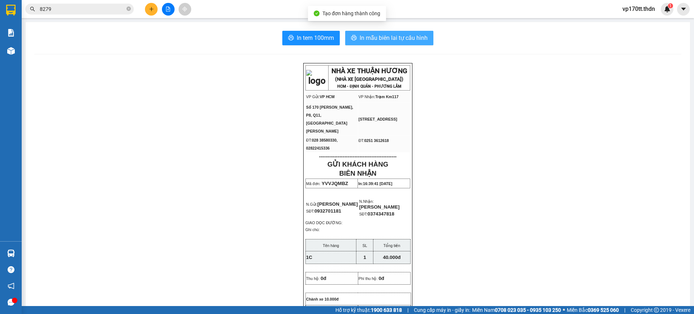
click at [410, 38] on span "In mẫu biên lai tự cấu hình" at bounding box center [394, 37] width 68 height 9
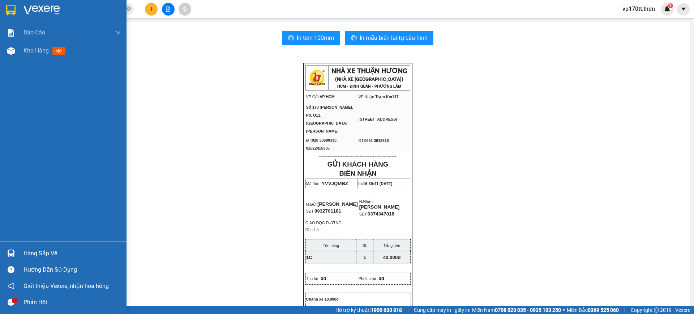
click at [9, 4] on div at bounding box center [11, 10] width 13 height 13
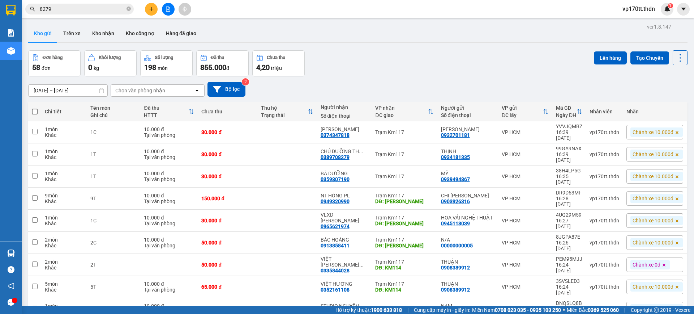
click at [161, 9] on div at bounding box center [168, 9] width 54 height 13
click at [153, 9] on icon "plus" at bounding box center [151, 9] width 5 height 5
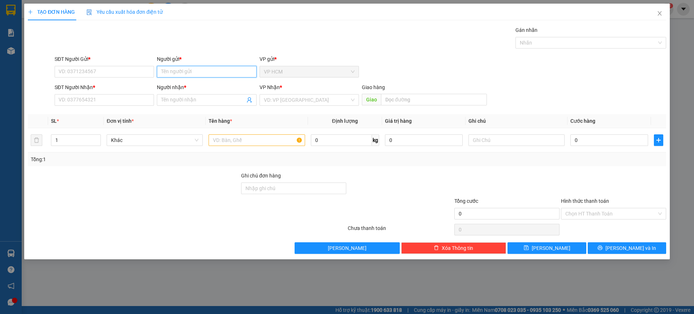
click at [192, 75] on input "Người gửi *" at bounding box center [206, 72] width 99 height 12
click at [197, 85] on div "DỦ HƯNG - 02839508617" at bounding box center [206, 86] width 91 height 8
click at [249, 99] on icon "user-add" at bounding box center [250, 100] width 6 height 6
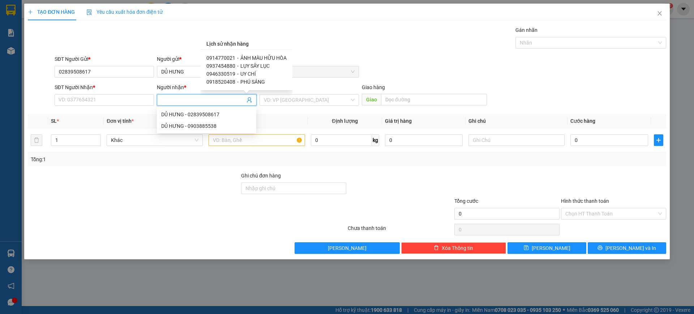
click at [248, 73] on span "UY CHÍ" at bounding box center [248, 74] width 16 height 6
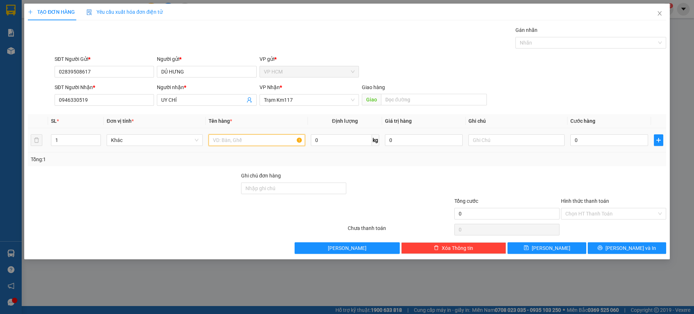
click at [262, 135] on input "text" at bounding box center [257, 140] width 96 height 12
drag, startPoint x: 76, startPoint y: 141, endPoint x: 244, endPoint y: 119, distance: 169.7
click at [76, 141] on input "1" at bounding box center [75, 140] width 49 height 11
click at [566, 37] on div "Nhãn" at bounding box center [591, 43] width 151 height 12
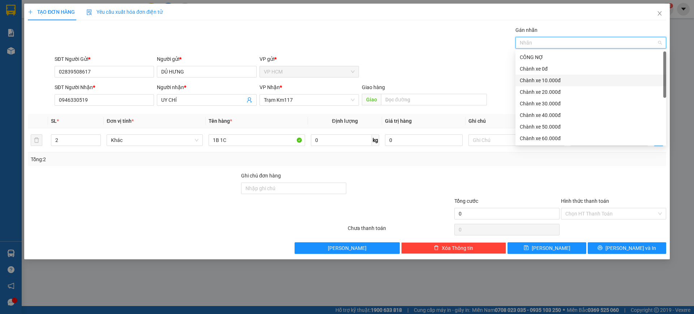
drag, startPoint x: 558, startPoint y: 79, endPoint x: 436, endPoint y: 64, distance: 122.5
click at [557, 79] on div "Chành xe 10.000đ" at bounding box center [591, 80] width 142 height 8
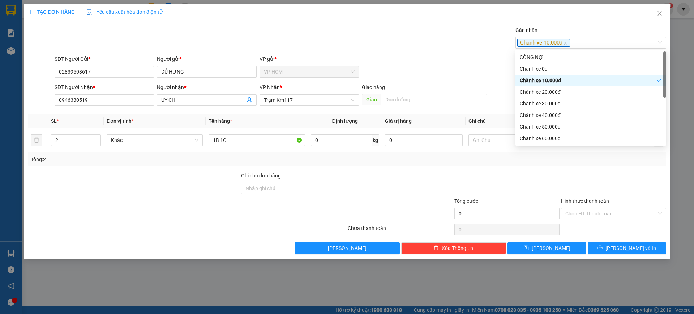
click at [416, 60] on div "SĐT Người Gửi * 02839508617 Người gửi * DỦ HƯNG VP gửi * VP HCM" at bounding box center [360, 67] width 615 height 25
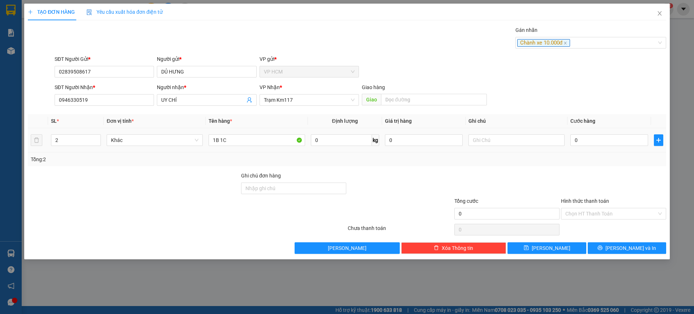
click at [605, 147] on td "0" at bounding box center [610, 140] width 84 height 24
click at [604, 141] on input "0" at bounding box center [610, 140] width 78 height 12
drag, startPoint x: 604, startPoint y: 162, endPoint x: 598, endPoint y: 196, distance: 35.1
click at [604, 162] on div "Tổng: 2" at bounding box center [347, 159] width 633 height 8
click at [597, 209] on input "Hình thức thanh toán" at bounding box center [611, 213] width 91 height 11
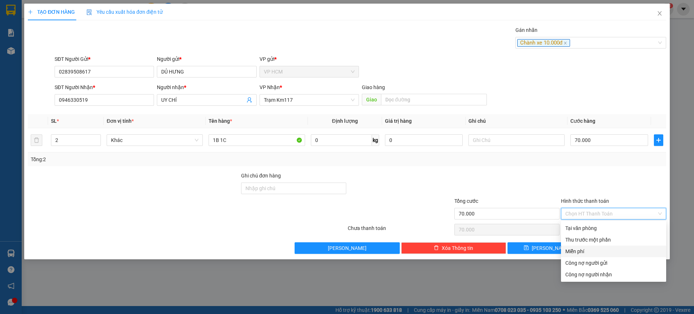
click at [590, 246] on div "Miễn phí" at bounding box center [613, 251] width 105 height 12
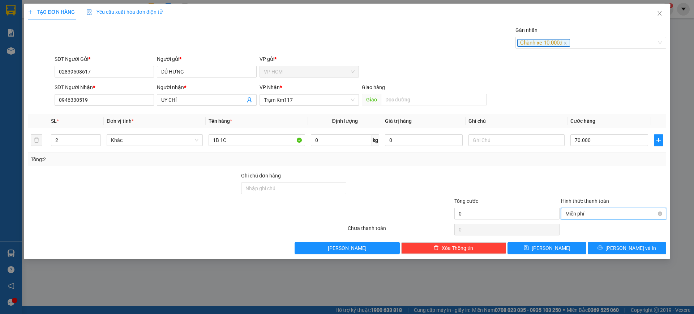
click at [562, 218] on div "Miễn phí" at bounding box center [613, 214] width 105 height 12
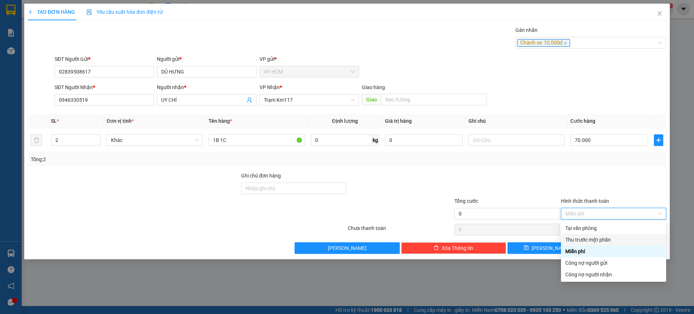
click at [572, 242] on div "Thu trước một phần" at bounding box center [614, 239] width 97 height 8
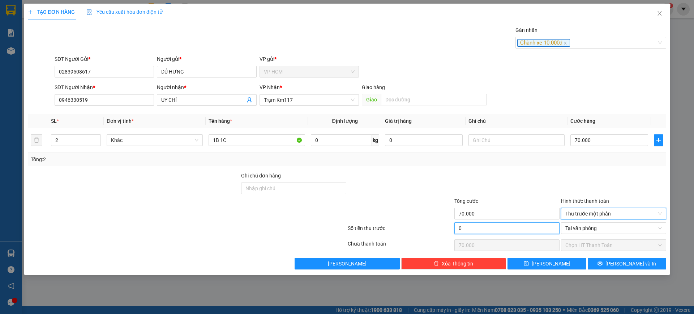
click at [504, 230] on input "0" at bounding box center [507, 228] width 105 height 12
drag, startPoint x: 512, startPoint y: 176, endPoint x: 525, endPoint y: 175, distance: 12.3
click at [513, 176] on div at bounding box center [507, 183] width 107 height 25
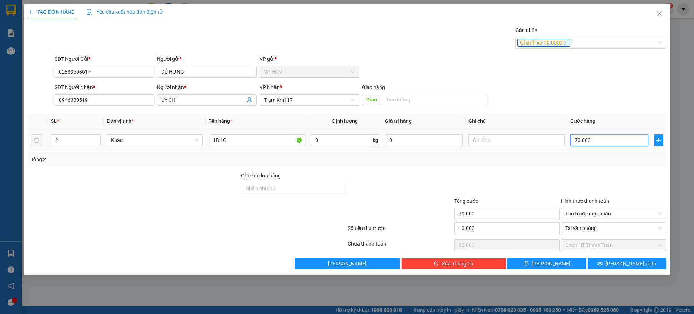
click at [583, 141] on input "70.000" at bounding box center [610, 140] width 78 height 12
click at [579, 161] on div "Tổng: 2" at bounding box center [347, 159] width 633 height 8
click at [627, 264] on span "[PERSON_NAME] và In" at bounding box center [631, 263] width 51 height 8
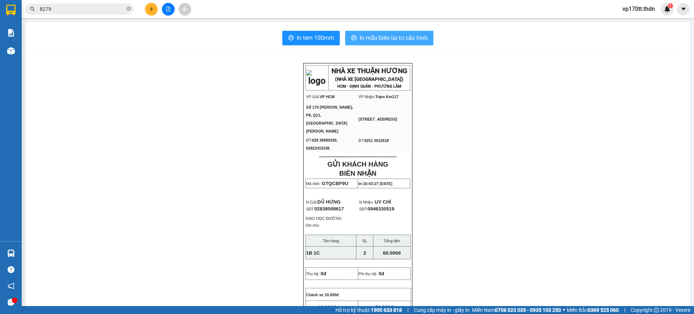
click at [390, 37] on span "In mẫu biên lai tự cấu hình" at bounding box center [394, 37] width 68 height 9
click at [148, 8] on button at bounding box center [151, 9] width 13 height 13
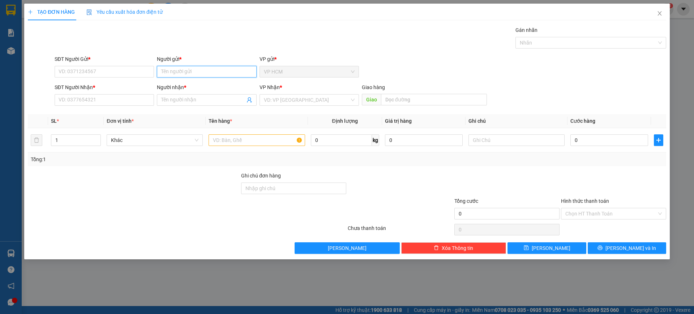
click at [202, 70] on input "Người gửi *" at bounding box center [206, 72] width 99 height 12
click at [204, 97] on div "BÀ KÍU - 0343466949" at bounding box center [206, 98] width 91 height 8
click at [251, 98] on icon "user-add" at bounding box center [250, 100] width 6 height 6
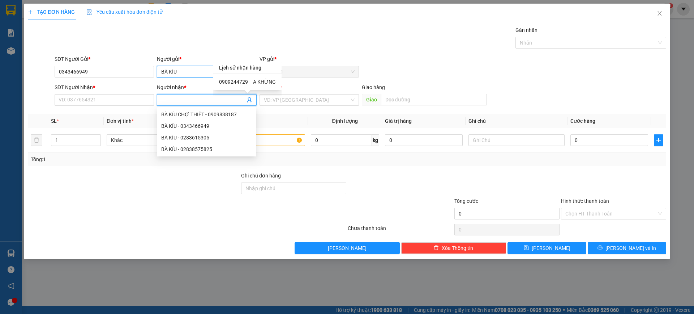
click at [212, 71] on input "BÀ KÍU" at bounding box center [206, 72] width 99 height 12
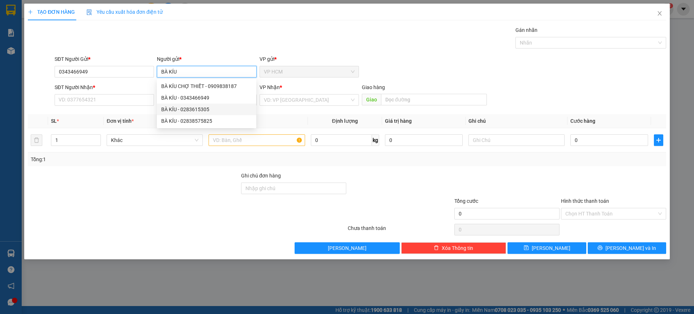
click at [213, 110] on div "BÀ KÍU - 0283615305" at bounding box center [206, 109] width 91 height 8
click at [193, 75] on input "BÀ KÍU" at bounding box center [206, 72] width 99 height 12
click at [211, 122] on div "BÀ KÍU - 02838575825" at bounding box center [206, 121] width 91 height 8
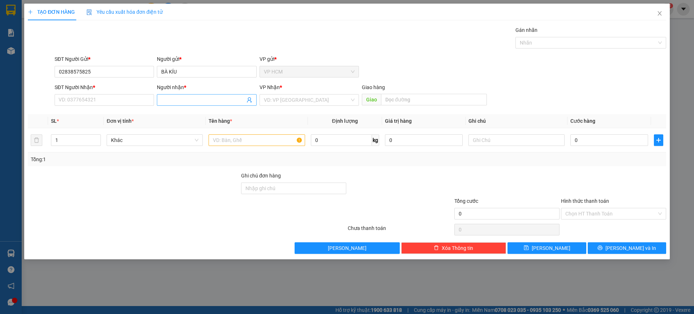
click at [250, 99] on icon "user-add" at bounding box center [250, 100] width 6 height 6
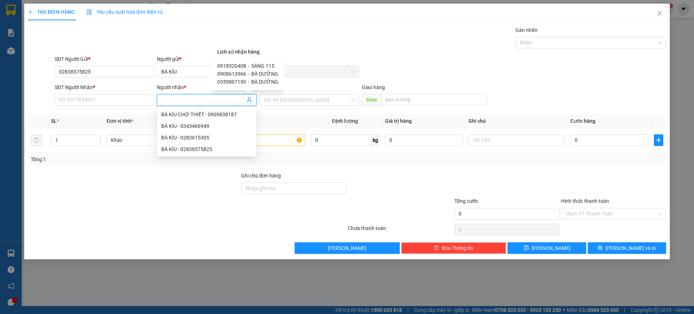
click at [257, 73] on span "BÀ DƯỠNG" at bounding box center [264, 74] width 27 height 6
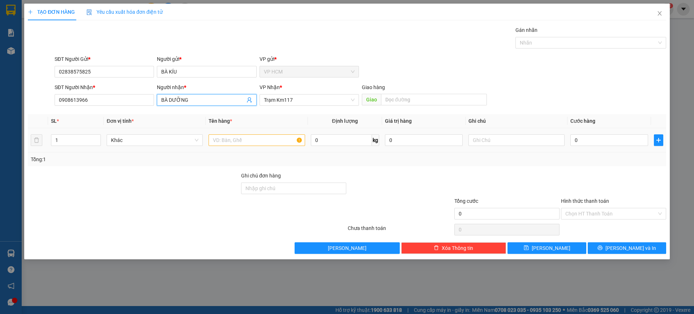
click at [67, 146] on div "1" at bounding box center [76, 140] width 50 height 14
click at [70, 140] on input "1" at bounding box center [75, 140] width 49 height 11
click at [230, 139] on input "text" at bounding box center [257, 140] width 96 height 12
drag, startPoint x: 546, startPoint y: 43, endPoint x: 545, endPoint y: 50, distance: 6.9
click at [546, 43] on div at bounding box center [587, 42] width 140 height 9
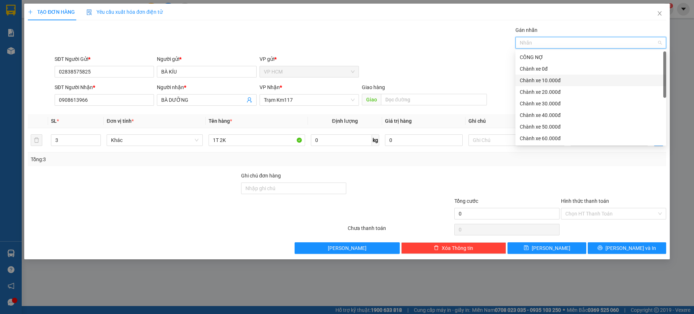
click at [543, 79] on div "Chành xe 10.000đ" at bounding box center [591, 80] width 142 height 8
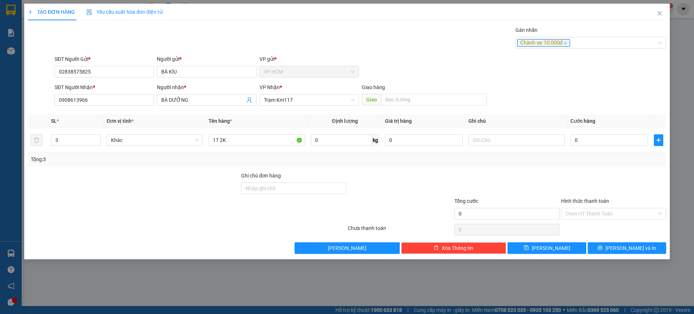
drag, startPoint x: 384, startPoint y: 44, endPoint x: 541, endPoint y: 152, distance: 190.1
click at [384, 44] on div "Gán nhãn Chành xe 10.000đ" at bounding box center [360, 38] width 615 height 25
click at [604, 142] on input "0" at bounding box center [610, 140] width 78 height 12
click at [599, 166] on div "Tổng: 3" at bounding box center [347, 159] width 639 height 14
click at [590, 212] on input "Hình thức thanh toán" at bounding box center [611, 213] width 91 height 11
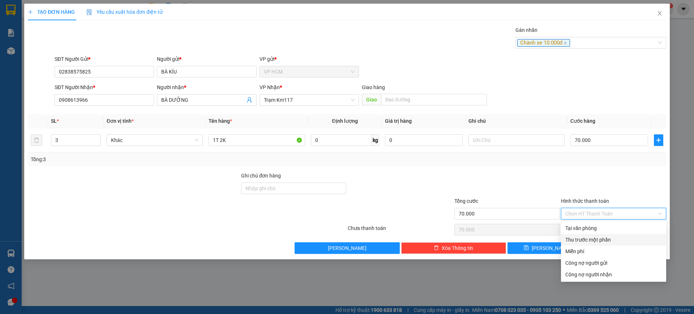
click at [586, 234] on div "Thu trước một phần" at bounding box center [613, 240] width 105 height 12
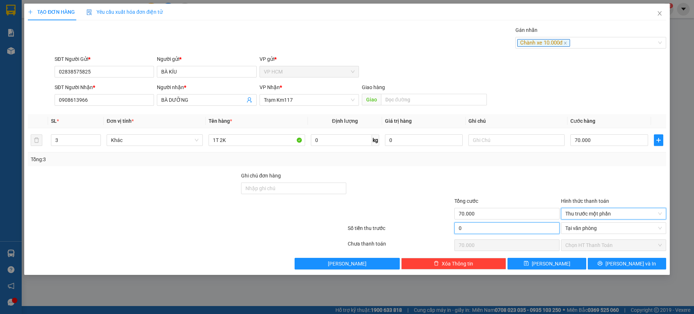
click at [518, 225] on input "0" at bounding box center [507, 228] width 105 height 12
click at [553, 146] on div at bounding box center [517, 140] width 96 height 14
click at [637, 271] on div "TẠO ĐƠN HÀNG Yêu cầu xuất hóa đơn điện tử Transit Pickup Surcharge Ids Transit …" at bounding box center [347, 139] width 646 height 271
click at [632, 263] on span "[PERSON_NAME] và In" at bounding box center [631, 263] width 51 height 8
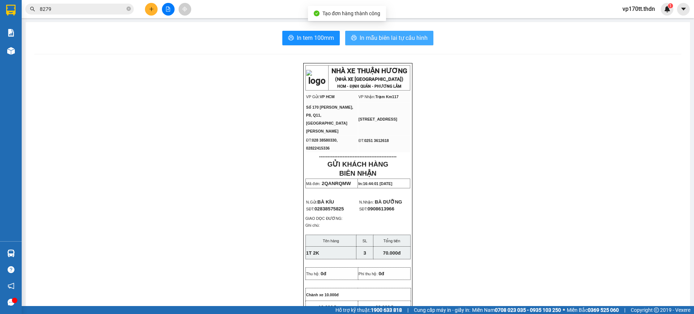
click at [414, 41] on span "In mẫu biên lai tự cấu hình" at bounding box center [394, 37] width 68 height 9
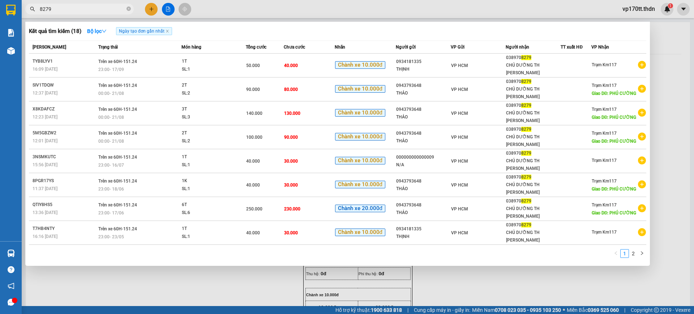
click at [80, 4] on span "8279" at bounding box center [79, 9] width 108 height 11
click at [80, 12] on input "8279" at bounding box center [82, 9] width 85 height 8
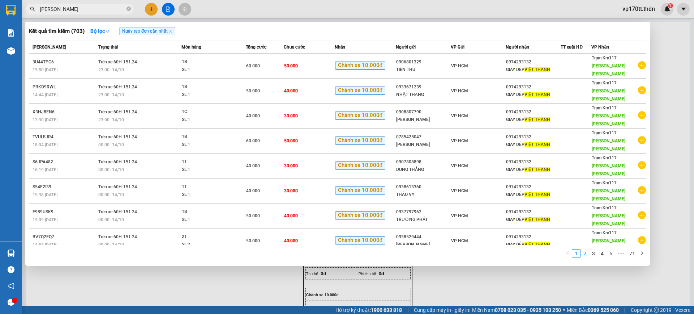
click at [586, 251] on link "2" at bounding box center [585, 253] width 8 height 8
click at [149, 8] on div at bounding box center [347, 157] width 694 height 314
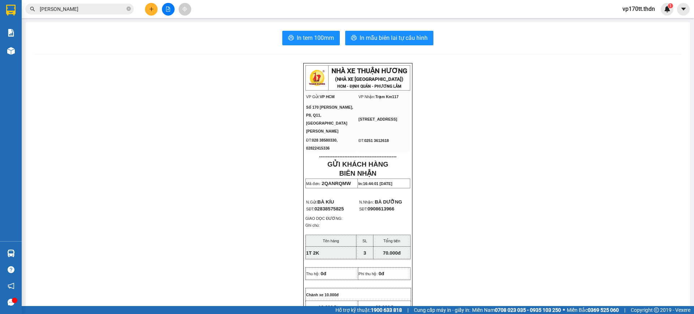
click at [149, 8] on icon "plus" at bounding box center [151, 9] width 5 height 5
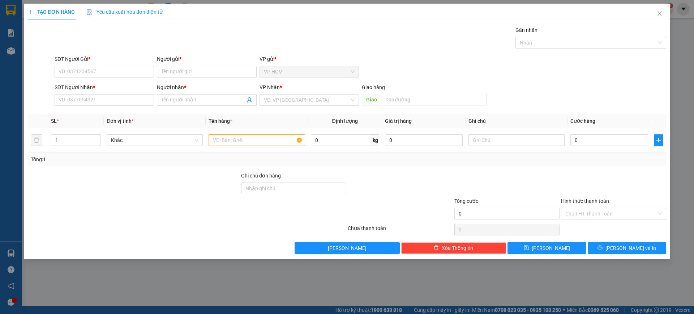
click at [123, 64] on div "SĐT Người Gửi *" at bounding box center [104, 60] width 99 height 11
click at [125, 72] on input "SĐT Người Gửi *" at bounding box center [104, 72] width 99 height 12
click at [117, 85] on div "0374790598 - SI" at bounding box center [104, 86] width 91 height 8
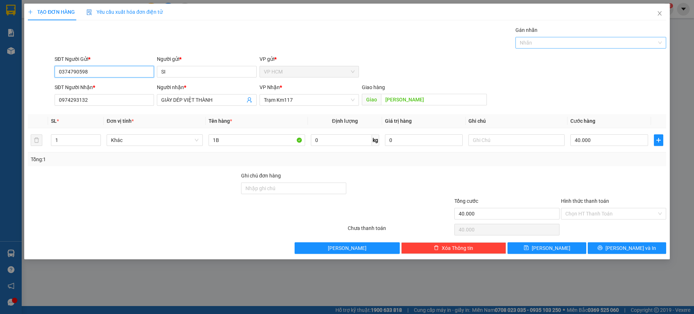
click at [540, 39] on div at bounding box center [587, 42] width 140 height 9
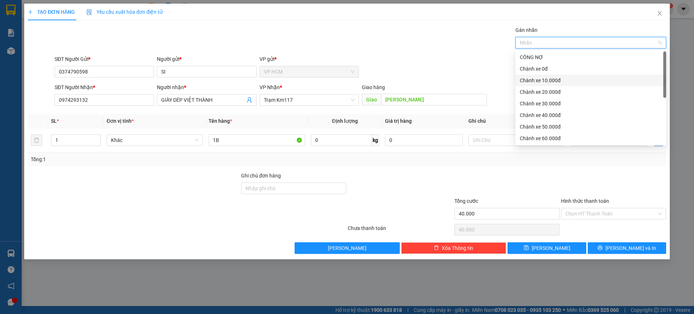
click at [547, 83] on div "Chành xe 10.000đ" at bounding box center [591, 80] width 142 height 8
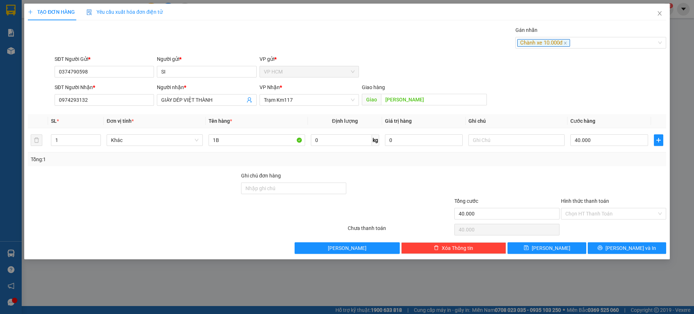
drag, startPoint x: 348, startPoint y: 42, endPoint x: 606, endPoint y: 195, distance: 299.4
click at [349, 45] on div "Gán nhãn Chành xe 10.000đ" at bounding box center [360, 38] width 615 height 25
click at [605, 141] on input "40.000" at bounding box center [610, 140] width 78 height 12
click at [590, 210] on input "Hình thức thanh toán" at bounding box center [611, 213] width 91 height 11
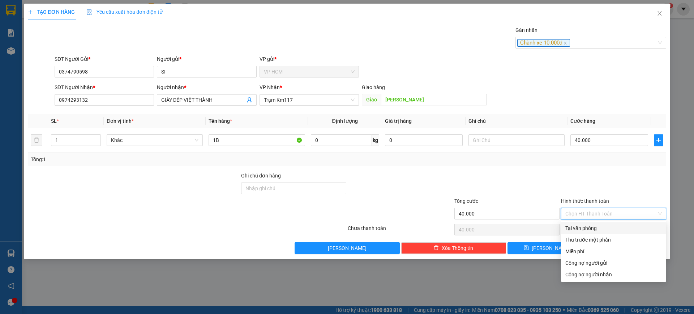
click at [585, 230] on div "Tại văn phòng" at bounding box center [614, 228] width 97 height 8
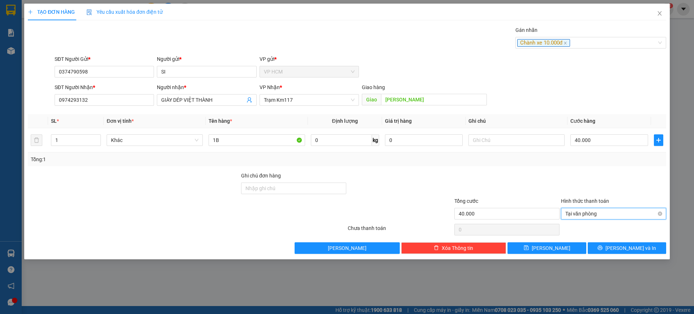
click at [585, 217] on span "Tại văn phòng" at bounding box center [614, 213] width 97 height 11
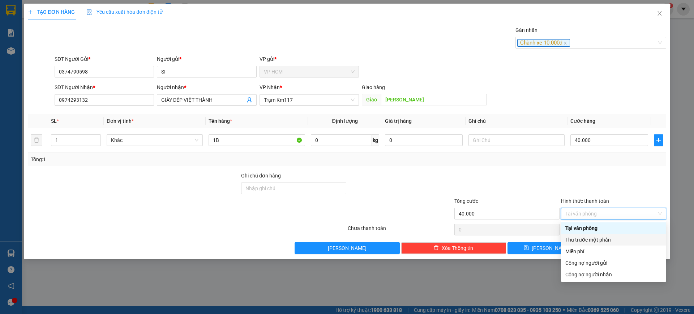
click at [585, 238] on div "Thu trước một phần" at bounding box center [614, 239] width 97 height 8
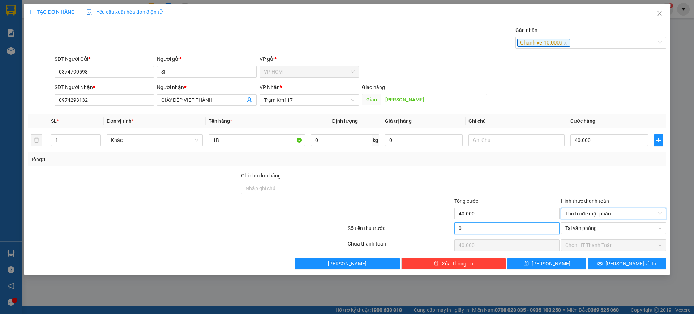
click at [516, 231] on input "0" at bounding box center [507, 228] width 105 height 12
click at [522, 187] on div at bounding box center [507, 183] width 107 height 25
click at [657, 270] on div "TẠO ĐƠN HÀNG Yêu cầu xuất hóa đơn điện tử Transit Pickup Surcharge Ids Transit …" at bounding box center [347, 139] width 646 height 271
click at [650, 263] on button "[PERSON_NAME] và In" at bounding box center [627, 263] width 78 height 12
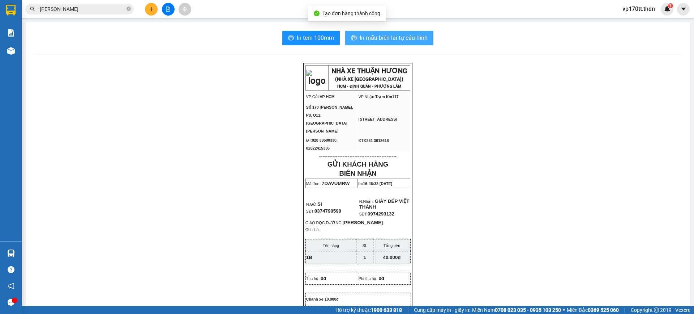
click at [391, 43] on button "In mẫu biên lai tự cấu hình" at bounding box center [389, 38] width 88 height 14
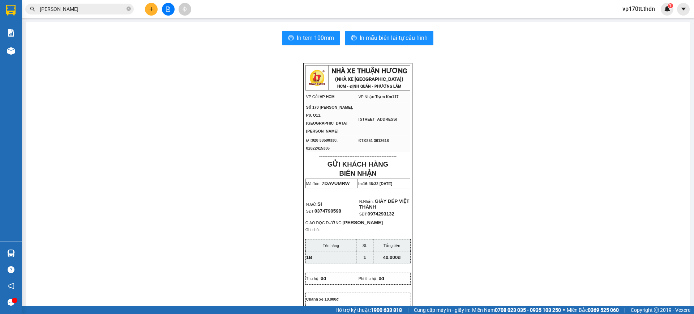
click at [148, 10] on button at bounding box center [151, 9] width 13 height 13
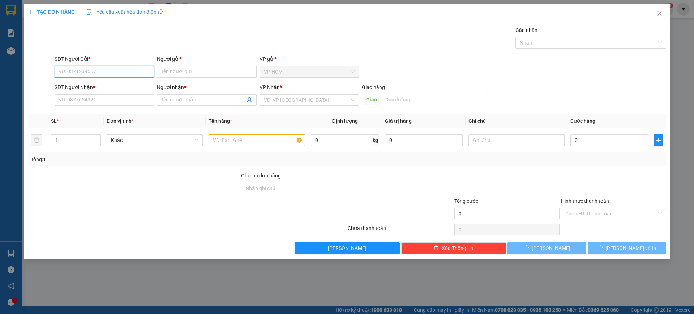
click at [113, 74] on input "SĐT Người Gửi *" at bounding box center [104, 72] width 99 height 12
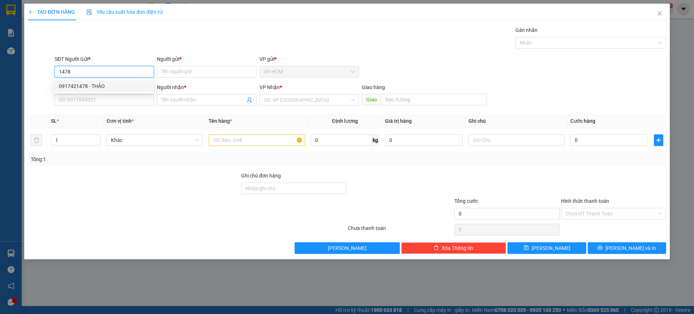
click at [115, 85] on div "0917421478 - THẢO" at bounding box center [104, 86] width 91 height 8
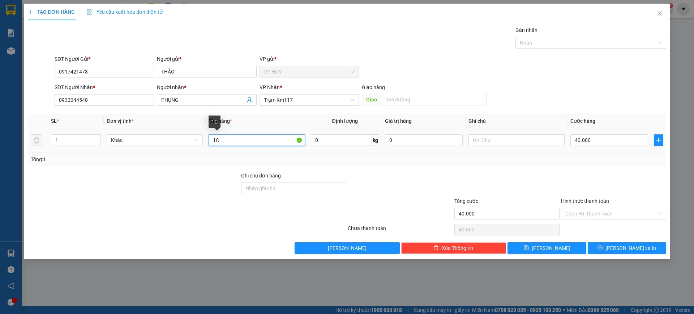
click at [243, 140] on input "1C" at bounding box center [257, 140] width 96 height 12
click at [568, 42] on div at bounding box center [587, 42] width 140 height 9
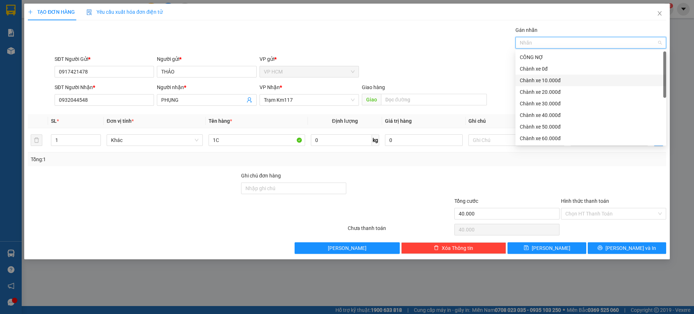
click at [560, 79] on div "Chành xe 10.000đ" at bounding box center [591, 80] width 142 height 8
click at [393, 58] on div "SĐT Người Gửi * 0917421478 Người gửi * THẢO VP gửi * VP HCM" at bounding box center [360, 67] width 615 height 25
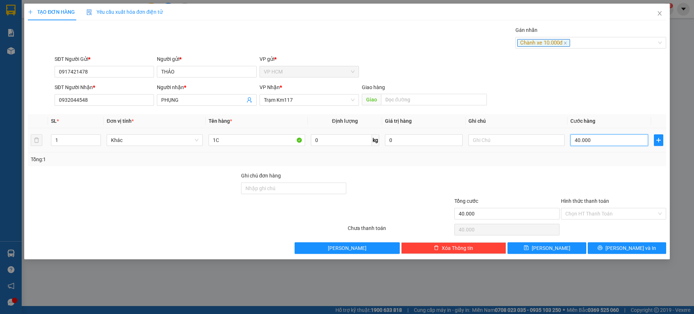
click at [605, 145] on input "40.000" at bounding box center [610, 140] width 78 height 12
click at [605, 137] on input "40.000" at bounding box center [610, 140] width 78 height 12
click at [604, 181] on div at bounding box center [614, 183] width 107 height 25
click at [603, 136] on input "4.000.000" at bounding box center [610, 140] width 78 height 12
click at [597, 172] on div at bounding box center [614, 183] width 107 height 25
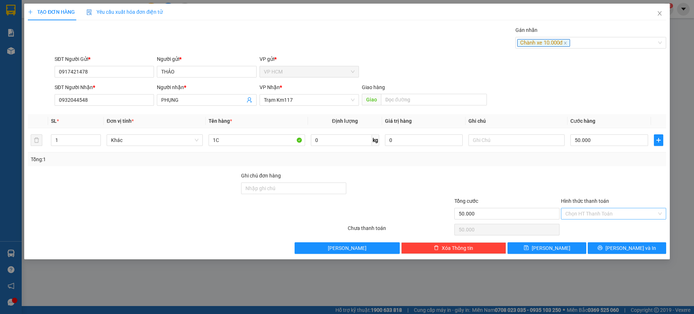
click at [599, 212] on input "Hình thức thanh toán" at bounding box center [611, 213] width 91 height 11
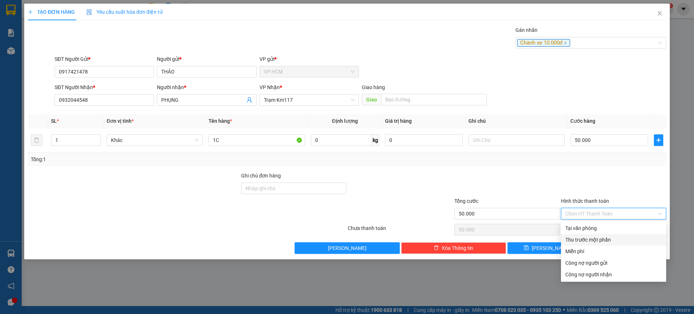
click at [585, 234] on div "Thu trước một phần" at bounding box center [613, 240] width 105 height 12
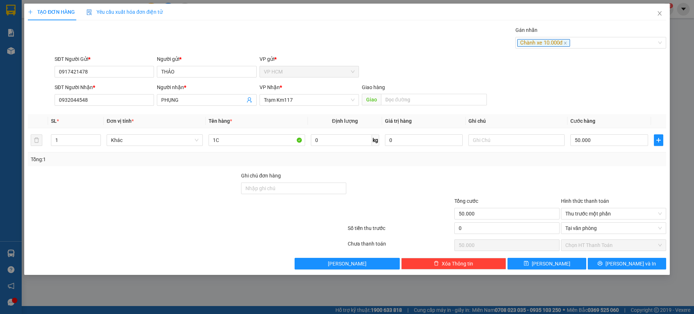
click at [491, 238] on div "50.000" at bounding box center [507, 245] width 105 height 14
drag, startPoint x: 492, startPoint y: 230, endPoint x: 501, endPoint y: 162, distance: 68.6
click at [493, 229] on input "0" at bounding box center [507, 228] width 105 height 12
click at [501, 162] on div "Tổng: 1" at bounding box center [347, 159] width 633 height 8
click at [617, 258] on button "[PERSON_NAME] và In" at bounding box center [627, 263] width 78 height 12
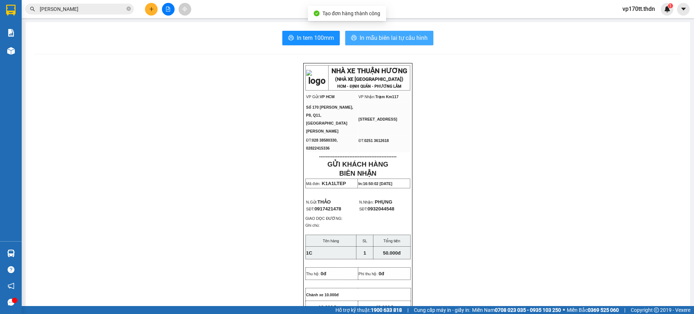
click at [369, 39] on span "In mẫu biên lai tự cấu hình" at bounding box center [394, 37] width 68 height 9
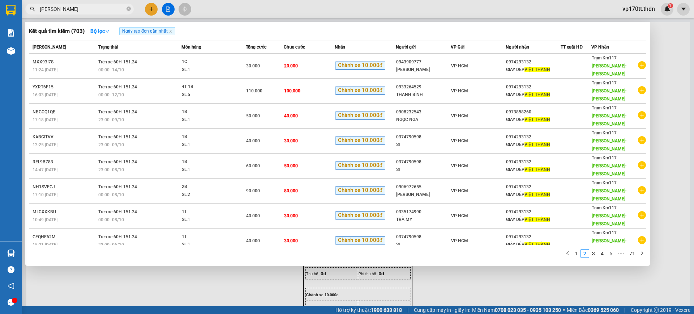
click at [85, 11] on input "[PERSON_NAME]" at bounding box center [82, 9] width 85 height 8
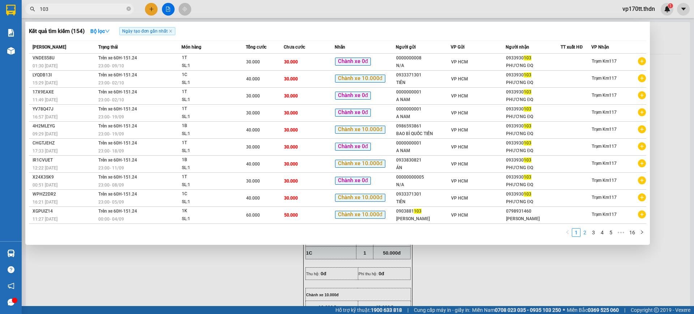
click at [587, 235] on link "2" at bounding box center [585, 232] width 8 height 8
click at [593, 233] on link "3" at bounding box center [594, 232] width 8 height 8
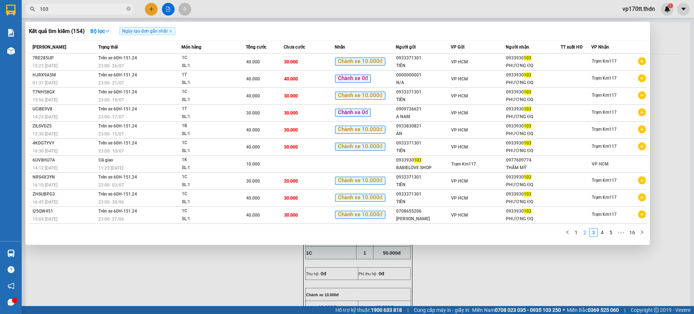
click at [584, 232] on link "2" at bounding box center [585, 232] width 8 height 8
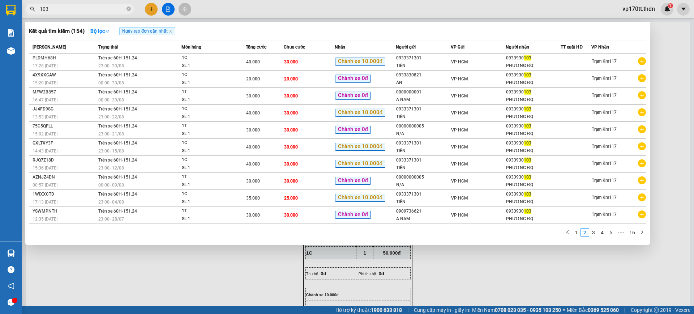
click at [151, 11] on div at bounding box center [347, 157] width 694 height 314
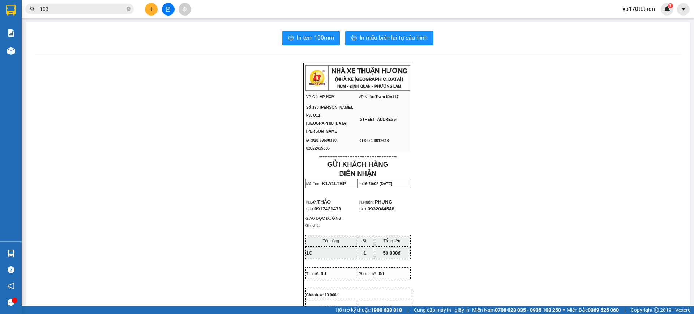
click at [151, 11] on icon "plus" at bounding box center [151, 9] width 5 height 5
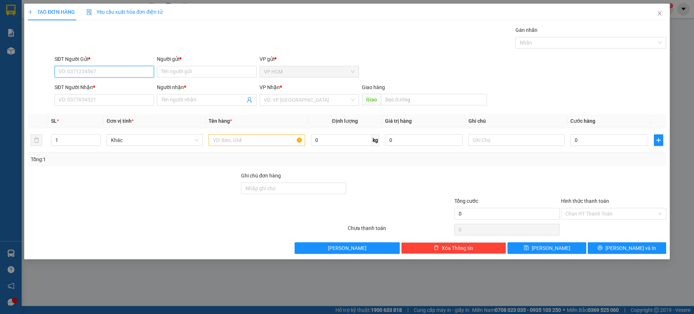
click at [119, 73] on input "SĐT Người Gửi *" at bounding box center [104, 72] width 99 height 12
click at [118, 85] on div "0909736621 - A NAM" at bounding box center [104, 86] width 91 height 8
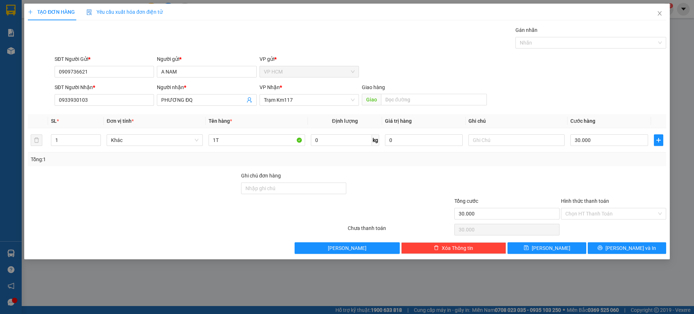
click at [543, 36] on div "Gán nhãn" at bounding box center [591, 31] width 151 height 11
click at [542, 41] on div at bounding box center [587, 42] width 140 height 9
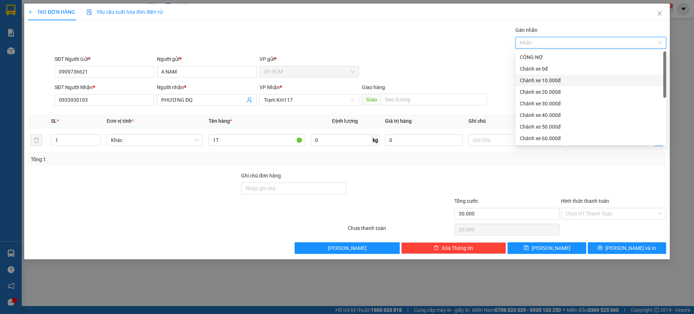
click at [541, 76] on div "Chành xe 10.000đ" at bounding box center [591, 80] width 151 height 12
click at [431, 55] on div "SĐT Người Gửi * 0909736621 Người gửi * A NAM VP gửi * VP HCM" at bounding box center [360, 67] width 615 height 25
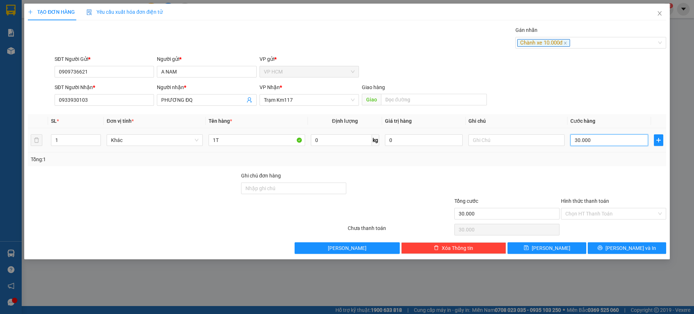
click at [610, 141] on input "30.000" at bounding box center [610, 140] width 78 height 12
click at [581, 172] on div at bounding box center [614, 183] width 107 height 25
click at [523, 135] on input "text" at bounding box center [517, 140] width 96 height 12
click at [534, 112] on div "Transit Pickup Surcharge Ids Transit Deliver Surcharge Ids Transit Deliver Surc…" at bounding box center [347, 139] width 639 height 227
click at [589, 144] on input "30.000" at bounding box center [610, 140] width 78 height 12
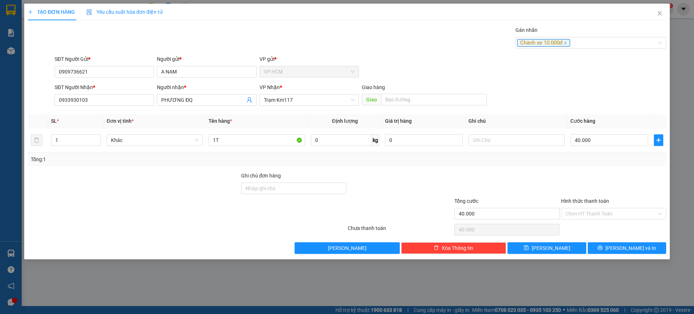
click at [584, 172] on div at bounding box center [614, 183] width 107 height 25
click at [496, 144] on input "text" at bounding box center [517, 140] width 96 height 12
click at [603, 246] on icon "printer" at bounding box center [600, 247] width 5 height 5
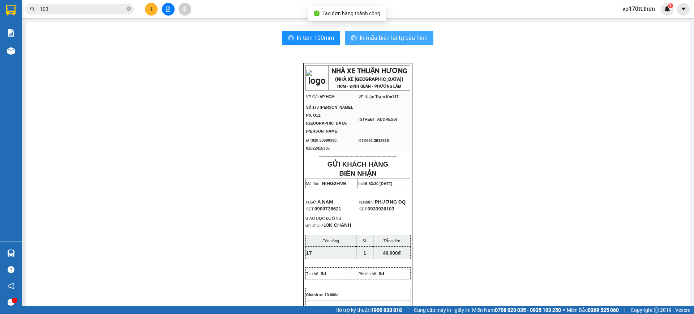
click at [372, 44] on button "In mẫu biên lai tự cấu hình" at bounding box center [389, 38] width 88 height 14
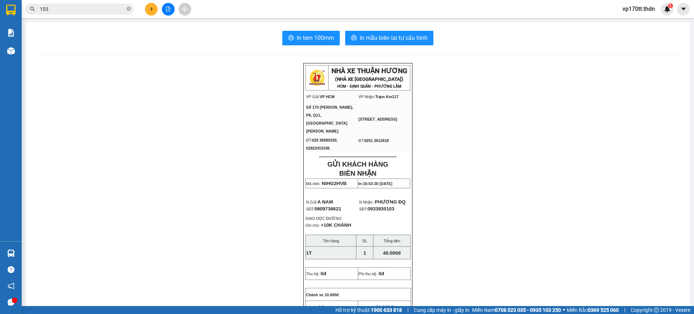
click at [156, 10] on button at bounding box center [151, 9] width 13 height 13
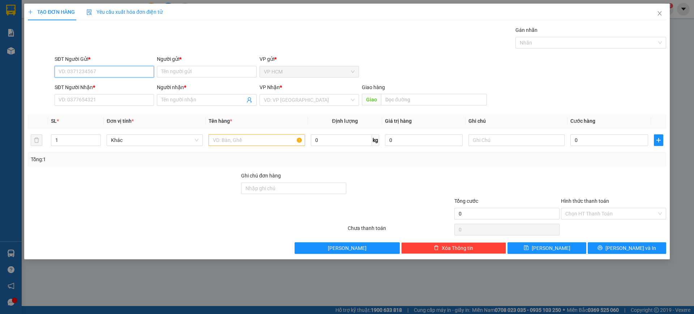
click at [86, 70] on input "SĐT Người Gửi *" at bounding box center [104, 72] width 99 height 12
click at [111, 84] on div "0948041302 - [PERSON_NAME]" at bounding box center [104, 86] width 91 height 8
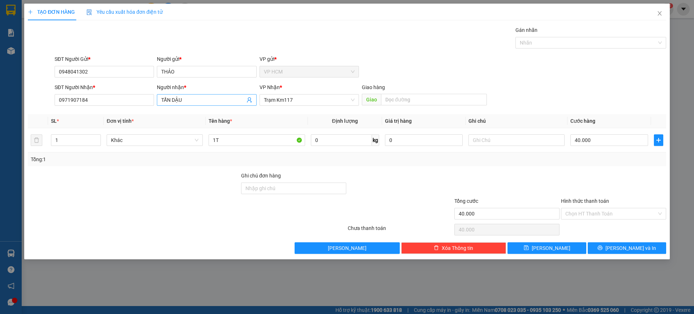
click at [248, 99] on icon "user-add" at bounding box center [250, 100] width 6 height 6
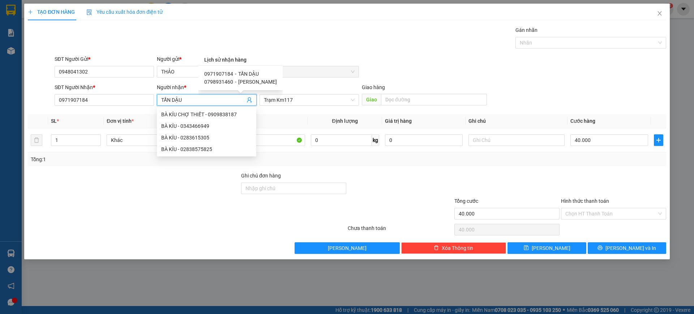
click at [268, 80] on span "[PERSON_NAME]" at bounding box center [257, 82] width 39 height 6
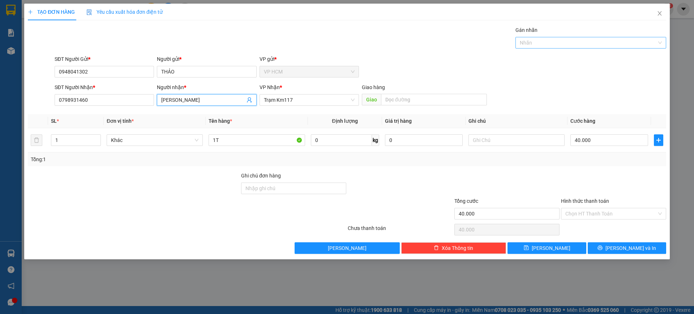
click at [586, 41] on div at bounding box center [587, 42] width 140 height 9
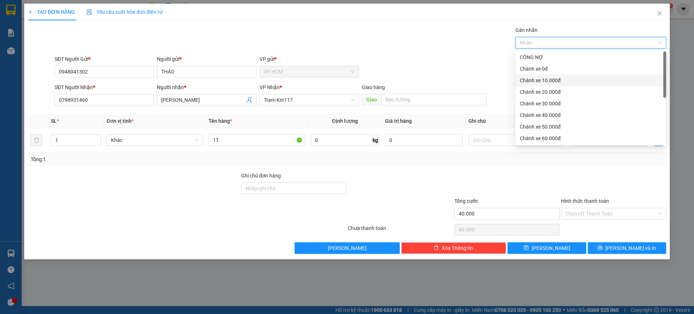
drag, startPoint x: 551, startPoint y: 79, endPoint x: 379, endPoint y: 52, distance: 175.0
click at [550, 78] on div "Chành xe 10.000đ" at bounding box center [591, 80] width 142 height 8
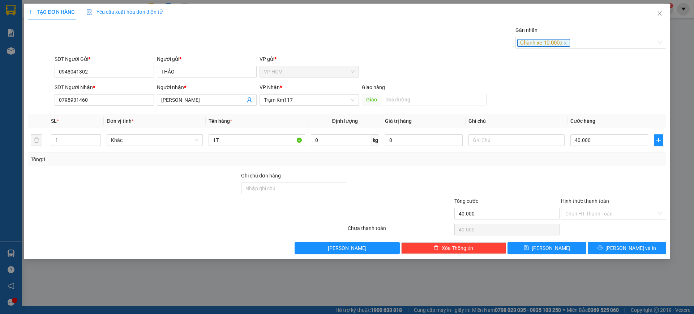
drag, startPoint x: 379, startPoint y: 52, endPoint x: 638, endPoint y: 155, distance: 279.3
click at [399, 65] on div "Transit Pickup Surcharge Ids Transit Deliver Surcharge Ids Transit Deliver Surc…" at bounding box center [347, 139] width 639 height 227
click at [625, 129] on td "40.000" at bounding box center [610, 140] width 84 height 24
click at [621, 137] on input "40.000" at bounding box center [610, 140] width 78 height 12
drag, startPoint x: 593, startPoint y: 201, endPoint x: 593, endPoint y: 209, distance: 7.2
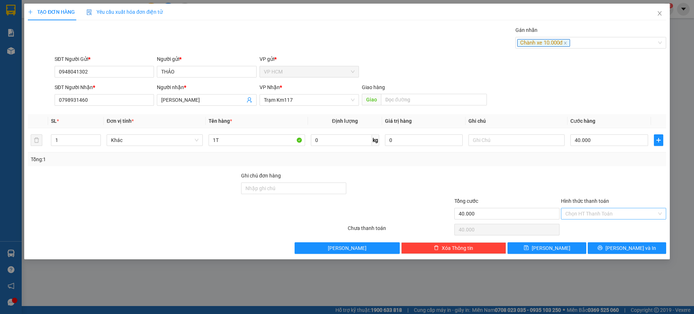
click at [593, 206] on div "Hình thức thanh toán" at bounding box center [613, 202] width 105 height 11
click at [593, 220] on div "Hình thức thanh toán Chọn HT Thanh Toán" at bounding box center [613, 209] width 105 height 25
click at [584, 216] on input "Hình thức thanh toán" at bounding box center [611, 213] width 91 height 11
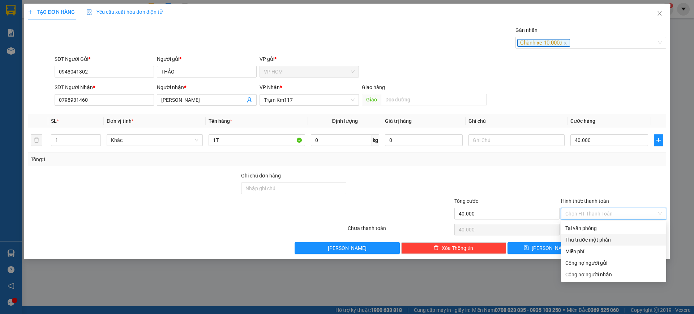
click at [585, 243] on div "Thu trước một phần" at bounding box center [614, 239] width 97 height 8
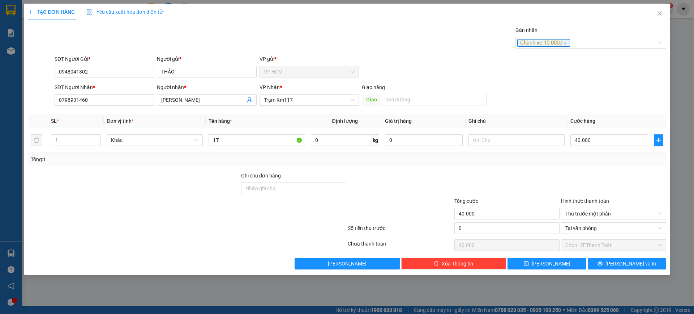
click at [448, 224] on div "Số tiền thu trước" at bounding box center [400, 229] width 105 height 11
click at [470, 224] on input "0" at bounding box center [507, 228] width 105 height 12
click at [482, 178] on div at bounding box center [507, 183] width 107 height 25
drag, startPoint x: 650, startPoint y: 268, endPoint x: 465, endPoint y: 175, distance: 206.8
click at [649, 268] on button "[PERSON_NAME] và In" at bounding box center [627, 263] width 78 height 12
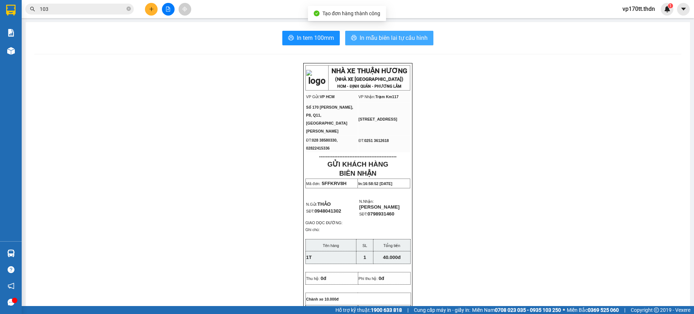
click at [387, 35] on span "In mẫu biên lai tự cấu hình" at bounding box center [394, 37] width 68 height 9
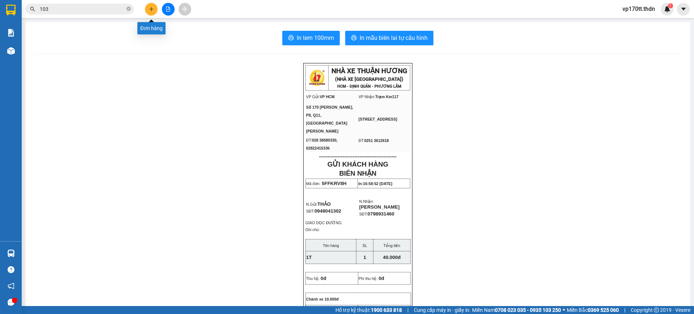
click at [154, 6] on button at bounding box center [151, 9] width 13 height 13
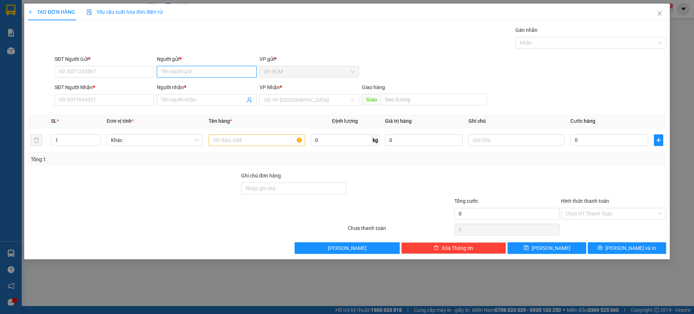
click at [215, 71] on input "Người gửi *" at bounding box center [206, 72] width 99 height 12
click at [210, 86] on div "NGỌC VY - 0707990000" at bounding box center [206, 86] width 91 height 8
click at [252, 99] on span at bounding box center [206, 100] width 99 height 12
click at [248, 99] on icon "user-add" at bounding box center [249, 99] width 5 height 5
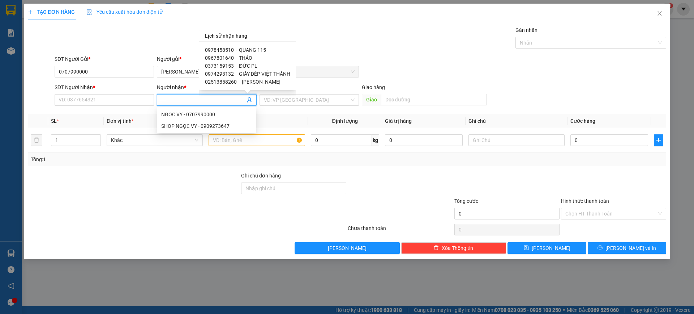
click at [243, 57] on span "THẢO" at bounding box center [245, 58] width 13 height 6
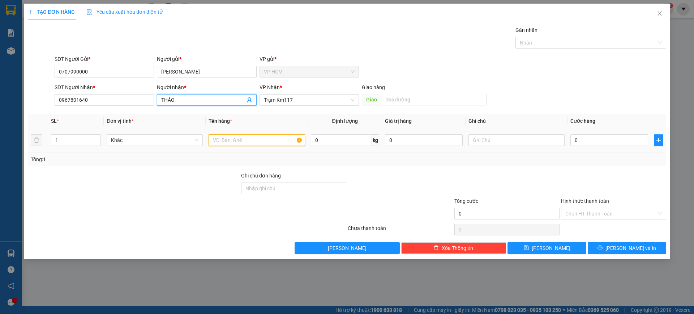
click at [268, 135] on input "text" at bounding box center [257, 140] width 96 height 12
click at [568, 42] on div at bounding box center [587, 42] width 140 height 9
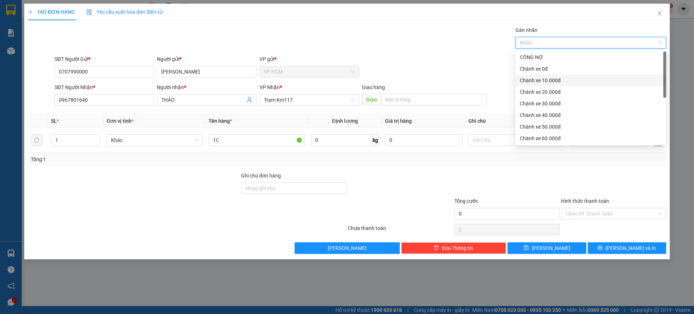
click at [558, 76] on div "Chành xe 10.000đ" at bounding box center [591, 80] width 151 height 12
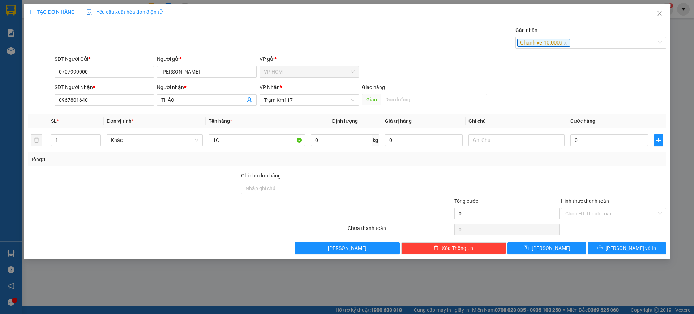
click at [426, 48] on div "Gán nhãn Chành xe 10.000đ" at bounding box center [360, 38] width 615 height 25
click at [600, 136] on input "0" at bounding box center [610, 140] width 78 height 12
drag, startPoint x: 602, startPoint y: 182, endPoint x: 596, endPoint y: 214, distance: 32.7
click at [602, 184] on div at bounding box center [614, 183] width 107 height 25
click at [596, 214] on input "Hình thức thanh toán" at bounding box center [611, 213] width 91 height 11
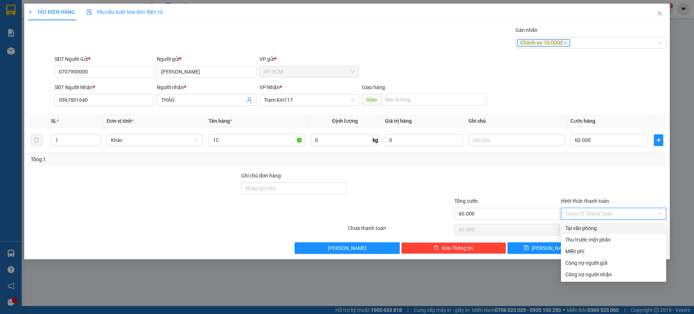
click at [587, 239] on div "Thu trước một phần" at bounding box center [614, 239] width 97 height 8
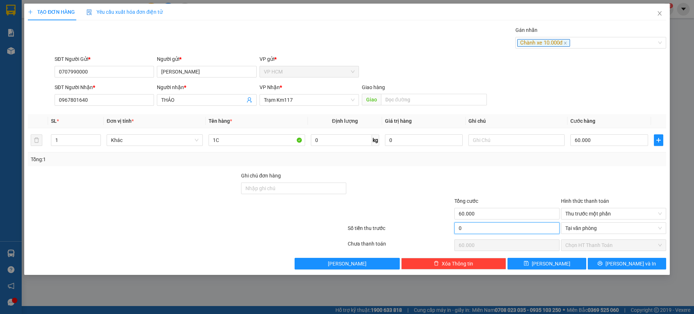
click at [522, 229] on input "0" at bounding box center [507, 228] width 105 height 12
click at [526, 174] on div at bounding box center [507, 183] width 107 height 25
click at [617, 268] on button "[PERSON_NAME] và In" at bounding box center [627, 263] width 78 height 12
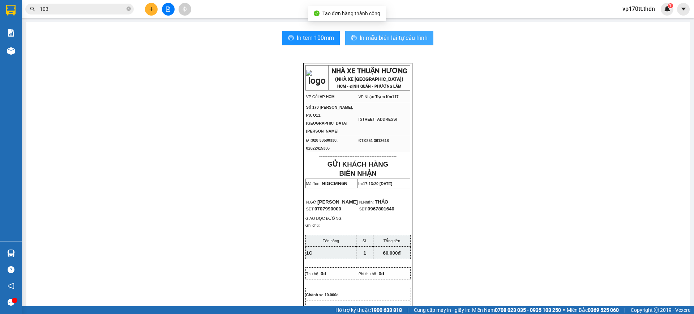
click at [392, 38] on span "In mẫu biên lai tự cấu hình" at bounding box center [394, 37] width 68 height 9
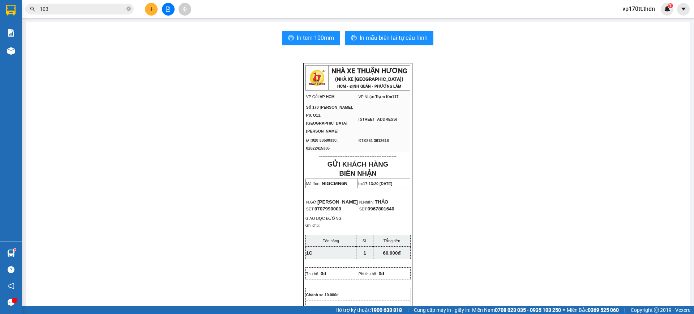
click at [153, 11] on icon "plus" at bounding box center [151, 9] width 5 height 5
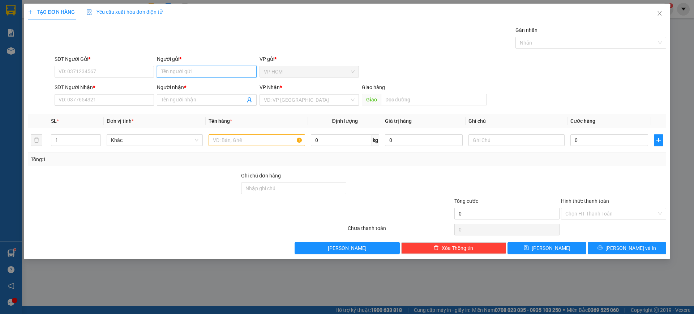
click at [186, 72] on input "Người gửi *" at bounding box center [206, 72] width 99 height 12
click at [210, 84] on div "HOÀI NAM - 0906972655" at bounding box center [206, 86] width 91 height 8
click at [249, 100] on icon "user-add" at bounding box center [249, 99] width 5 height 5
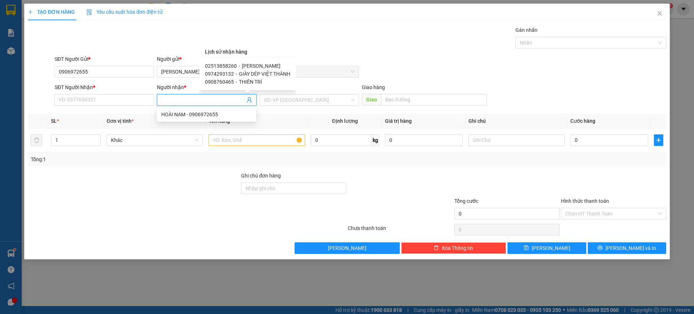
click at [263, 64] on span "[PERSON_NAME]" at bounding box center [261, 66] width 39 height 6
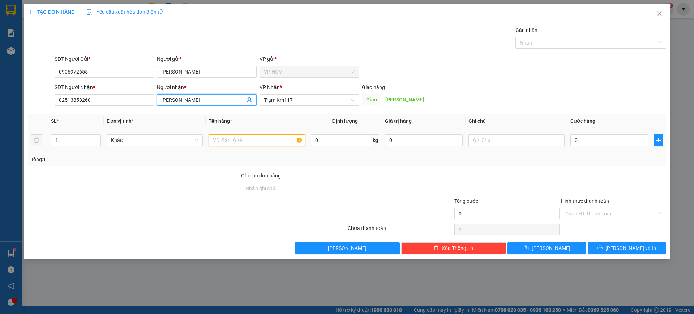
click at [257, 144] on input "text" at bounding box center [257, 140] width 96 height 12
click at [567, 32] on div "Gán nhãn" at bounding box center [591, 31] width 151 height 11
click at [563, 41] on div at bounding box center [587, 42] width 140 height 9
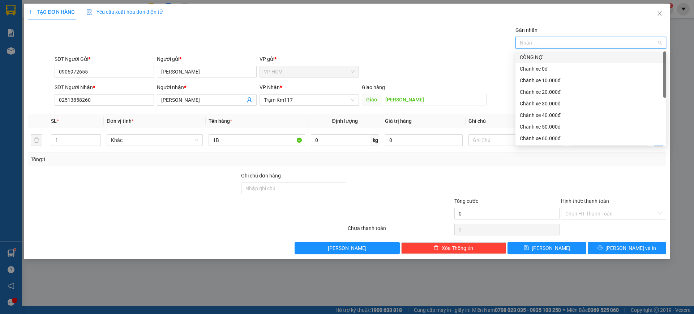
click at [553, 60] on div "CÔNG NỢ" at bounding box center [591, 57] width 142 height 8
click at [554, 82] on div "Chành xe 10.000đ" at bounding box center [591, 80] width 142 height 8
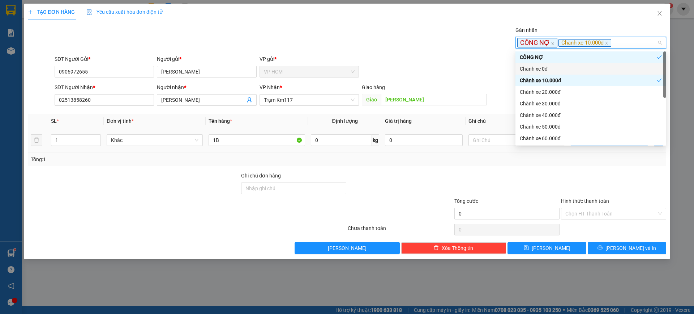
drag, startPoint x: 397, startPoint y: 37, endPoint x: 588, endPoint y: 137, distance: 215.6
click at [400, 37] on div "Gán nhãn CÔNG NỢ Chành xe 10.000đ" at bounding box center [360, 38] width 615 height 25
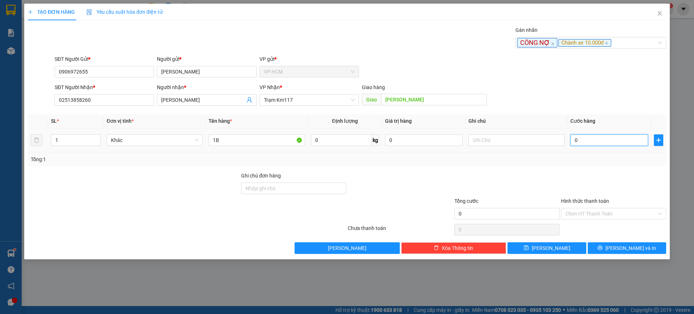
click at [598, 138] on input "0" at bounding box center [610, 140] width 78 height 12
drag, startPoint x: 581, startPoint y: 172, endPoint x: 581, endPoint y: 177, distance: 4.7
click at [581, 177] on div at bounding box center [614, 183] width 107 height 25
click at [592, 213] on input "Hình thức thanh toán" at bounding box center [611, 213] width 91 height 11
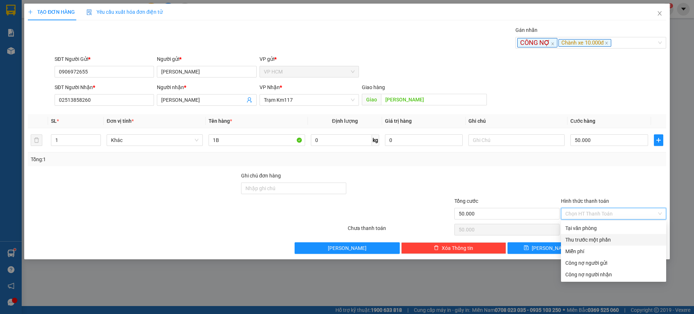
click at [588, 240] on div "Thu trước một phần" at bounding box center [614, 239] width 97 height 8
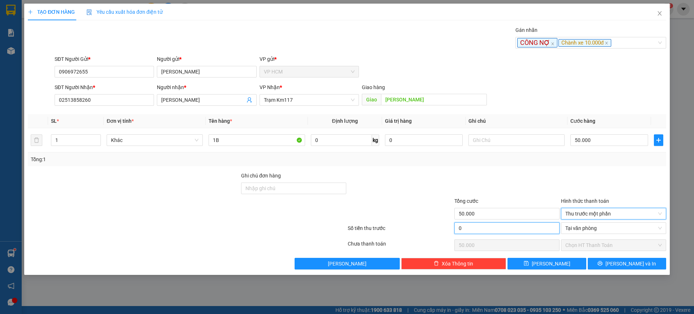
click at [508, 229] on input "0" at bounding box center [507, 228] width 105 height 12
click at [519, 183] on div at bounding box center [507, 183] width 107 height 25
click at [652, 265] on button "[PERSON_NAME] và In" at bounding box center [627, 263] width 78 height 12
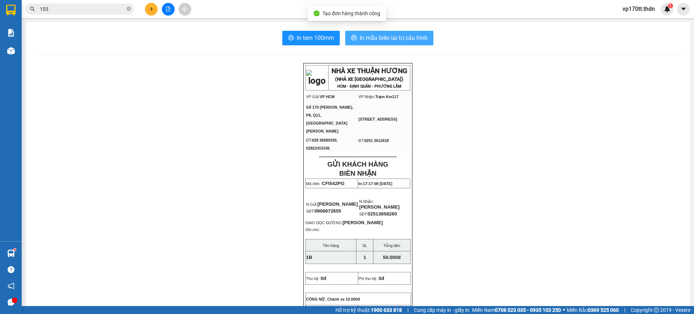
click at [397, 42] on span "In mẫu biên lai tự cấu hình" at bounding box center [394, 37] width 68 height 9
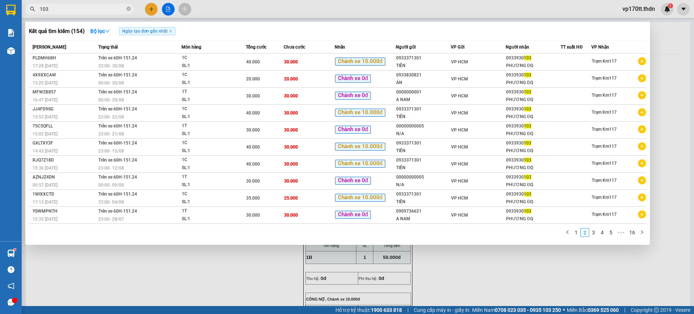
click at [93, 8] on input "103" at bounding box center [82, 9] width 85 height 8
click at [152, 8] on div at bounding box center [347, 157] width 694 height 314
click at [152, 8] on icon "plus" at bounding box center [151, 9] width 5 height 5
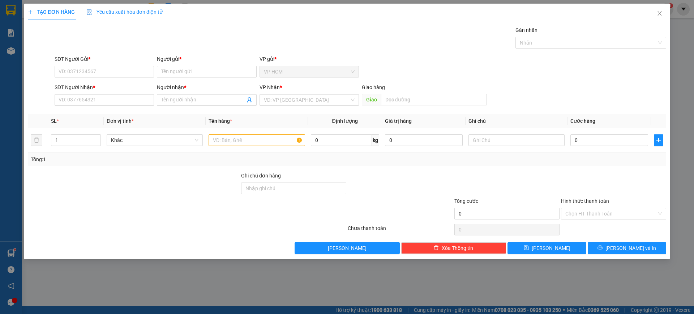
click at [201, 78] on div "Người gửi * Tên người gửi" at bounding box center [206, 67] width 99 height 25
click at [201, 74] on input "Người gửi *" at bounding box center [206, 72] width 99 height 12
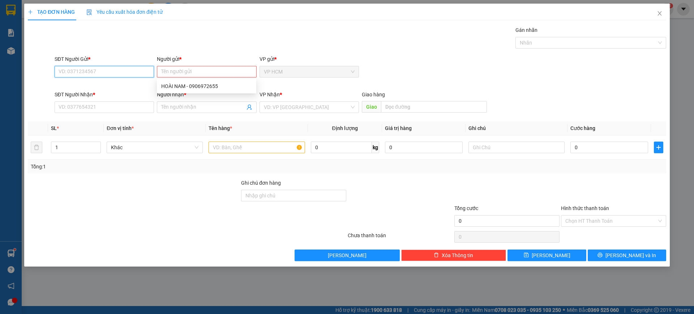
click at [103, 71] on input "SĐT Người Gửi *" at bounding box center [104, 72] width 99 height 12
click at [76, 71] on input "88491469" at bounding box center [104, 72] width 99 height 12
click at [57, 69] on input "8849169" at bounding box center [104, 72] width 99 height 12
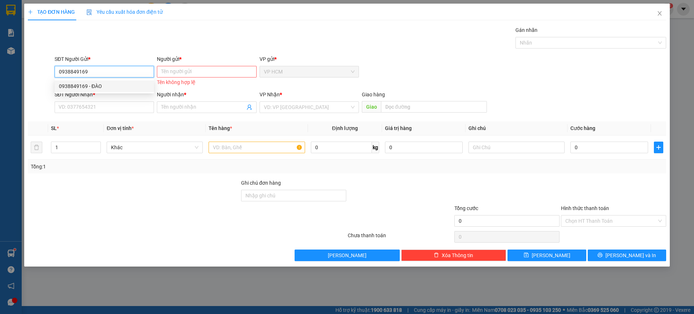
click at [94, 88] on div "0938849169 - ĐÀO" at bounding box center [104, 86] width 91 height 8
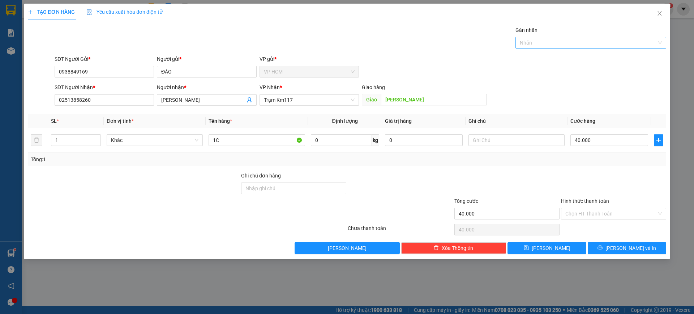
drag, startPoint x: 515, startPoint y: 30, endPoint x: 524, endPoint y: 41, distance: 13.6
click at [522, 40] on div "Gán nhãn Nhãn" at bounding box center [591, 38] width 154 height 25
click at [524, 41] on div at bounding box center [587, 42] width 140 height 9
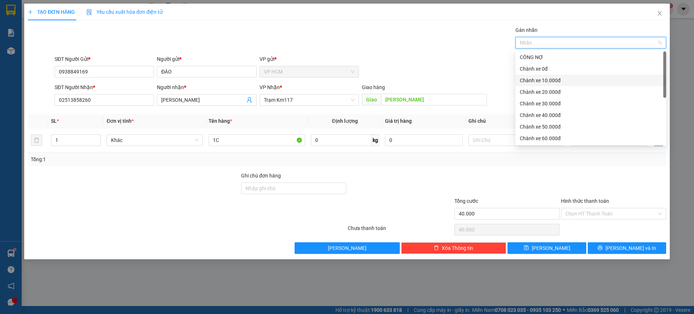
click at [548, 80] on div "Chành xe 10.000đ" at bounding box center [591, 80] width 142 height 8
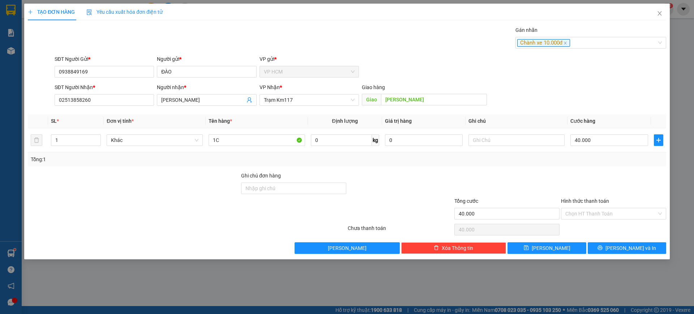
drag, startPoint x: 409, startPoint y: 35, endPoint x: 413, endPoint y: 39, distance: 6.6
click at [410, 36] on div "Gán nhãn Chành xe 10.000đ" at bounding box center [360, 38] width 615 height 25
click at [602, 41] on div "Chành xe 10.000đ" at bounding box center [587, 42] width 140 height 9
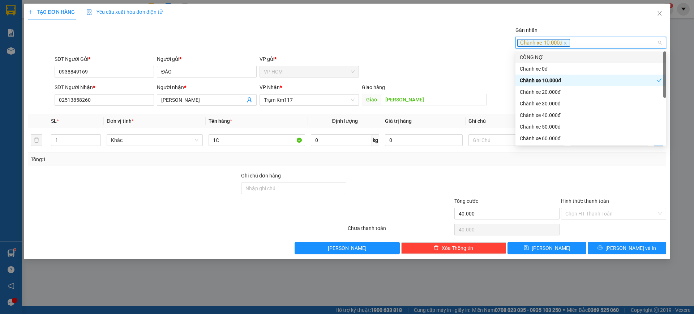
drag, startPoint x: 571, startPoint y: 57, endPoint x: 400, endPoint y: 31, distance: 173.0
click at [571, 58] on div "CÔNG NỢ" at bounding box center [591, 57] width 142 height 8
drag, startPoint x: 400, startPoint y: 31, endPoint x: 568, endPoint y: 121, distance: 190.3
click at [401, 32] on div "Gán nhãn Chành xe 10.000đ" at bounding box center [360, 38] width 615 height 25
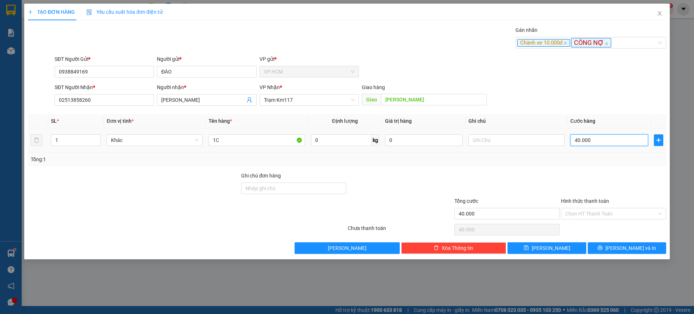
click at [600, 135] on input "40.000" at bounding box center [610, 140] width 78 height 12
drag, startPoint x: 593, startPoint y: 183, endPoint x: 601, endPoint y: 205, distance: 22.9
click at [593, 184] on div at bounding box center [614, 183] width 107 height 25
click at [601, 214] on input "Hình thức thanh toán" at bounding box center [611, 213] width 91 height 11
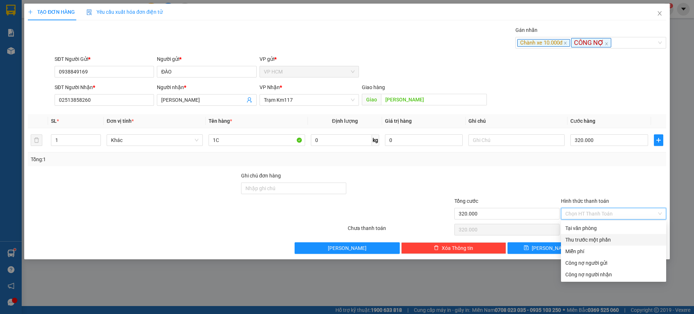
click at [591, 238] on div "Thu trước một phần" at bounding box center [614, 239] width 97 height 8
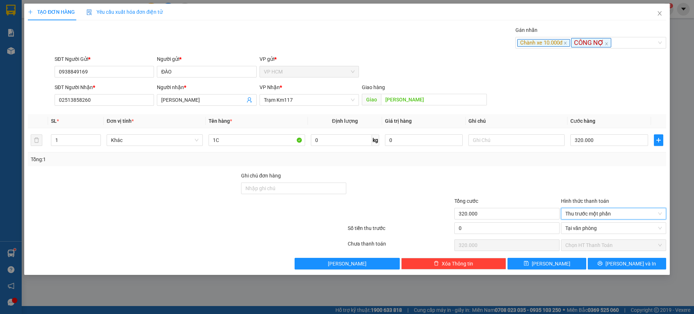
click at [483, 220] on div "Tổng cước 320.000" at bounding box center [507, 209] width 105 height 25
drag, startPoint x: 506, startPoint y: 227, endPoint x: 513, endPoint y: 213, distance: 15.2
click at [506, 227] on input "0" at bounding box center [507, 228] width 105 height 12
click at [535, 171] on div "Transit Pickup Surcharge Ids Transit Deliver Surcharge Ids Transit Deliver Surc…" at bounding box center [347, 147] width 639 height 243
click at [599, 146] on div "320.000" at bounding box center [610, 140] width 78 height 14
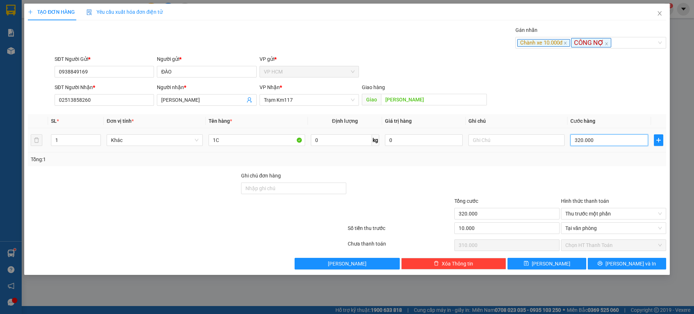
click at [601, 140] on input "320.000" at bounding box center [610, 140] width 78 height 12
click at [591, 153] on div "Tổng: 1" at bounding box center [347, 159] width 639 height 14
click at [636, 262] on span "[PERSON_NAME] và In" at bounding box center [631, 263] width 51 height 8
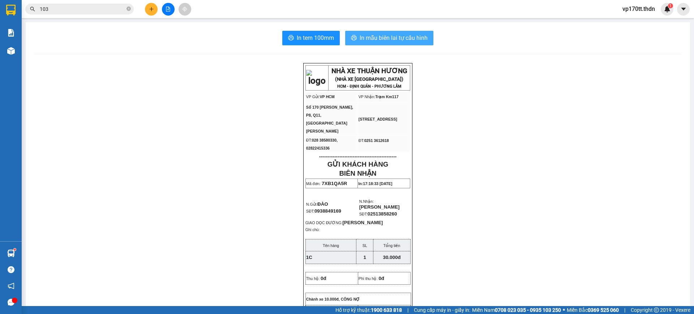
click at [394, 39] on span "In mẫu biên lai tự cấu hình" at bounding box center [394, 37] width 68 height 9
click at [88, 13] on input "103" at bounding box center [82, 9] width 85 height 8
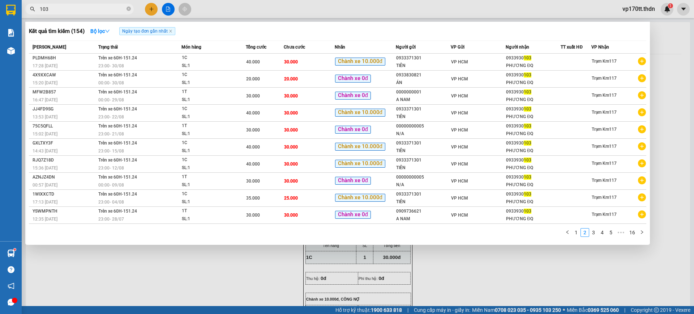
click at [88, 13] on input "103" at bounding box center [82, 9] width 85 height 8
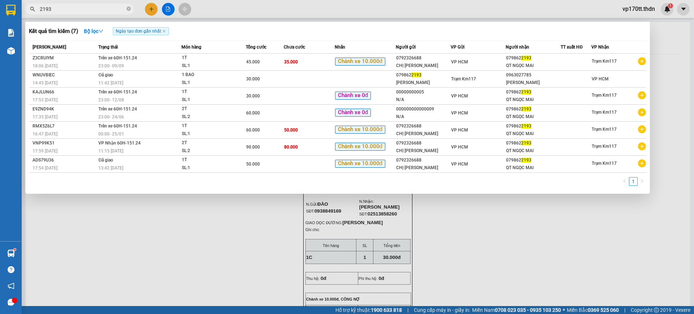
click at [151, 9] on div at bounding box center [347, 157] width 694 height 314
click at [151, 9] on icon "plus" at bounding box center [151, 9] width 5 height 5
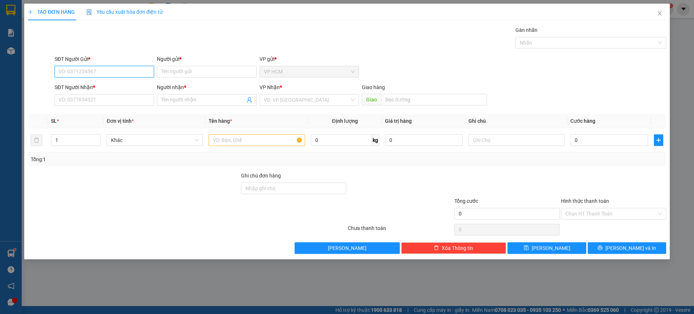
click at [122, 73] on input "SĐT Người Gửi *" at bounding box center [104, 72] width 99 height 12
click at [238, 71] on input "Người gửi *" at bounding box center [206, 72] width 99 height 12
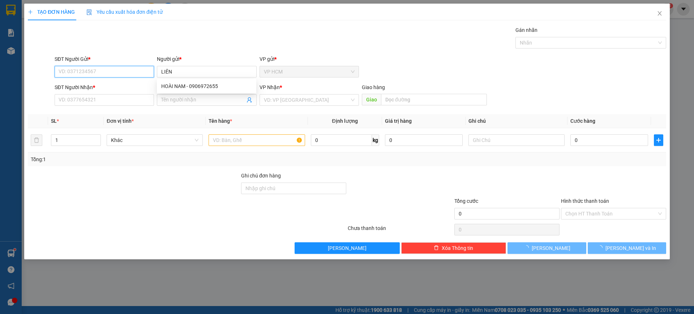
click at [116, 71] on input "SĐT Người Gửi *" at bounding box center [104, 72] width 99 height 12
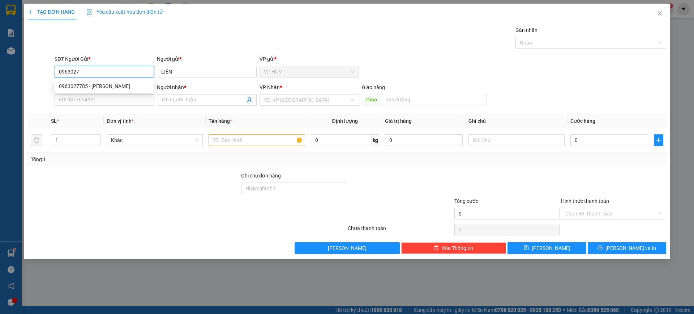
click at [123, 86] on div "0963027785 - [PERSON_NAME]" at bounding box center [104, 86] width 91 height 8
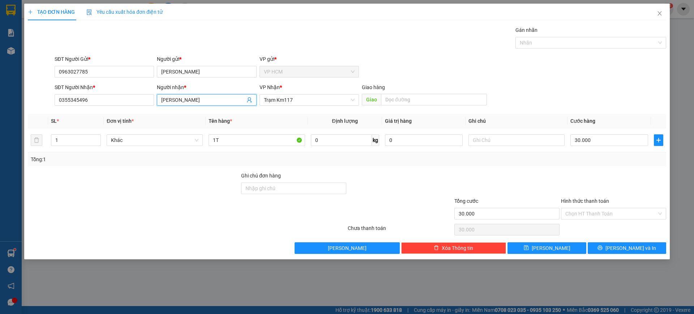
click at [246, 98] on span "[PERSON_NAME]" at bounding box center [206, 100] width 99 height 12
click at [248, 99] on icon "user-add" at bounding box center [250, 100] width 6 height 6
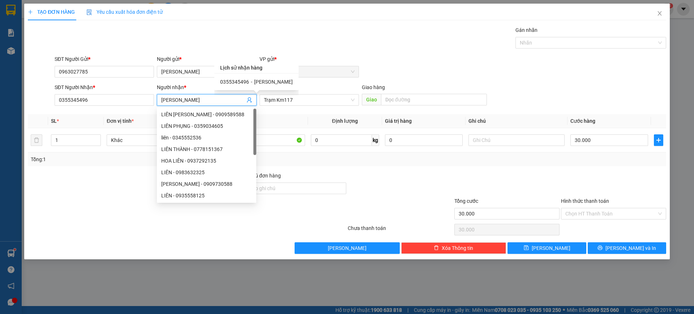
click at [238, 101] on input "[PERSON_NAME]" at bounding box center [203, 100] width 84 height 8
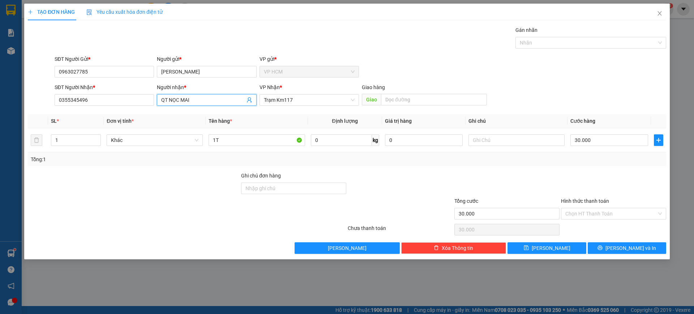
click at [174, 98] on input "QT NỌC MAI" at bounding box center [203, 100] width 84 height 8
drag, startPoint x: 199, startPoint y: 108, endPoint x: 212, endPoint y: 152, distance: 45.1
click at [199, 109] on div "QT NGỌC MAI - 0798622193" at bounding box center [206, 114] width 99 height 12
click at [537, 48] on div "Nhãn" at bounding box center [591, 43] width 151 height 12
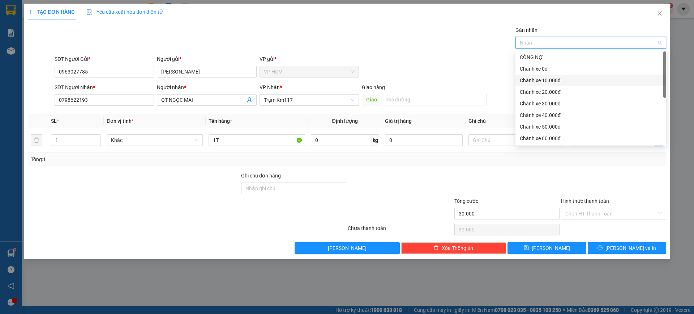
click at [560, 77] on div "Chành xe 10.000đ" at bounding box center [591, 80] width 142 height 8
click at [560, 77] on div "Chành xe 10.000đ" at bounding box center [588, 80] width 137 height 8
click at [558, 63] on div "Chành xe 0đ" at bounding box center [591, 69] width 151 height 12
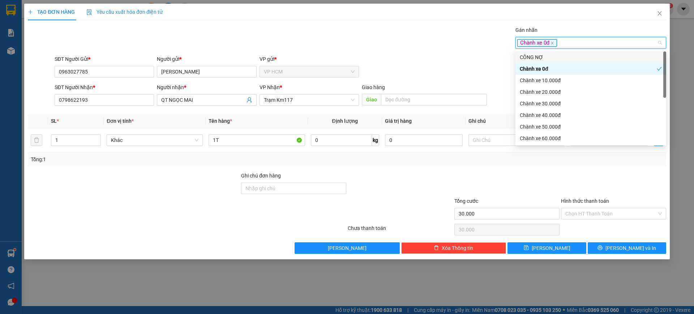
drag, startPoint x: 453, startPoint y: 52, endPoint x: 635, endPoint y: 154, distance: 208.2
click at [454, 52] on div "Transit Pickup Surcharge Ids Transit Deliver Surcharge Ids Transit Deliver Surc…" at bounding box center [347, 139] width 639 height 227
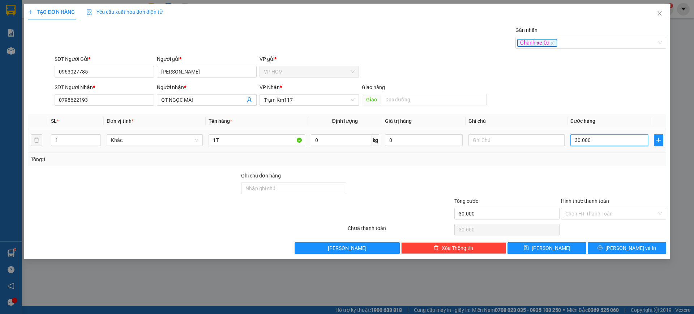
click at [608, 136] on input "30.000" at bounding box center [610, 140] width 78 height 12
click at [607, 214] on input "Hình thức thanh toán" at bounding box center [611, 213] width 91 height 11
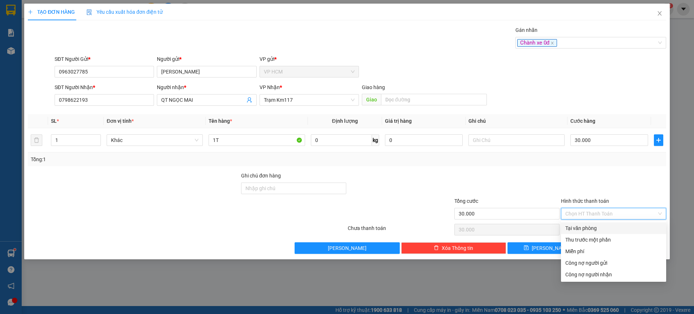
click at [602, 230] on div "Tại văn phòng" at bounding box center [614, 228] width 97 height 8
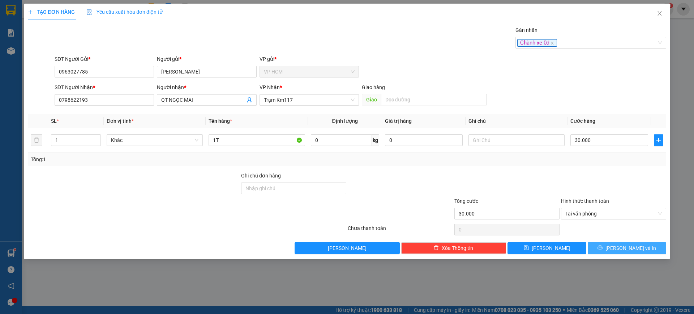
click at [621, 251] on button "[PERSON_NAME] và In" at bounding box center [627, 248] width 78 height 12
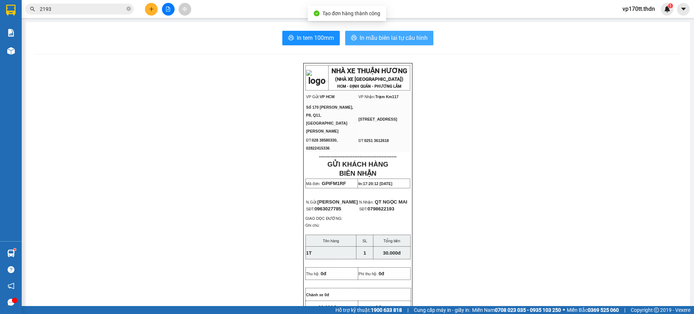
click at [379, 37] on span "In mẫu biên lai tự cấu hình" at bounding box center [394, 37] width 68 height 9
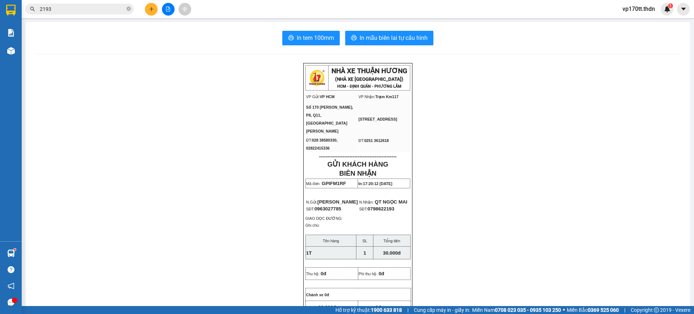
click at [399, 30] on div "In tem 100mm In mẫu biên lai tự cấu hình NHÀ XE THUẬN HƯƠNG (NHÀ XE [GEOGRAPHIC…" at bounding box center [358, 317] width 665 height 591
click at [399, 38] on span "In mẫu biên lai tự cấu hình" at bounding box center [394, 37] width 68 height 9
click at [297, 40] on span "In tem 100mm" at bounding box center [315, 37] width 37 height 9
click at [150, 9] on icon "plus" at bounding box center [151, 9] width 5 height 5
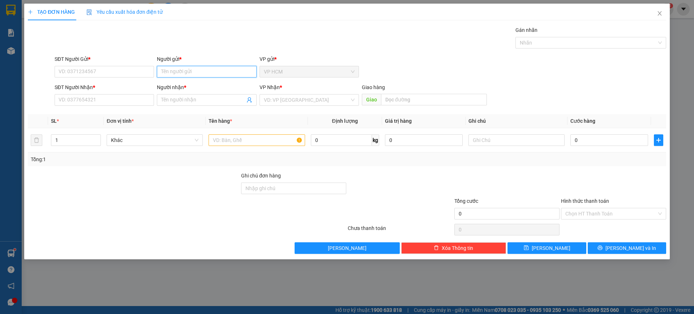
click at [199, 69] on input "Người gửi *" at bounding box center [206, 72] width 99 height 12
click at [211, 89] on div "KOSMOS - 02839485616" at bounding box center [206, 86] width 91 height 8
click at [249, 100] on icon "user-add" at bounding box center [250, 100] width 6 height 6
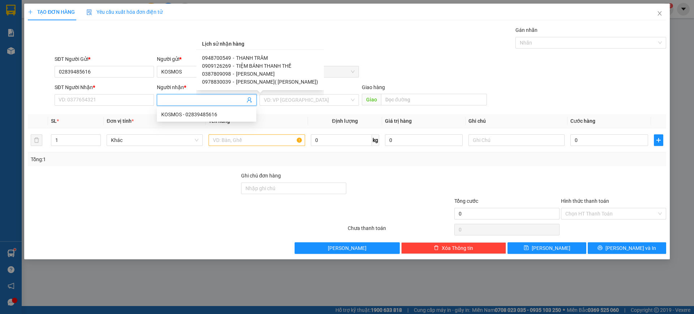
click at [251, 58] on span "THANH TRÂM" at bounding box center [252, 58] width 32 height 6
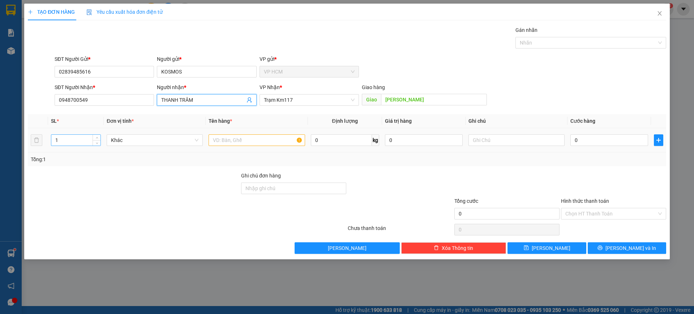
click at [70, 137] on input "1" at bounding box center [75, 140] width 49 height 11
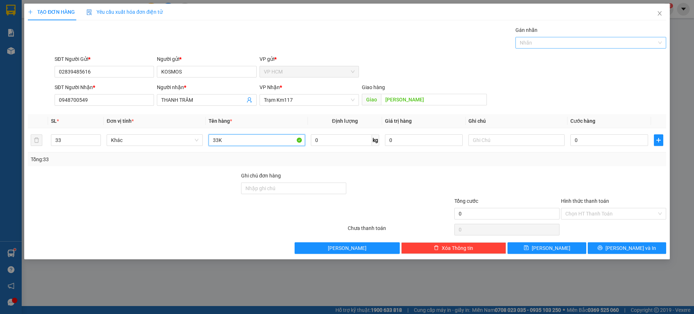
click at [564, 37] on div "Nhãn" at bounding box center [591, 43] width 151 height 12
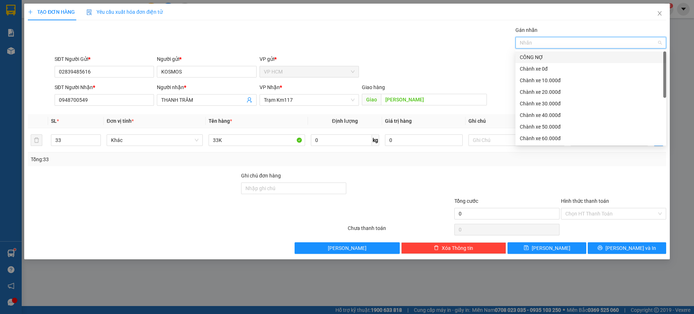
click at [545, 57] on div "CÔNG NỢ" at bounding box center [591, 57] width 142 height 8
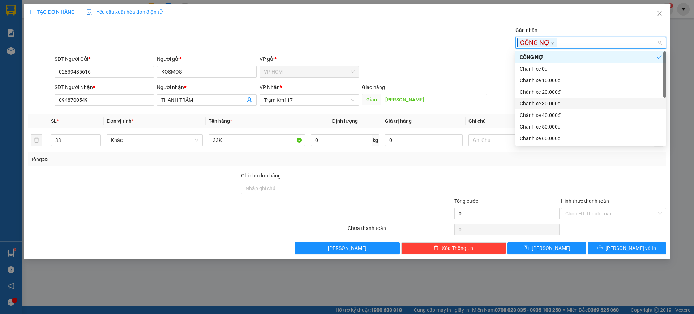
drag, startPoint x: 544, startPoint y: 100, endPoint x: 539, endPoint y: 98, distance: 4.6
click at [544, 100] on div "Chành xe 30.000đ" at bounding box center [591, 103] width 142 height 8
click at [404, 47] on div "Gán nhãn CÔNG NỢ Chành xe 30.000đ" at bounding box center [360, 38] width 615 height 25
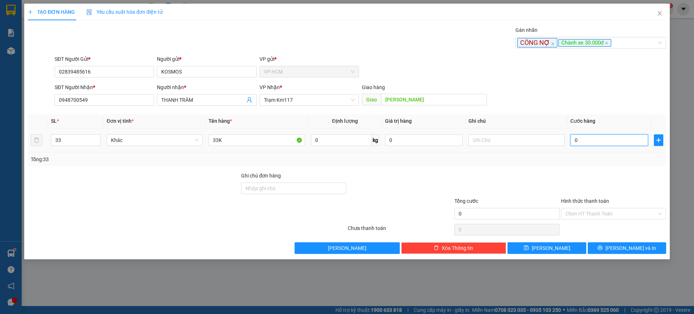
click at [597, 142] on input "0" at bounding box center [610, 140] width 78 height 12
click at [595, 161] on div "Tổng: 33" at bounding box center [347, 159] width 633 height 8
click at [600, 139] on input "730.000" at bounding box center [610, 140] width 78 height 12
click at [566, 157] on div "Tổng: 33" at bounding box center [347, 159] width 633 height 8
click at [583, 215] on input "Hình thức thanh toán" at bounding box center [611, 213] width 91 height 11
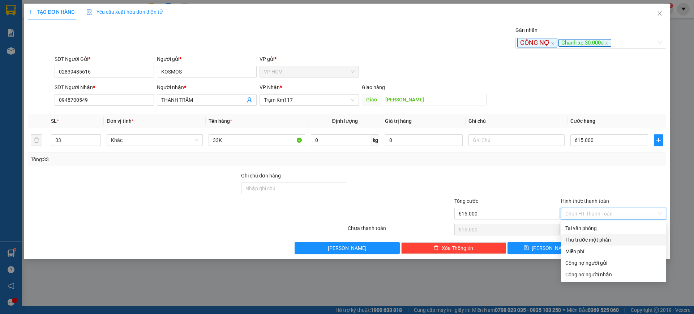
click at [575, 237] on div "Thu trước một phần" at bounding box center [614, 239] width 97 height 8
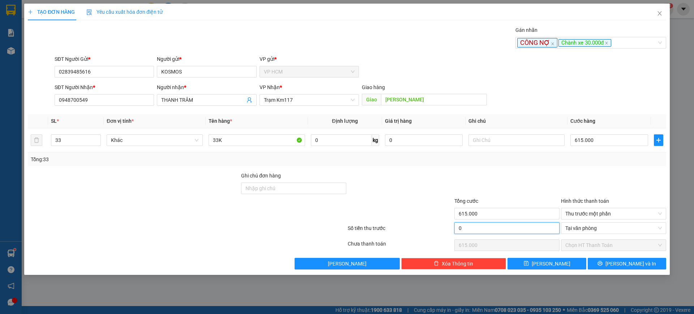
click at [504, 228] on input "0" at bounding box center [507, 228] width 105 height 12
drag, startPoint x: 515, startPoint y: 167, endPoint x: 536, endPoint y: 194, distance: 34.0
click at [515, 167] on div "Transit Pickup Surcharge Ids Transit Deliver Surcharge Ids Transit Deliver Surc…" at bounding box center [347, 147] width 639 height 243
click at [610, 263] on button "[PERSON_NAME] và In" at bounding box center [627, 263] width 78 height 12
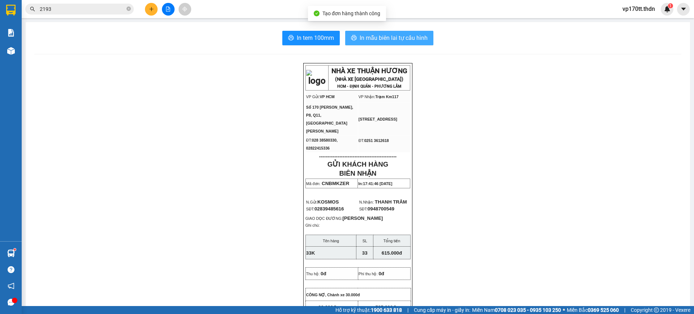
click at [390, 33] on button "In mẫu biên lai tự cấu hình" at bounding box center [389, 38] width 88 height 14
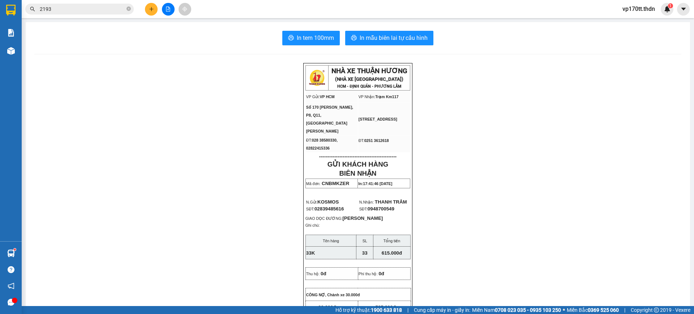
click at [78, 13] on input "2193" at bounding box center [82, 9] width 85 height 8
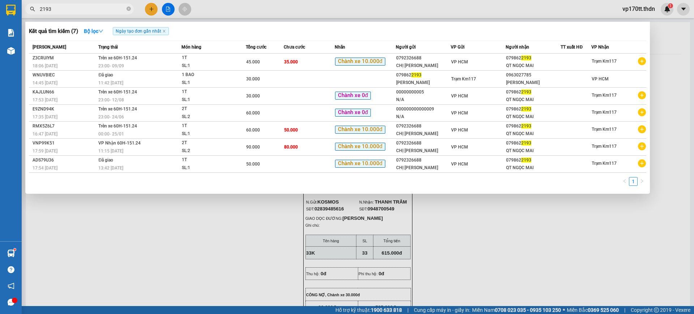
click at [78, 13] on input "2193" at bounding box center [82, 9] width 85 height 8
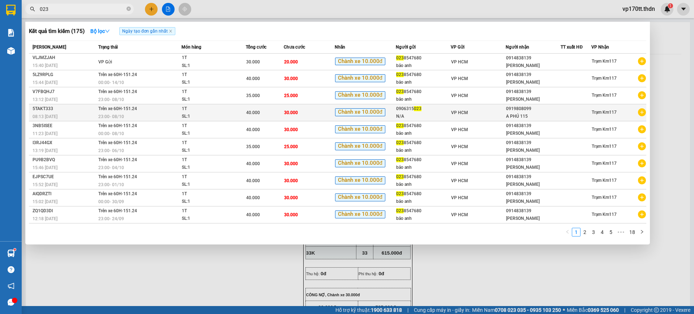
click at [428, 115] on div "N/A" at bounding box center [423, 116] width 54 height 8
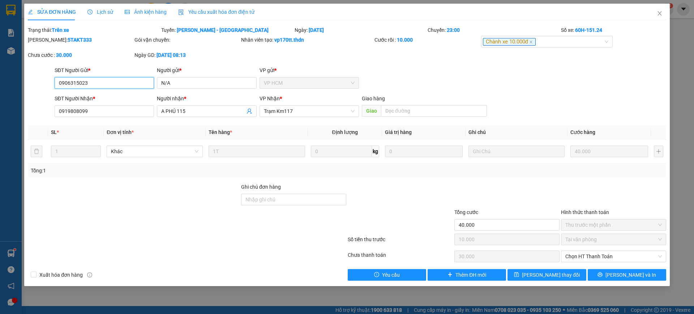
click at [122, 86] on input "0906315023" at bounding box center [104, 83] width 99 height 12
click at [662, 13] on icon "close" at bounding box center [660, 13] width 6 height 6
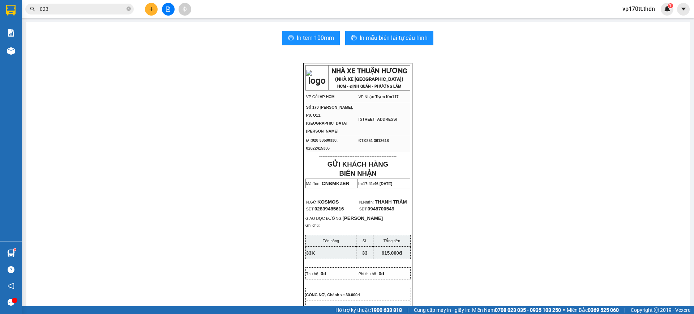
click at [147, 9] on button at bounding box center [151, 9] width 13 height 13
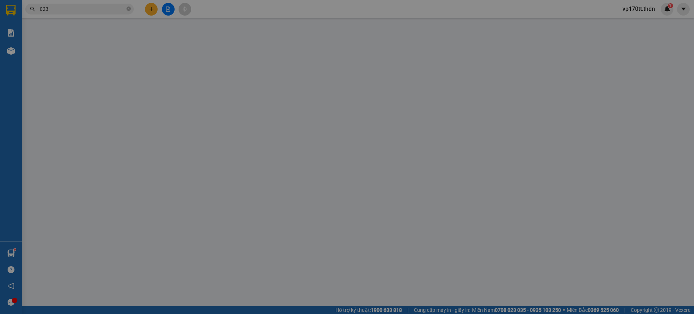
click at [120, 70] on input "SĐT Người Gửi *" at bounding box center [104, 72] width 99 height 12
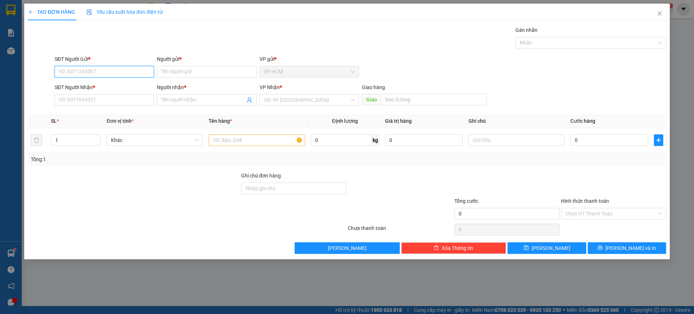
paste input "0906315023"
click at [115, 82] on div "0906315023 - N/A" at bounding box center [104, 86] width 91 height 8
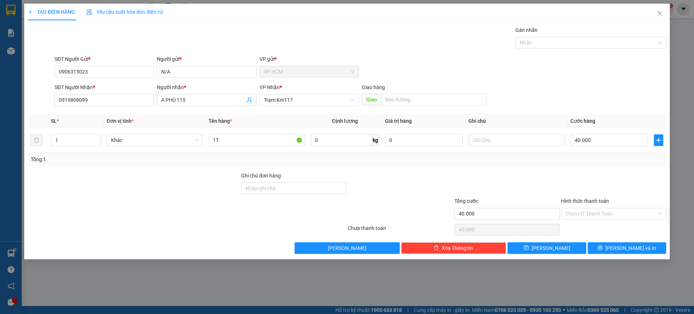
click at [568, 22] on div "TẠO ĐƠN HÀNG Yêu cầu xuất hóa đơn điện tử Transit Pickup Surcharge Ids Transit …" at bounding box center [347, 129] width 639 height 250
click at [561, 48] on div "Nhãn" at bounding box center [591, 43] width 151 height 12
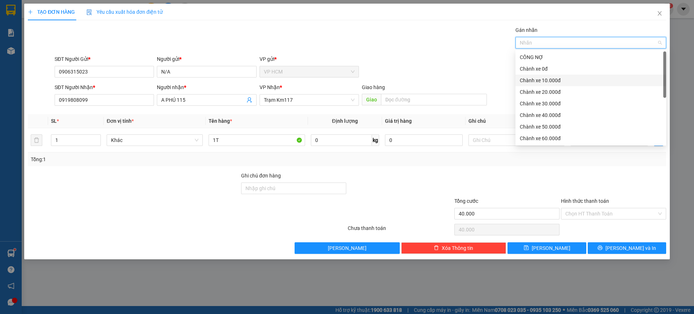
click at [546, 84] on div "Chành xe 10.000đ" at bounding box center [591, 80] width 142 height 8
click at [333, 41] on div "Gán nhãn Chành xe 10.000đ Chành xe 10.000đ" at bounding box center [360, 38] width 615 height 25
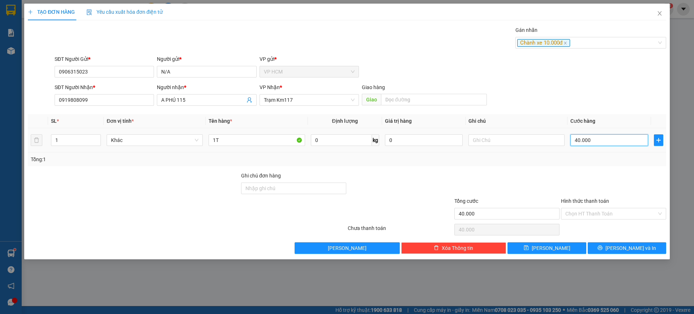
click at [592, 142] on input "40.000" at bounding box center [610, 140] width 78 height 12
click at [593, 180] on div at bounding box center [614, 183] width 107 height 25
click at [595, 137] on input "3.000" at bounding box center [610, 140] width 78 height 12
drag, startPoint x: 585, startPoint y: 167, endPoint x: 588, endPoint y: 213, distance: 46.4
click at [585, 170] on div "Transit Pickup Surcharge Ids Transit Deliver Surcharge Ids Transit Deliver Surc…" at bounding box center [347, 139] width 639 height 227
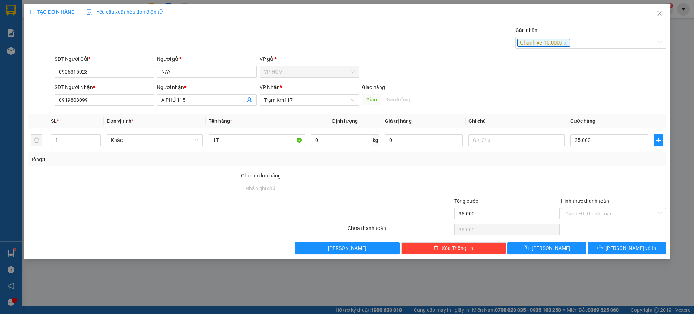
click at [588, 214] on input "Hình thức thanh toán" at bounding box center [611, 213] width 91 height 11
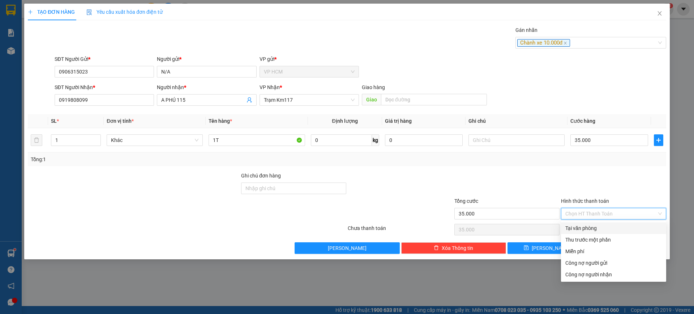
click at [580, 231] on div "Tại văn phòng" at bounding box center [614, 228] width 97 height 8
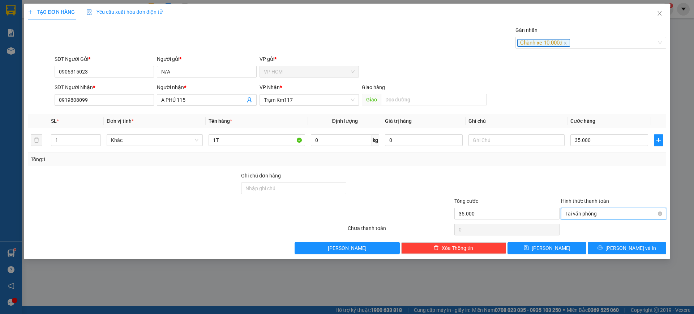
click at [614, 214] on span "Tại văn phòng" at bounding box center [614, 213] width 97 height 11
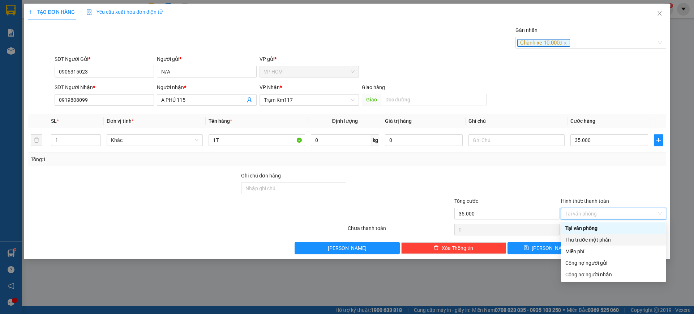
drag, startPoint x: 586, startPoint y: 242, endPoint x: 525, endPoint y: 232, distance: 61.2
click at [585, 242] on div "Thu trước một phần" at bounding box center [614, 239] width 97 height 8
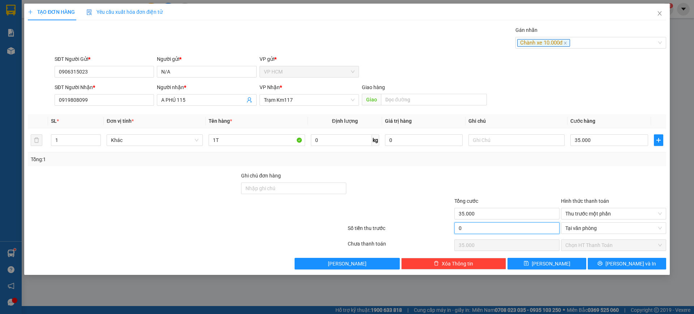
click at [525, 232] on input "0" at bounding box center [507, 228] width 105 height 12
click at [537, 188] on div at bounding box center [507, 183] width 107 height 25
click at [630, 257] on button "[PERSON_NAME] và In" at bounding box center [627, 263] width 78 height 12
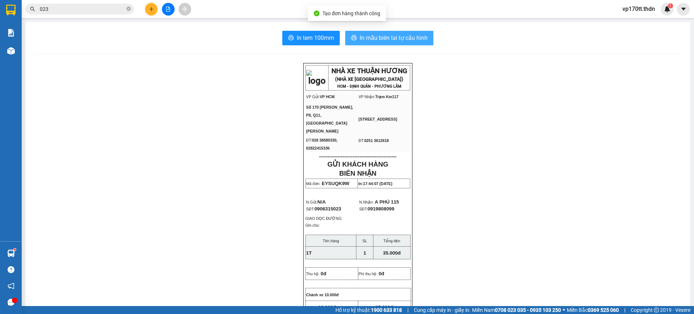
click at [387, 35] on span "In mẫu biên lai tự cấu hình" at bounding box center [394, 37] width 68 height 9
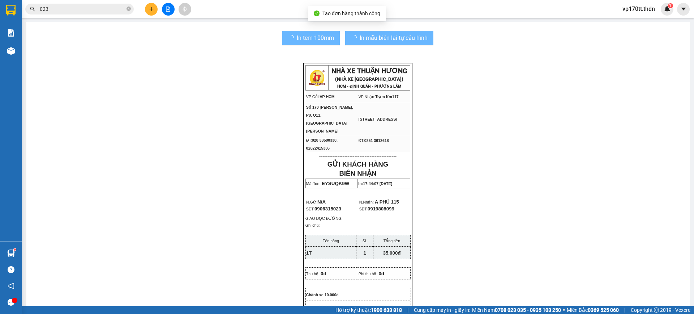
click at [149, 7] on icon "plus" at bounding box center [151, 9] width 5 height 5
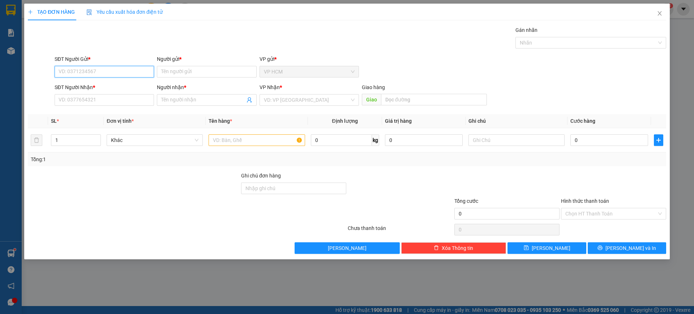
click at [94, 68] on input "SĐT Người Gửi *" at bounding box center [104, 72] width 99 height 12
click at [100, 85] on div "0907035014 - CHỊ [PERSON_NAME]" at bounding box center [104, 86] width 91 height 8
click at [561, 45] on div at bounding box center [587, 42] width 140 height 9
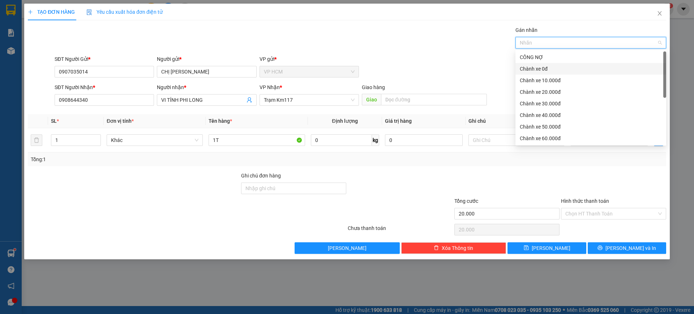
click at [539, 68] on div "Chành xe 0đ" at bounding box center [591, 69] width 142 height 8
drag, startPoint x: 417, startPoint y: 51, endPoint x: 591, endPoint y: 159, distance: 205.1
click at [418, 51] on div "Gán nhãn Chành xe 0đ" at bounding box center [360, 38] width 615 height 25
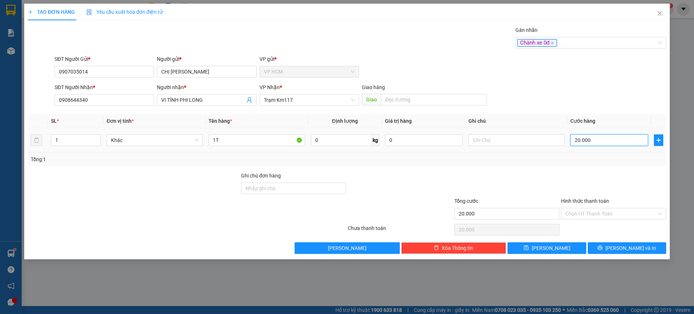
click at [607, 144] on input "20.000" at bounding box center [610, 140] width 78 height 12
drag, startPoint x: 584, startPoint y: 174, endPoint x: 587, endPoint y: 195, distance: 21.2
click at [584, 176] on div at bounding box center [614, 183] width 107 height 25
click at [589, 212] on input "Hình thức thanh toán" at bounding box center [611, 213] width 91 height 11
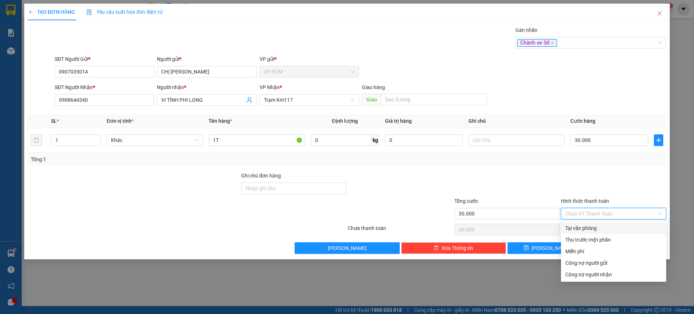
drag, startPoint x: 590, startPoint y: 218, endPoint x: 625, endPoint y: 246, distance: 44.3
click at [593, 227] on div "Tại văn phòng" at bounding box center [614, 228] width 97 height 8
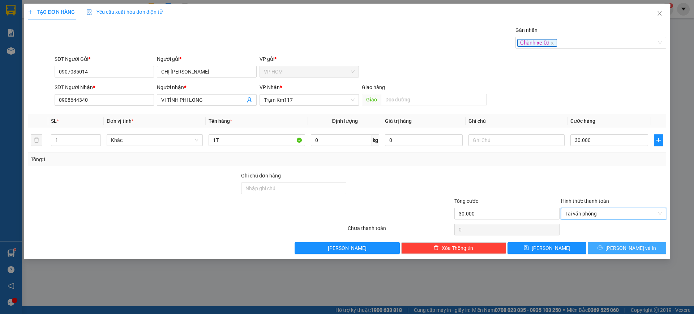
click at [626, 247] on span "[PERSON_NAME] và In" at bounding box center [631, 248] width 51 height 8
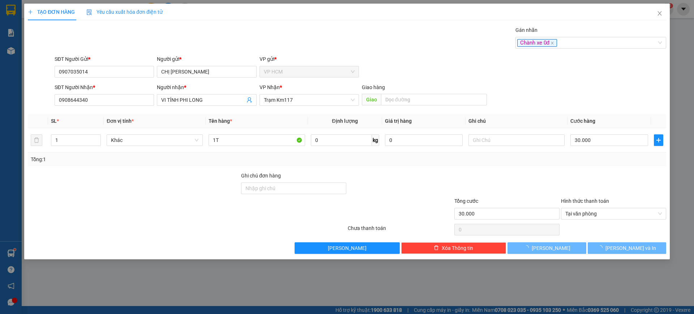
click at [408, 45] on div "Gán nhãn Chành xe 0đ" at bounding box center [360, 38] width 615 height 25
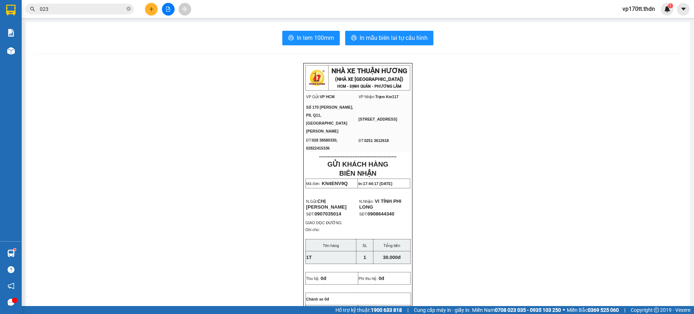
click at [153, 10] on icon "plus" at bounding box center [151, 9] width 5 height 5
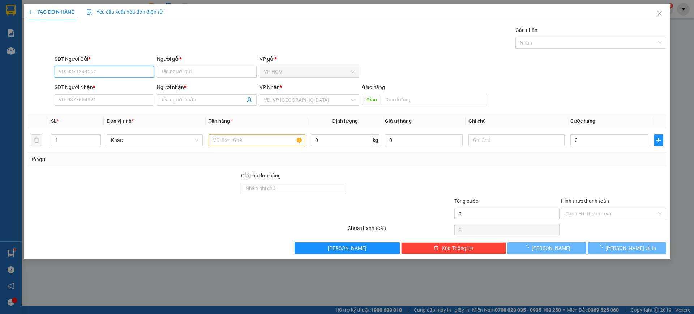
click at [111, 68] on input "SĐT Người Gửi *" at bounding box center [104, 72] width 99 height 12
click at [88, 84] on div "0774848431 - VY" at bounding box center [104, 86] width 91 height 8
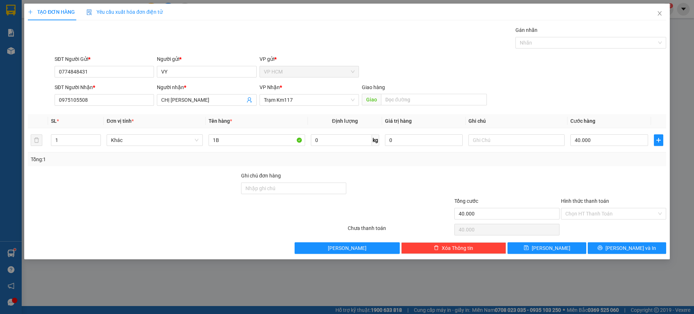
click at [573, 48] on div "Gán nhãn Nhãn" at bounding box center [591, 38] width 151 height 25
click at [566, 44] on div at bounding box center [587, 42] width 140 height 9
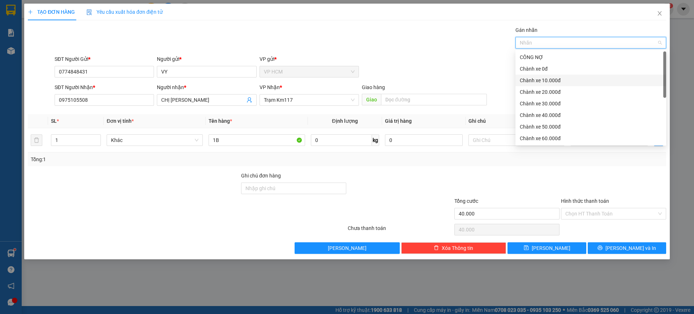
click at [532, 76] on div "Chành xe 10.000đ" at bounding box center [591, 80] width 151 height 12
drag, startPoint x: 574, startPoint y: 80, endPoint x: 561, endPoint y: 68, distance: 17.7
click at [573, 80] on div "Chành xe 10.000đ" at bounding box center [588, 80] width 137 height 8
drag, startPoint x: 561, startPoint y: 68, endPoint x: 338, endPoint y: 35, distance: 225.2
click at [559, 68] on div "Chành xe 0đ" at bounding box center [591, 69] width 142 height 8
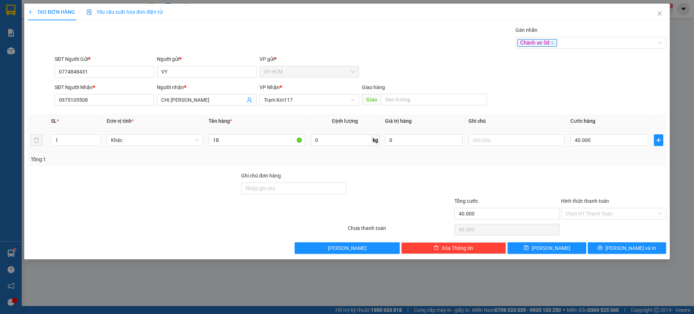
drag, startPoint x: 338, startPoint y: 35, endPoint x: 572, endPoint y: 132, distance: 253.9
click at [338, 35] on div "Gán nhãn Chành xe 0đ" at bounding box center [360, 38] width 615 height 25
click at [582, 135] on input "40.000" at bounding box center [610, 140] width 78 height 12
drag, startPoint x: 593, startPoint y: 172, endPoint x: 594, endPoint y: 186, distance: 14.1
click at [593, 172] on div at bounding box center [614, 183] width 107 height 25
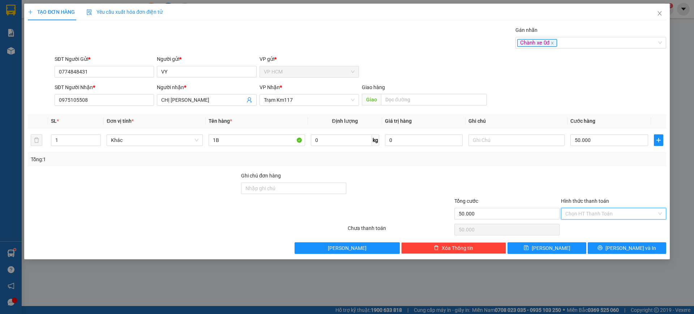
click at [594, 211] on input "Hình thức thanh toán" at bounding box center [611, 213] width 91 height 11
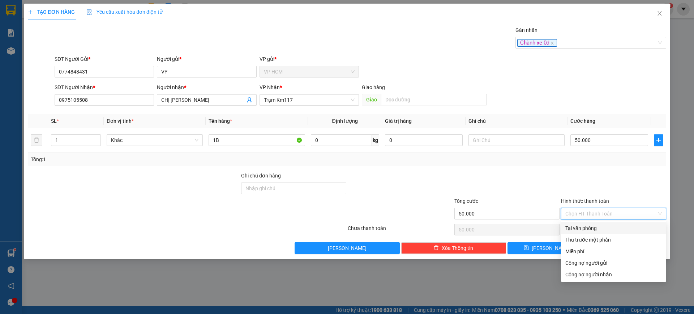
click at [593, 226] on div "Tại văn phòng" at bounding box center [614, 228] width 97 height 8
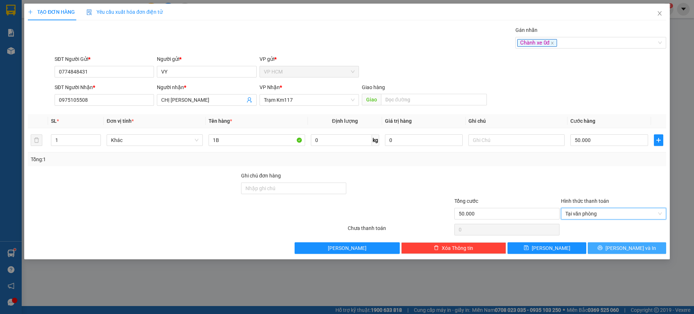
drag, startPoint x: 624, startPoint y: 247, endPoint x: 344, endPoint y: 50, distance: 342.4
click at [624, 247] on span "[PERSON_NAME] và In" at bounding box center [631, 248] width 51 height 8
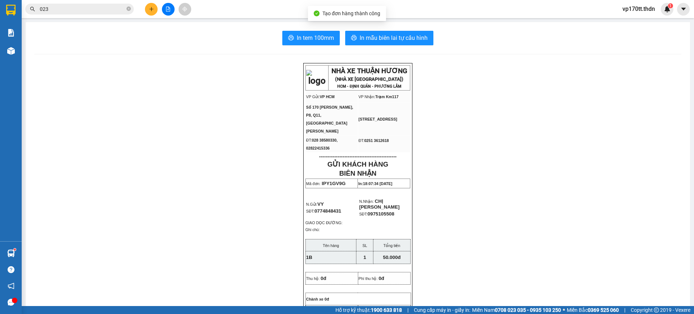
click at [375, 28] on div "In tem 100mm In mẫu biên lai tự cấu hình NHÀ XE THUẬN HƯƠNG (NHÀ XE [GEOGRAPHIC…" at bounding box center [358, 320] width 665 height 596
click at [377, 32] on button "In mẫu biên lai tự cấu hình" at bounding box center [389, 38] width 88 height 14
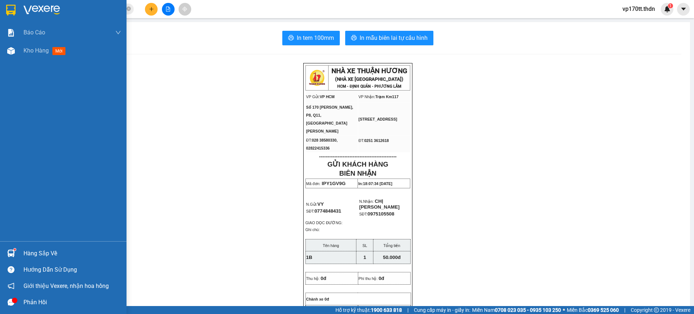
click at [9, 7] on img at bounding box center [10, 10] width 9 height 11
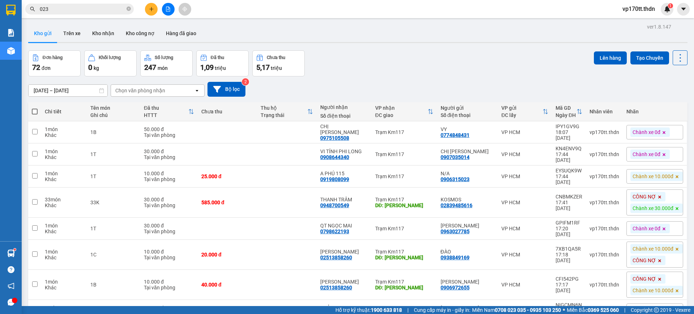
click at [152, 10] on icon "plus" at bounding box center [151, 9] width 5 height 5
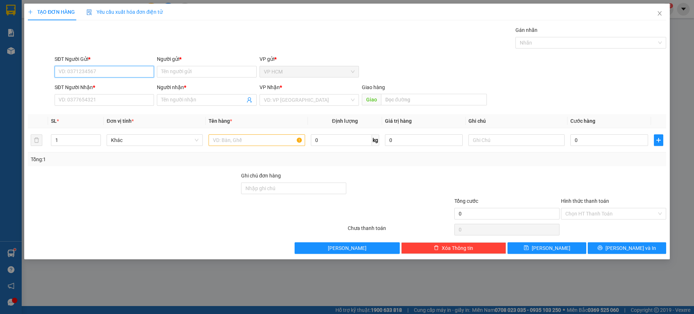
click at [131, 73] on input "SĐT Người Gửi *" at bounding box center [104, 72] width 99 height 12
click at [171, 67] on input "Người gửi *" at bounding box center [206, 72] width 99 height 12
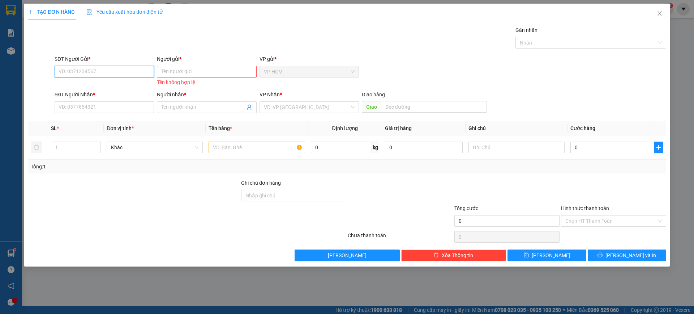
click at [106, 68] on input "SĐT Người Gửi *" at bounding box center [104, 72] width 99 height 12
click at [129, 88] on div "0909361783 - CẮM" at bounding box center [104, 86] width 91 height 8
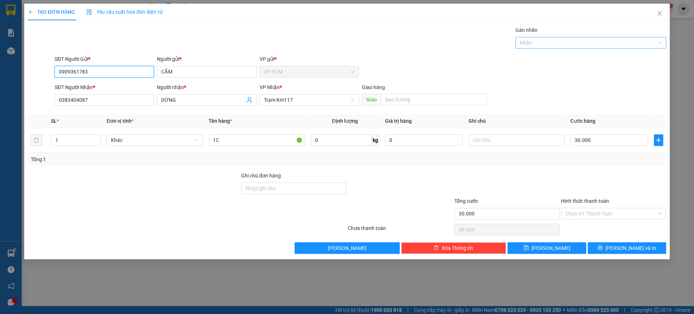
click at [563, 44] on div at bounding box center [587, 42] width 140 height 9
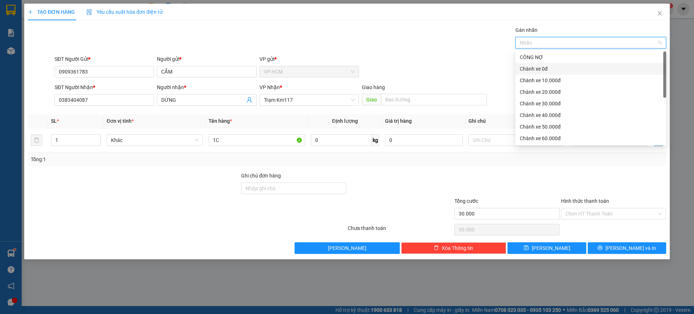
click at [543, 67] on div "Chành xe 0đ" at bounding box center [591, 69] width 142 height 8
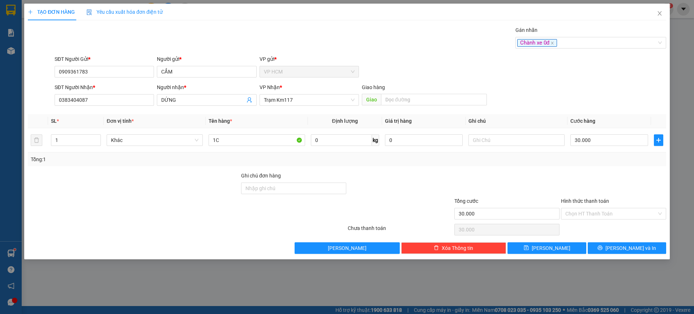
click at [400, 67] on div "SĐT Người Gửi * 0909361783 Người gửi * CẮM VP gửi * VP HCM" at bounding box center [360, 67] width 615 height 25
click at [54, 135] on input "1" at bounding box center [75, 140] width 49 height 11
click at [67, 141] on input "1" at bounding box center [75, 140] width 49 height 11
click at [242, 142] on input "1C" at bounding box center [257, 140] width 96 height 12
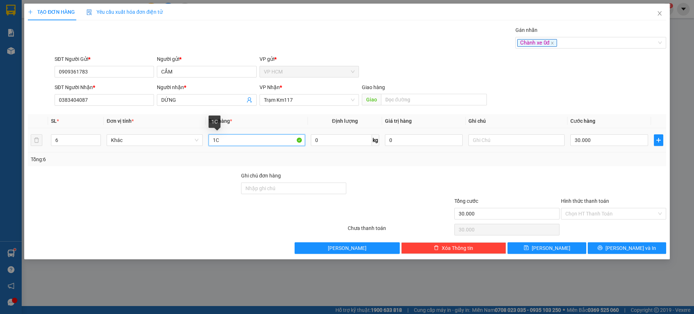
click at [242, 142] on input "1C" at bounding box center [257, 140] width 96 height 12
click at [577, 39] on div "Chành xe 0đ" at bounding box center [587, 42] width 140 height 9
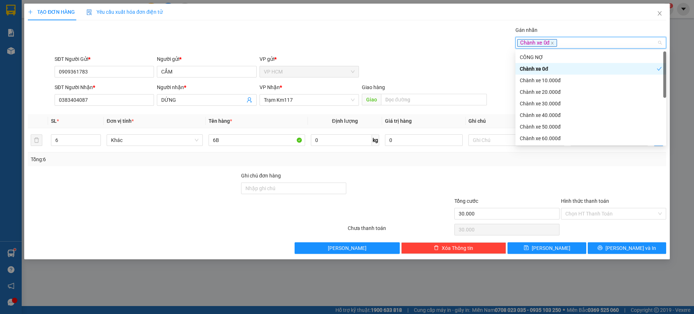
click at [553, 71] on div "Chành xe 0đ" at bounding box center [588, 69] width 137 height 8
drag, startPoint x: 553, startPoint y: 56, endPoint x: 376, endPoint y: 31, distance: 178.5
click at [553, 56] on div "CÔNG NỢ" at bounding box center [591, 57] width 142 height 8
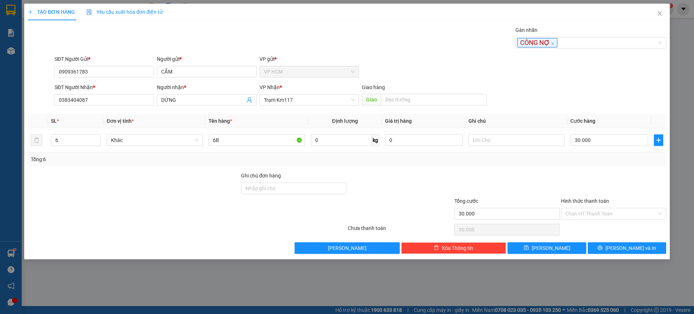
drag, startPoint x: 376, startPoint y: 31, endPoint x: 561, endPoint y: 155, distance: 222.6
click at [376, 31] on div "Gán nhãn CÔNG NỢ" at bounding box center [360, 38] width 615 height 25
click at [595, 142] on input "30.000" at bounding box center [610, 140] width 78 height 12
click at [590, 187] on div at bounding box center [614, 183] width 107 height 25
click at [596, 213] on input "Hình thức thanh toán" at bounding box center [611, 213] width 91 height 11
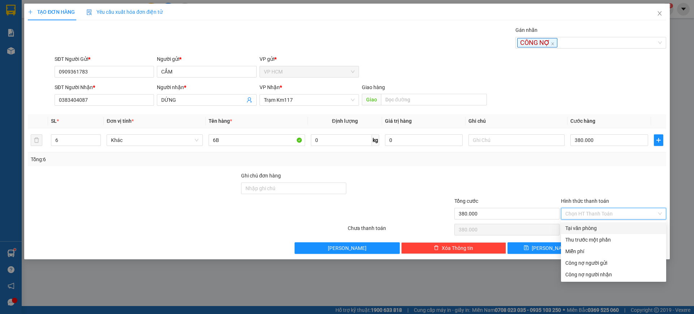
click at [596, 225] on div "Tại văn phòng" at bounding box center [614, 228] width 97 height 8
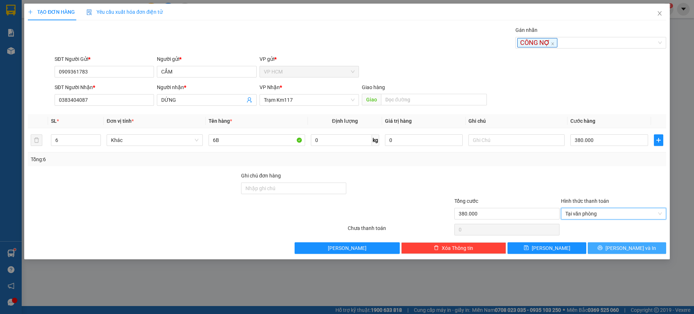
click at [628, 247] on span "[PERSON_NAME] và In" at bounding box center [631, 248] width 51 height 8
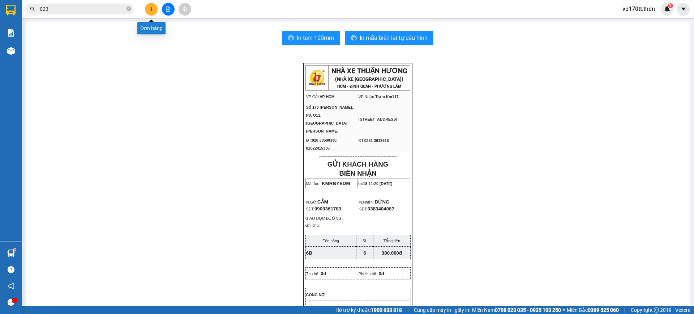
click at [152, 12] on button at bounding box center [151, 9] width 13 height 13
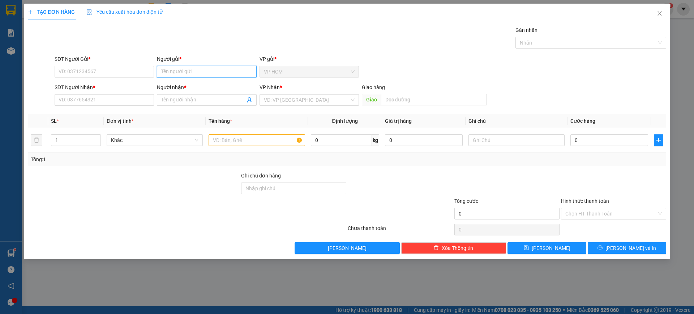
click at [177, 69] on input "Người gửi *" at bounding box center [206, 72] width 99 height 12
click at [223, 89] on div "CHÂU KHOA - 0906578198" at bounding box center [206, 86] width 91 height 8
click at [250, 100] on icon "user-add" at bounding box center [249, 99] width 5 height 5
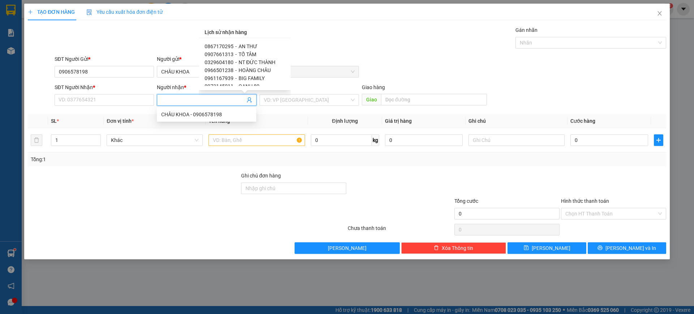
click at [252, 77] on span "BIG FAMILY" at bounding box center [252, 78] width 26 height 6
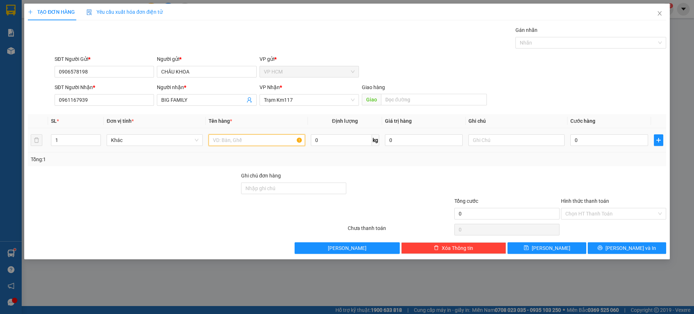
click at [252, 144] on input "text" at bounding box center [257, 140] width 96 height 12
click at [580, 142] on input "0" at bounding box center [610, 140] width 78 height 12
click at [560, 39] on div at bounding box center [587, 42] width 140 height 9
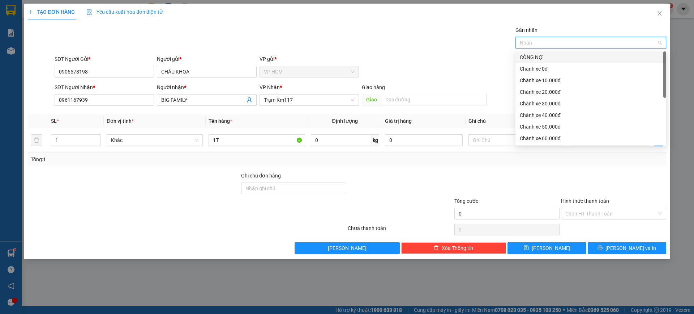
click at [550, 56] on div "CÔNG NỢ" at bounding box center [591, 57] width 142 height 8
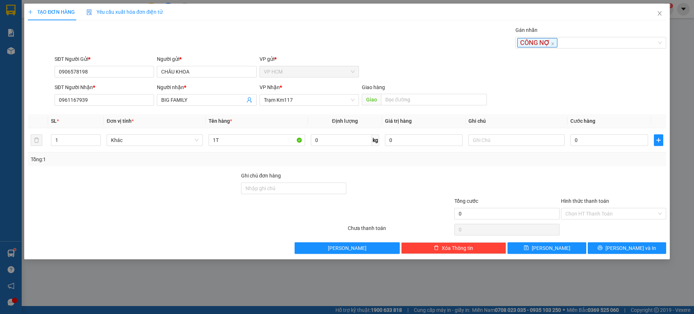
click at [328, 29] on div "Gán nhãn CÔNG NỢ" at bounding box center [360, 38] width 615 height 25
click at [589, 137] on input "0" at bounding box center [610, 140] width 78 height 12
click at [559, 44] on input "Gán nhãn" at bounding box center [559, 42] width 1 height 9
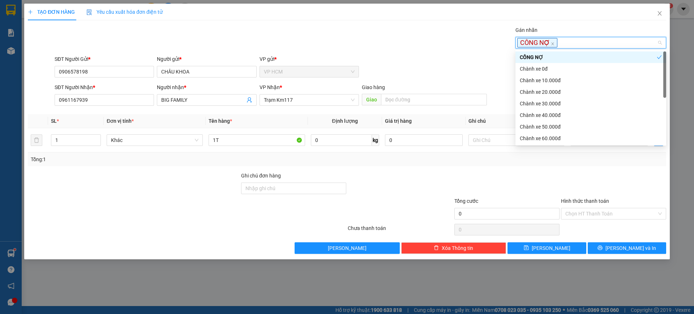
click at [546, 61] on div "CÔNG NỢ" at bounding box center [591, 57] width 151 height 12
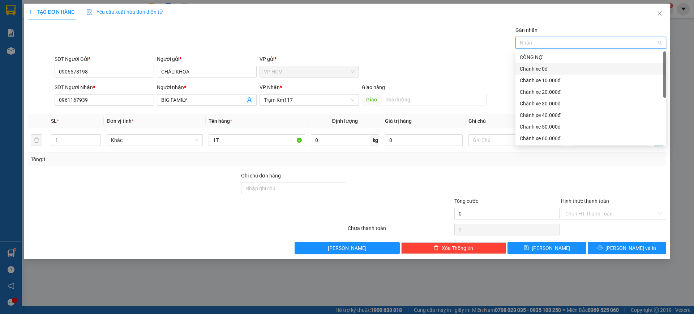
click at [545, 70] on div "Chành xe 0đ" at bounding box center [591, 69] width 142 height 8
drag, startPoint x: 370, startPoint y: 56, endPoint x: 400, endPoint y: 75, distance: 35.8
click at [371, 56] on div "SĐT Người Gửi * 0906578198 Người gửi * CHÂU KHOA VP gửi * VP HCM" at bounding box center [360, 67] width 615 height 25
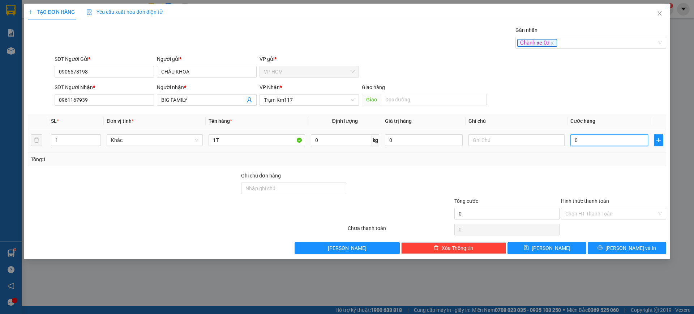
click at [594, 137] on input "0" at bounding box center [610, 140] width 78 height 12
click at [581, 173] on div at bounding box center [614, 183] width 107 height 25
click at [614, 254] on div "TẠO ĐƠN HÀNG Yêu cầu xuất hóa đơn điện tử Transit Pickup Surcharge Ids Transit …" at bounding box center [347, 131] width 646 height 255
click at [603, 250] on span "printer" at bounding box center [600, 248] width 5 height 6
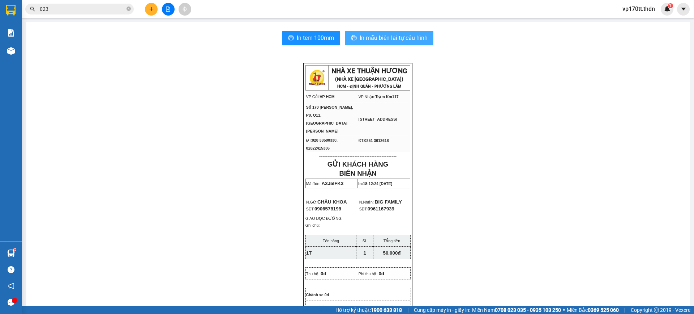
click at [410, 36] on span "In mẫu biên lai tự cấu hình" at bounding box center [394, 37] width 68 height 9
click at [154, 9] on button at bounding box center [151, 9] width 13 height 13
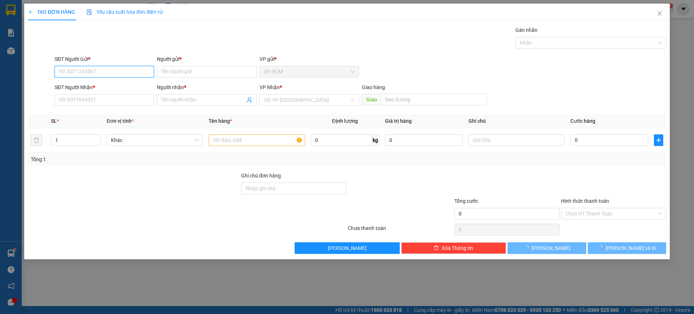
click at [117, 72] on input "SĐT Người Gửi *" at bounding box center [104, 72] width 99 height 12
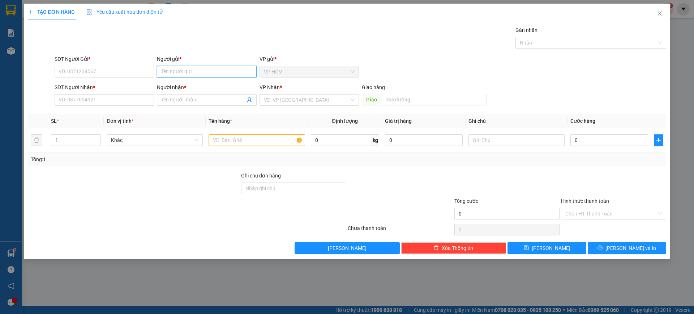
click at [201, 72] on input "Người gửi *" at bounding box center [206, 72] width 99 height 12
click at [205, 86] on div "TGI - 0903048142" at bounding box center [206, 86] width 91 height 8
click at [250, 101] on icon "user-add" at bounding box center [250, 100] width 6 height 6
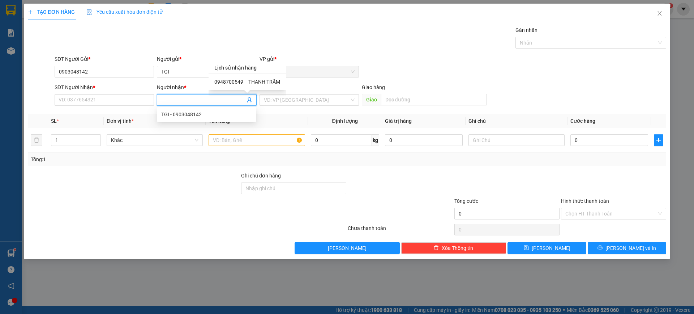
click at [243, 80] on div "0948700549 - [GEOGRAPHIC_DATA]" at bounding box center [247, 82] width 66 height 8
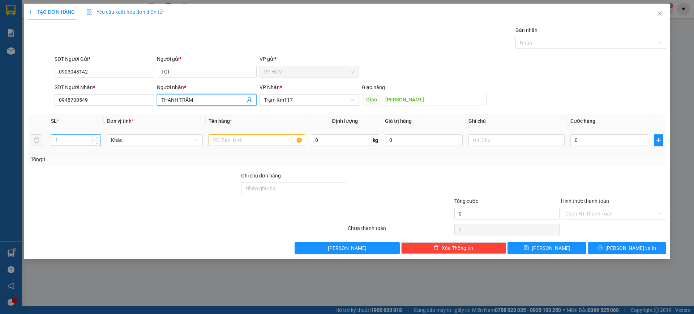
click at [76, 142] on input "1" at bounding box center [75, 140] width 49 height 11
click at [250, 137] on input "text" at bounding box center [257, 140] width 96 height 12
click at [568, 49] on div "Gán nhãn Nhãn" at bounding box center [591, 38] width 151 height 25
click at [566, 43] on div at bounding box center [587, 42] width 140 height 9
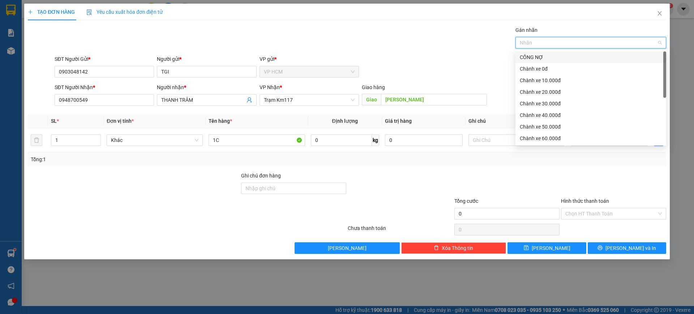
click at [554, 58] on div "CÔNG NỢ" at bounding box center [591, 57] width 142 height 8
click at [555, 79] on div "Chành xe 10.000đ" at bounding box center [591, 80] width 142 height 8
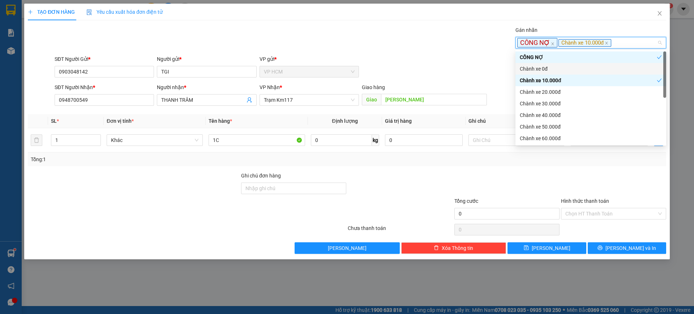
drag, startPoint x: 334, startPoint y: 27, endPoint x: 515, endPoint y: 116, distance: 201.8
click at [335, 27] on div "Gán nhãn CÔNG NỢ Chành xe 10.000đ" at bounding box center [360, 38] width 615 height 25
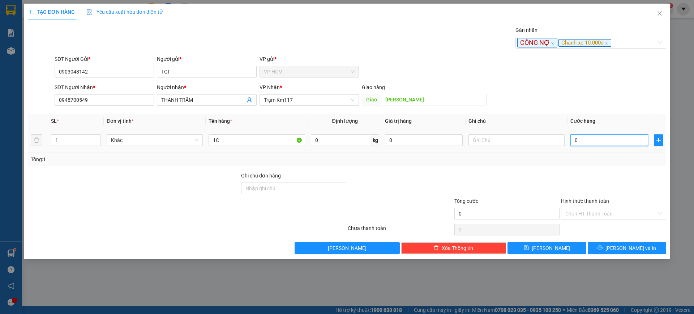
click at [579, 136] on input "0" at bounding box center [610, 140] width 78 height 12
drag, startPoint x: 580, startPoint y: 164, endPoint x: 591, endPoint y: 206, distance: 43.4
click at [580, 165] on div "Tổng: 1" at bounding box center [347, 159] width 639 height 14
click at [592, 210] on input "Hình thức thanh toán" at bounding box center [611, 213] width 91 height 11
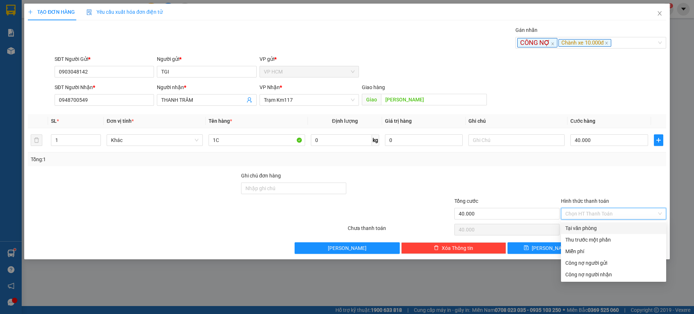
click at [588, 234] on div "Thu trước một phần" at bounding box center [613, 240] width 105 height 12
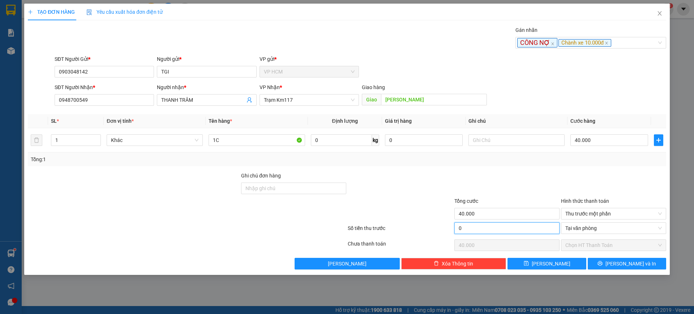
drag, startPoint x: 506, startPoint y: 227, endPoint x: 522, endPoint y: 172, distance: 57.2
click at [506, 226] on input "0" at bounding box center [507, 228] width 105 height 12
click at [522, 172] on div at bounding box center [507, 183] width 107 height 25
click at [647, 262] on button "[PERSON_NAME] và In" at bounding box center [627, 263] width 78 height 12
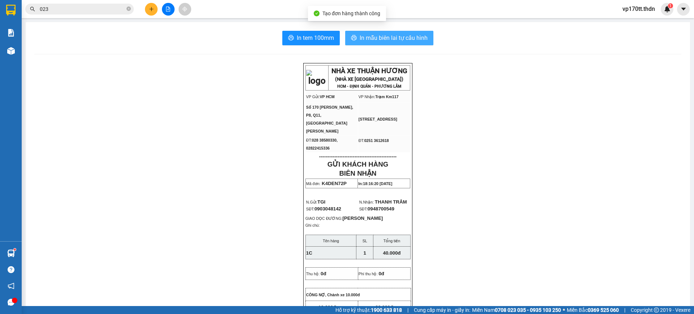
click at [391, 32] on button "In mẫu biên lai tự cấu hình" at bounding box center [389, 38] width 88 height 14
